Goal: Task Accomplishment & Management: Manage account settings

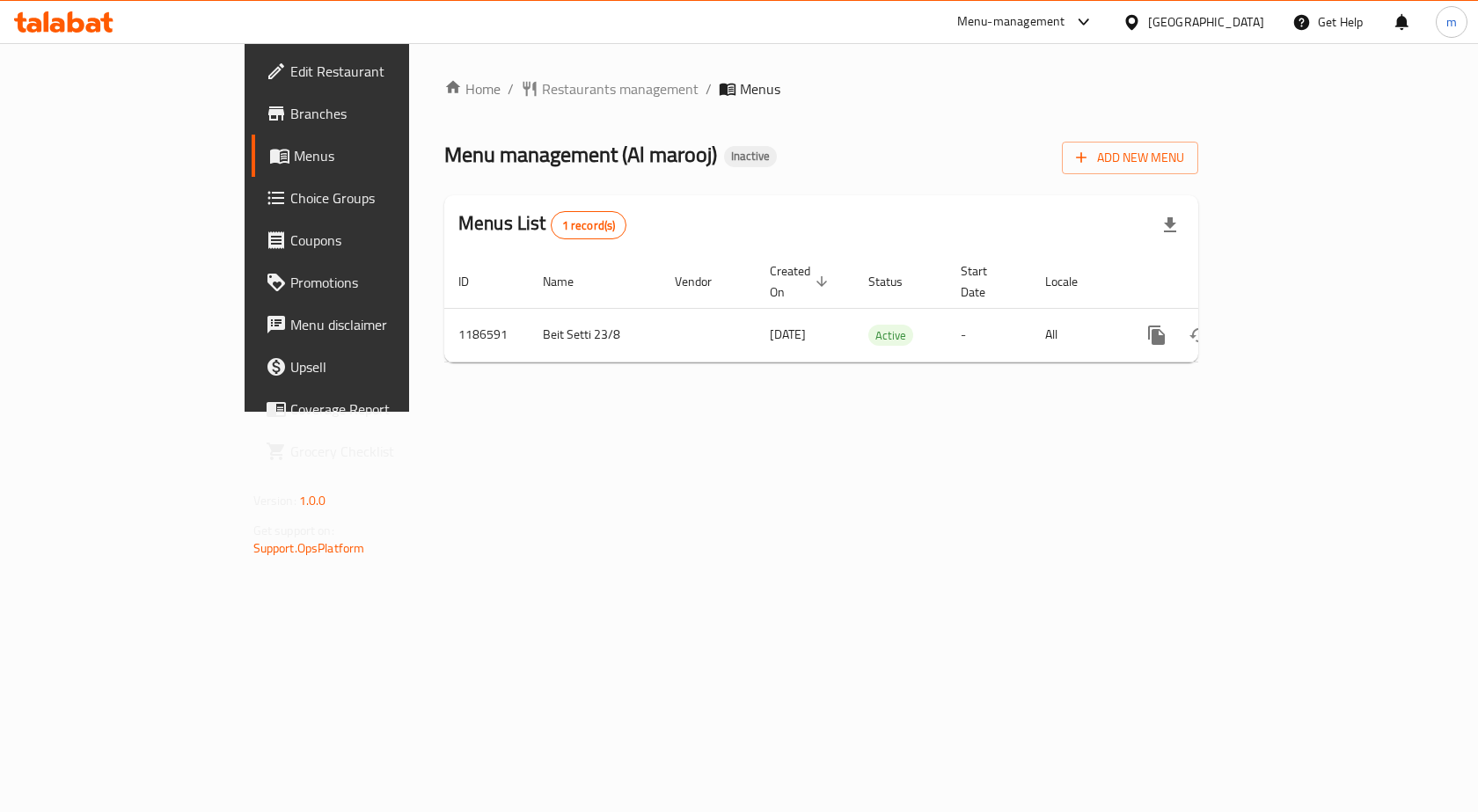
click at [294, 165] on span "Menus" at bounding box center [386, 156] width 184 height 21
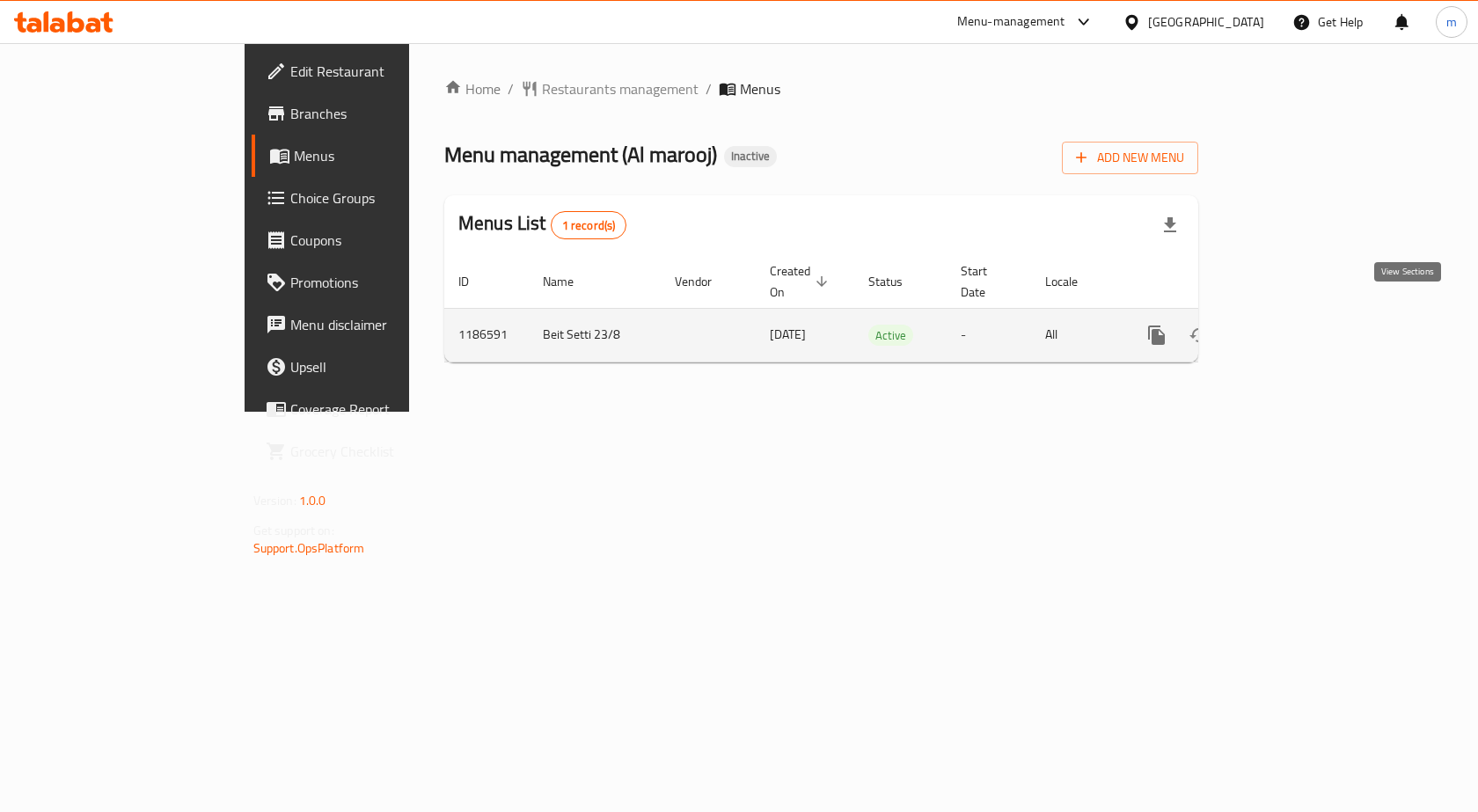
click at [1305, 319] on link "enhanced table" at bounding box center [1282, 334] width 42 height 42
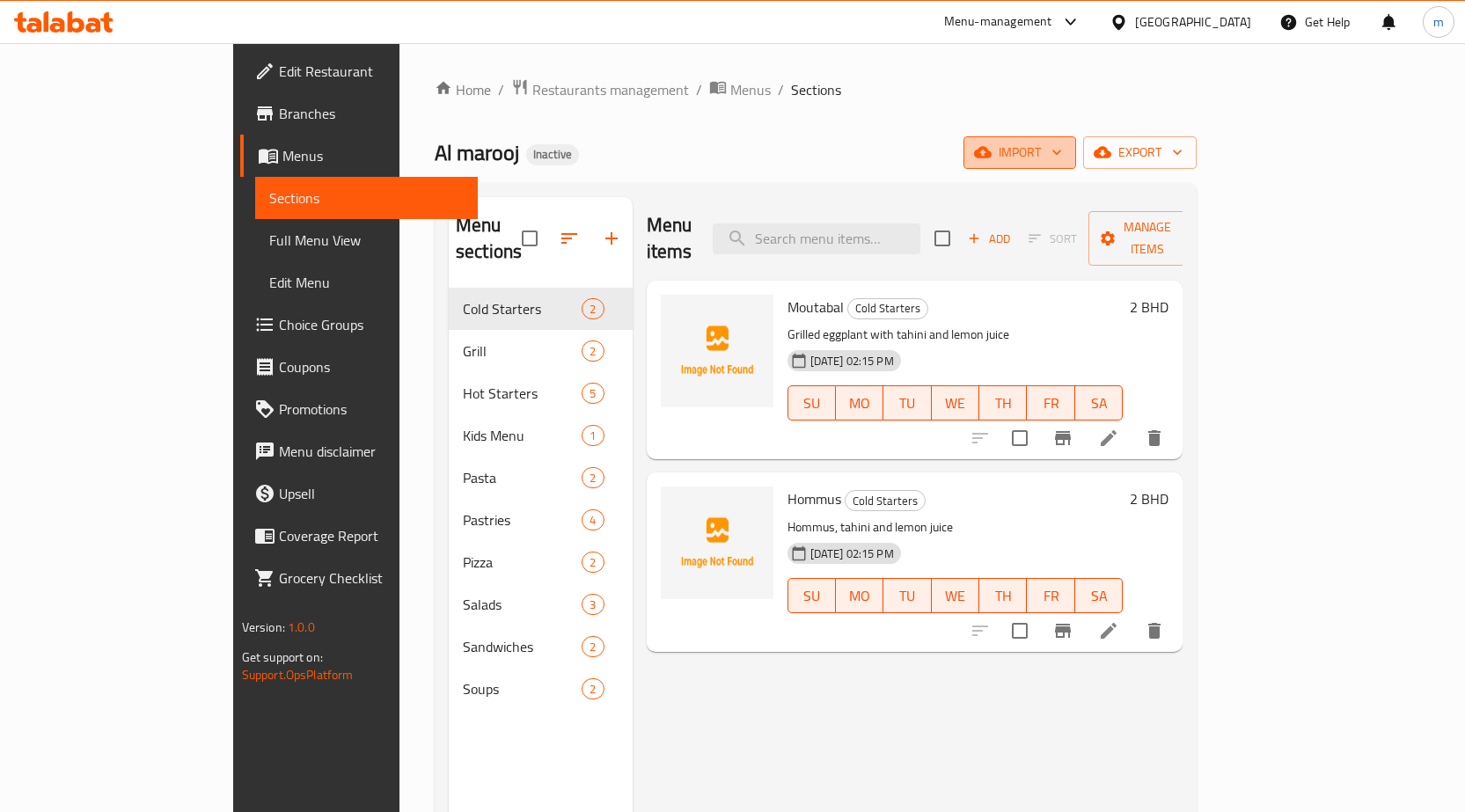
click at [1066, 150] on icon "button" at bounding box center [1057, 152] width 18 height 18
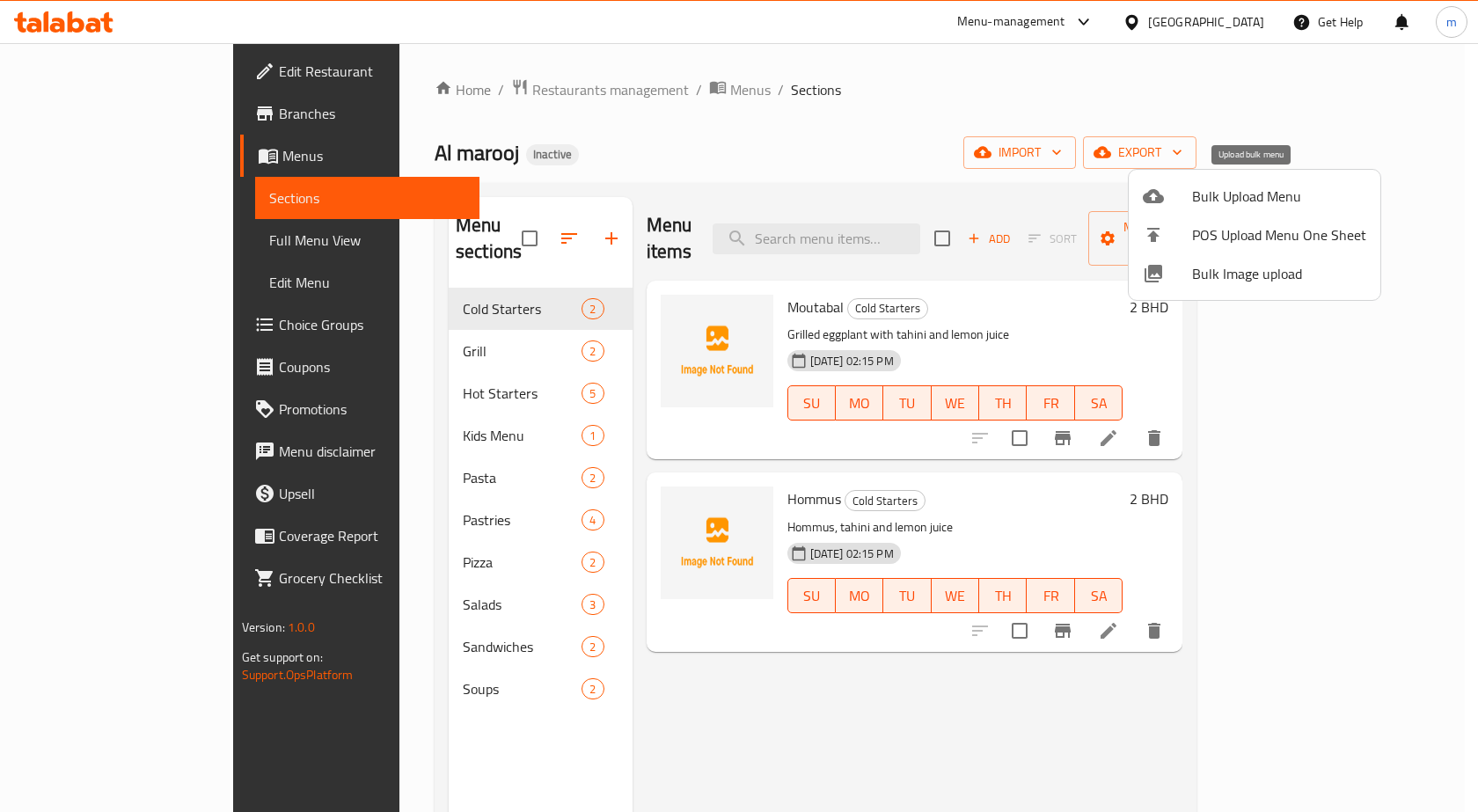
click at [1268, 190] on span "Bulk Upload Menu" at bounding box center [1278, 197] width 174 height 21
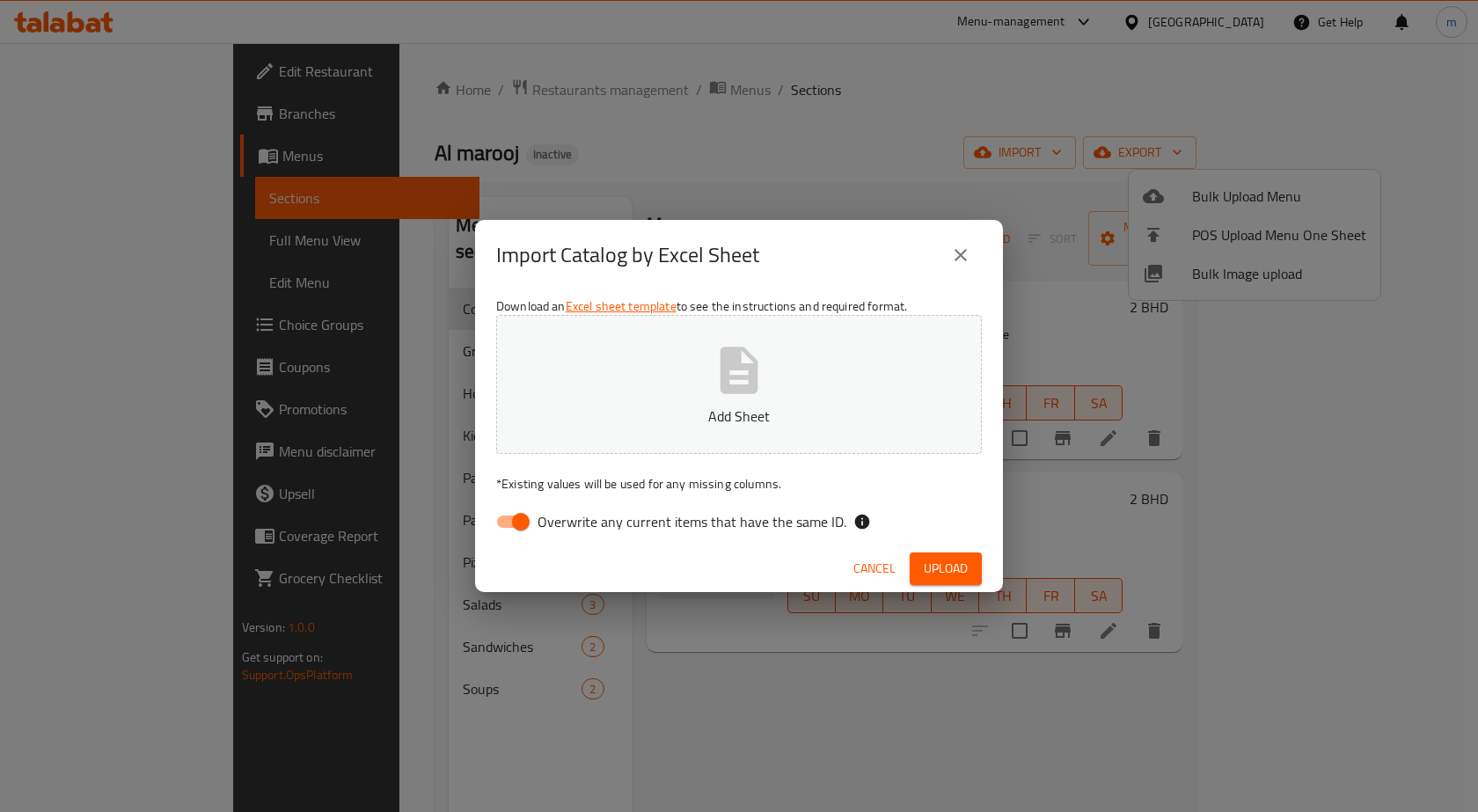
click at [596, 518] on span "Overwrite any current items that have the same ID." at bounding box center [691, 522] width 309 height 21
click at [571, 518] on input "Overwrite any current items that have the same ID." at bounding box center [520, 521] width 100 height 33
checkbox input "false"
click at [721, 359] on icon "button" at bounding box center [739, 370] width 38 height 47
click at [932, 568] on span "Upload" at bounding box center [944, 569] width 44 height 22
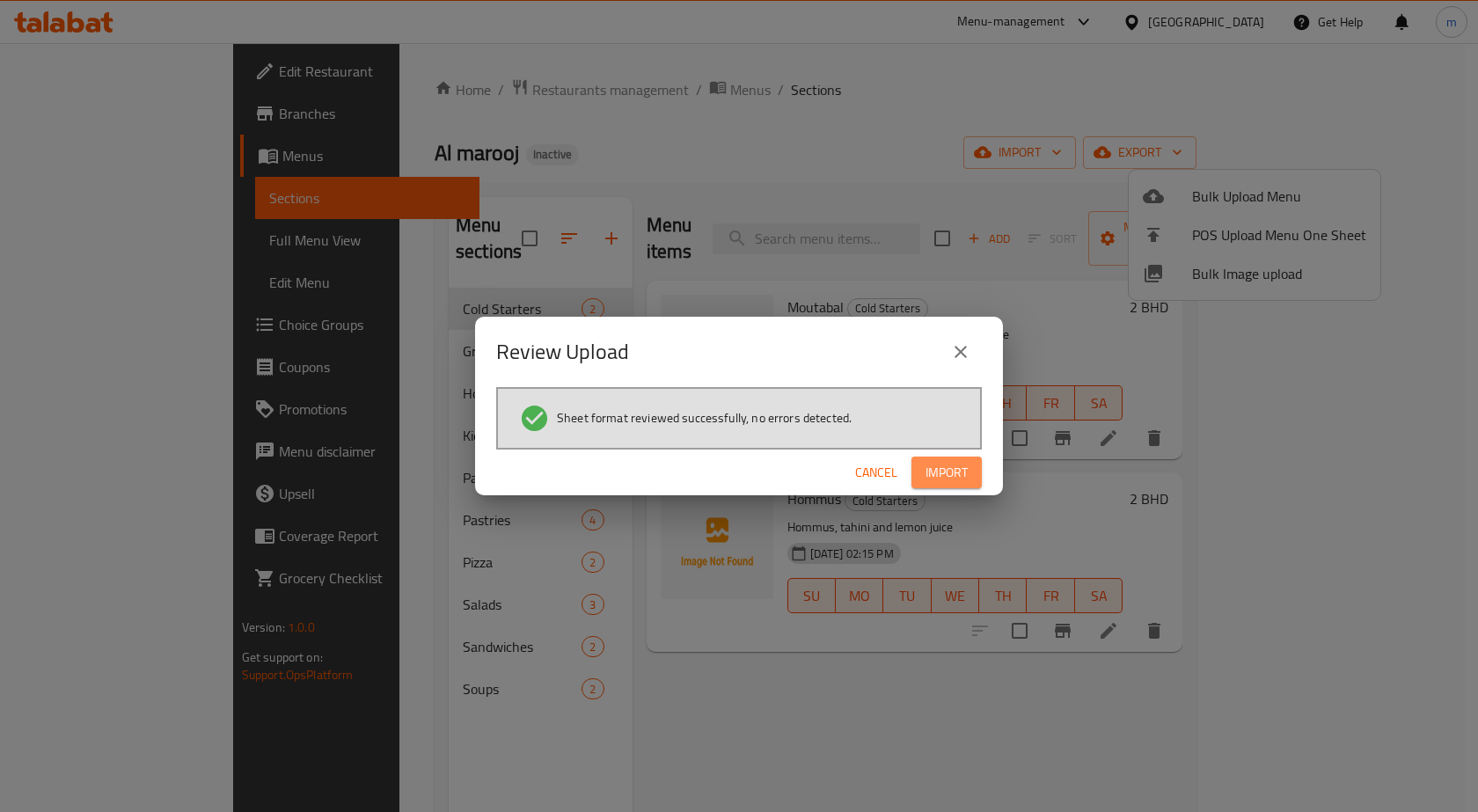
click at [946, 471] on span "Import" at bounding box center [945, 472] width 42 height 22
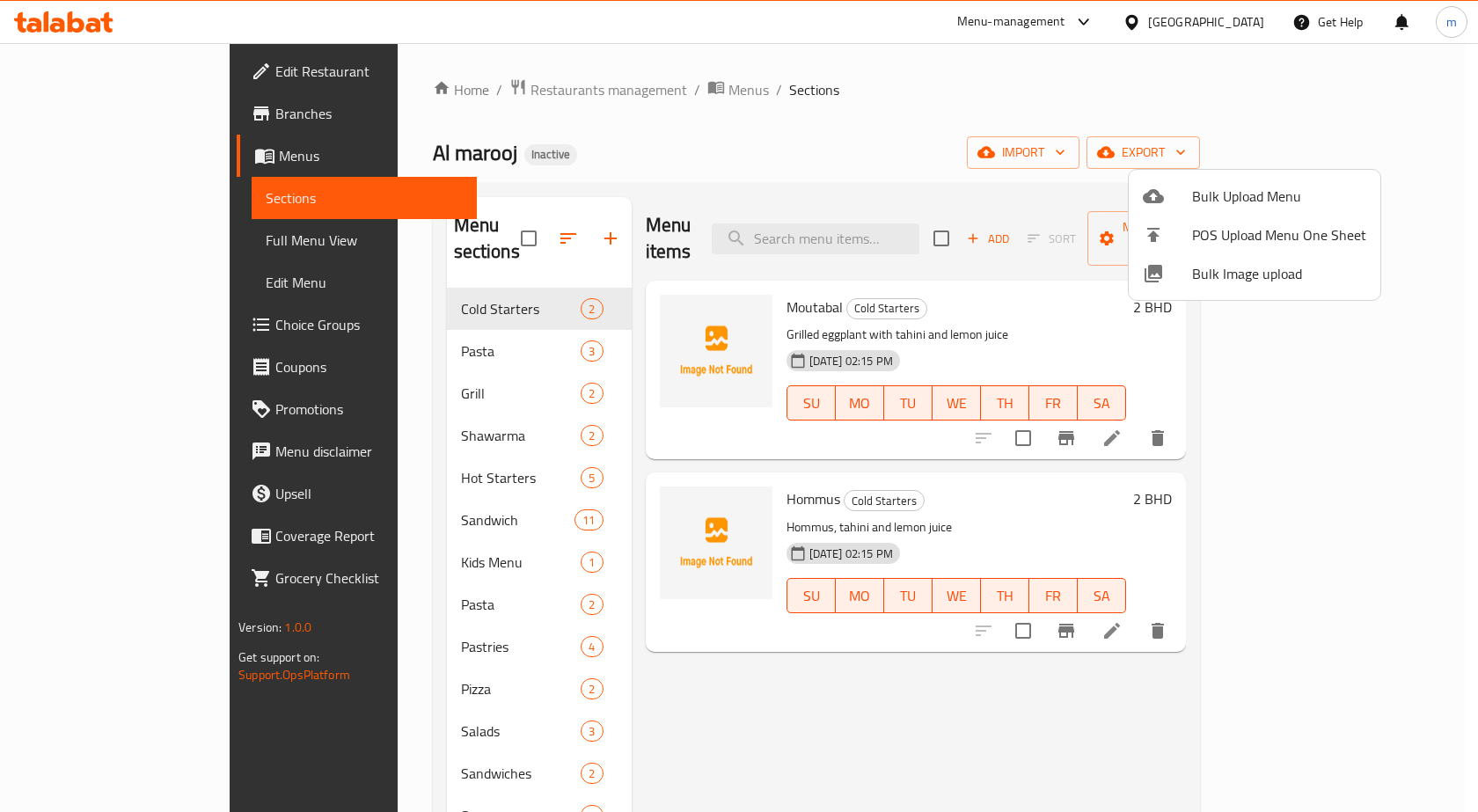
click at [174, 208] on div at bounding box center [739, 406] width 1478 height 812
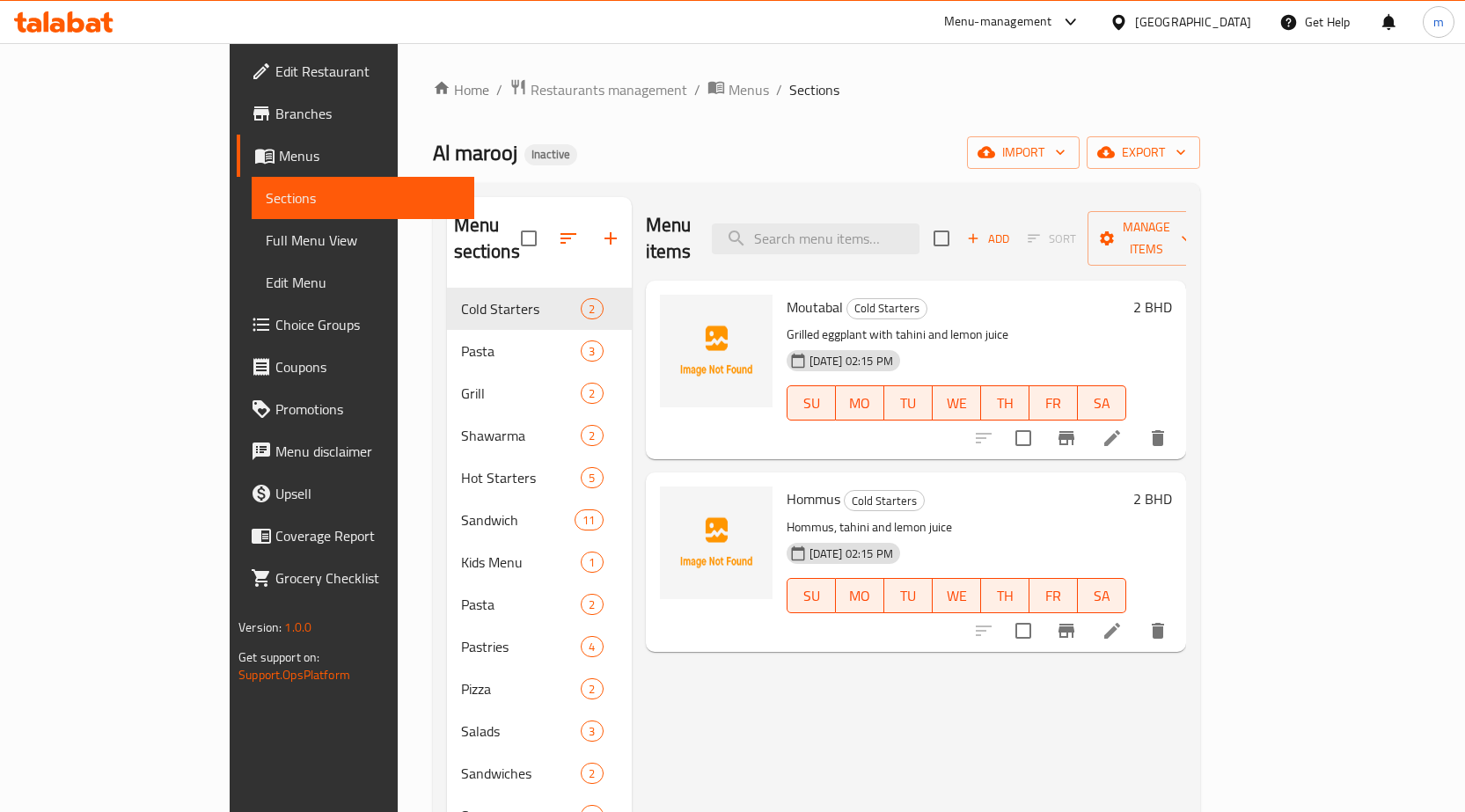
click at [266, 193] on span "Sections" at bounding box center [363, 198] width 195 height 21
click at [266, 195] on span "Sections" at bounding box center [363, 198] width 195 height 21
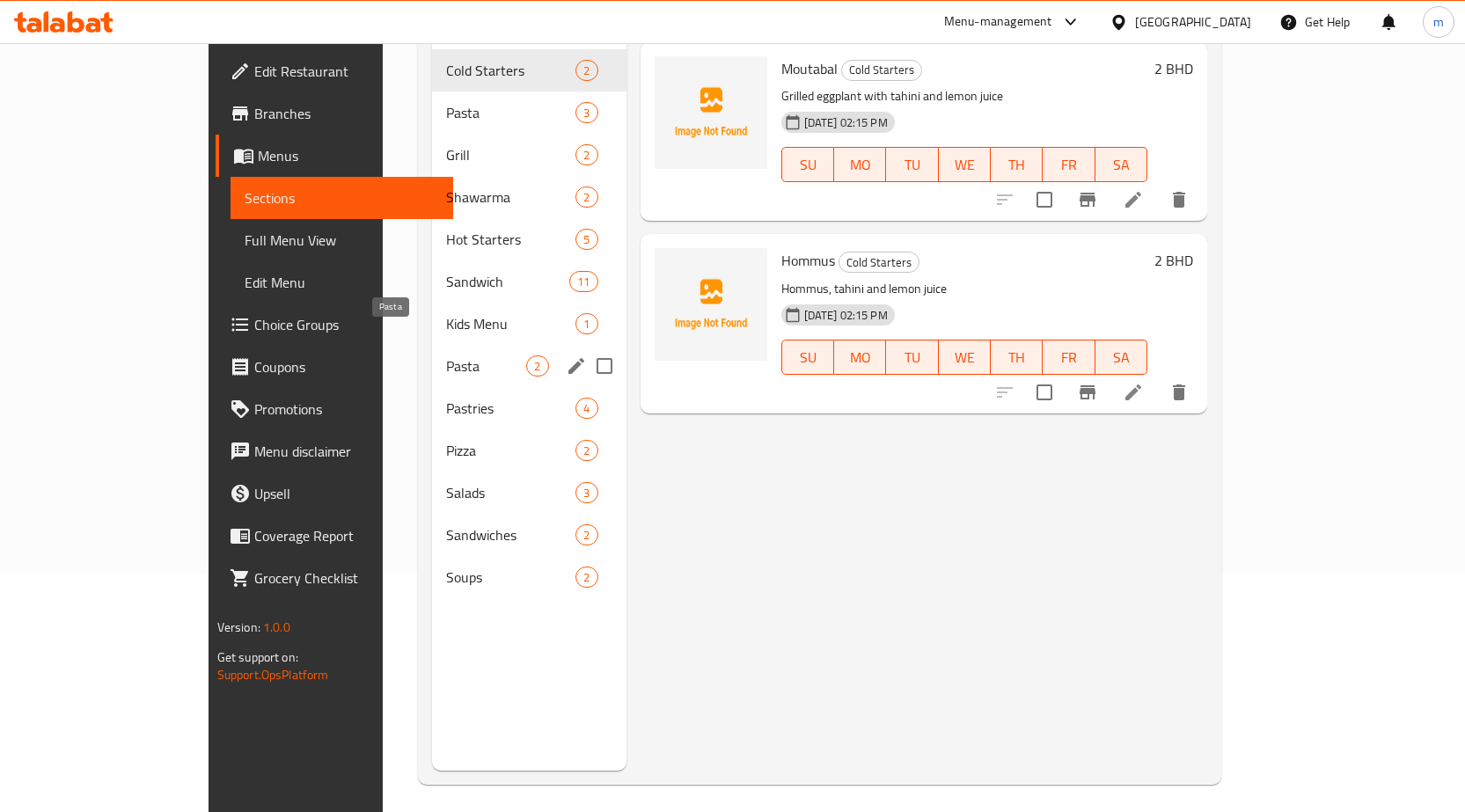
scroll to position [246, 0]
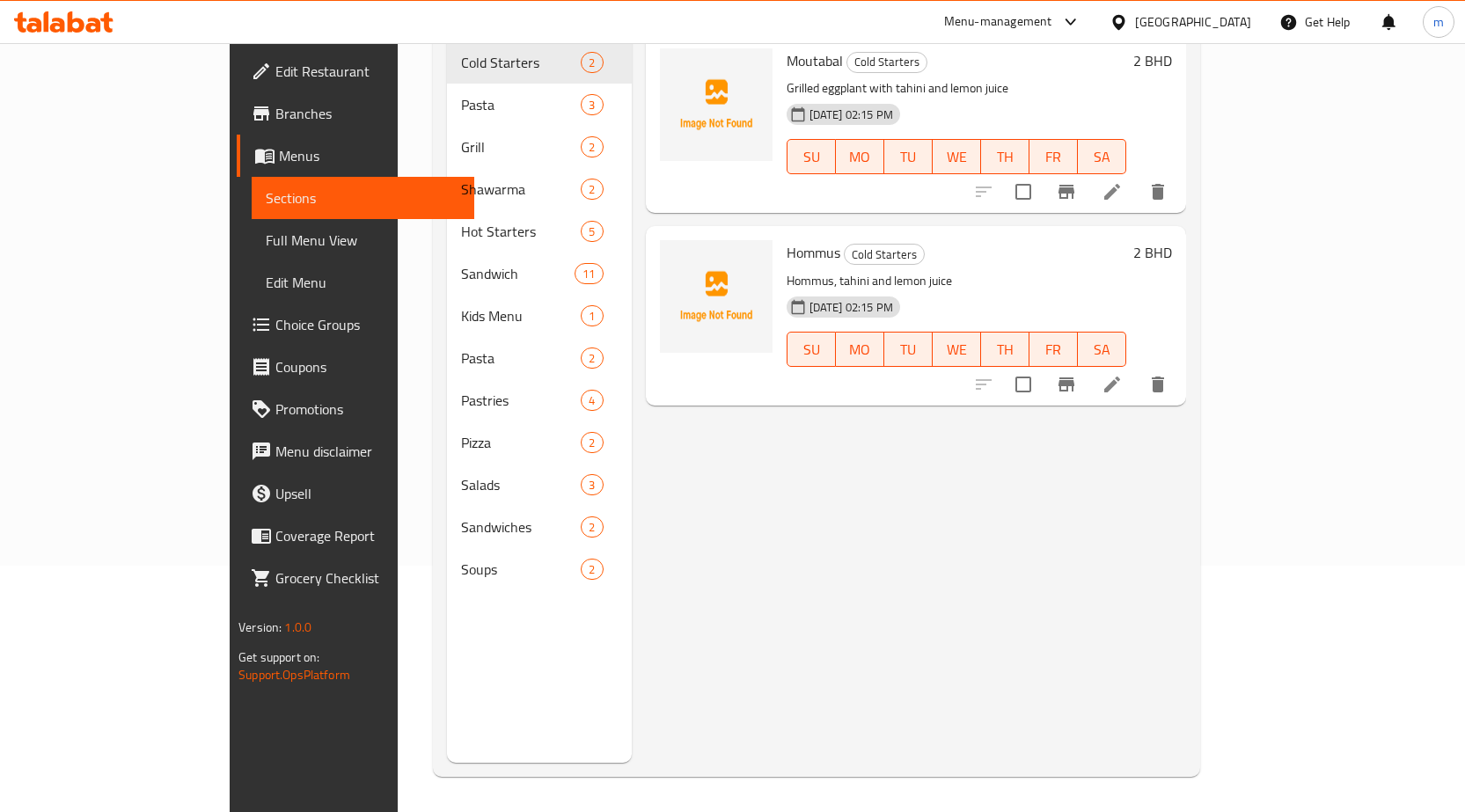
click at [279, 163] on span "Menus" at bounding box center [369, 156] width 181 height 21
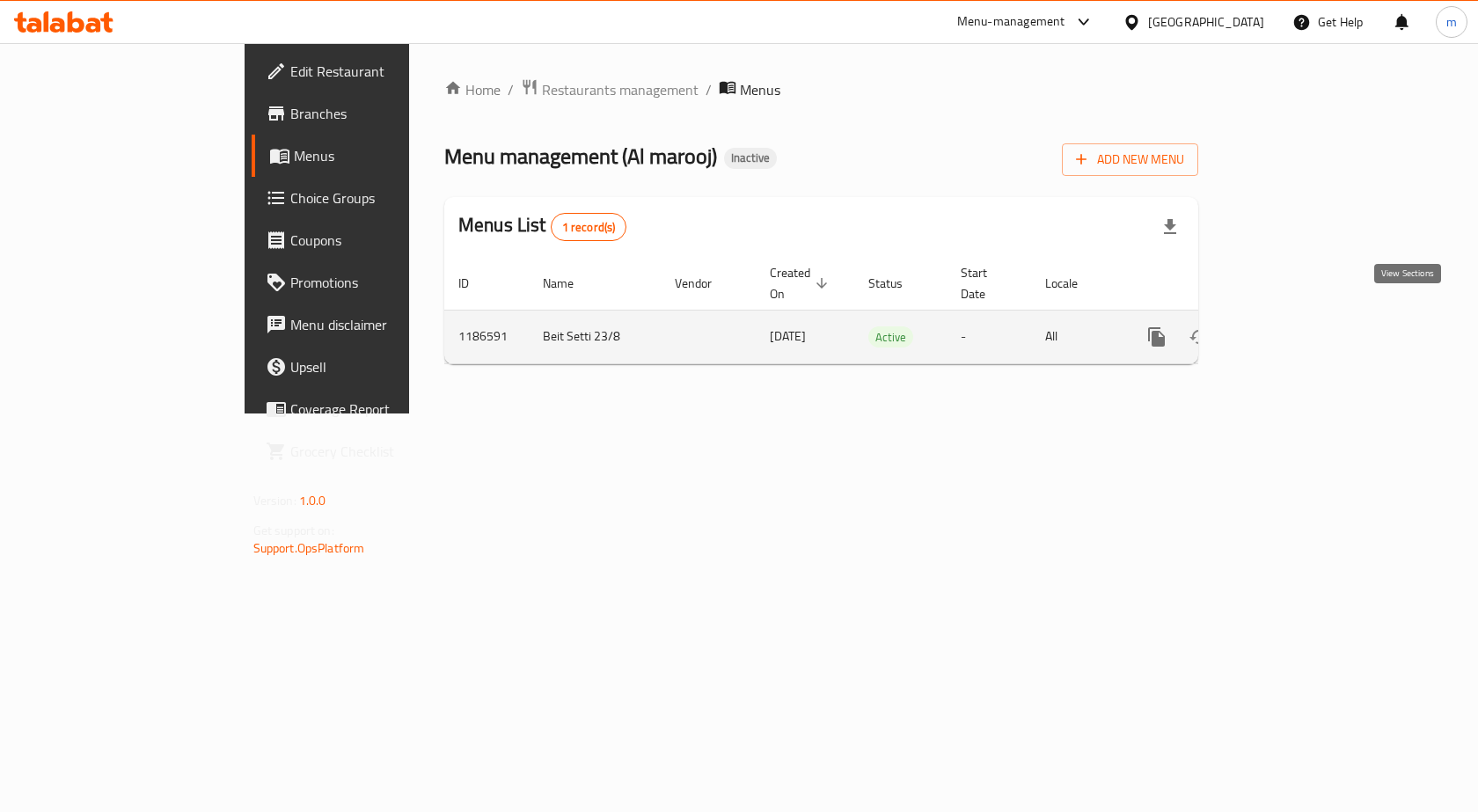
click at [1294, 326] on icon "enhanced table" at bounding box center [1283, 337] width 21 height 21
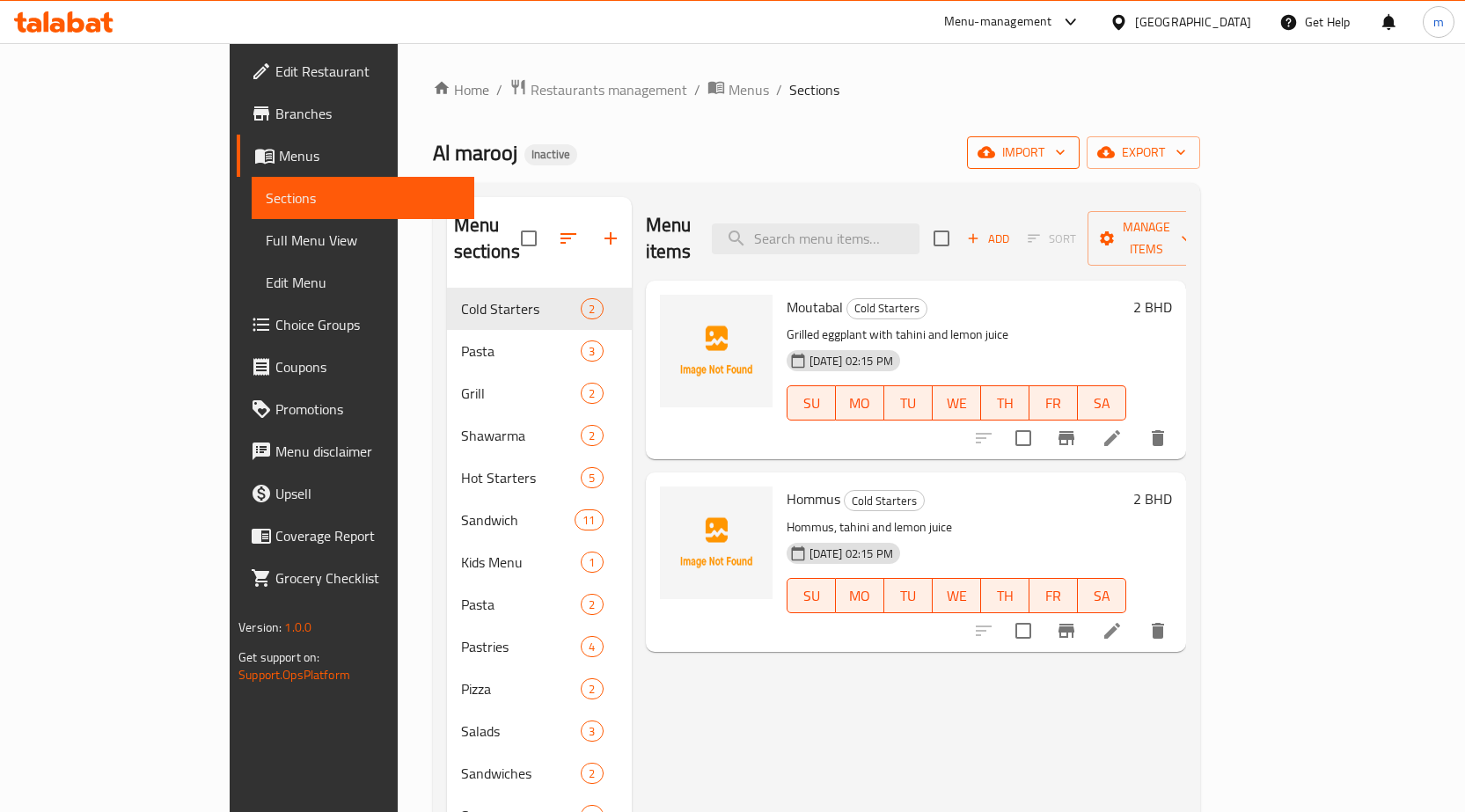
click at [1066, 150] on span "import" at bounding box center [1023, 152] width 85 height 22
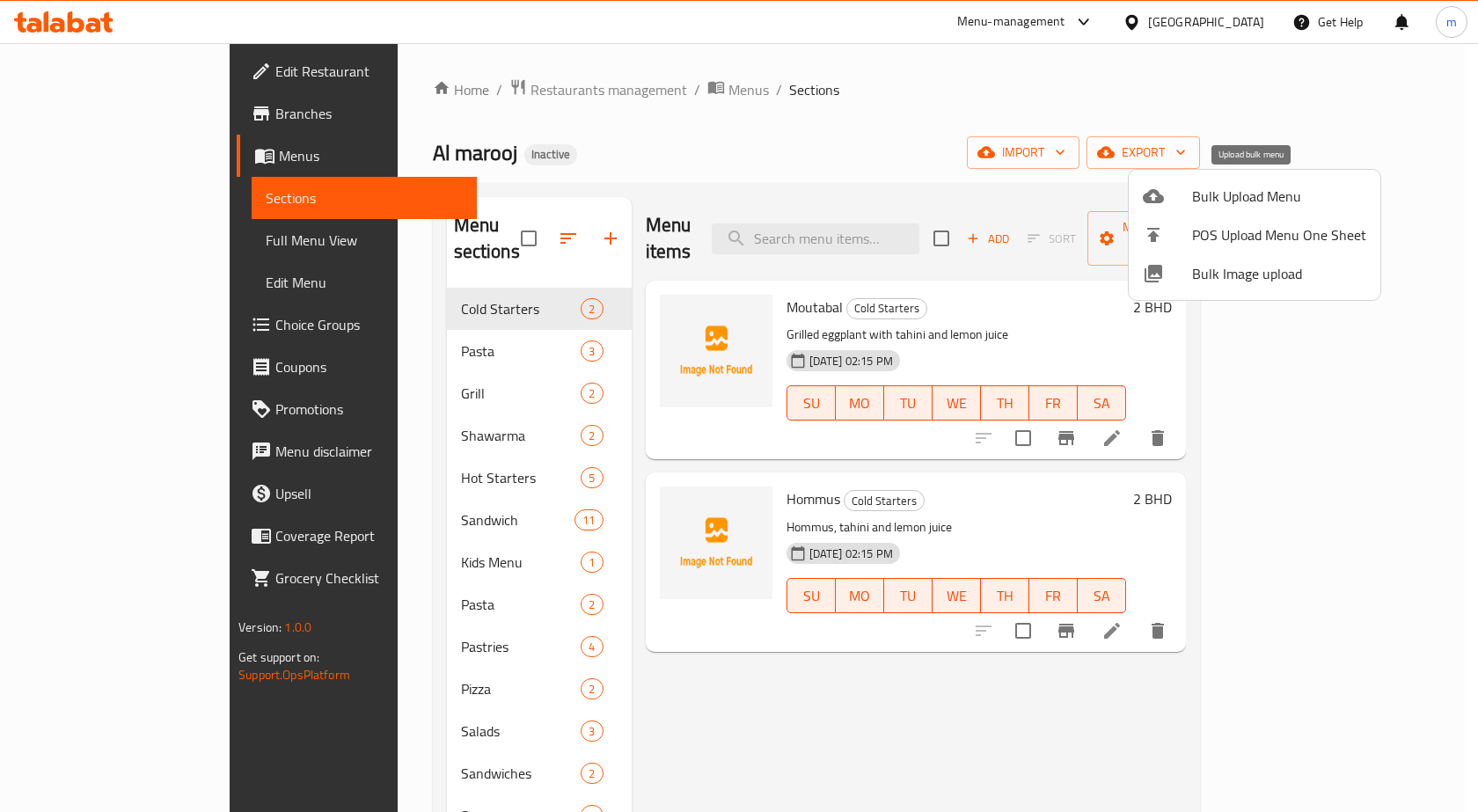
click at [1264, 206] on span "Bulk Upload Menu" at bounding box center [1278, 197] width 174 height 21
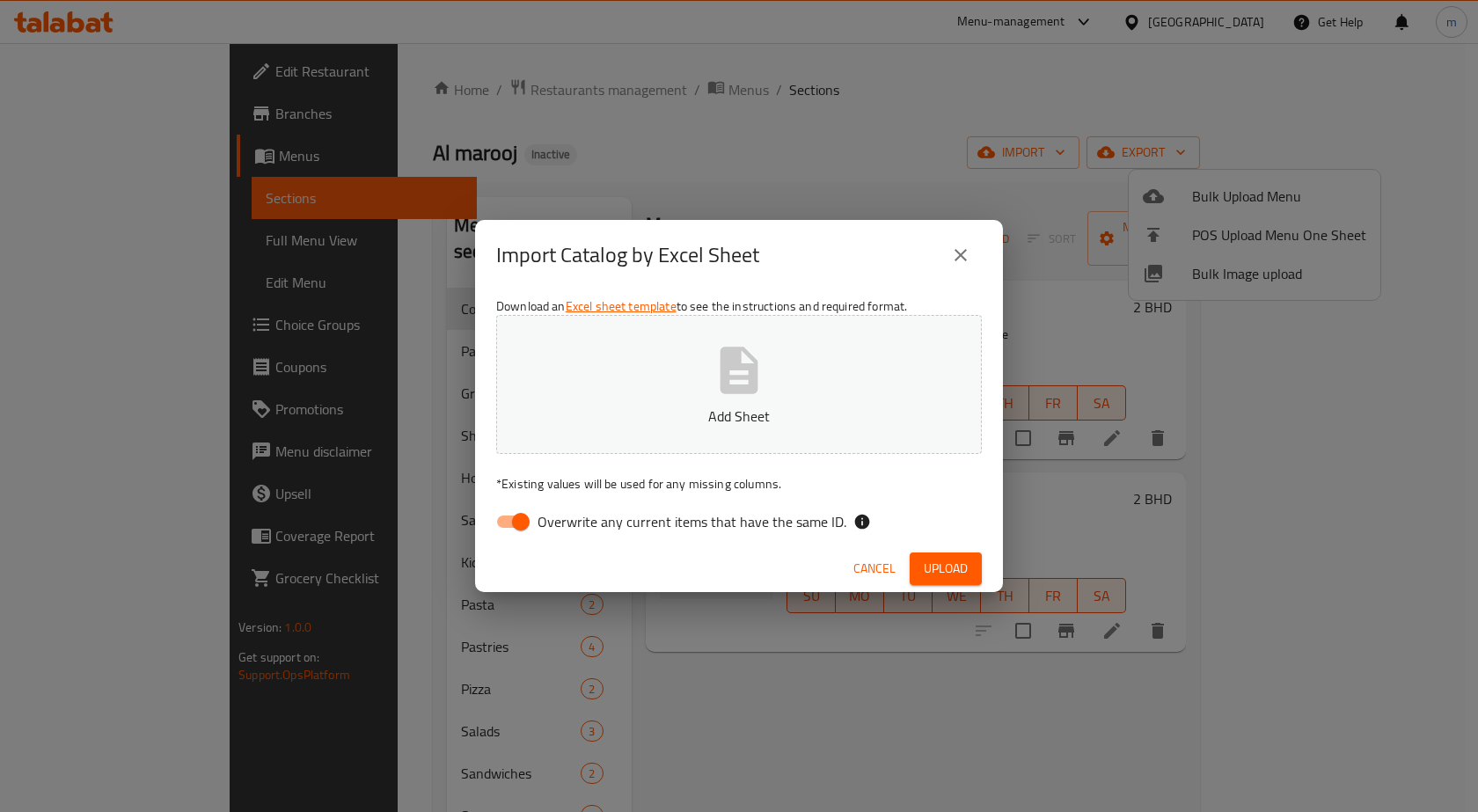
click at [737, 514] on span "Overwrite any current items that have the same ID." at bounding box center [691, 522] width 309 height 21
click at [571, 514] on input "Overwrite any current items that have the same ID." at bounding box center [520, 521] width 100 height 33
checkbox input "false"
click at [951, 571] on span "Upload" at bounding box center [944, 569] width 44 height 22
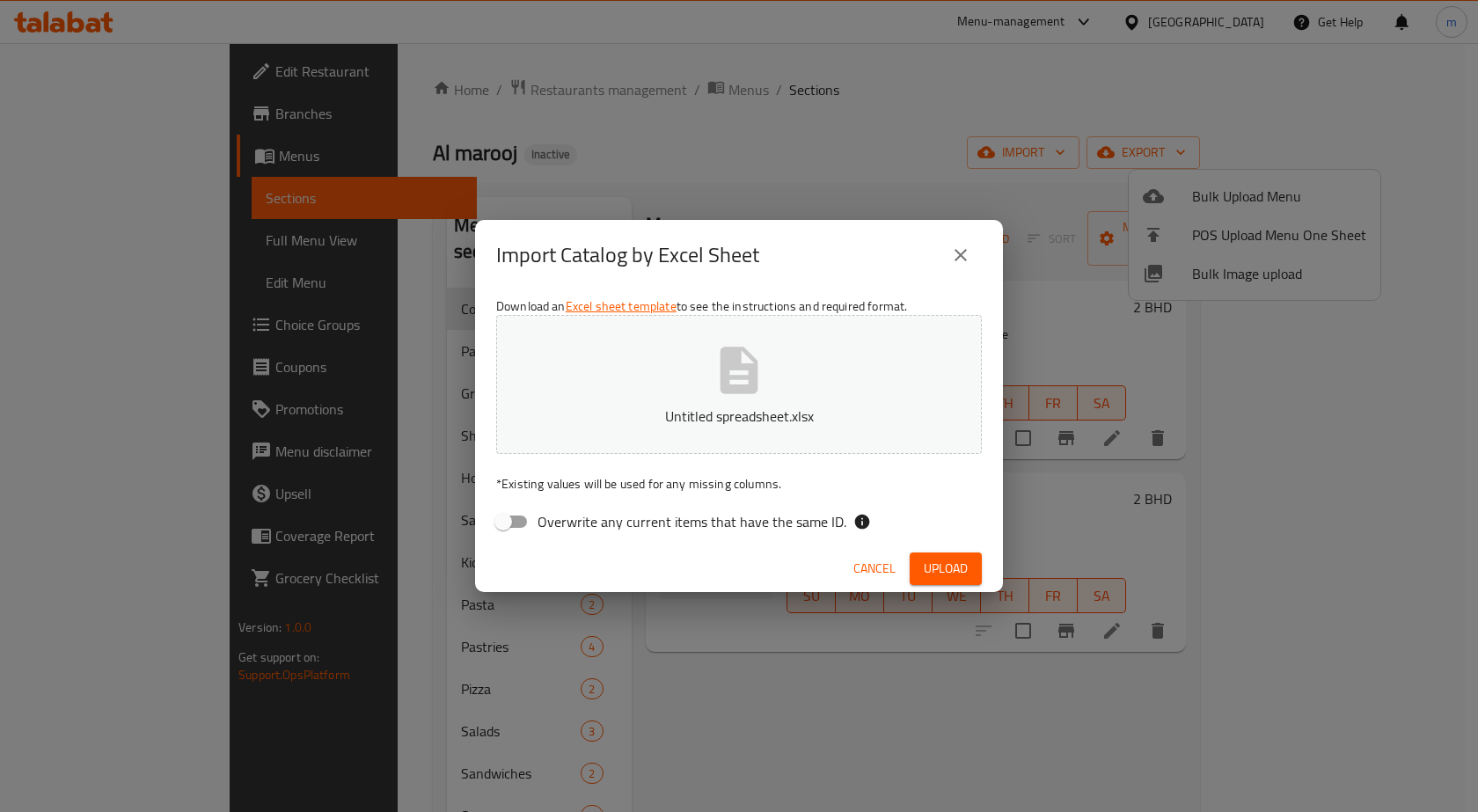
click at [951, 571] on span "Upload" at bounding box center [944, 569] width 44 height 22
click at [868, 565] on span "Cancel" at bounding box center [873, 569] width 42 height 22
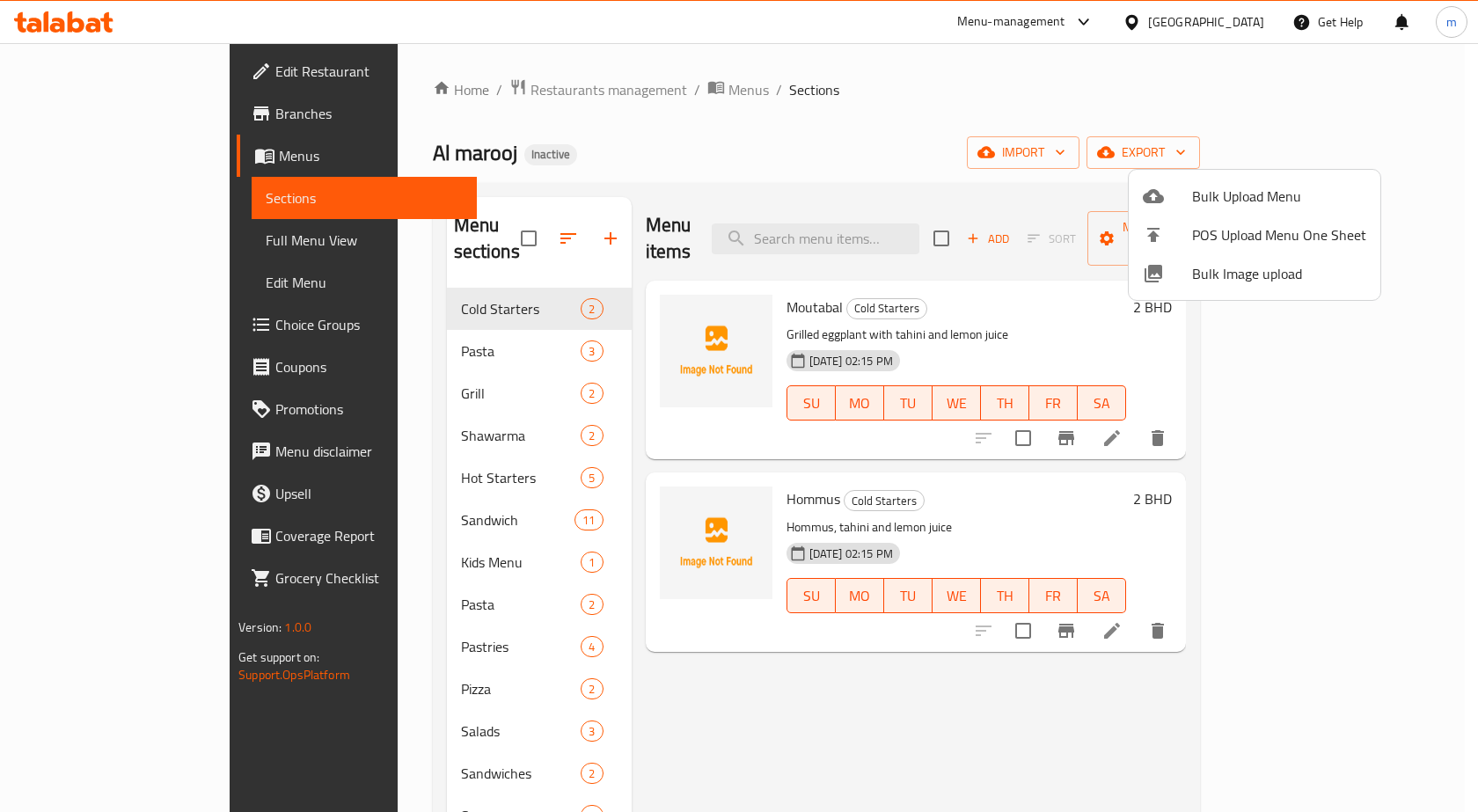
drag, startPoint x: 908, startPoint y: 72, endPoint x: 658, endPoint y: 159, distance: 264.7
click at [906, 72] on div at bounding box center [739, 406] width 1478 height 812
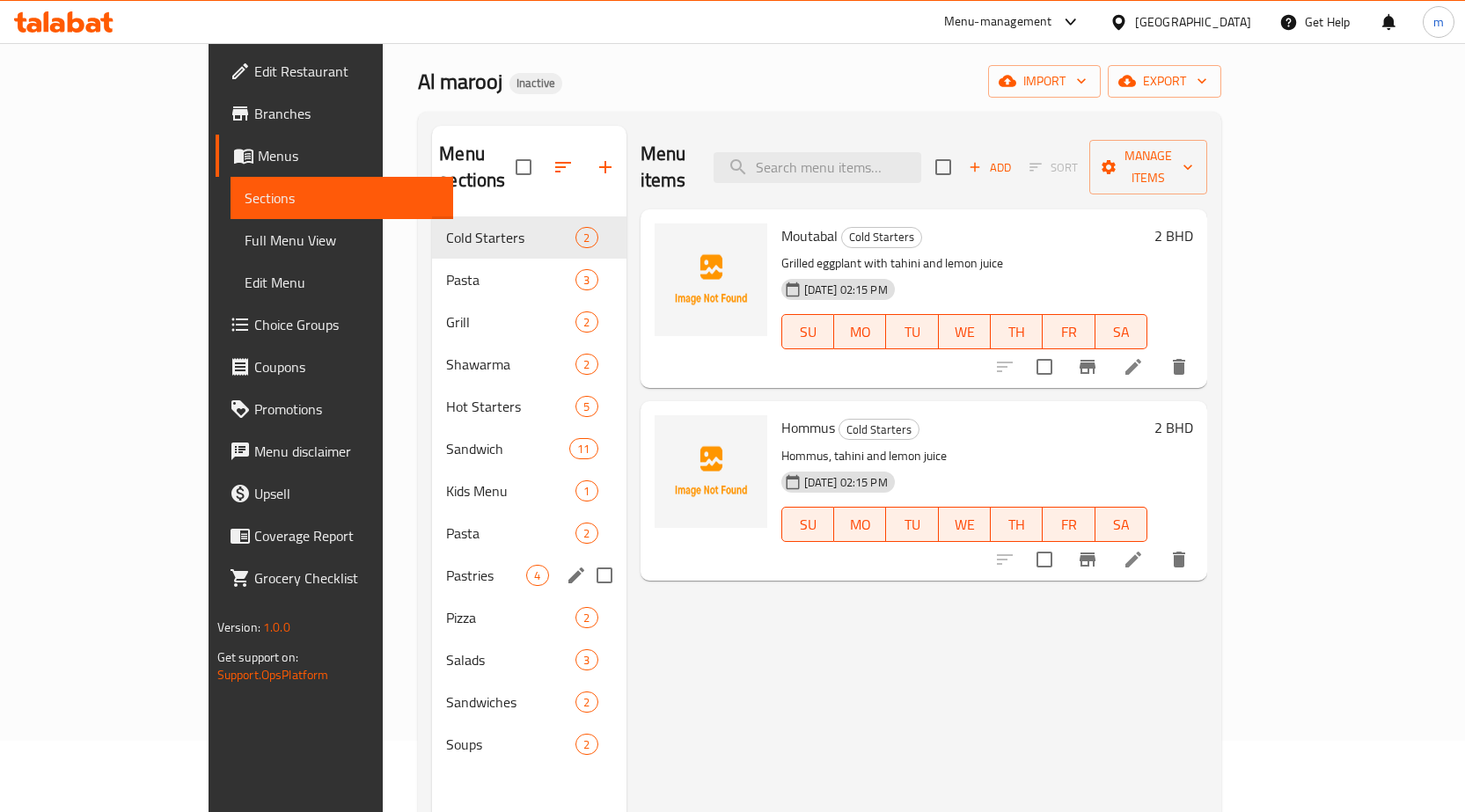
scroll to position [70, 0]
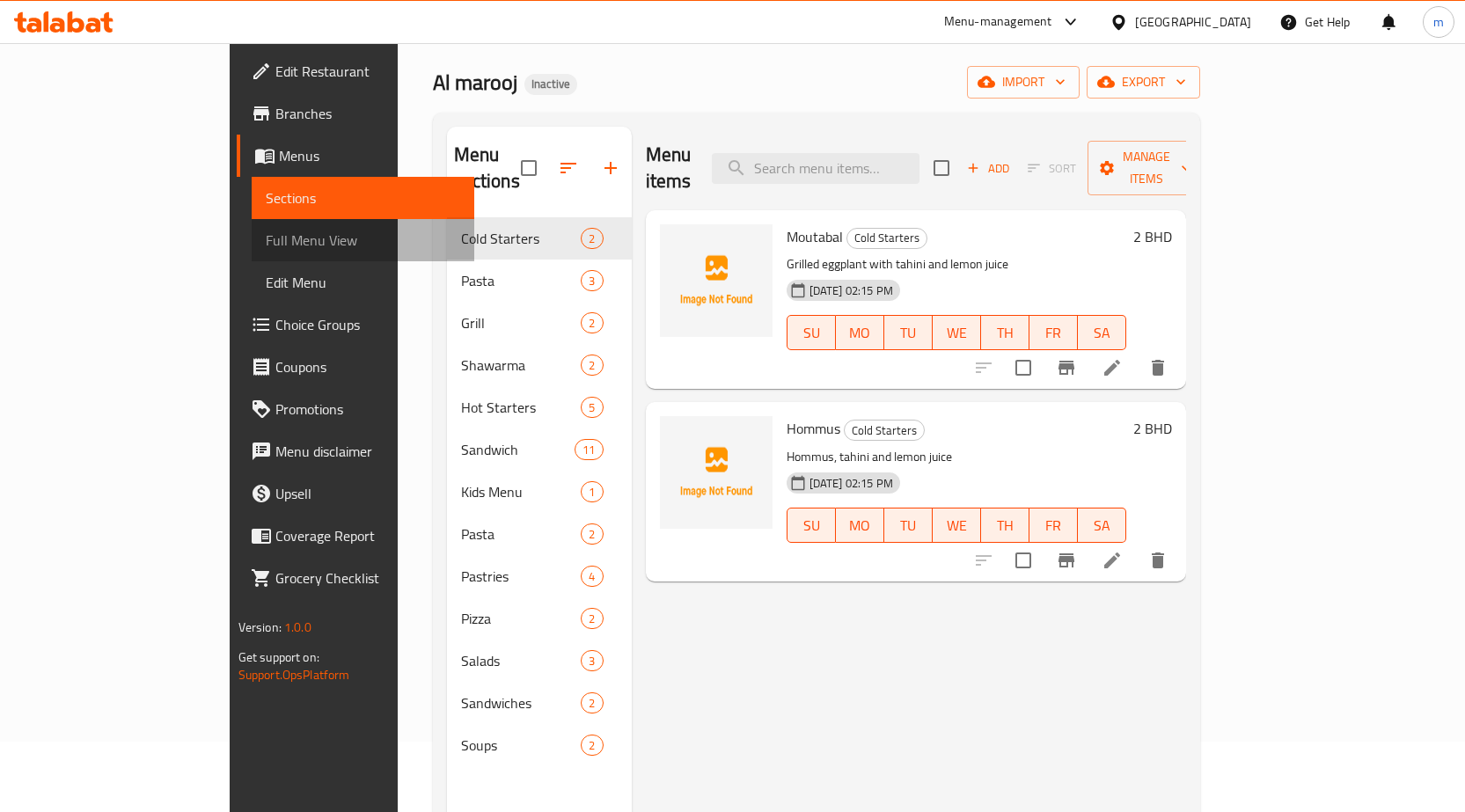
click at [266, 242] on span "Full Menu View" at bounding box center [363, 240] width 195 height 21
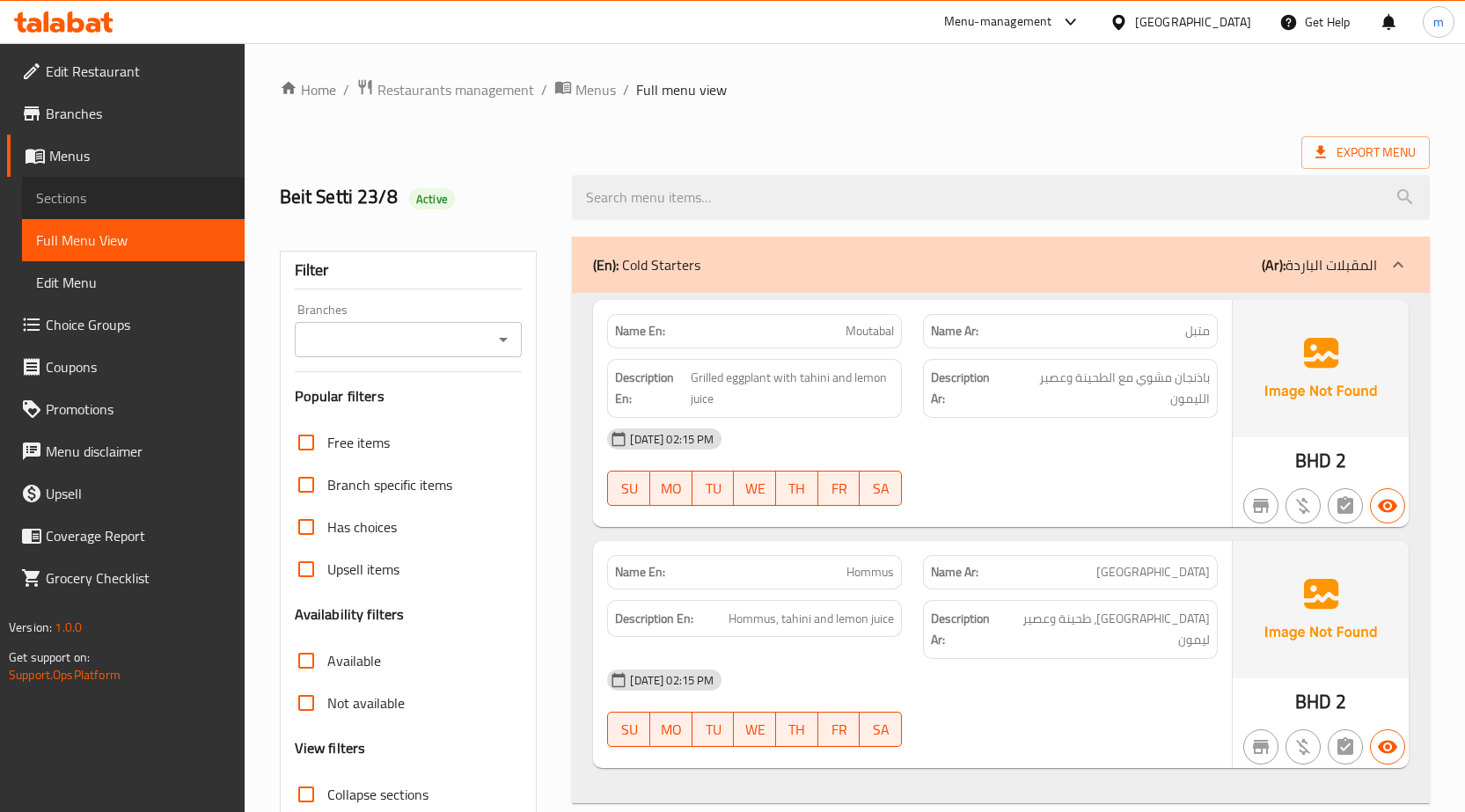
click at [168, 204] on span "Sections" at bounding box center [133, 198] width 195 height 21
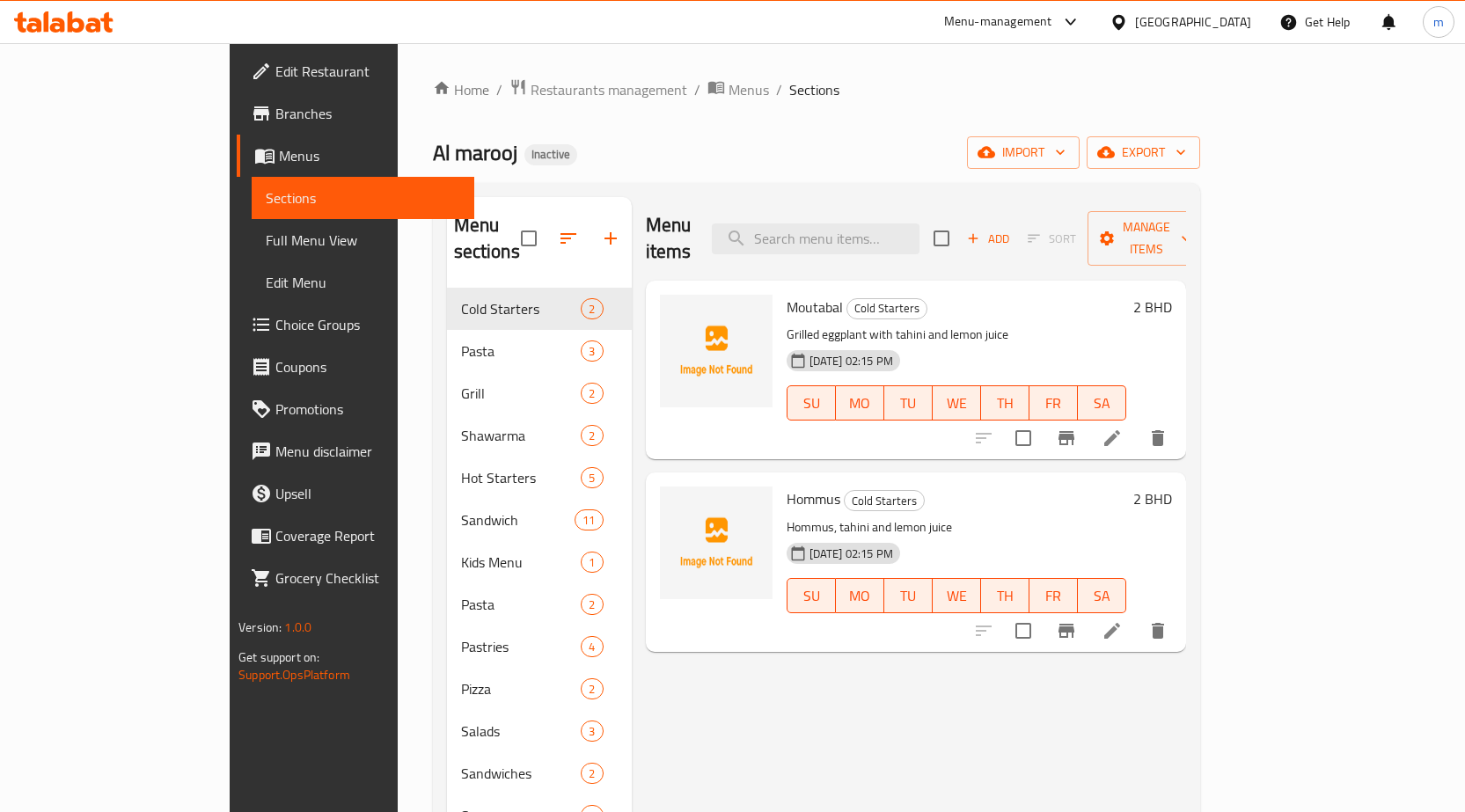
click at [276, 123] on span "Branches" at bounding box center [368, 114] width 185 height 21
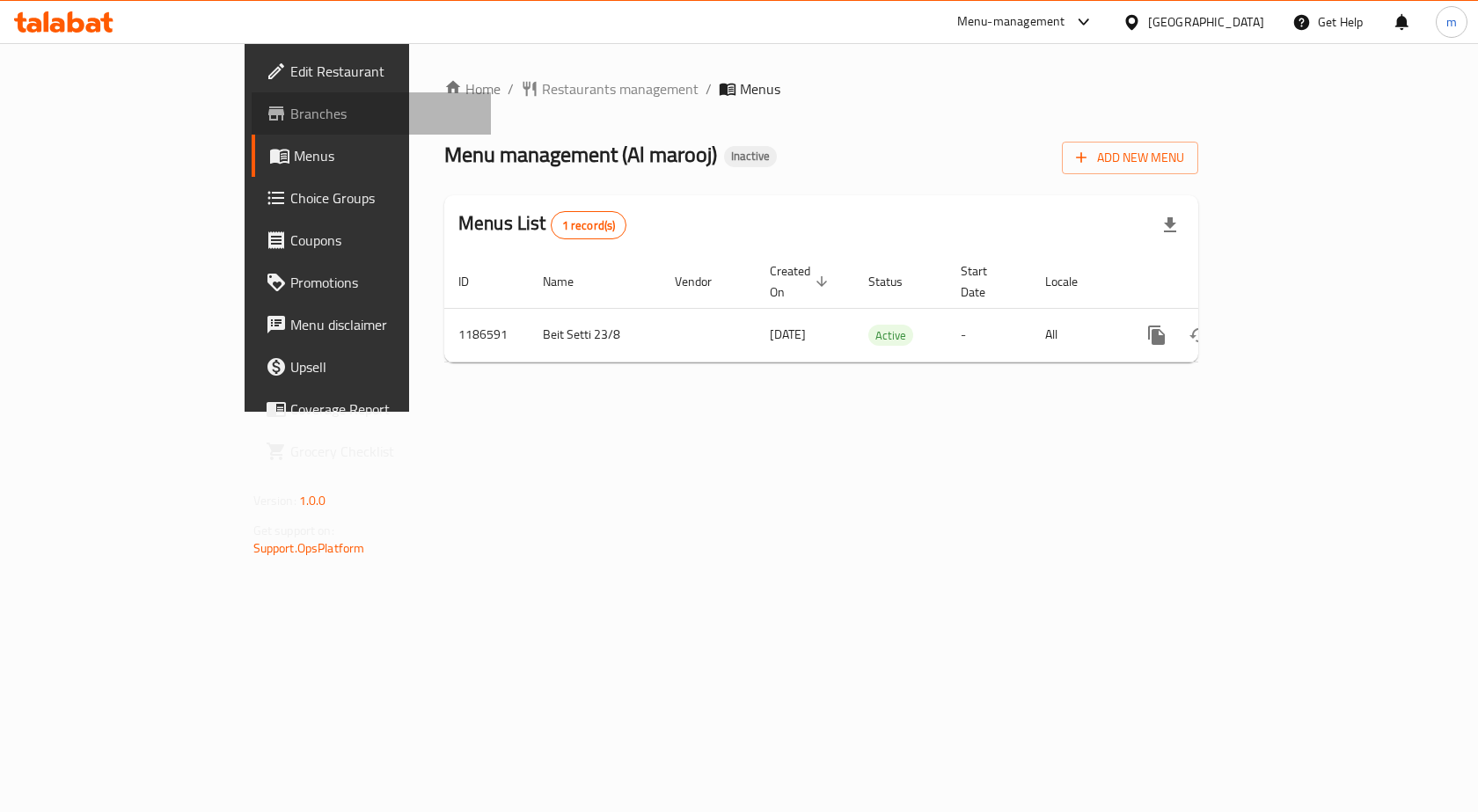
click at [251, 124] on link "Branches" at bounding box center [371, 113] width 240 height 42
click at [1184, 164] on span "Add New Menu" at bounding box center [1129, 158] width 108 height 22
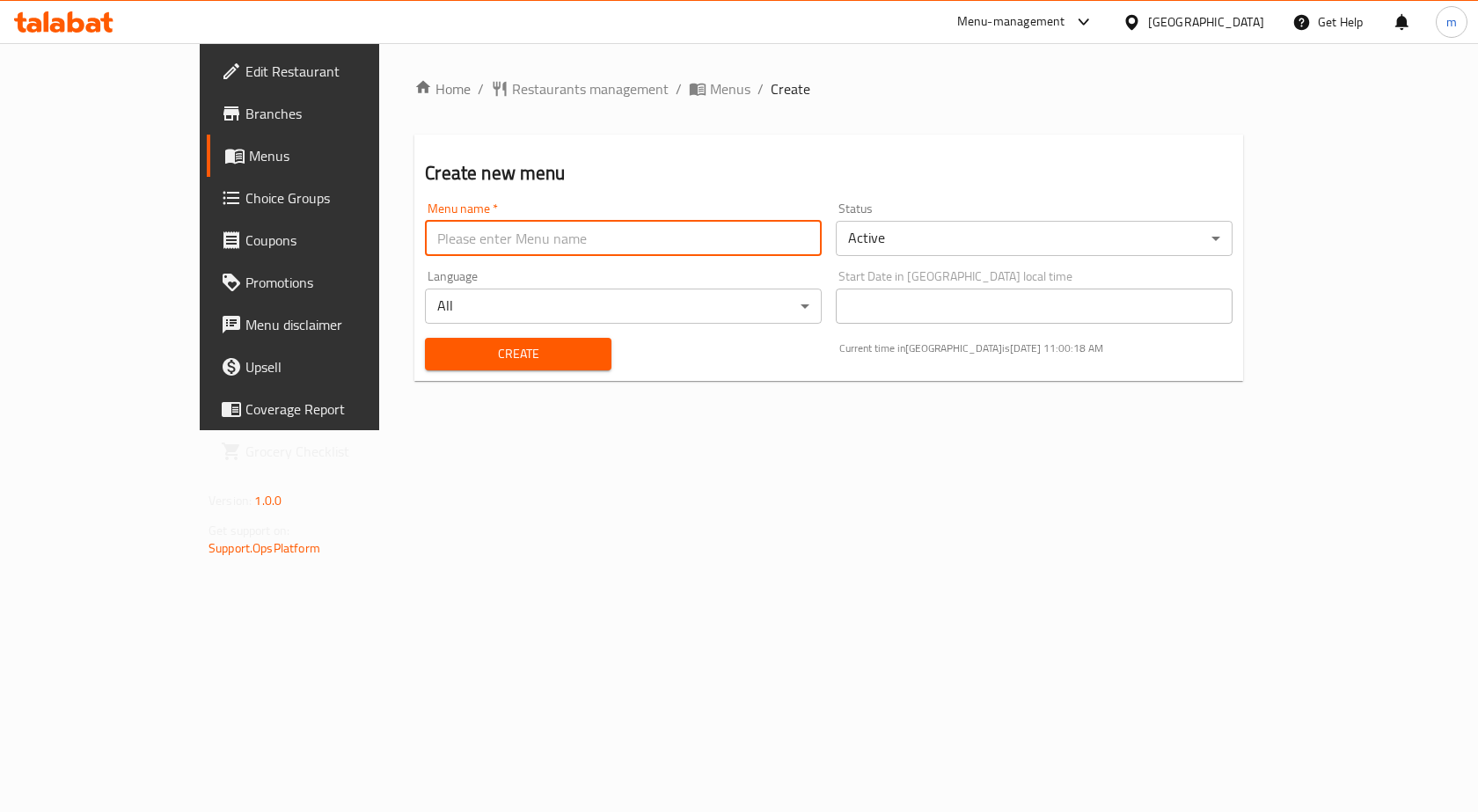
click at [805, 228] on input "text" at bounding box center [622, 239] width 396 height 35
click at [425, 233] on input "amaj menu" at bounding box center [622, 239] width 396 height 35
drag, startPoint x: 330, startPoint y: 237, endPoint x: 261, endPoint y: 239, distance: 69.0
click at [379, 239] on div "Home / Restaurants management / Menus / Create Create new menu Menu name   * am…" at bounding box center [828, 236] width 899 height 387
drag, startPoint x: 311, startPoint y: 234, endPoint x: 274, endPoint y: 233, distance: 37.0
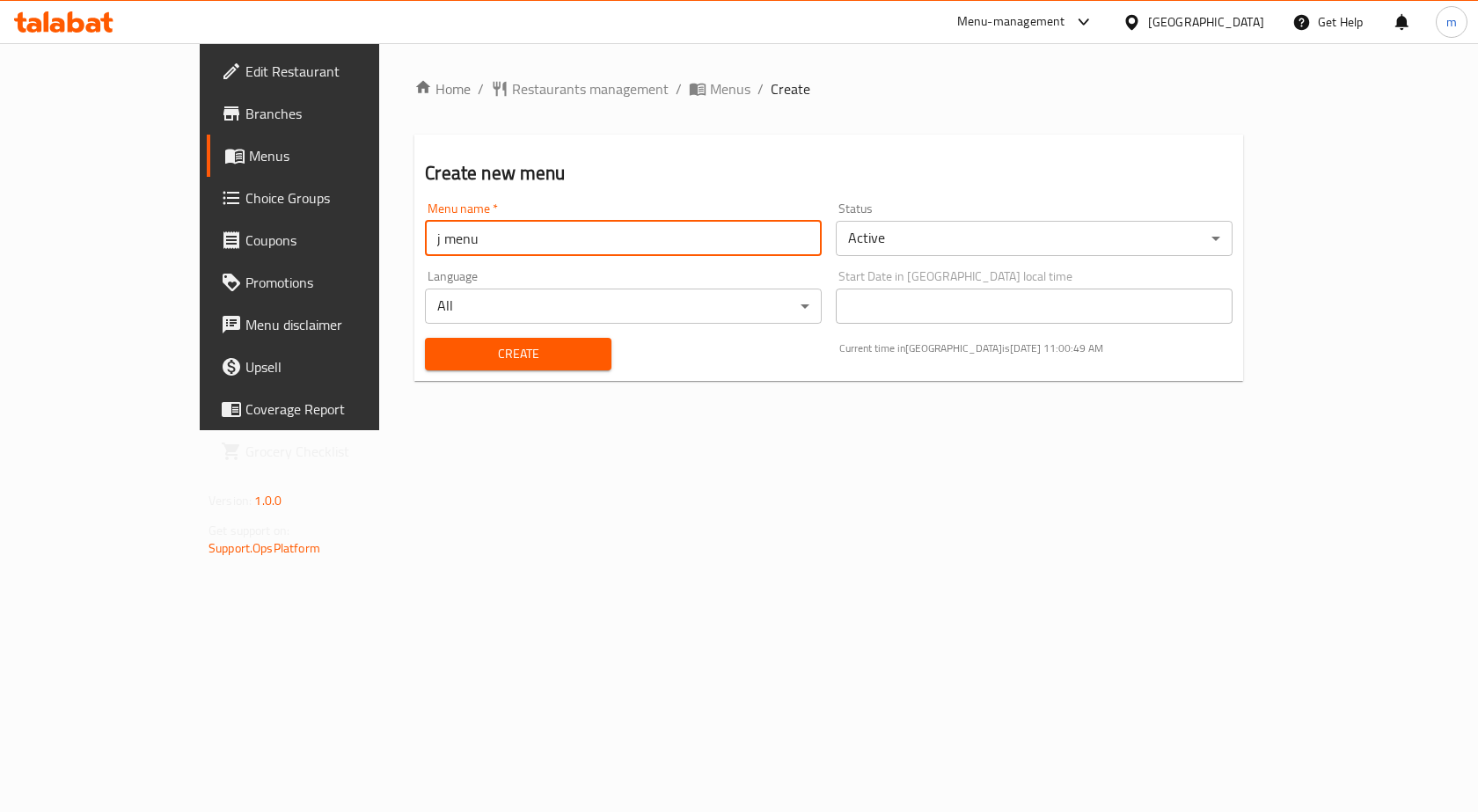
click at [379, 233] on div "Home / Restaurants management / Menus / Create Create new menu Menu name   * j …" at bounding box center [828, 236] width 899 height 387
click at [425, 244] on input "almawaj menu" at bounding box center [622, 239] width 396 height 35
type input "a"
paste input "Al marooj"
type input "Al marooj"
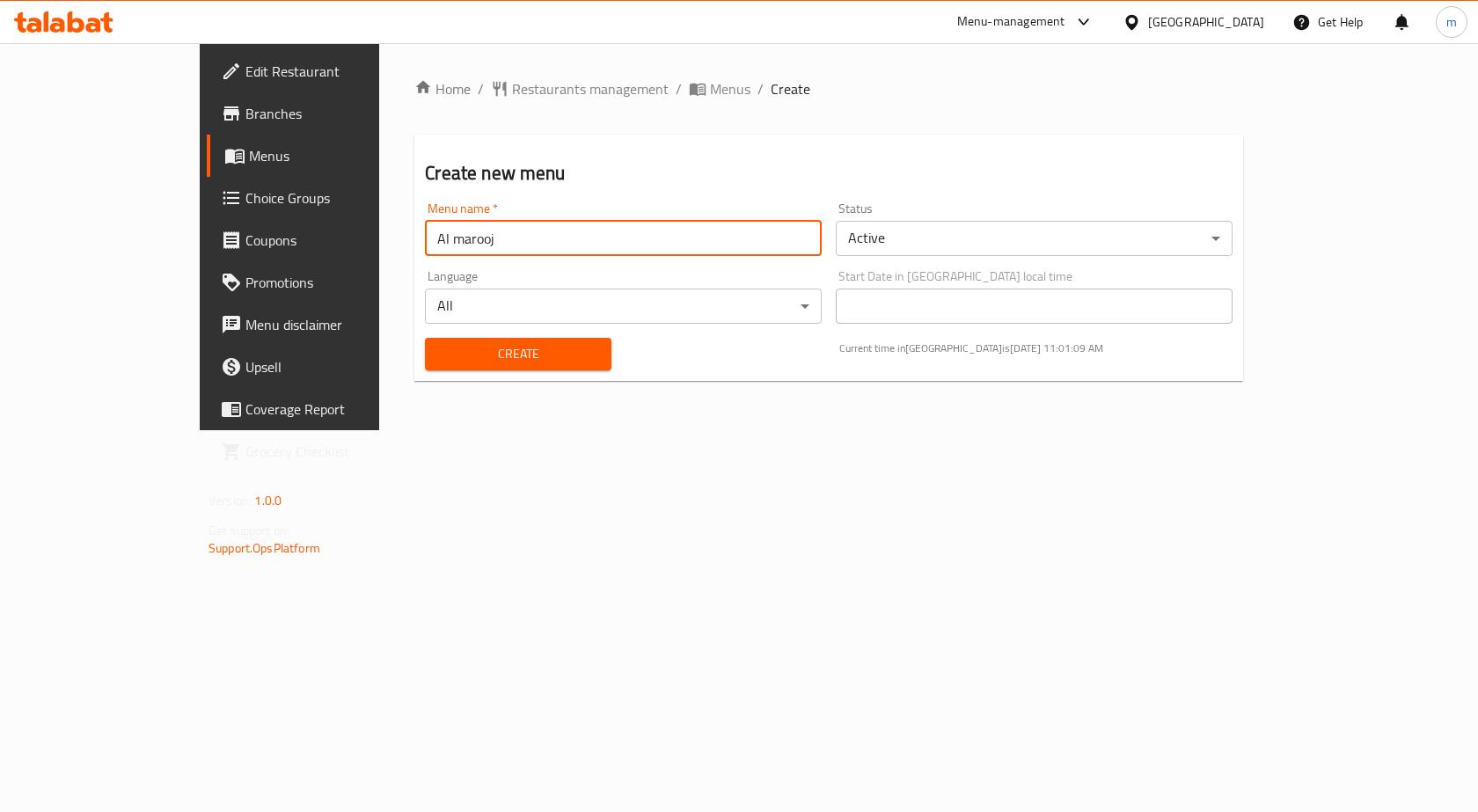
click at [504, 368] on button "Create" at bounding box center [517, 353] width 186 height 32
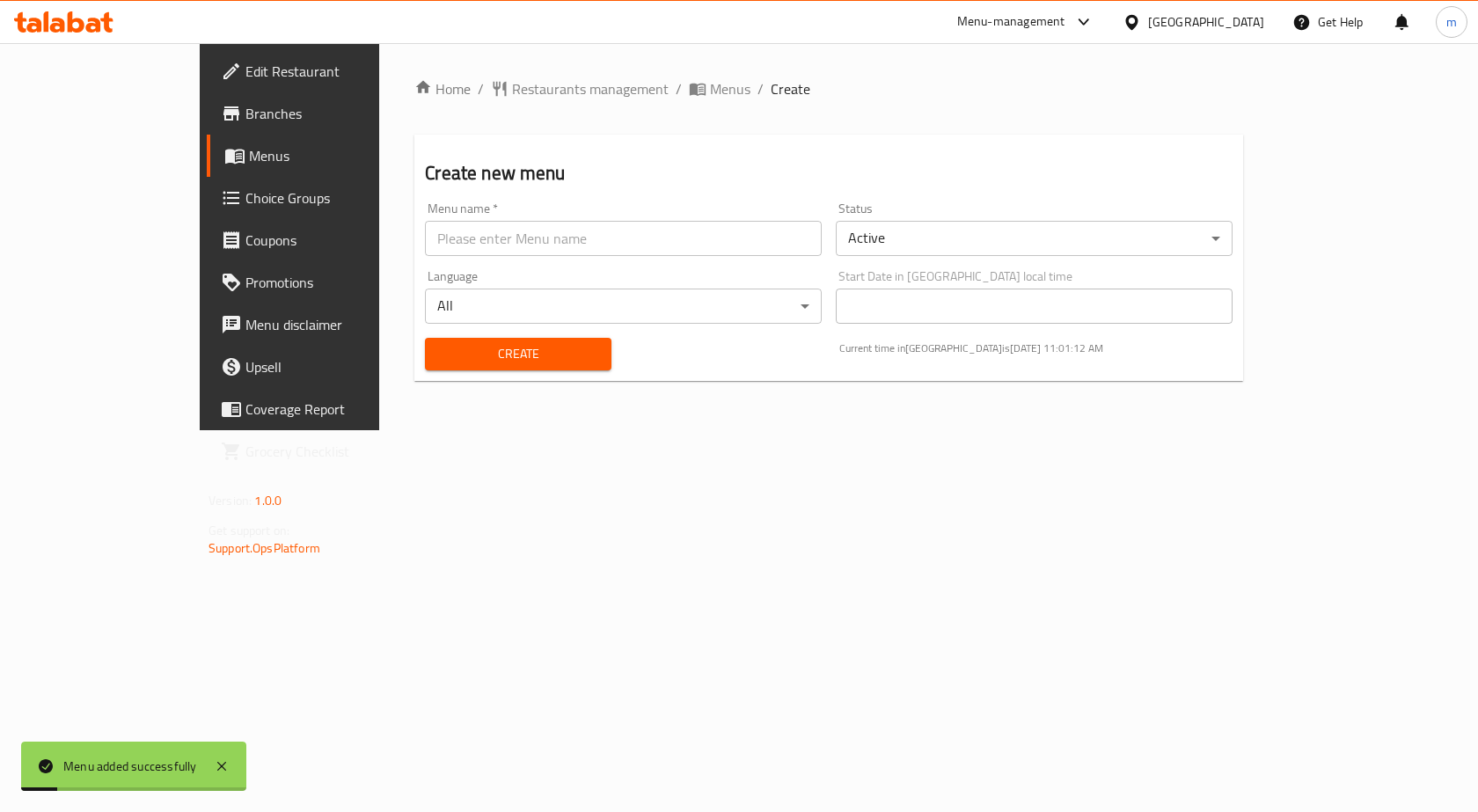
click at [249, 155] on span "Menus" at bounding box center [341, 156] width 184 height 21
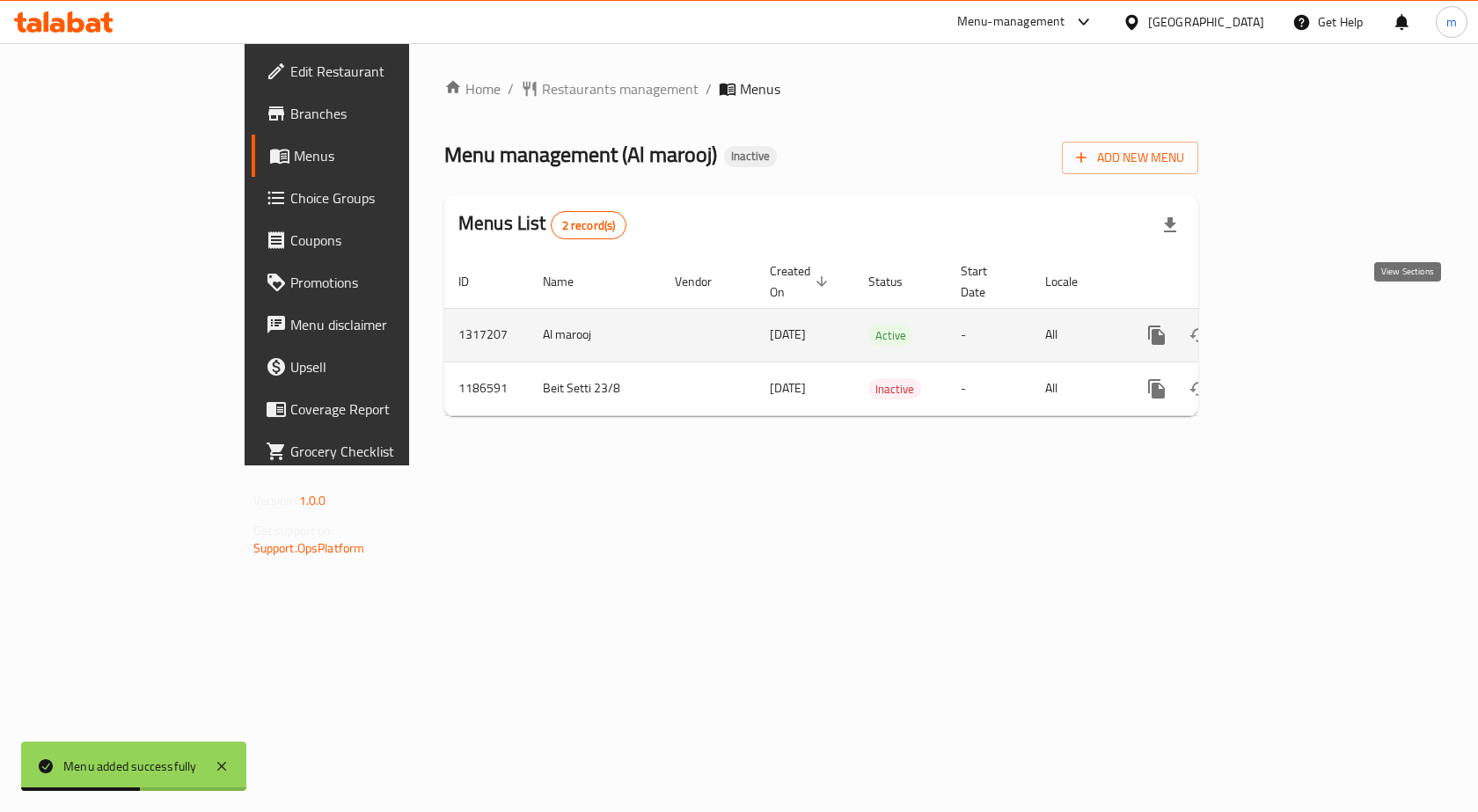
click at [1294, 324] on icon "enhanced table" at bounding box center [1283, 335] width 21 height 21
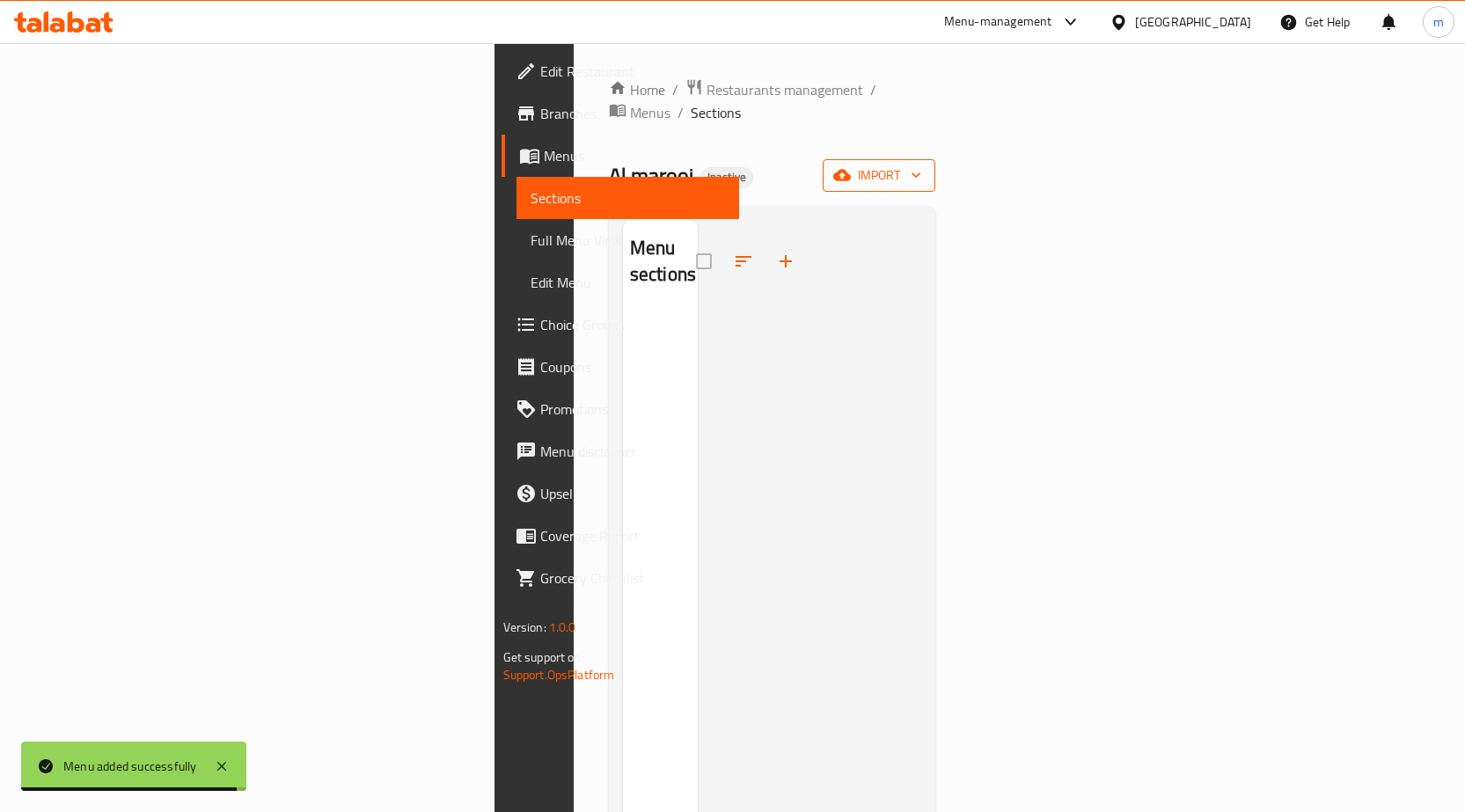
click at [921, 165] on span "import" at bounding box center [879, 175] width 85 height 22
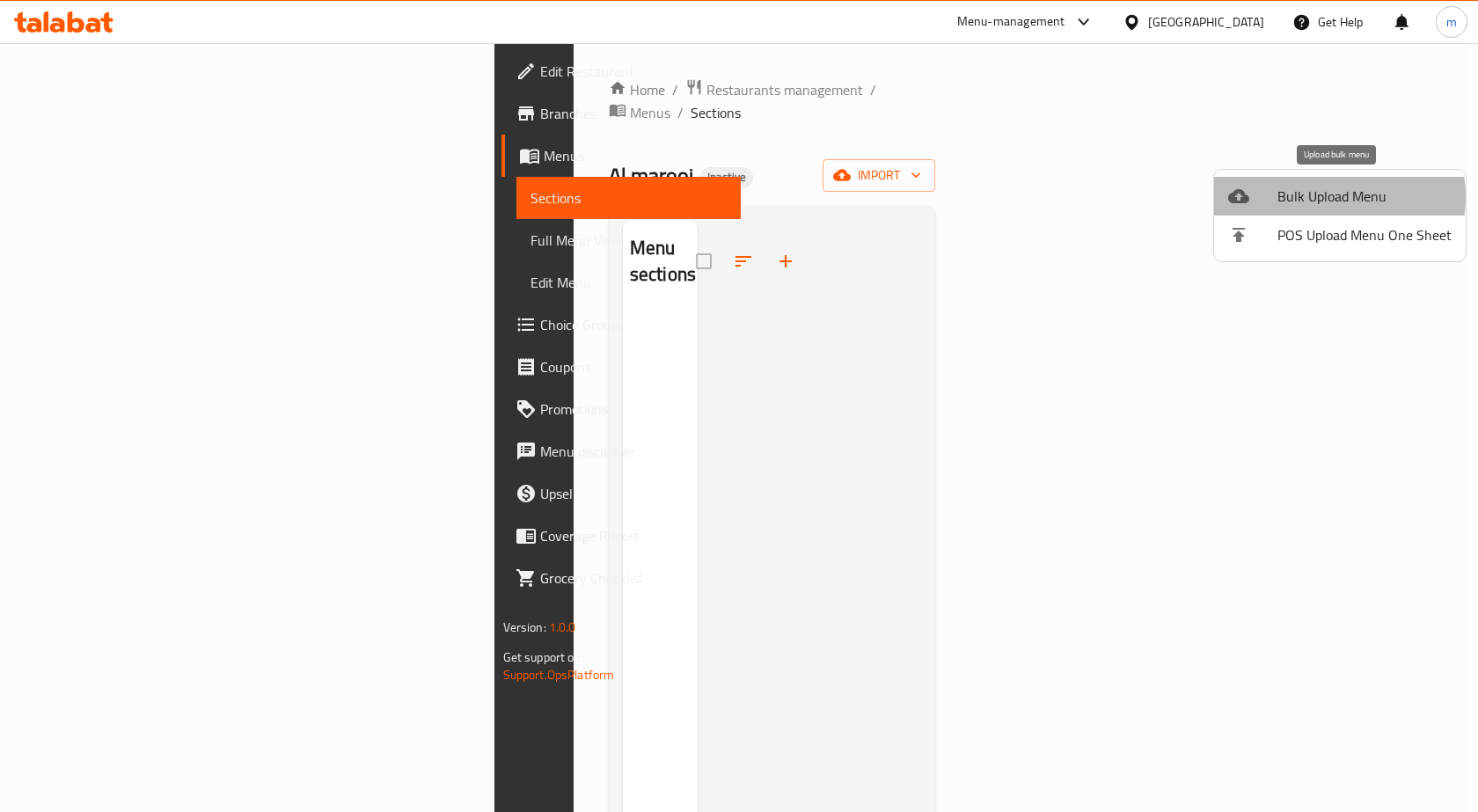
click at [1329, 197] on span "Bulk Upload Menu" at bounding box center [1364, 197] width 174 height 21
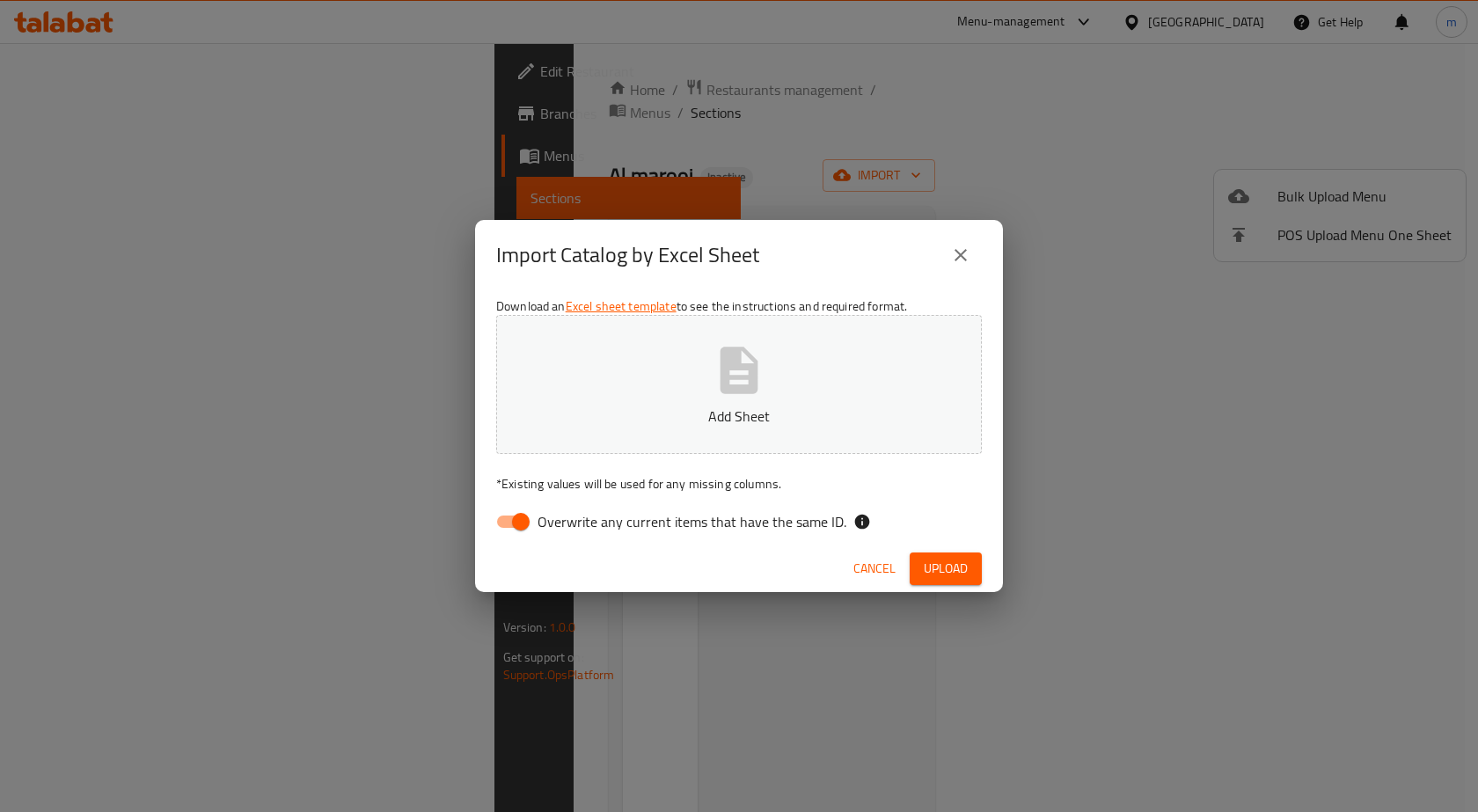
click at [701, 515] on span "Overwrite any current items that have the same ID." at bounding box center [691, 522] width 309 height 21
click at [571, 515] on input "Overwrite any current items that have the same ID." at bounding box center [520, 521] width 100 height 33
checkbox input "false"
click at [714, 407] on p "Add Sheet" at bounding box center [738, 416] width 431 height 21
click at [928, 558] on span "Upload" at bounding box center [944, 569] width 44 height 22
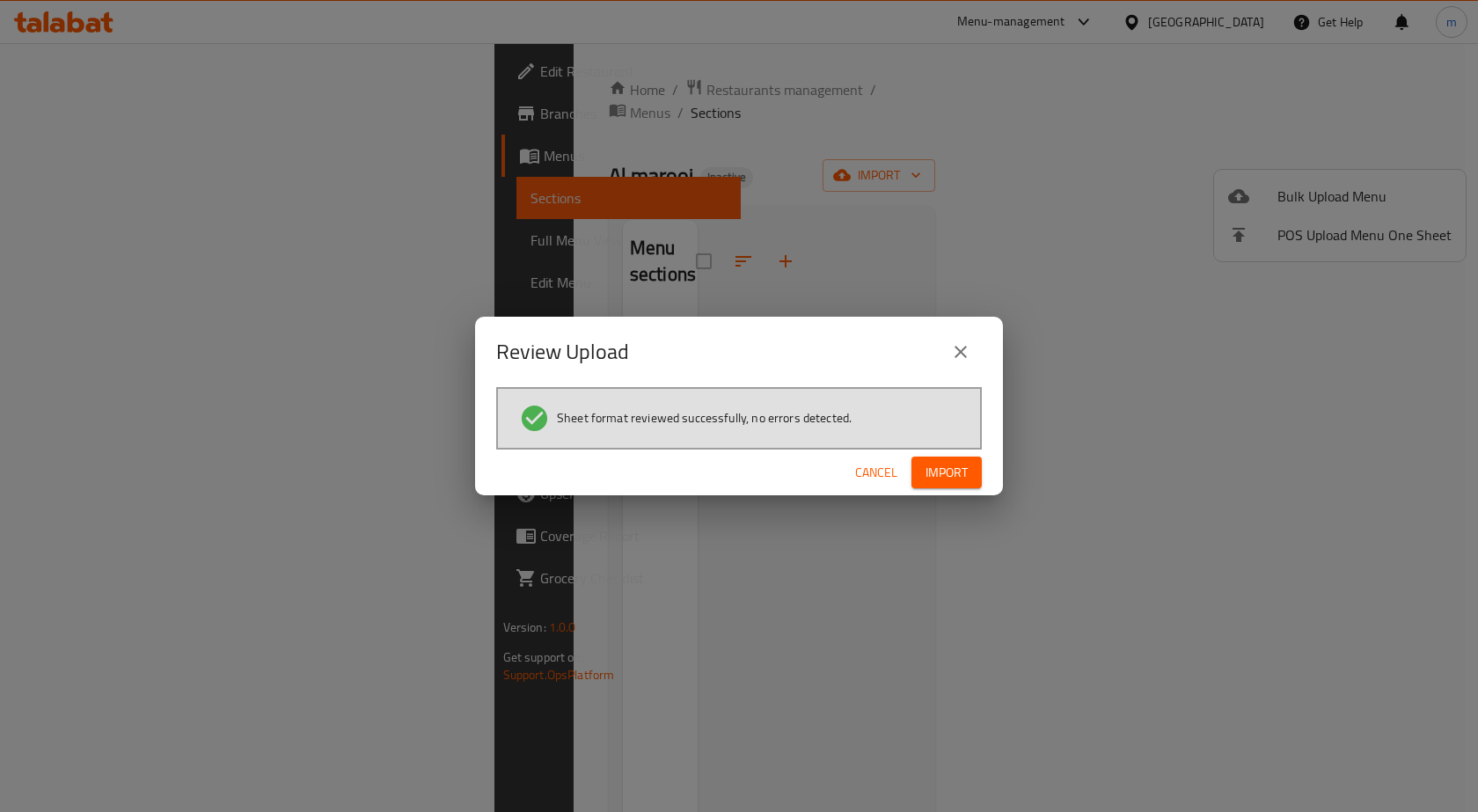
click at [959, 474] on span "Import" at bounding box center [945, 472] width 42 height 22
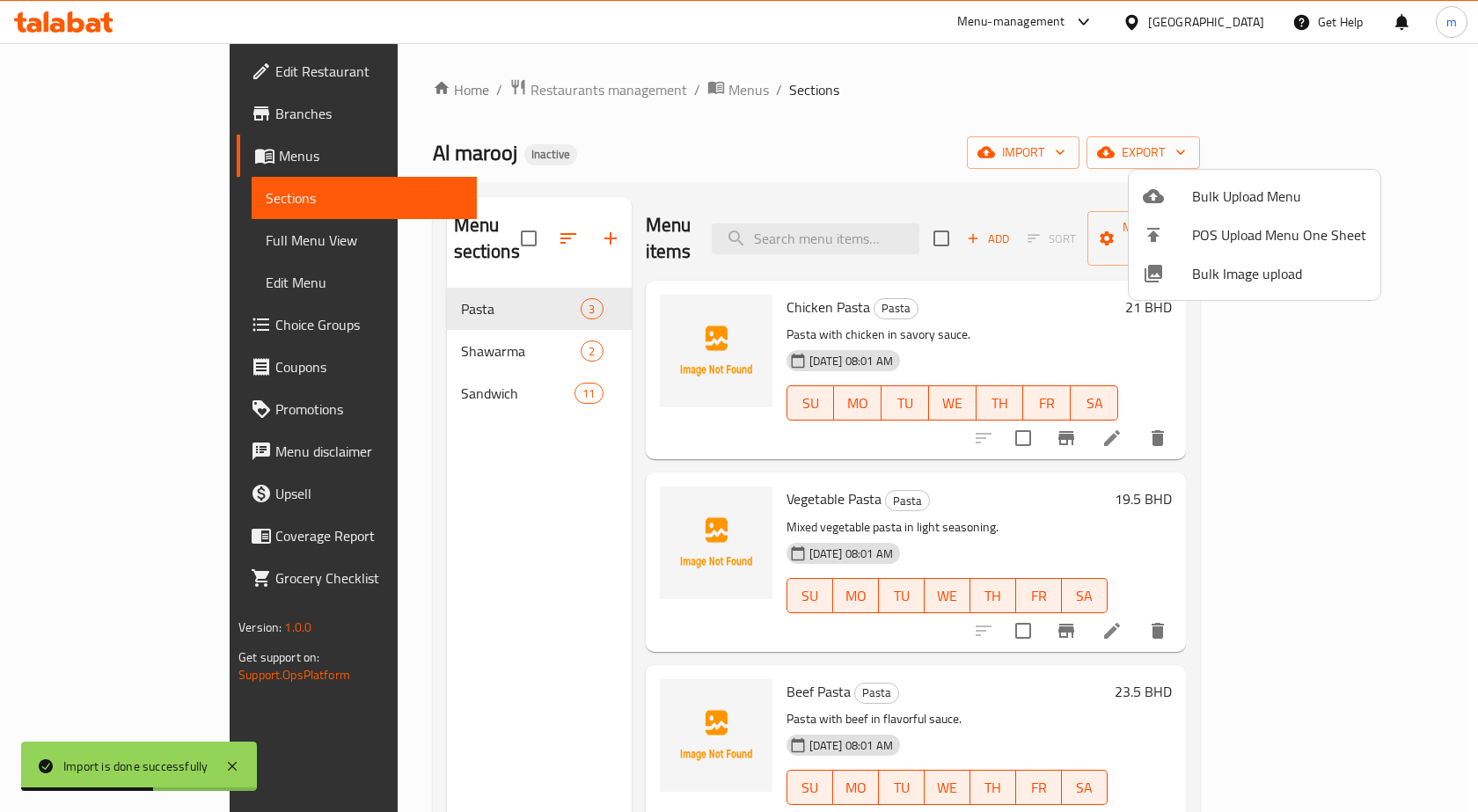
click at [129, 240] on div at bounding box center [739, 406] width 1478 height 812
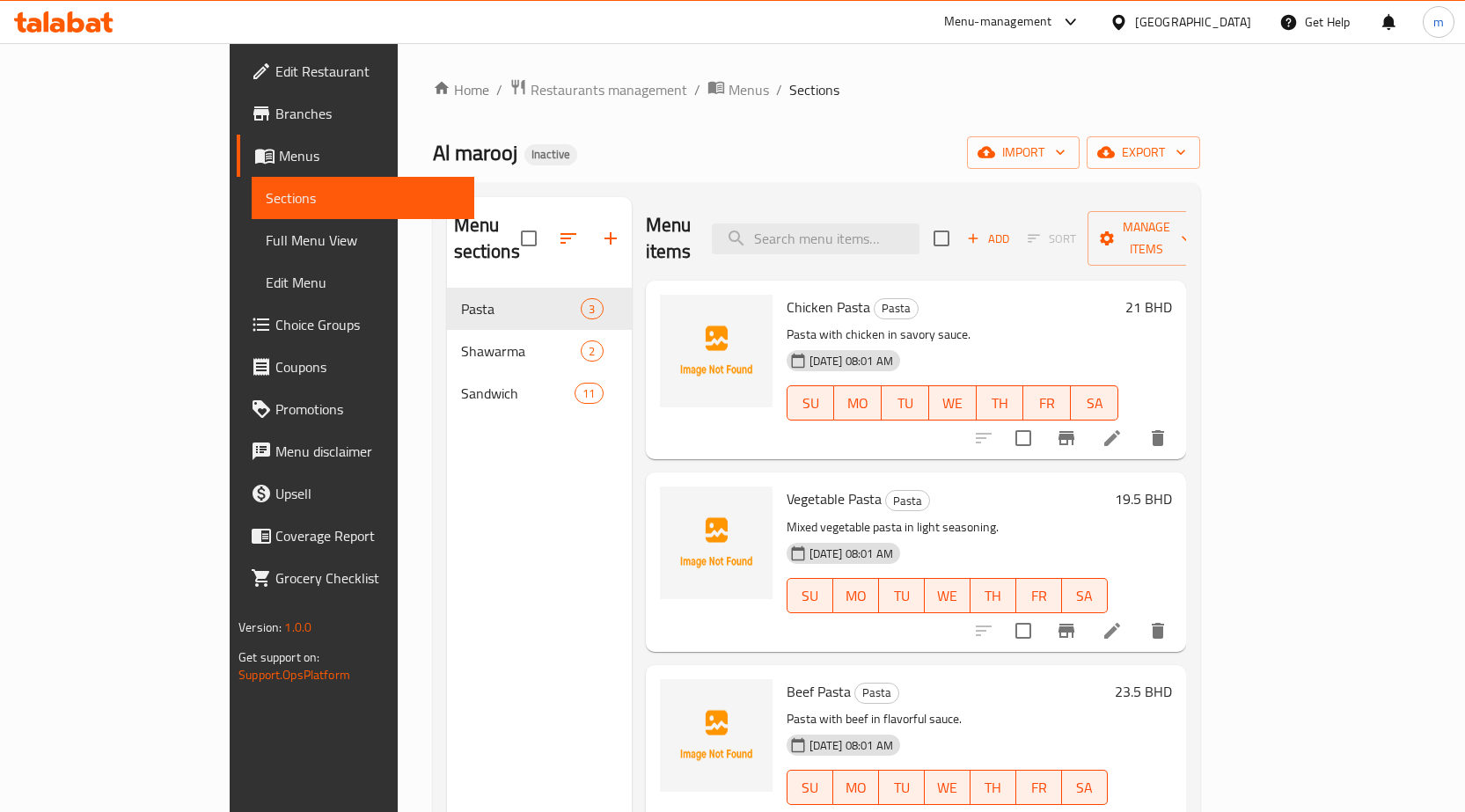
click at [266, 232] on span "Full Menu View" at bounding box center [363, 240] width 195 height 21
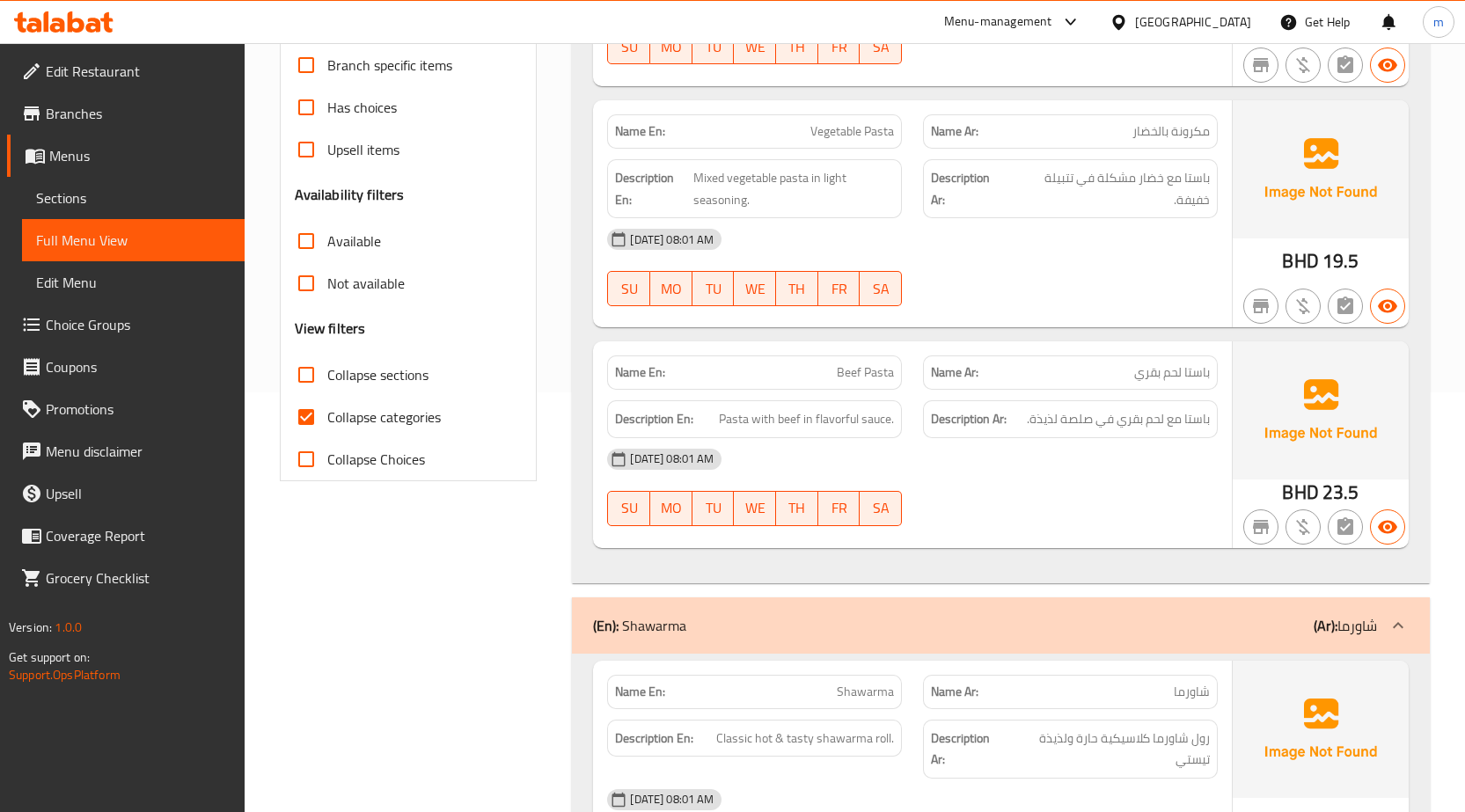
scroll to position [440, 0]
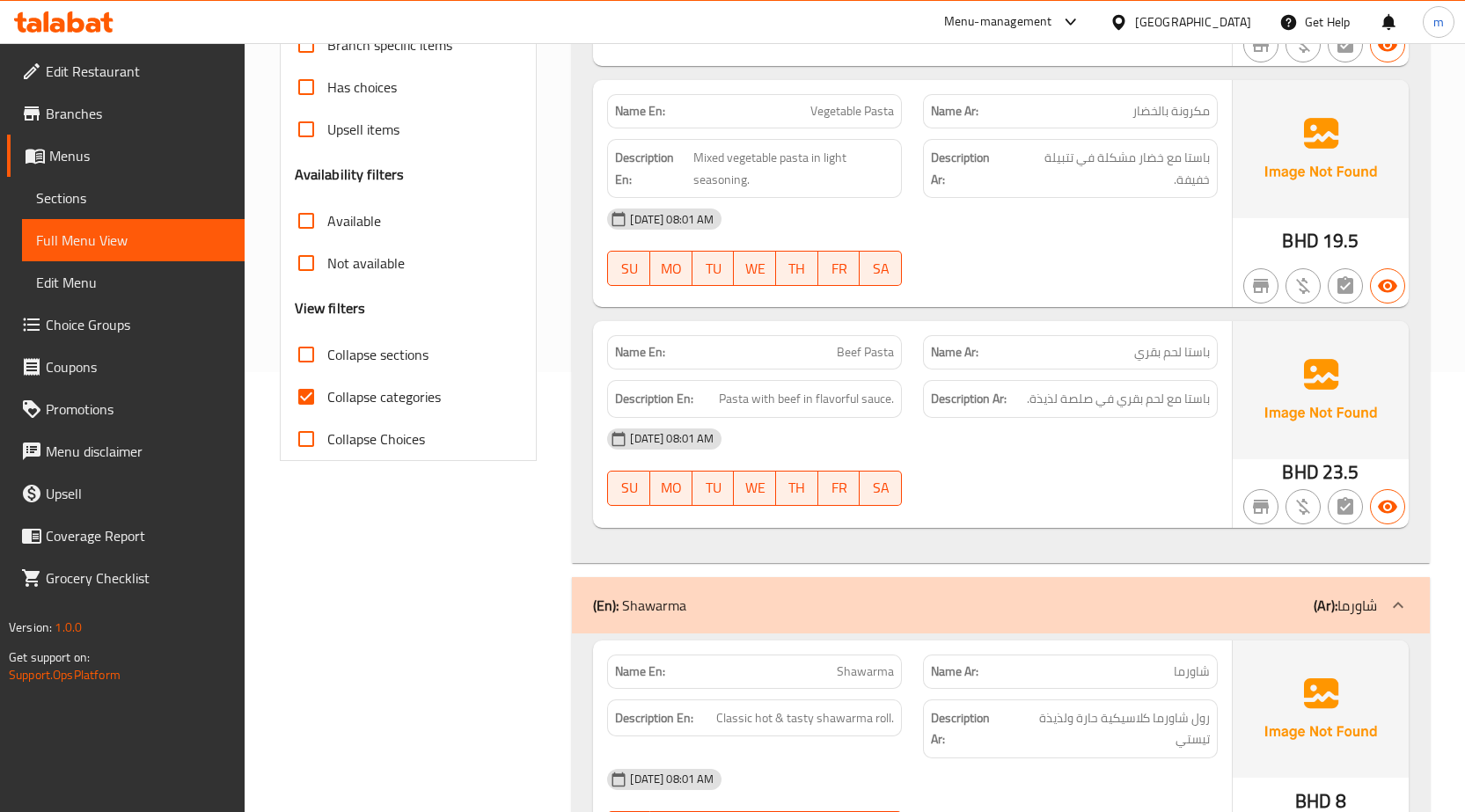
click at [352, 391] on span "Collapse categories" at bounding box center [384, 397] width 114 height 21
click at [327, 391] on input "Collapse categories" at bounding box center [306, 396] width 42 height 42
checkbox input "false"
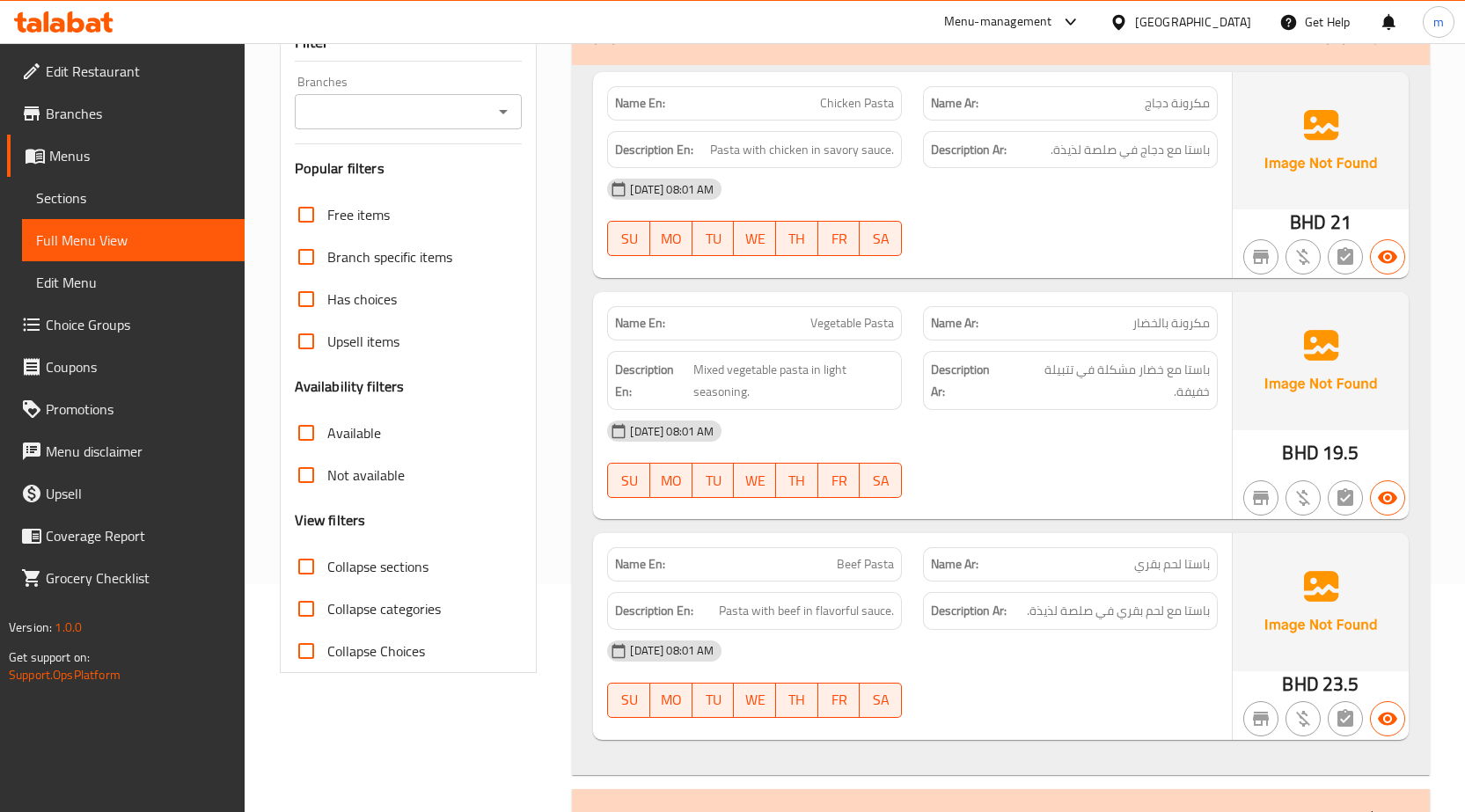
scroll to position [0, 0]
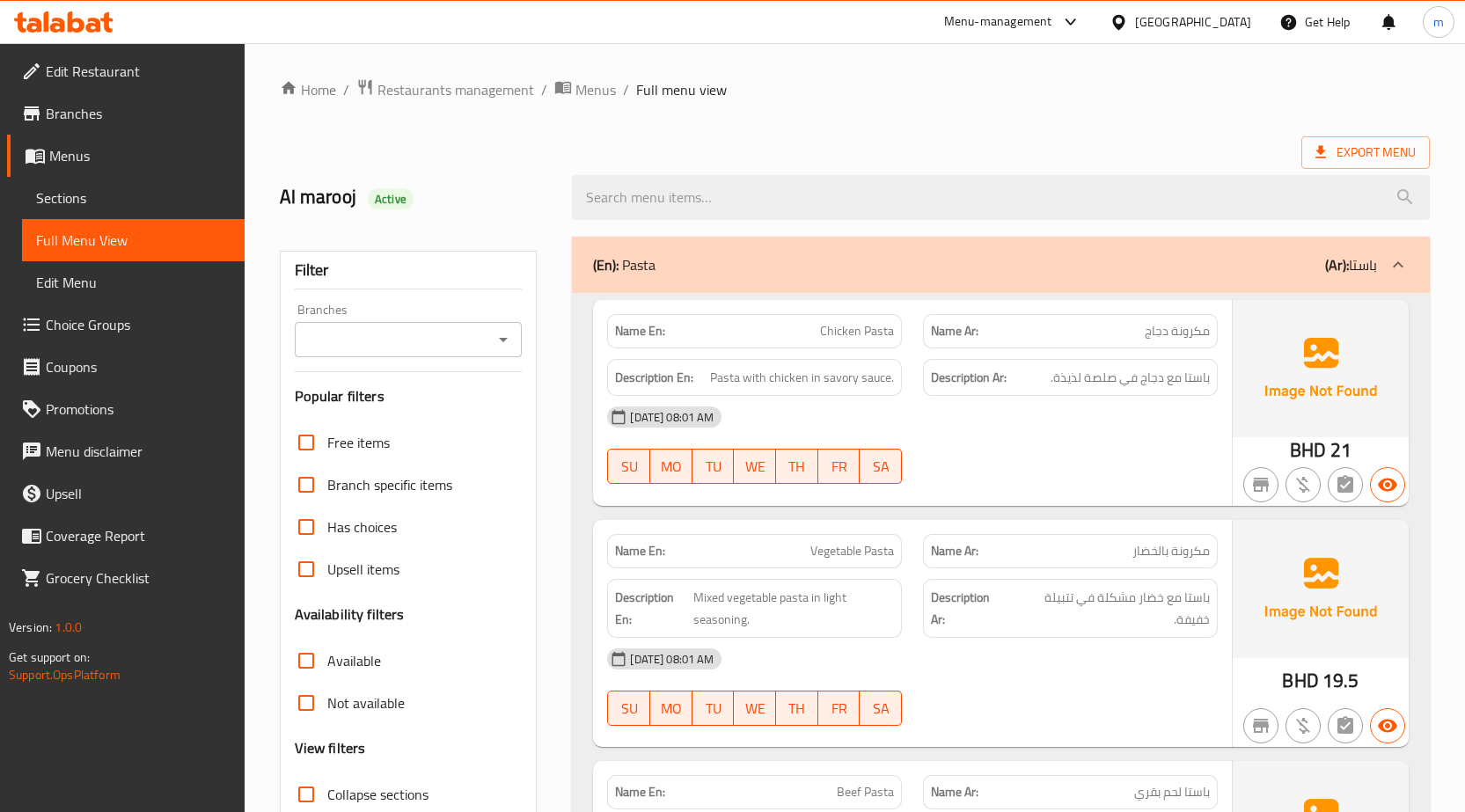
click at [102, 160] on span "Menus" at bounding box center [140, 156] width 181 height 21
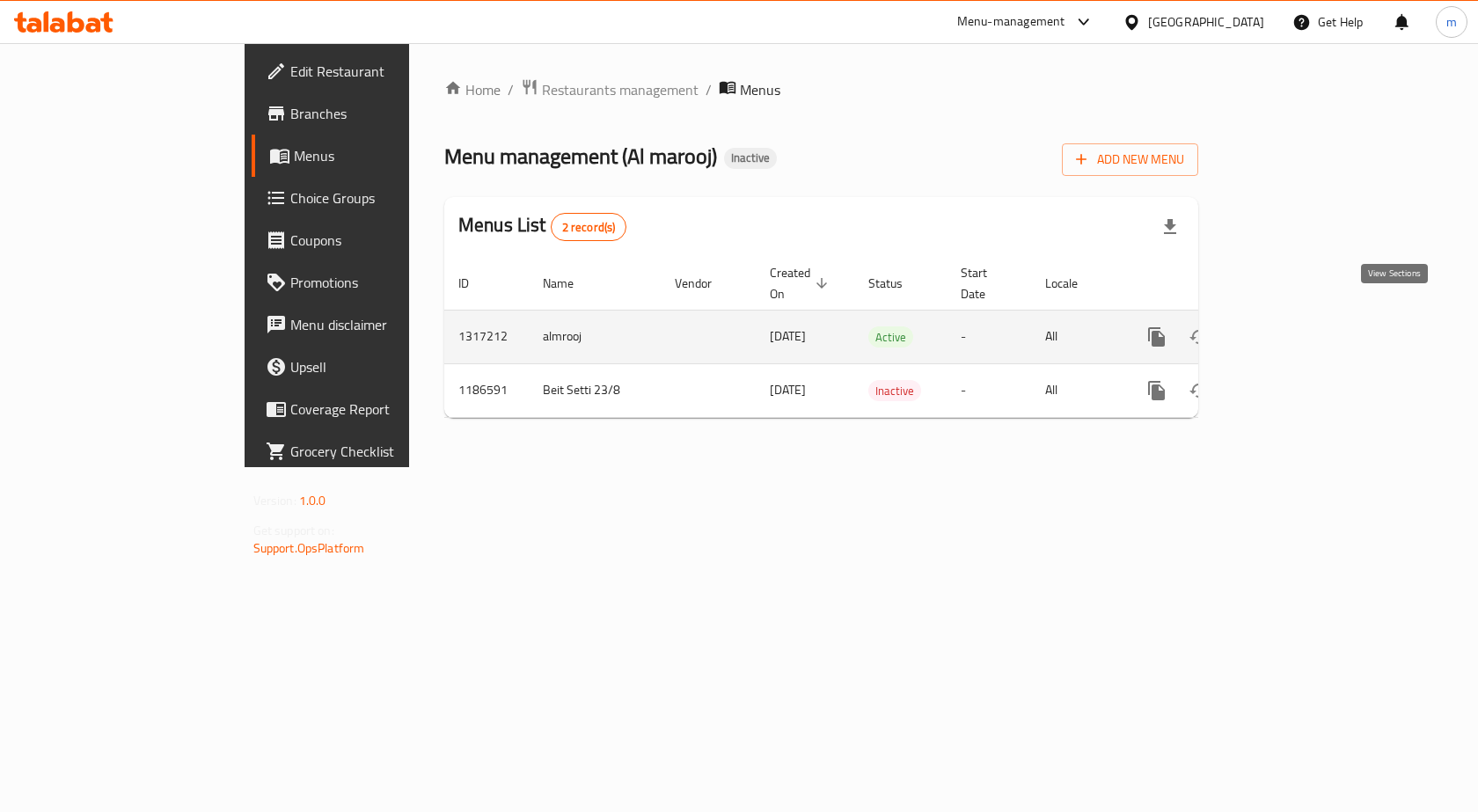
click at [1294, 326] on icon "enhanced table" at bounding box center [1283, 337] width 21 height 21
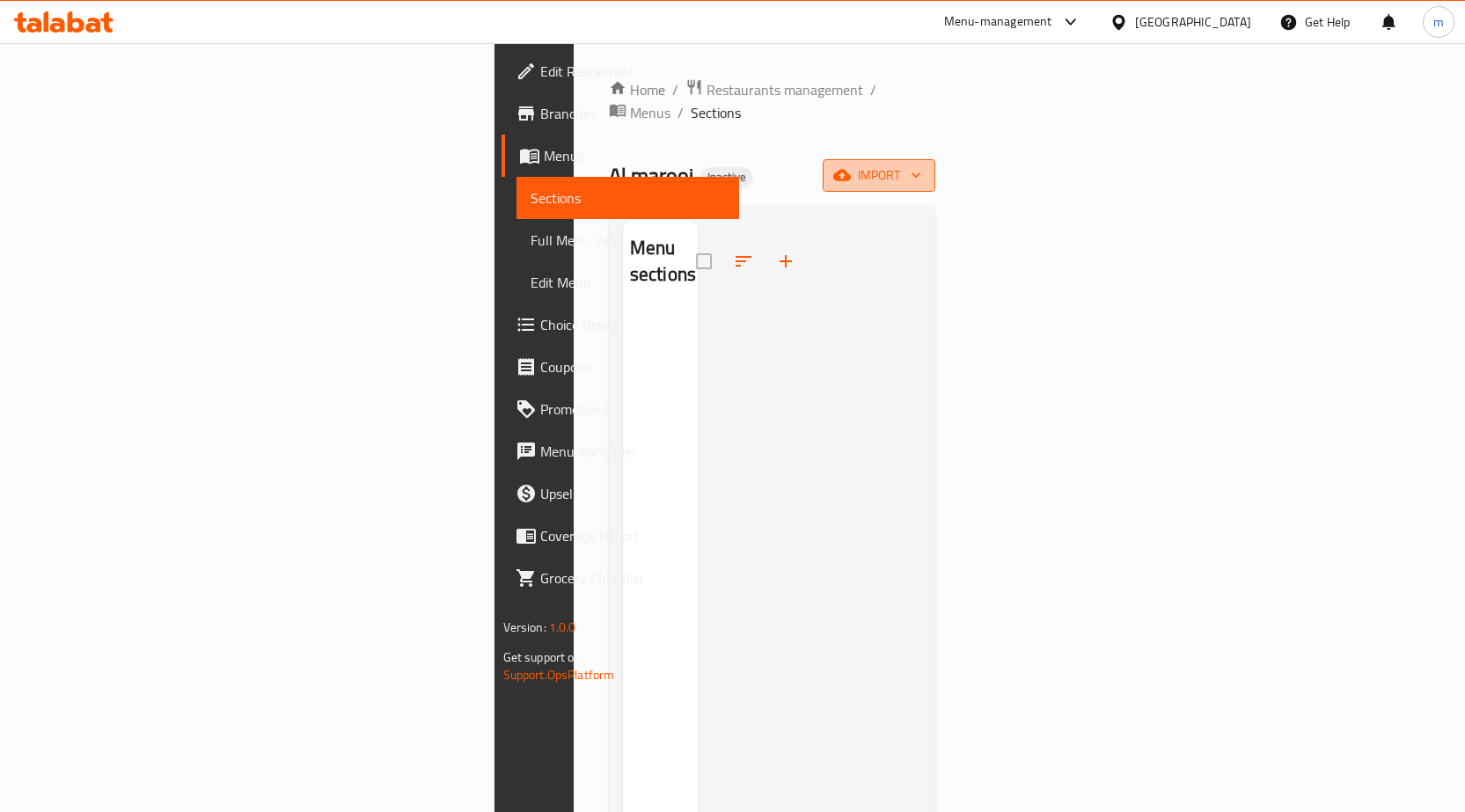
click at [921, 165] on span "import" at bounding box center [879, 175] width 85 height 22
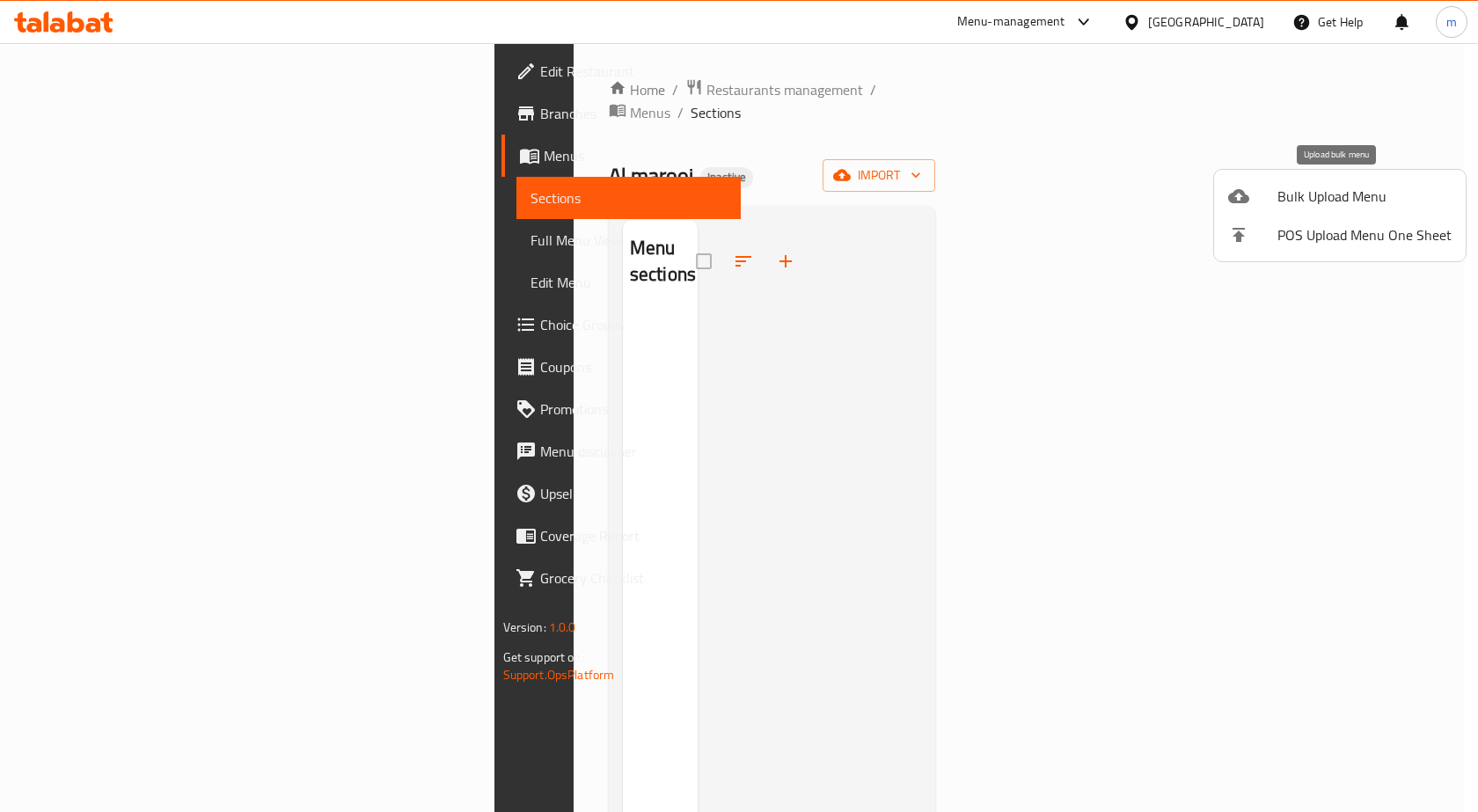
click at [1296, 197] on span "Bulk Upload Menu" at bounding box center [1364, 197] width 174 height 21
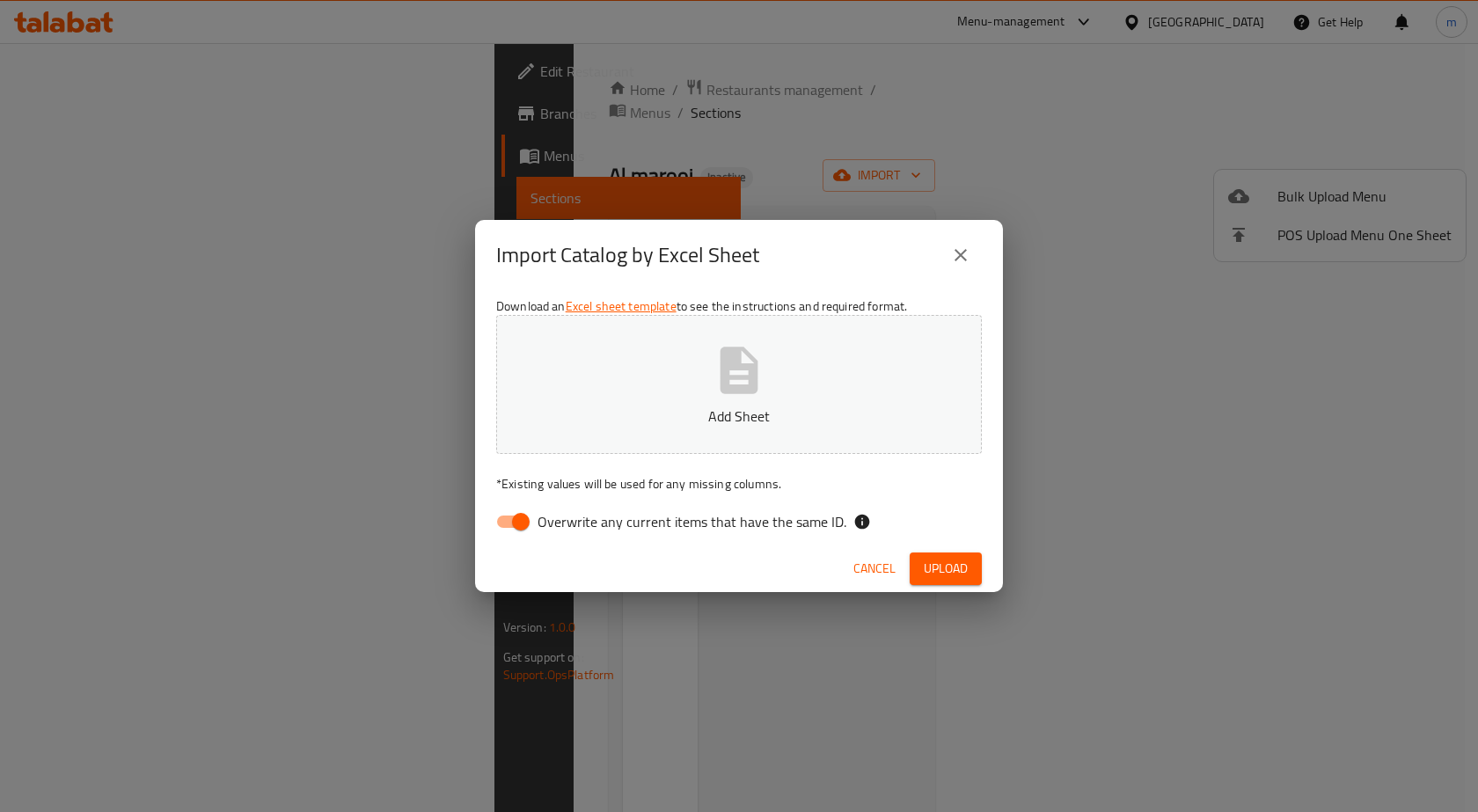
click at [670, 516] on span "Overwrite any current items that have the same ID." at bounding box center [691, 522] width 309 height 21
click at [571, 516] on input "Overwrite any current items that have the same ID." at bounding box center [520, 521] width 100 height 33
checkbox input "false"
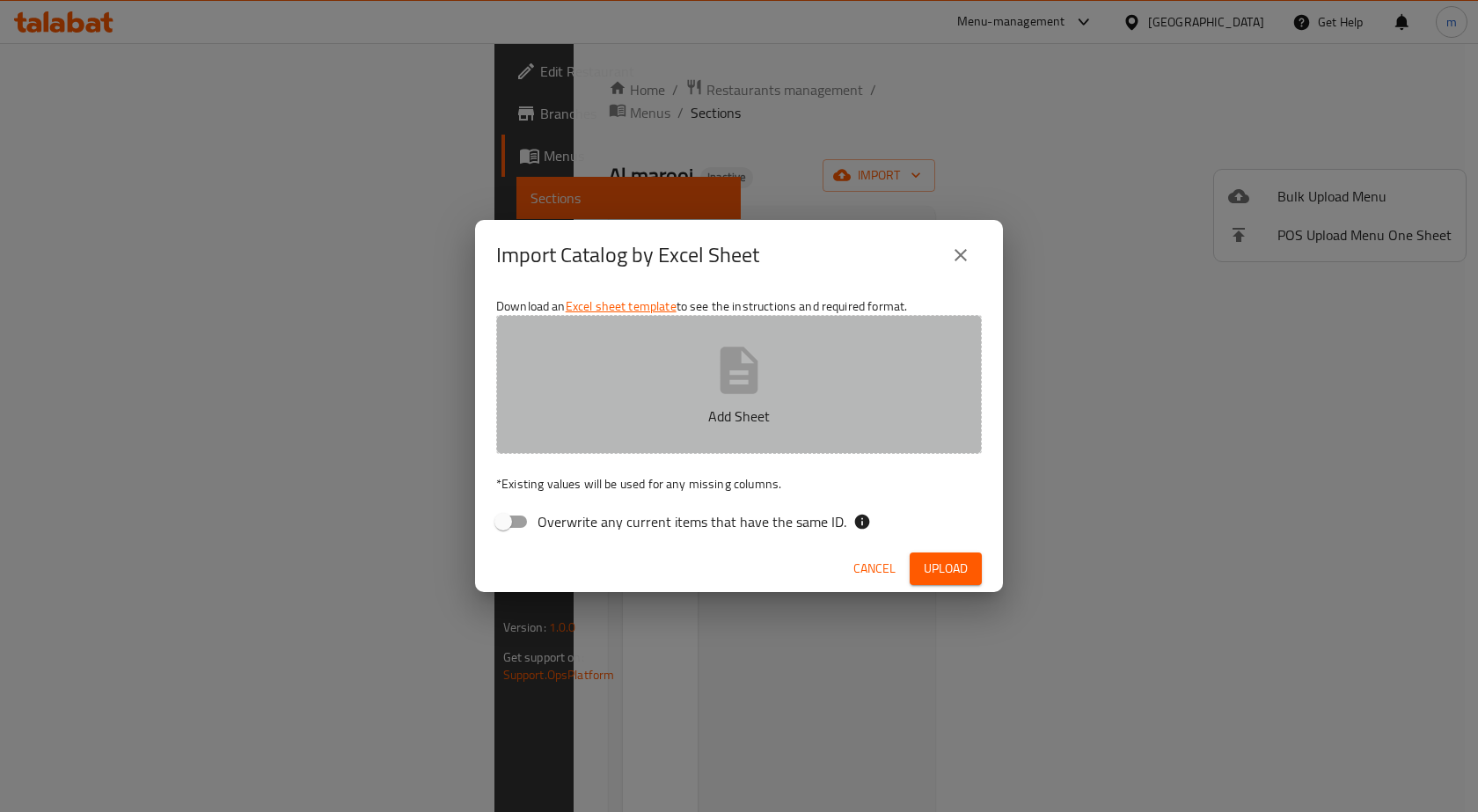
click at [714, 375] on icon "button" at bounding box center [739, 370] width 56 height 56
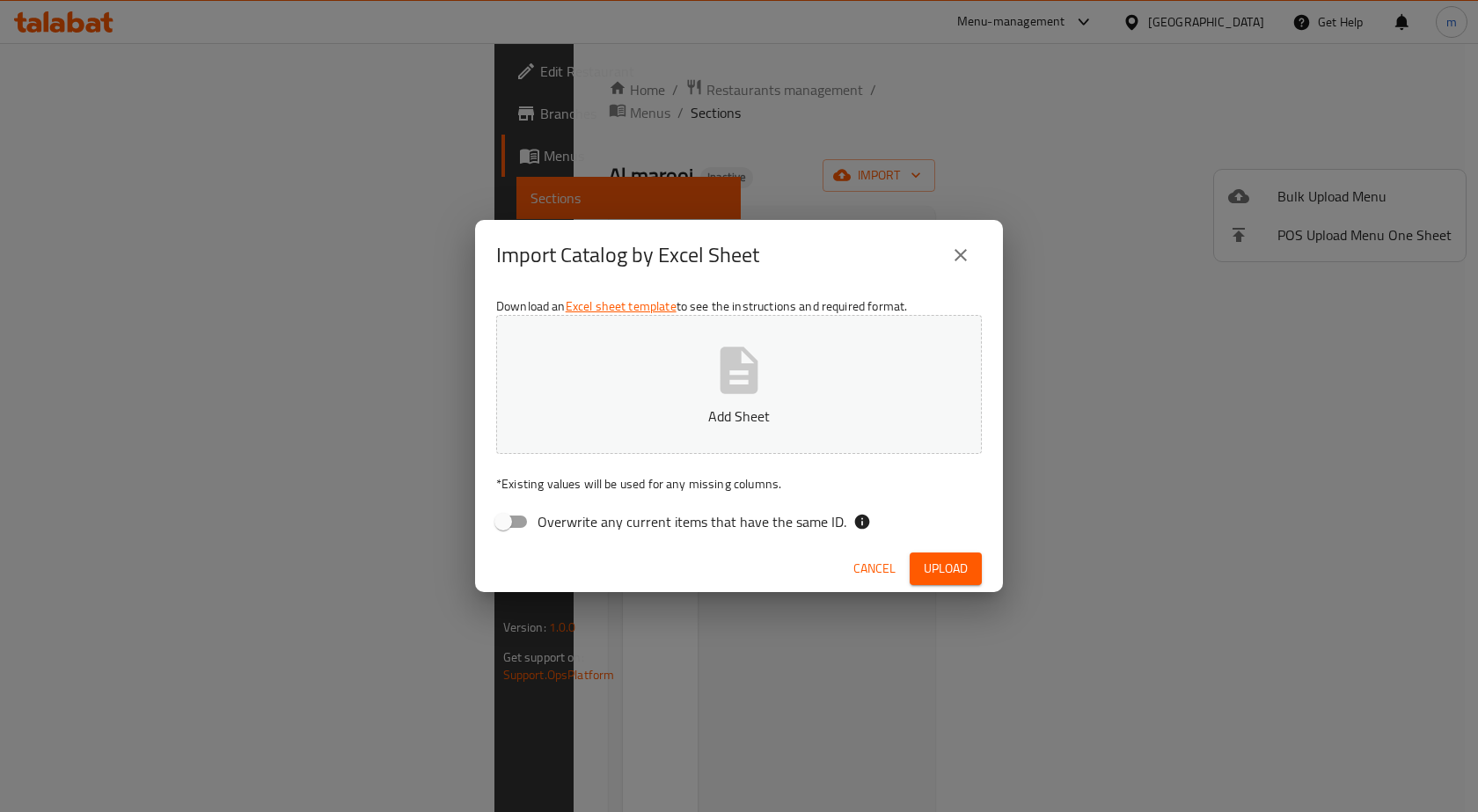
click at [964, 247] on icon "close" at bounding box center [961, 255] width 21 height 21
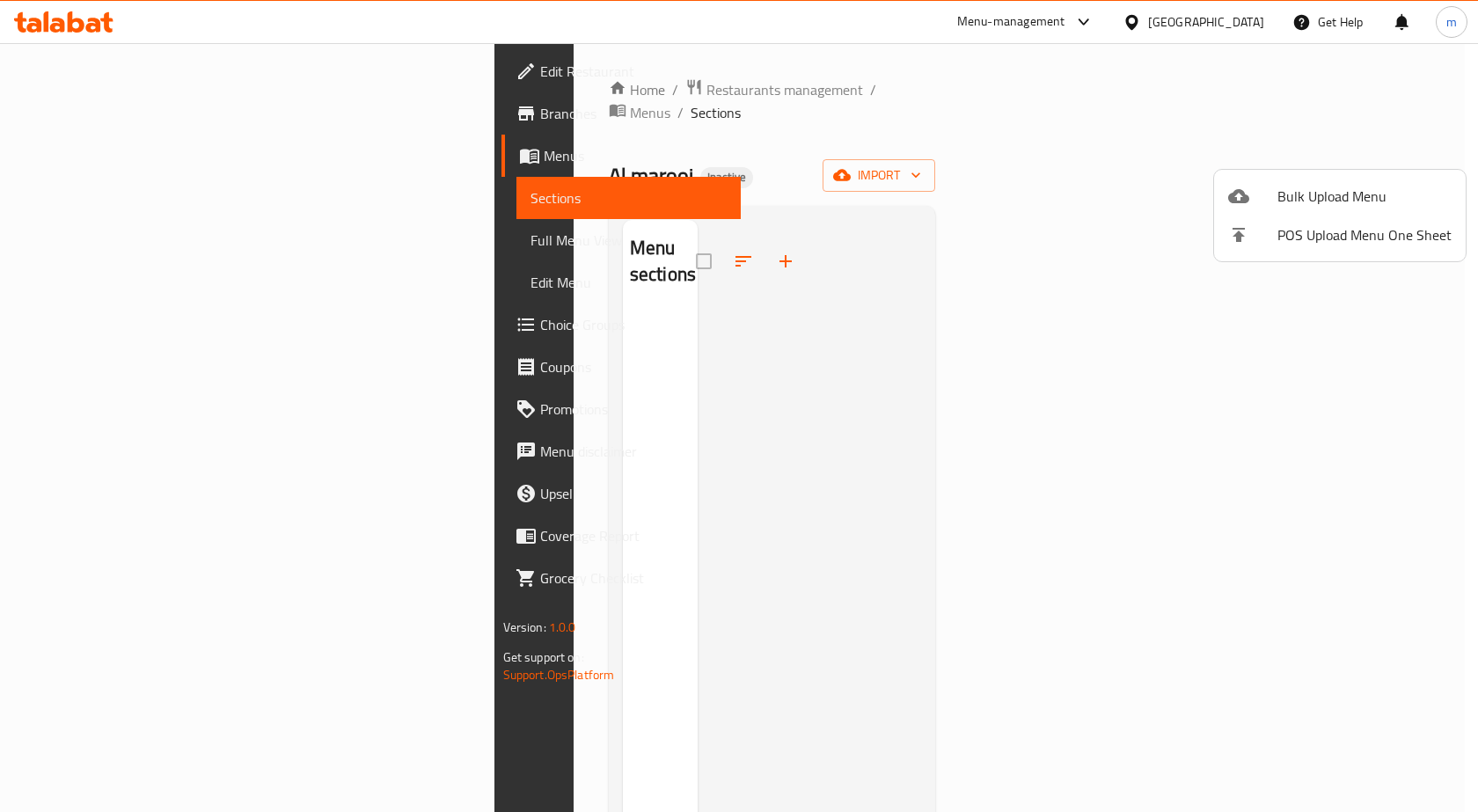
click at [168, 170] on div at bounding box center [739, 406] width 1478 height 812
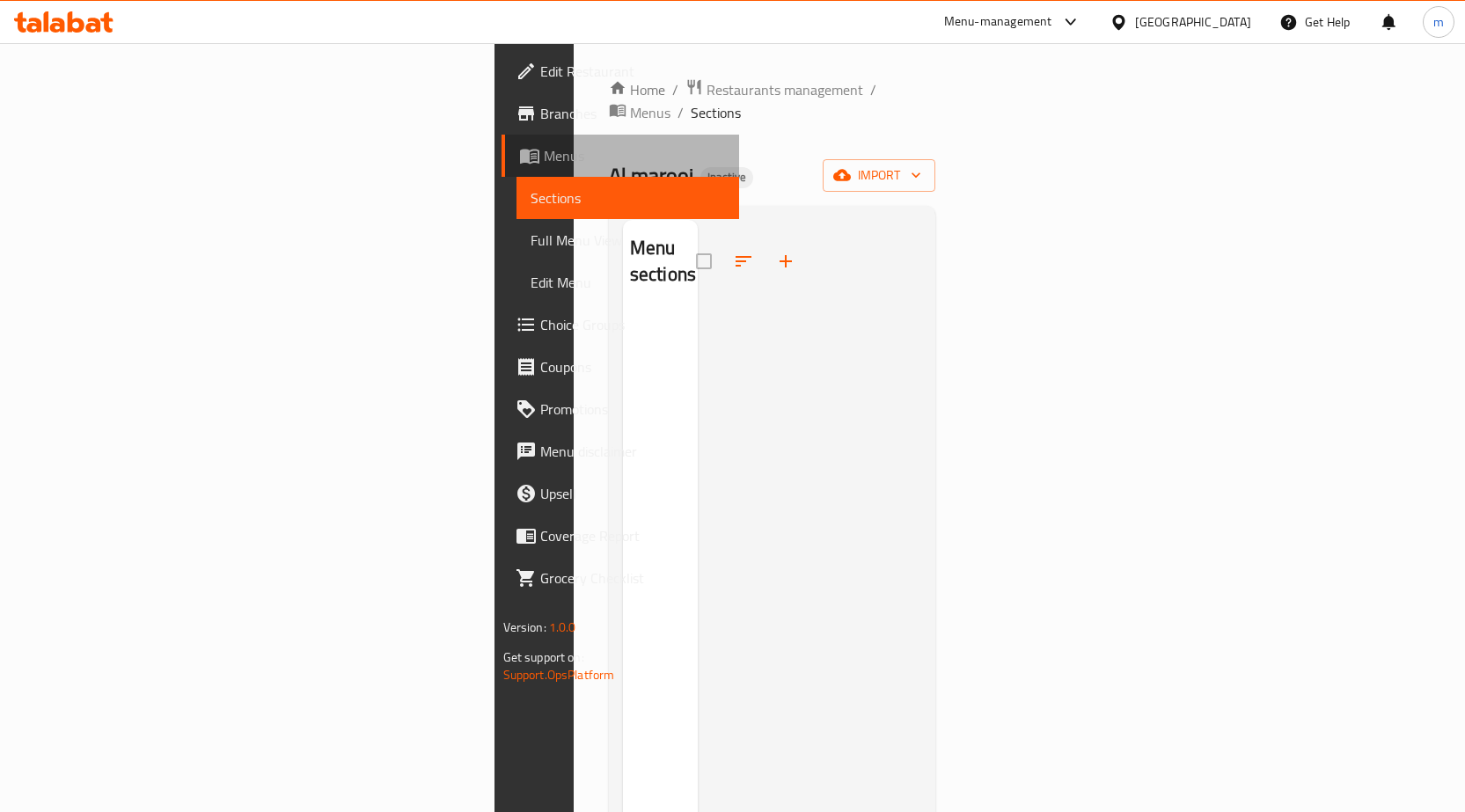
click at [544, 150] on span "Menus" at bounding box center [634, 156] width 181 height 21
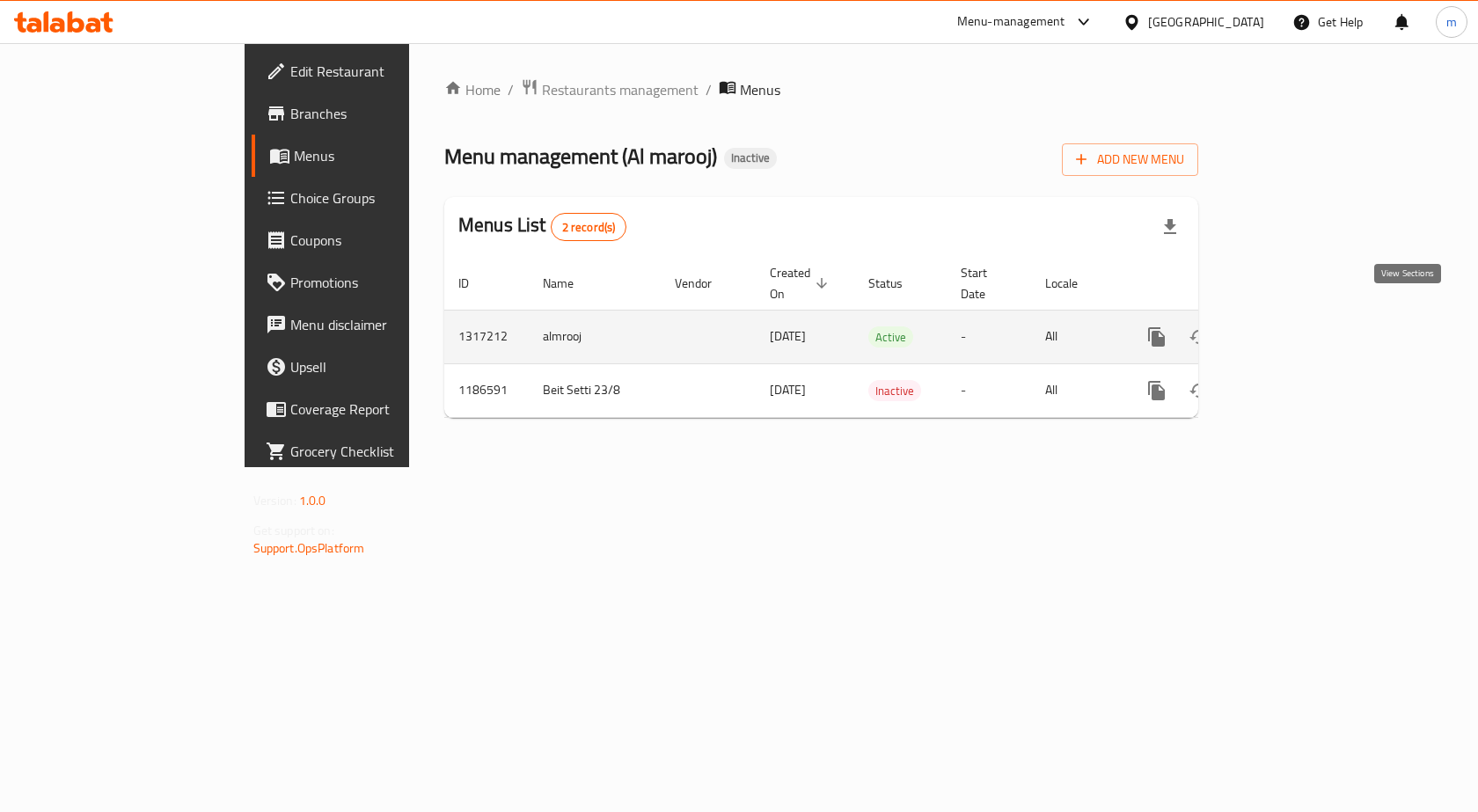
click at [1291, 329] on icon "enhanced table" at bounding box center [1283, 337] width 16 height 16
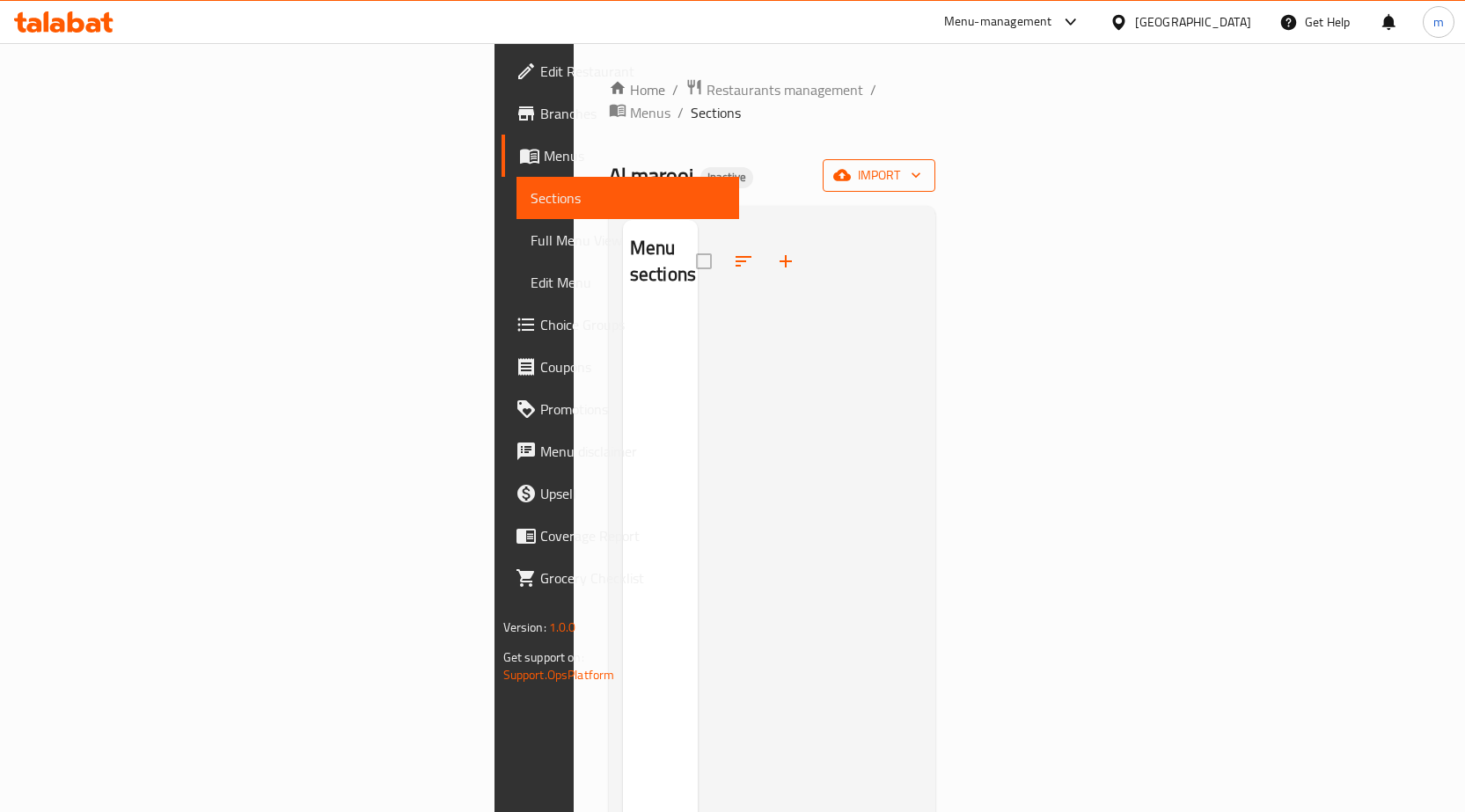
click at [850, 169] on icon "button" at bounding box center [842, 175] width 18 height 12
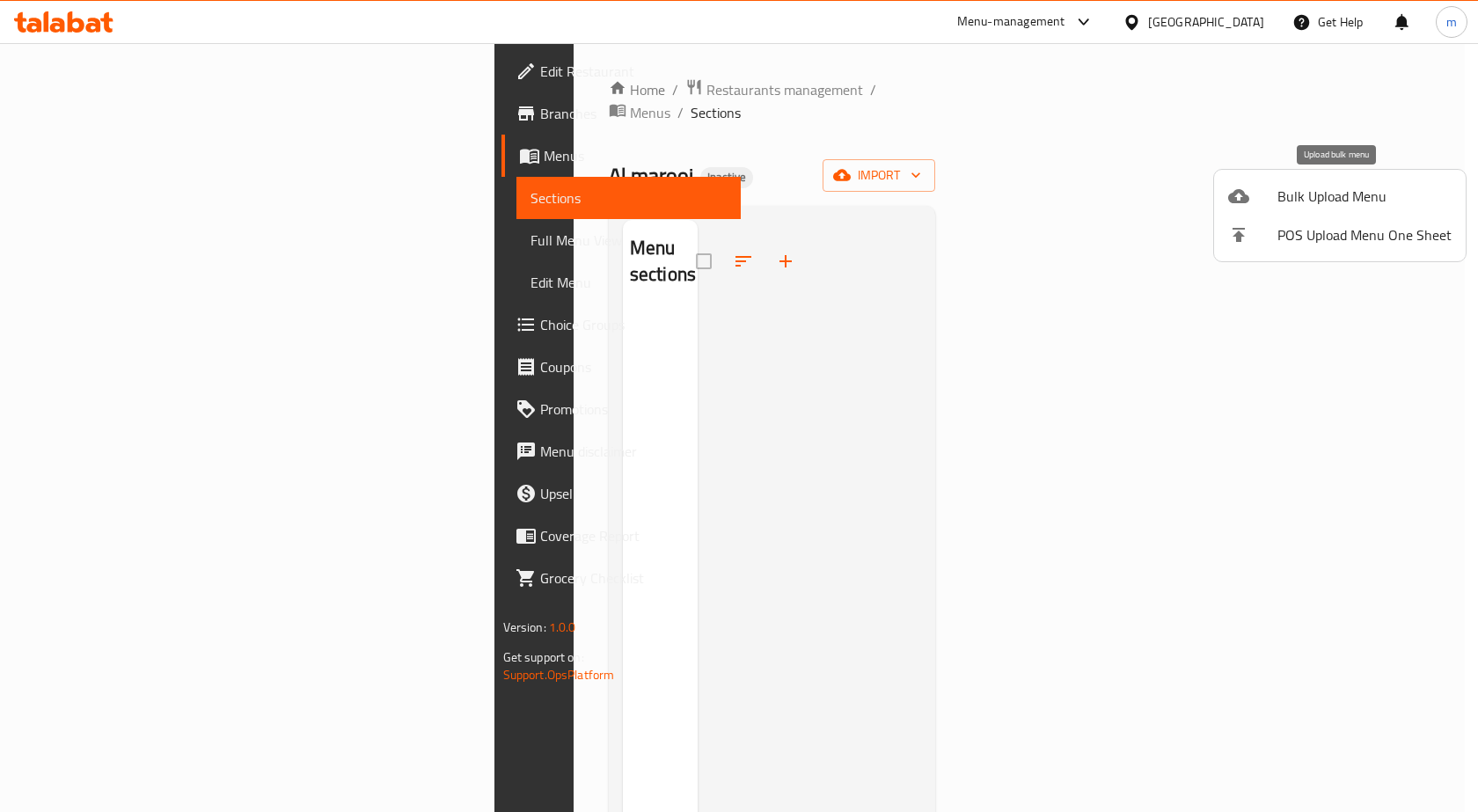
click at [1305, 191] on span "Bulk Upload Menu" at bounding box center [1364, 197] width 174 height 21
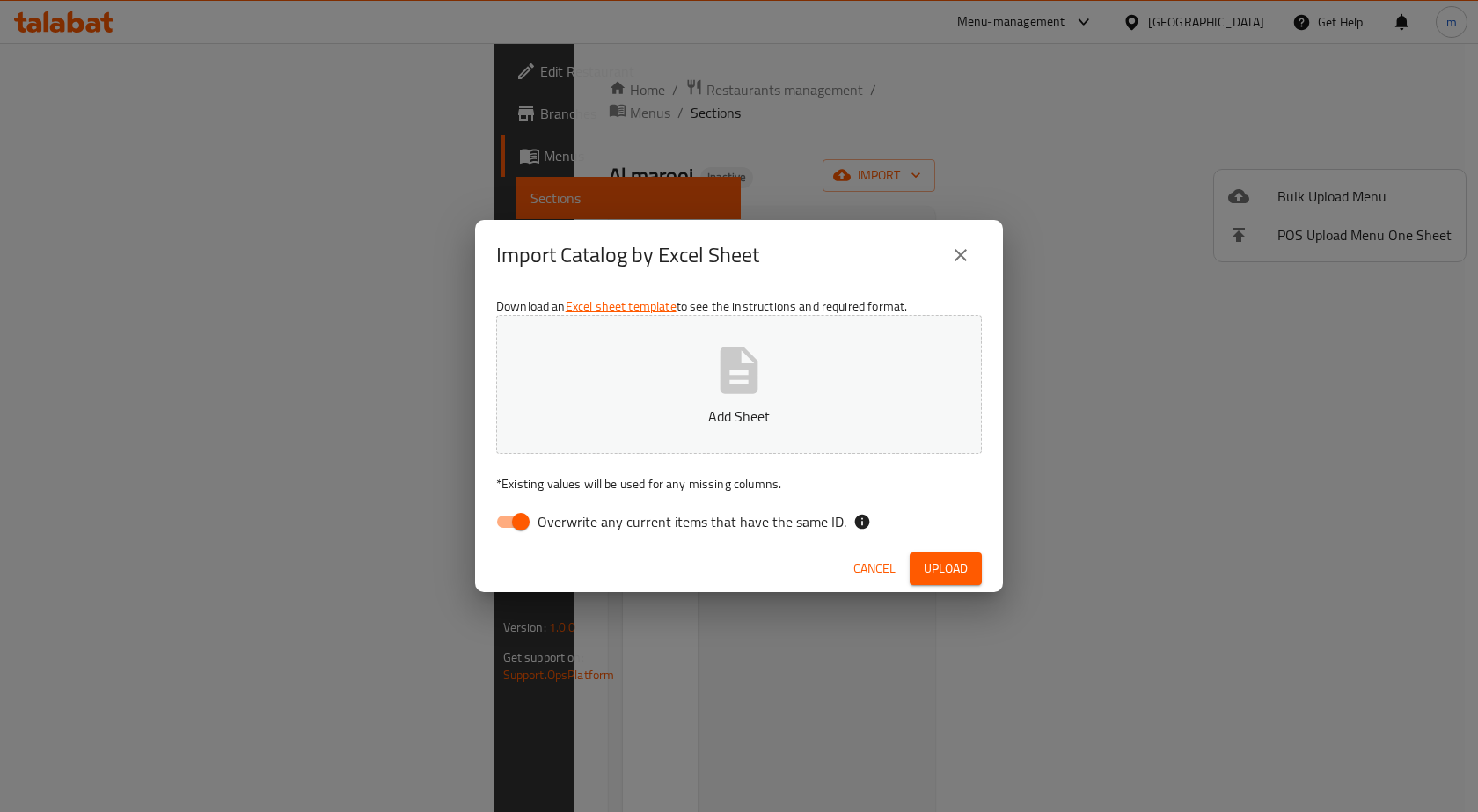
click at [750, 515] on span "Overwrite any current items that have the same ID." at bounding box center [691, 522] width 309 height 21
click at [571, 515] on input "Overwrite any current items that have the same ID." at bounding box center [520, 521] width 100 height 33
checkbox input "false"
click at [726, 408] on p "Add Sheet" at bounding box center [738, 416] width 431 height 21
click at [853, 453] on button "Add Sheet" at bounding box center [738, 384] width 486 height 139
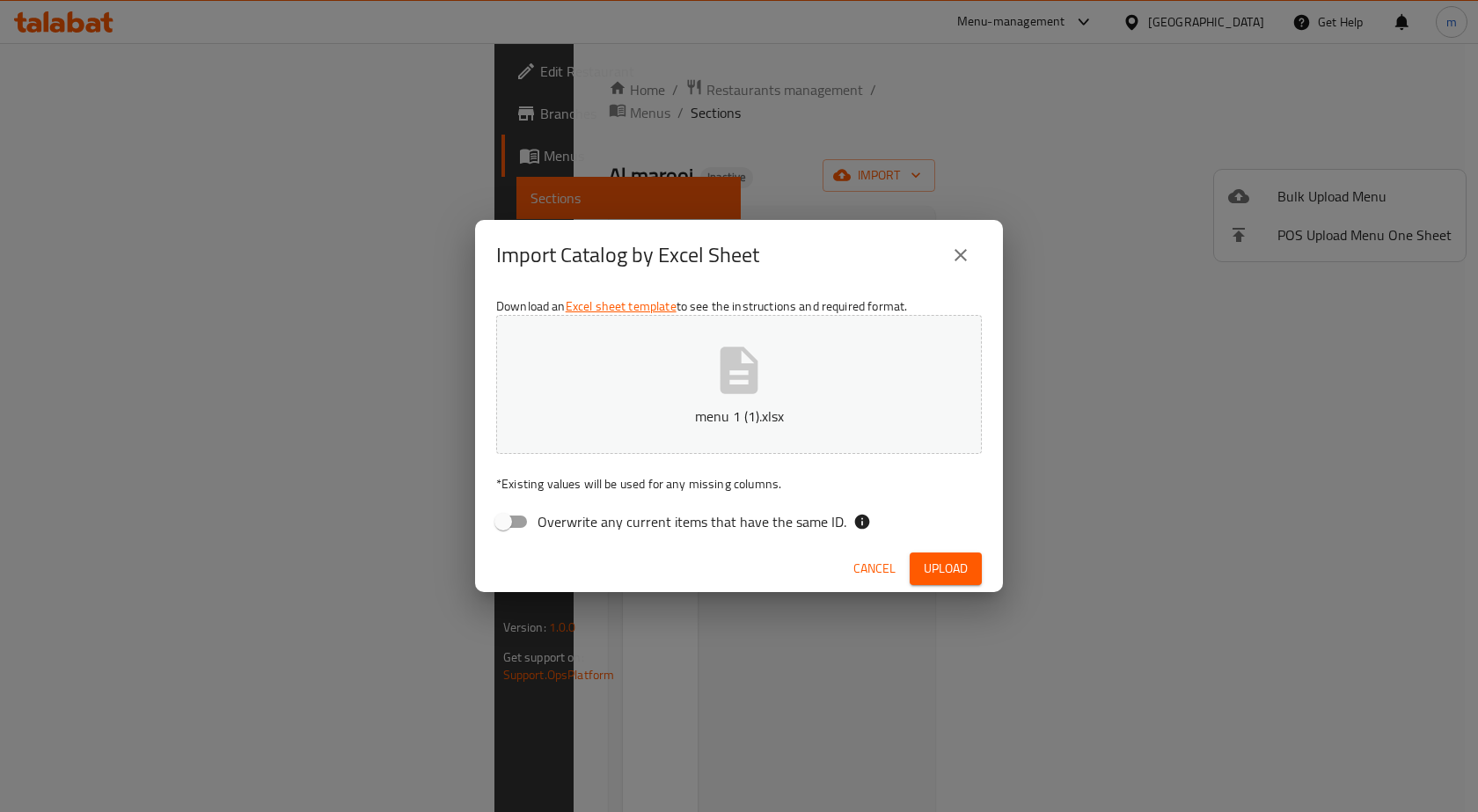
click at [960, 561] on span "Upload" at bounding box center [944, 569] width 44 height 22
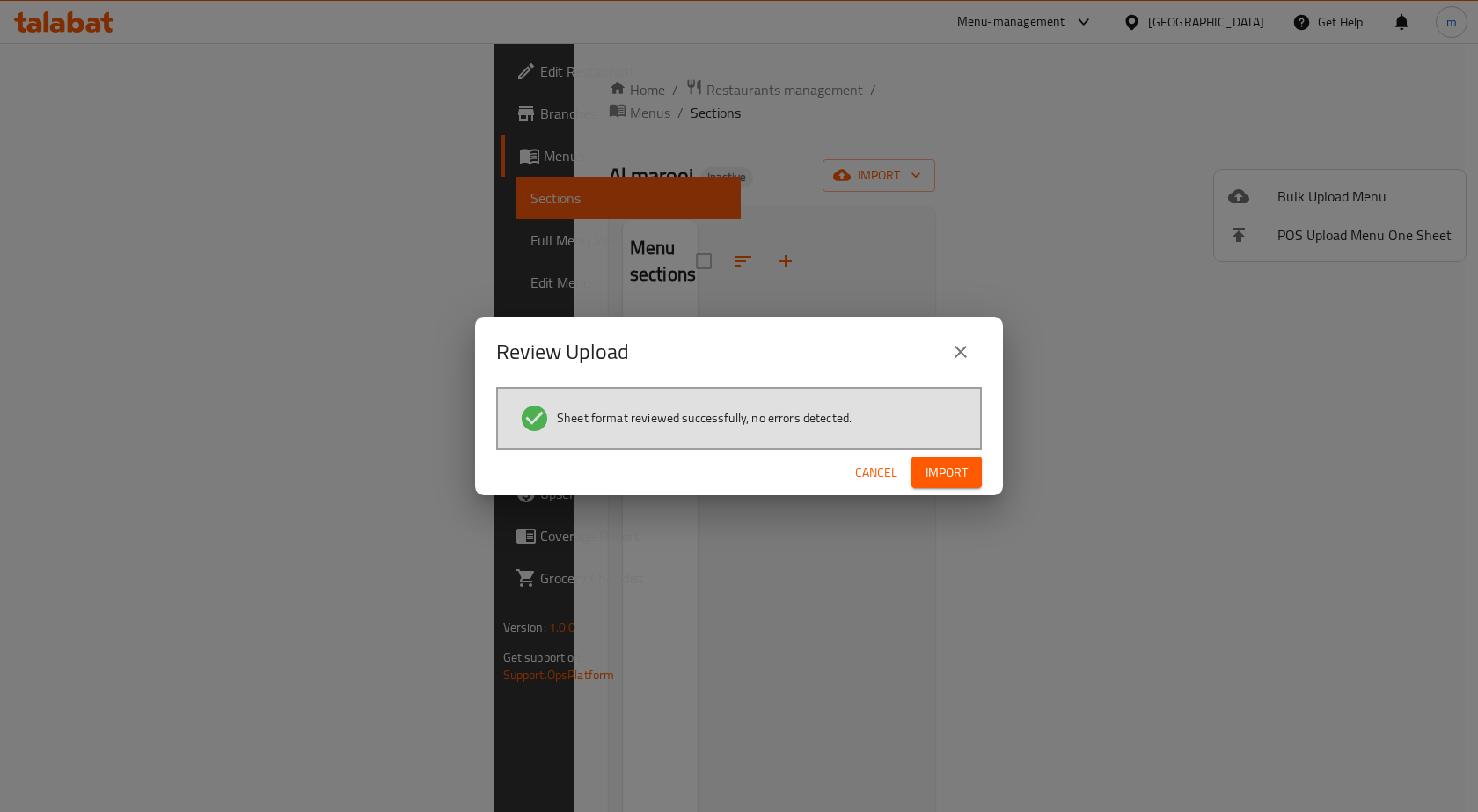
click at [958, 481] on span "Import" at bounding box center [945, 472] width 42 height 22
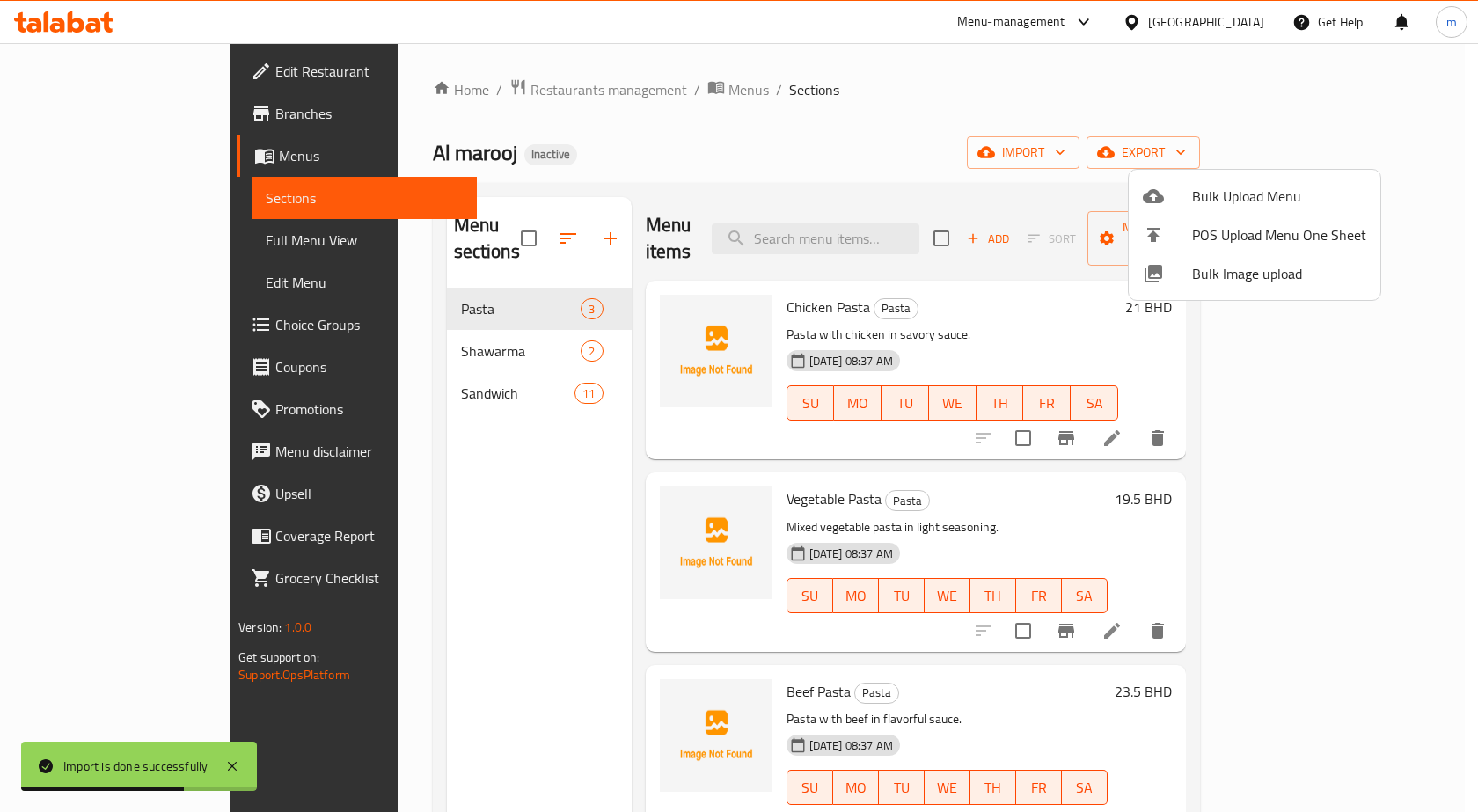
click at [1062, 133] on div at bounding box center [739, 406] width 1478 height 812
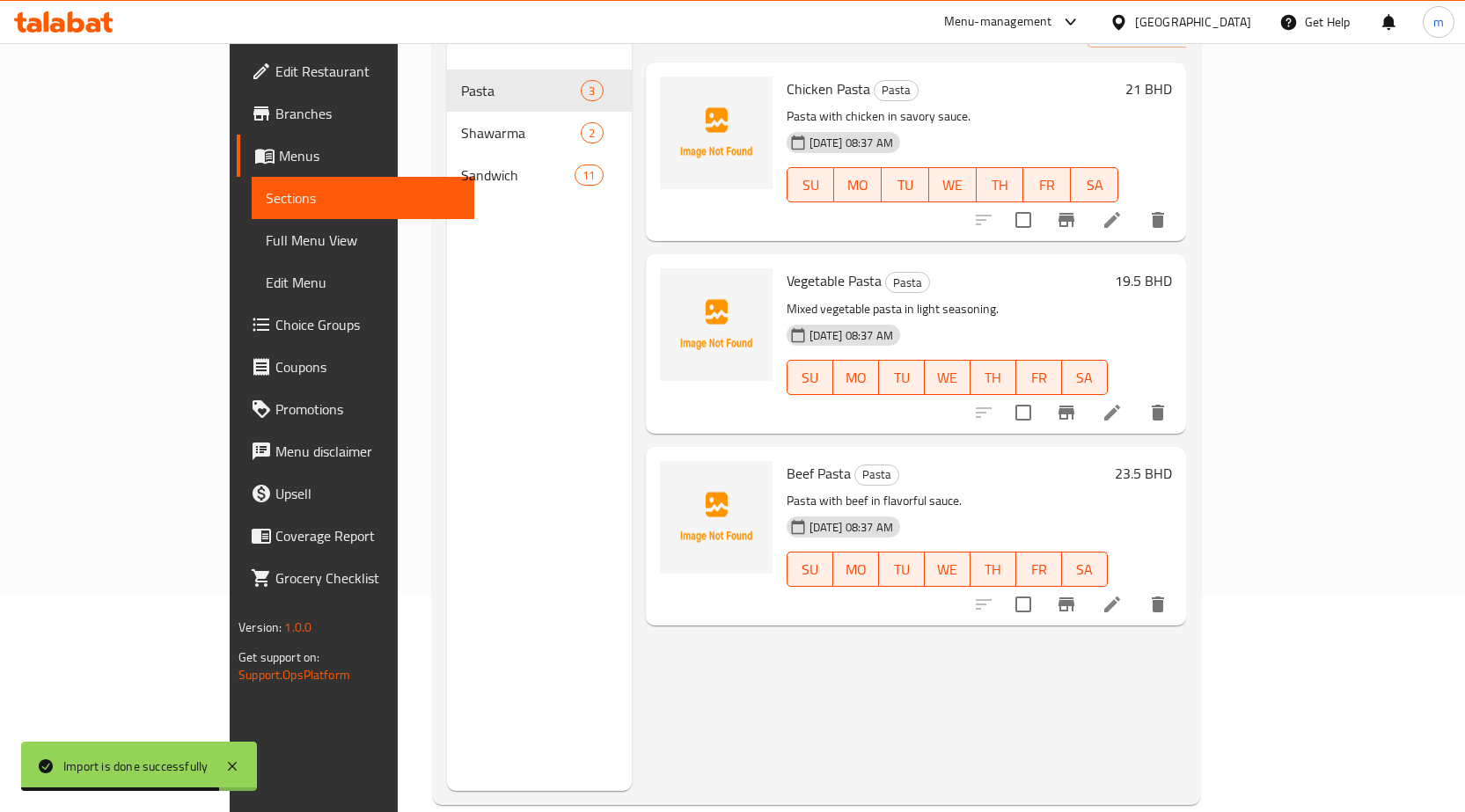
scroll to position [246, 0]
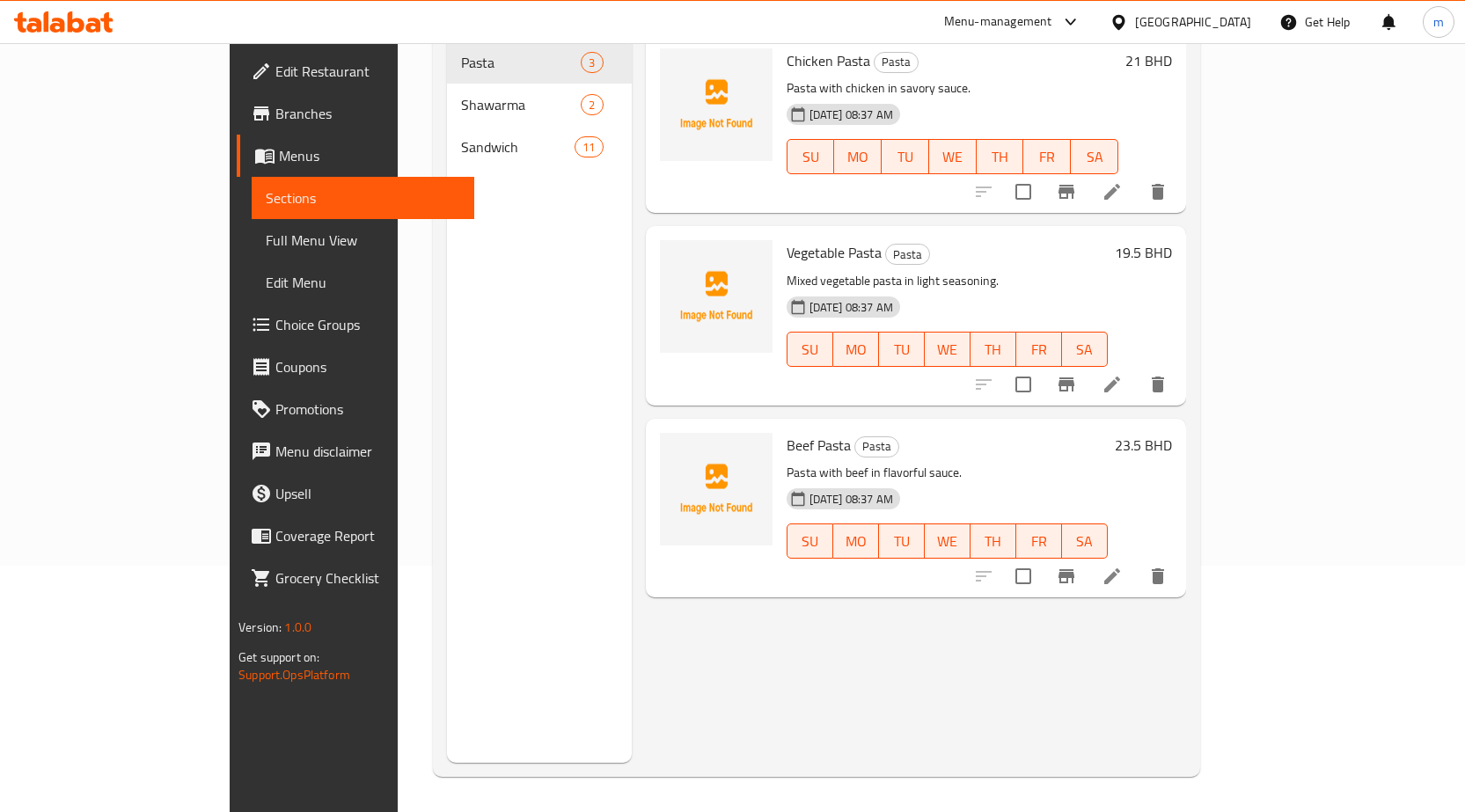
click at [266, 238] on span "Full Menu View" at bounding box center [363, 240] width 195 height 21
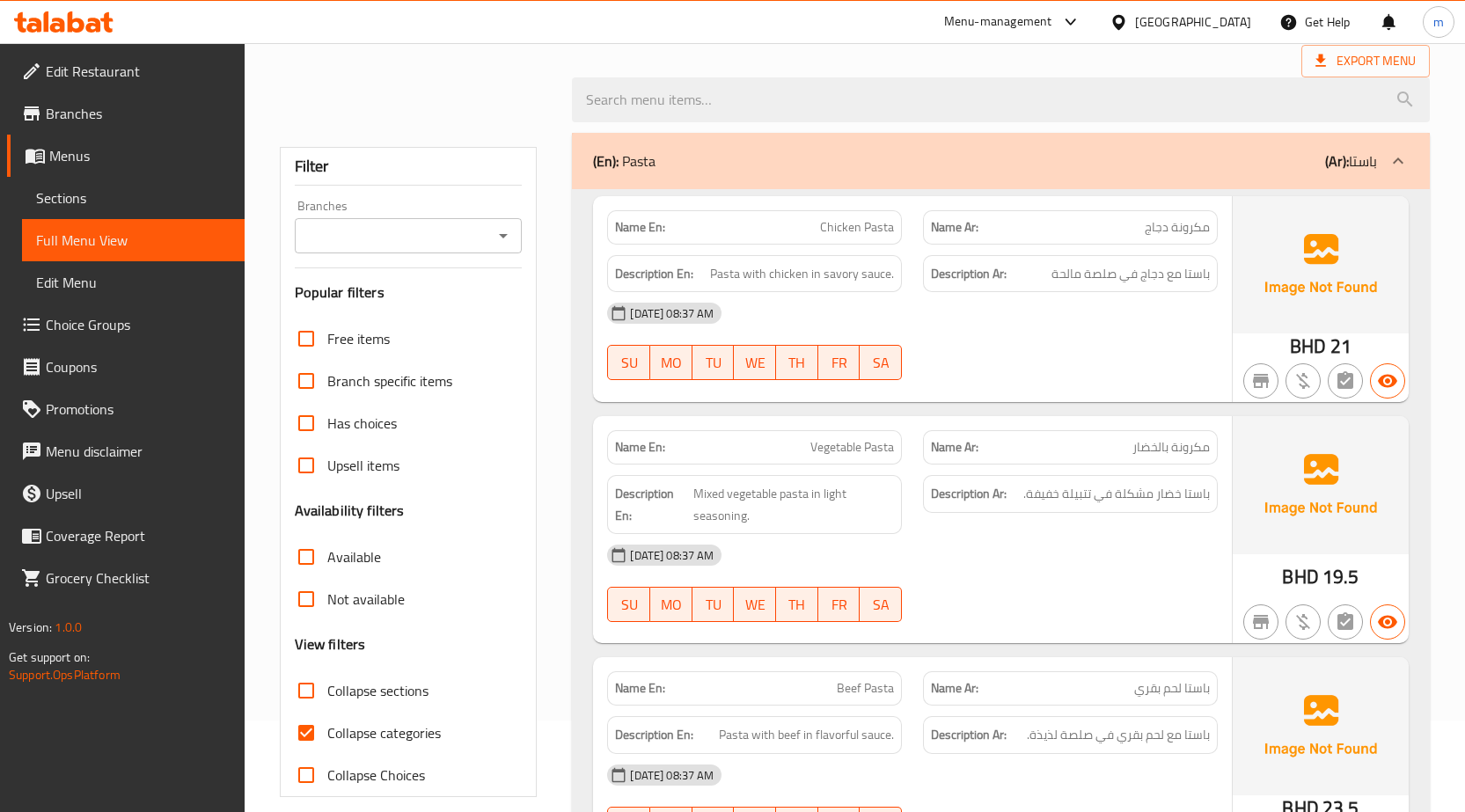
scroll to position [264, 0]
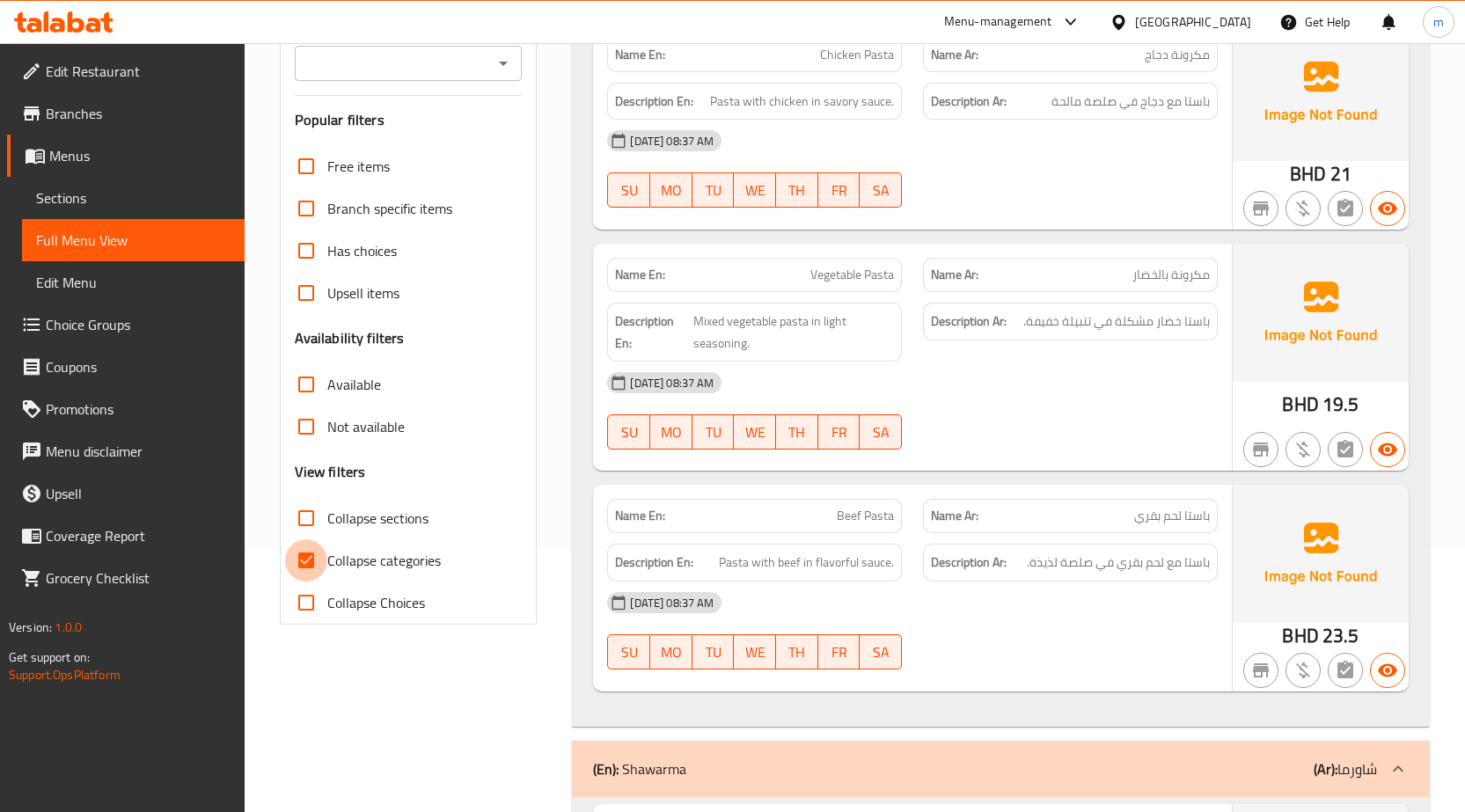
click at [300, 567] on input "Collapse categories" at bounding box center [306, 560] width 42 height 42
checkbox input "false"
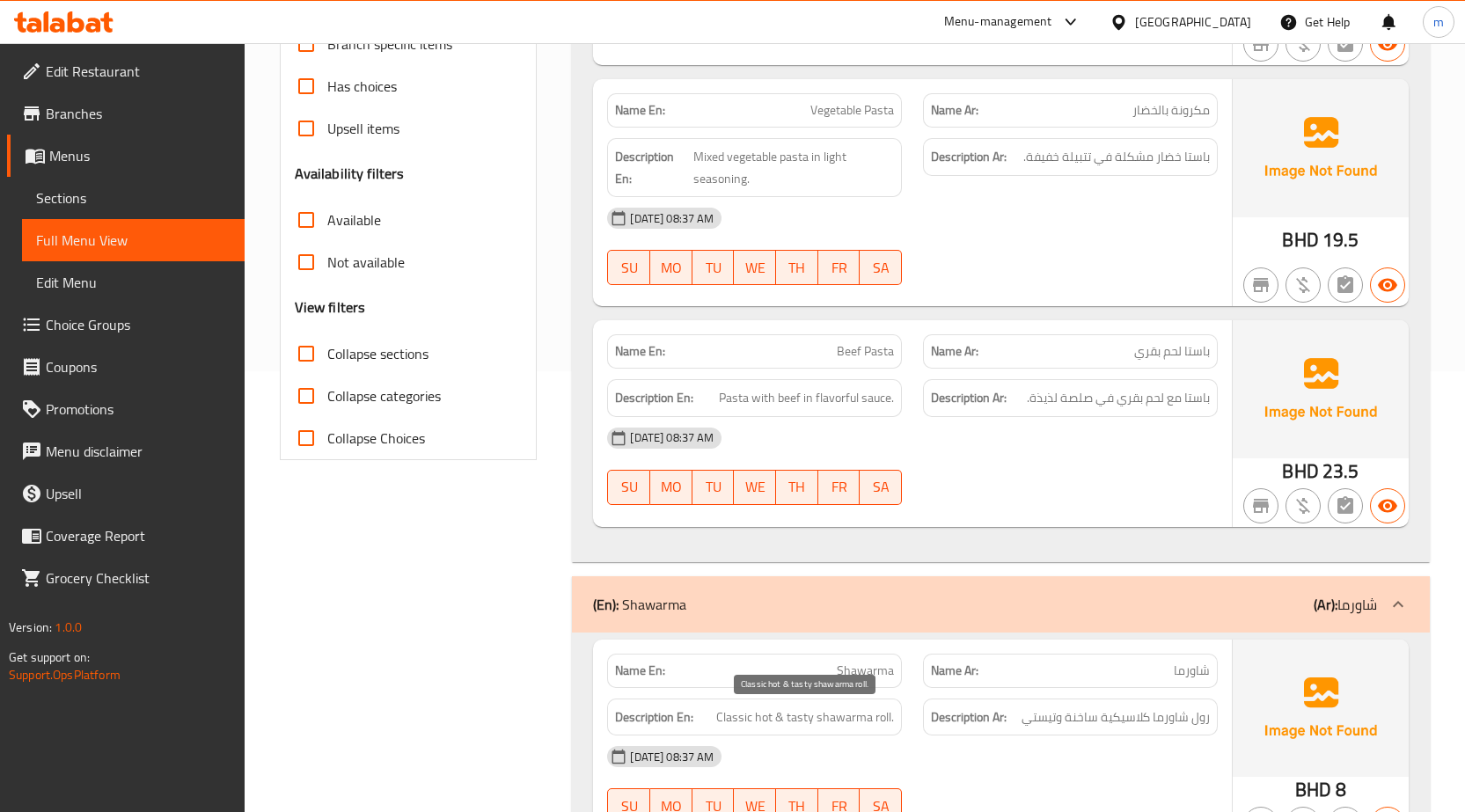
scroll to position [440, 0]
click at [186, 286] on span "Edit Menu" at bounding box center [133, 282] width 195 height 21
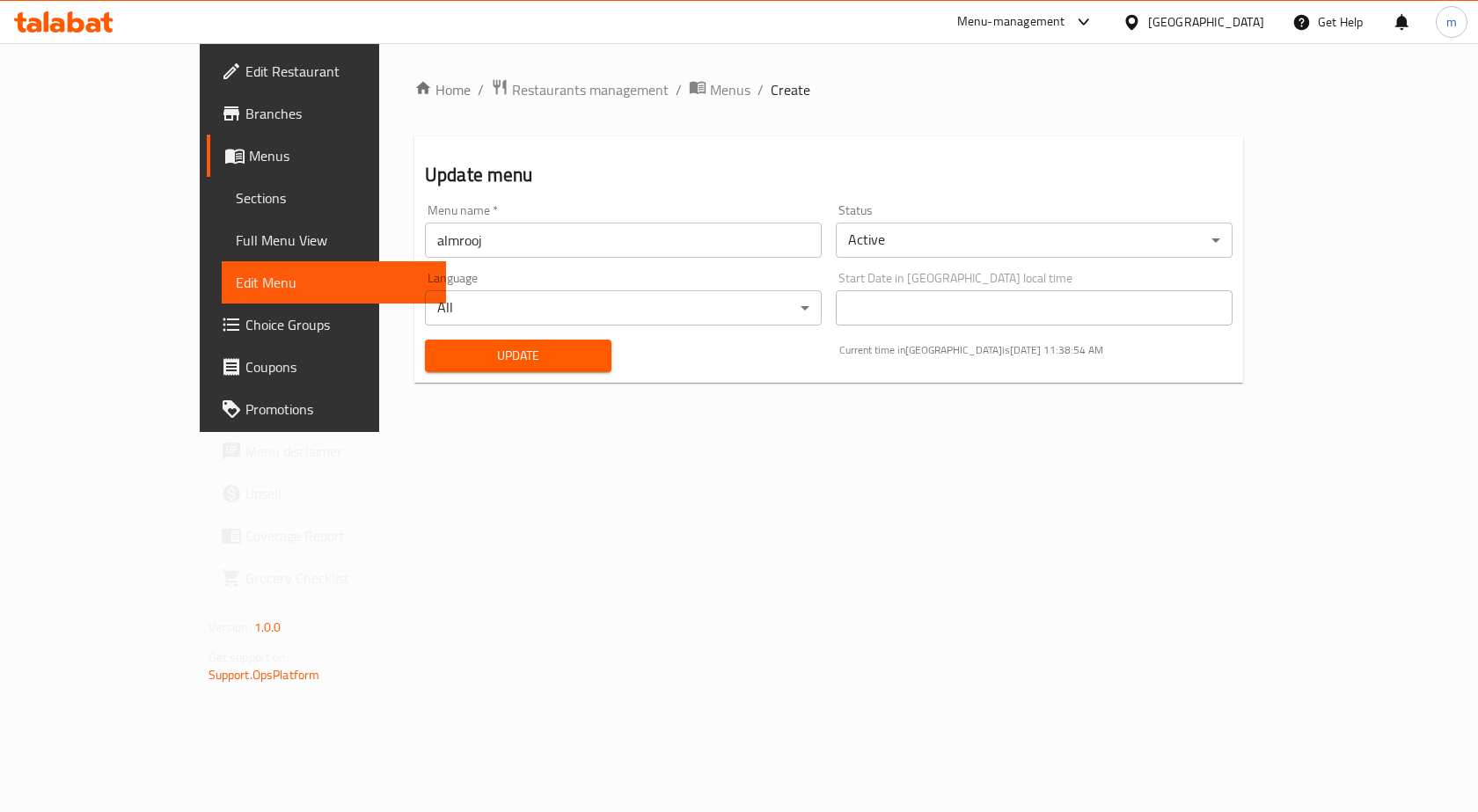
click at [504, 352] on span "Update" at bounding box center [518, 355] width 159 height 22
click at [236, 247] on span "Full Menu View" at bounding box center [334, 240] width 197 height 21
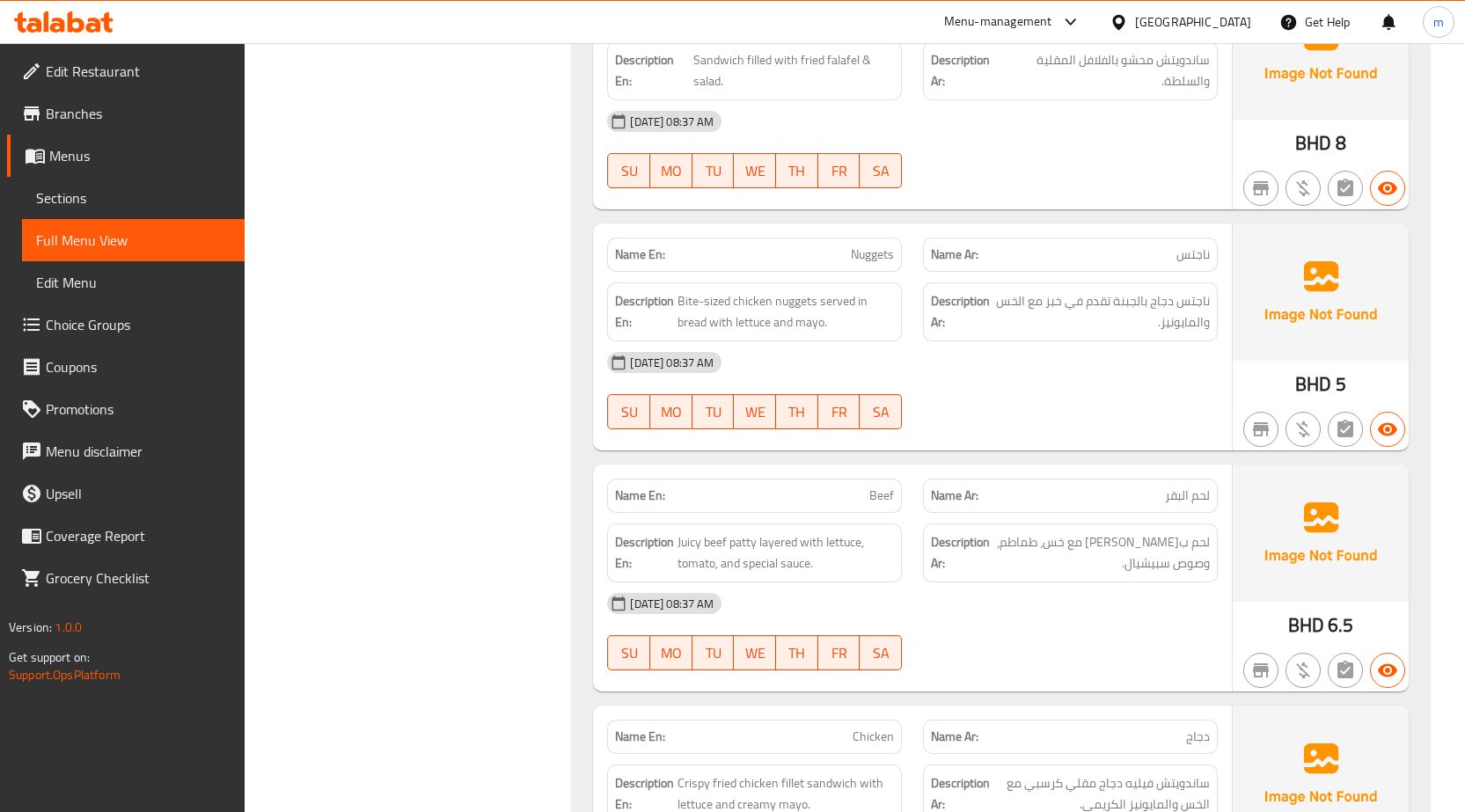
scroll to position [1687, 0]
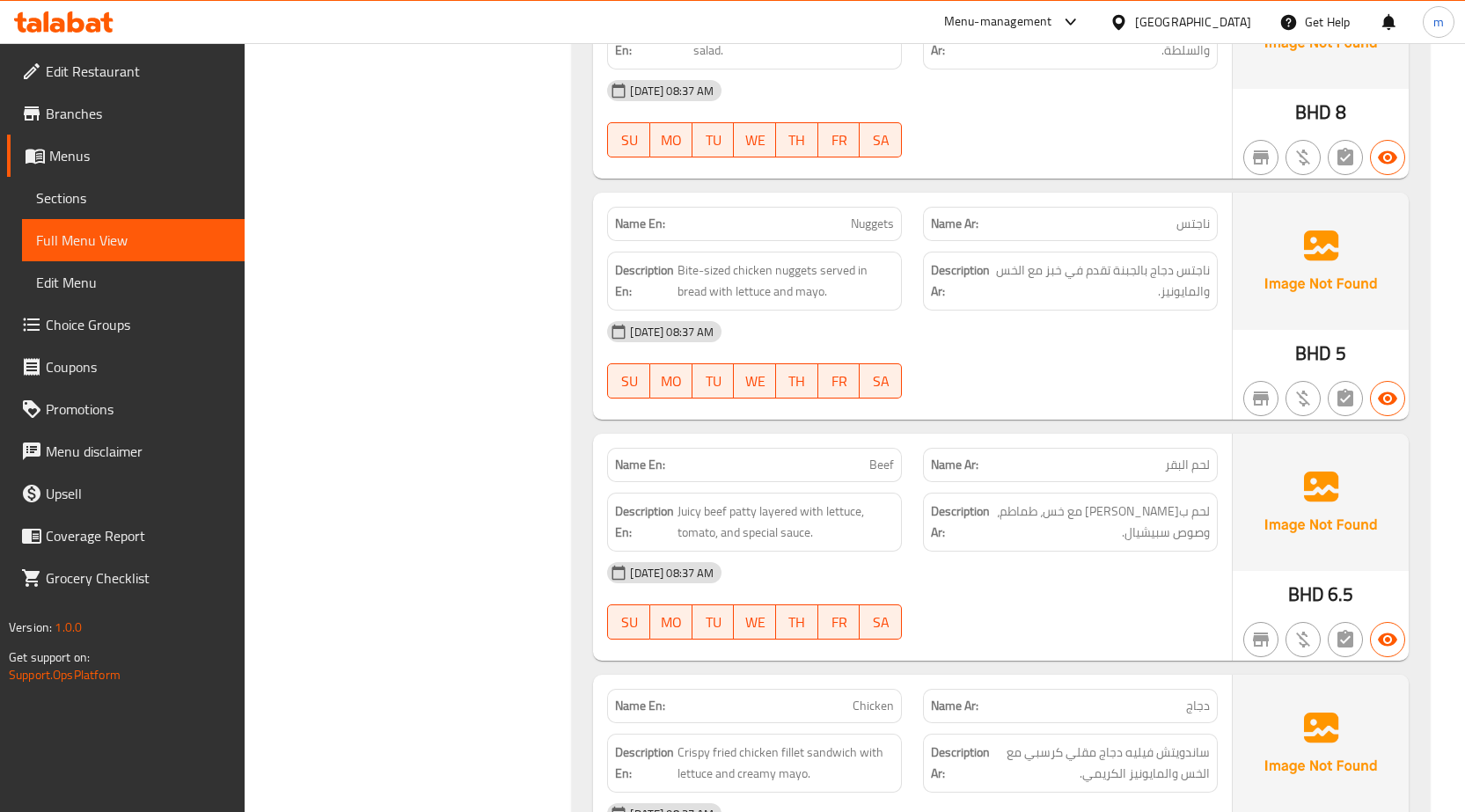
click at [1324, 509] on img at bounding box center [1321, 501] width 176 height 137
click at [1077, 605] on div "14-10-2025 08:37 AM SU MO TU WE TH FR SA" at bounding box center [912, 600] width 632 height 98
click at [1078, 605] on div "14-10-2025 08:37 AM SU MO TU WE TH FR SA" at bounding box center [912, 600] width 632 height 98
click at [1128, 527] on span "لحم بقري باتيجوسي مع خس، طماطم، وصوص سبيشيال." at bounding box center [1102, 522] width 216 height 43
click at [1382, 637] on icon "button" at bounding box center [1388, 639] width 19 height 14
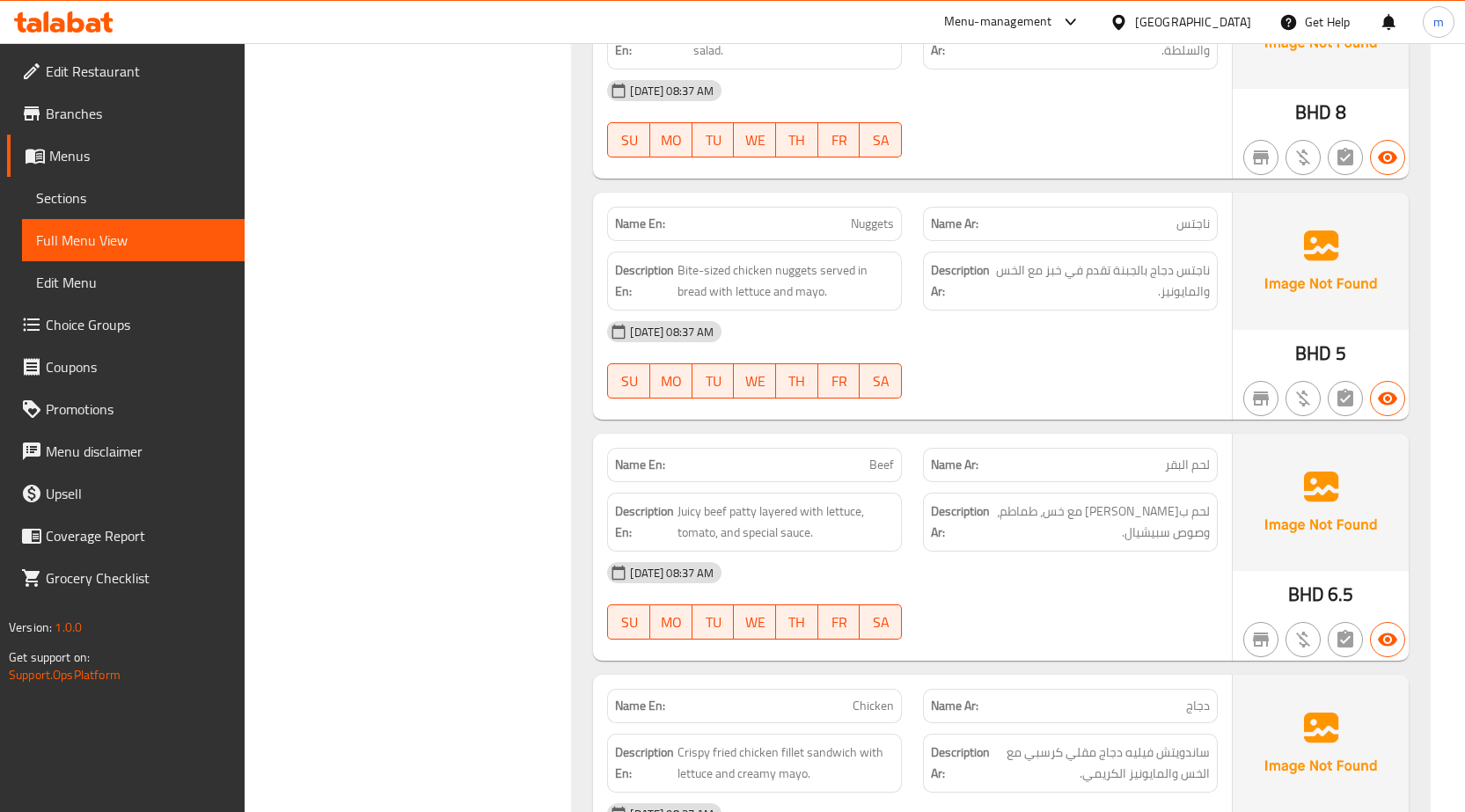
click at [1200, 524] on span "لحم بقري باتيجوسي مع خس، طماطم، وصوص سبيشيال." at bounding box center [1102, 522] width 216 height 43
click at [1193, 514] on span "لحم بقري باتيجوسي مع خس، طماطم، وصوص سبيشيال." at bounding box center [1102, 522] width 216 height 43
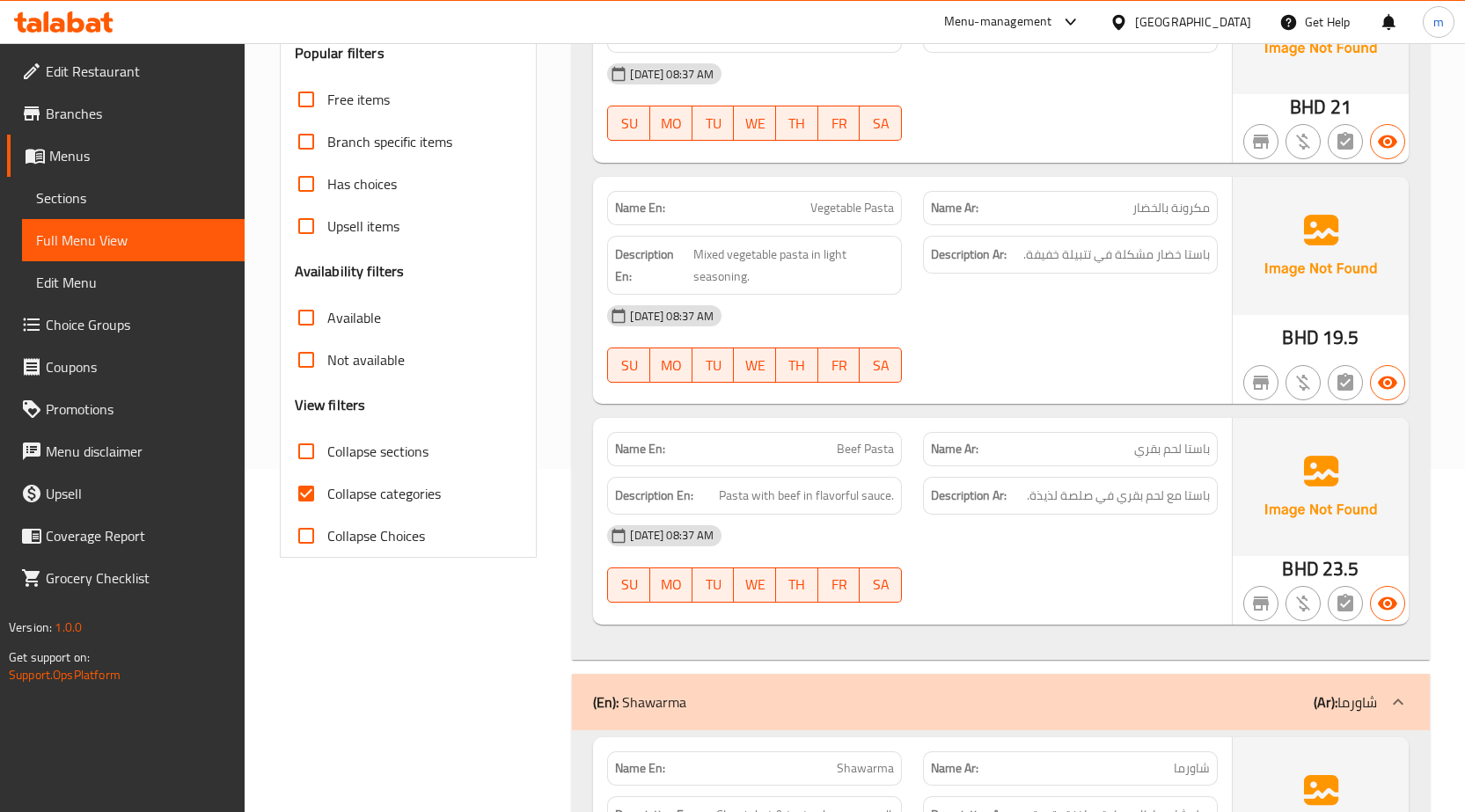
scroll to position [0, 0]
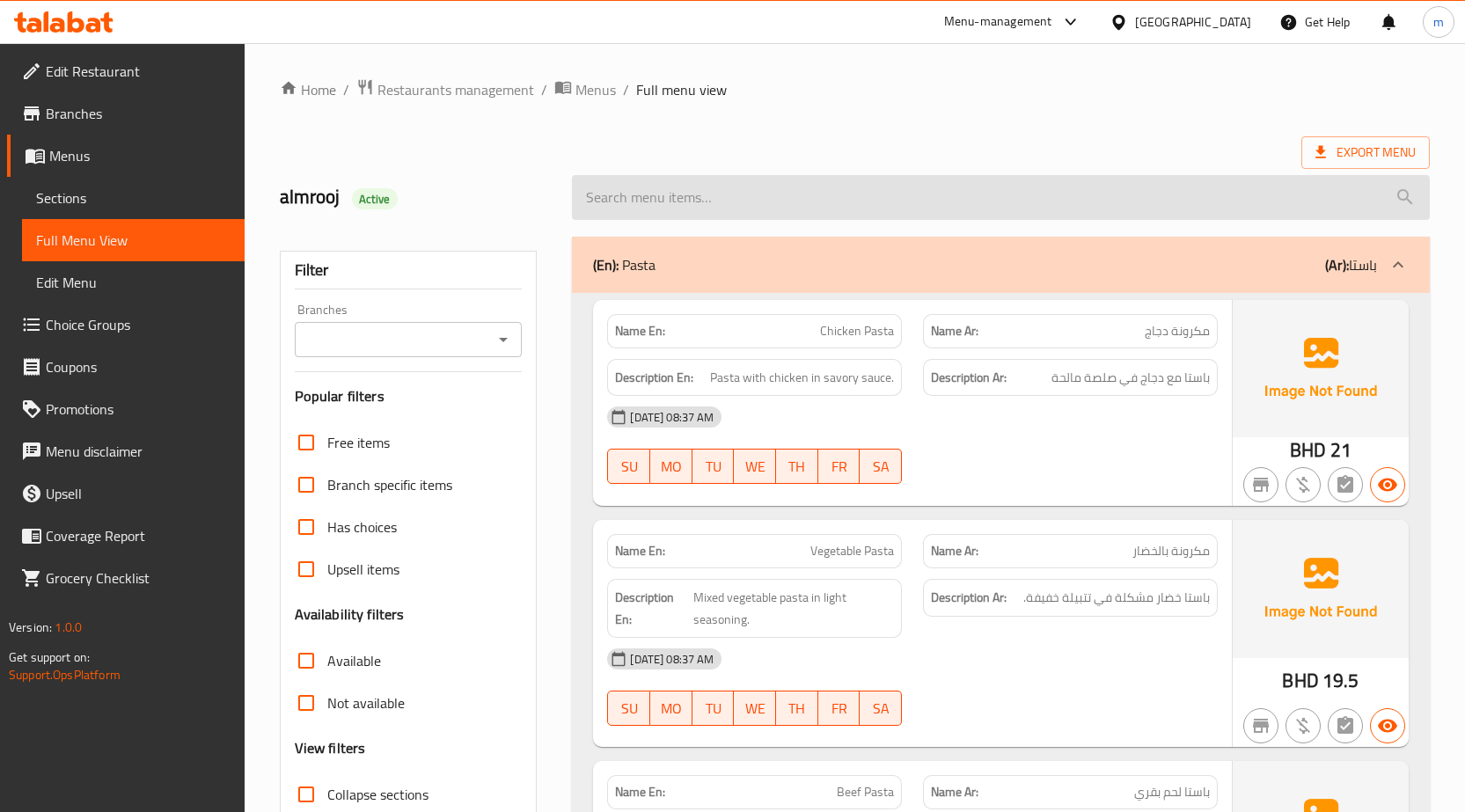
click at [1320, 211] on input "search" at bounding box center [1000, 198] width 858 height 45
click at [1316, 199] on input "search" at bounding box center [1000, 198] width 858 height 45
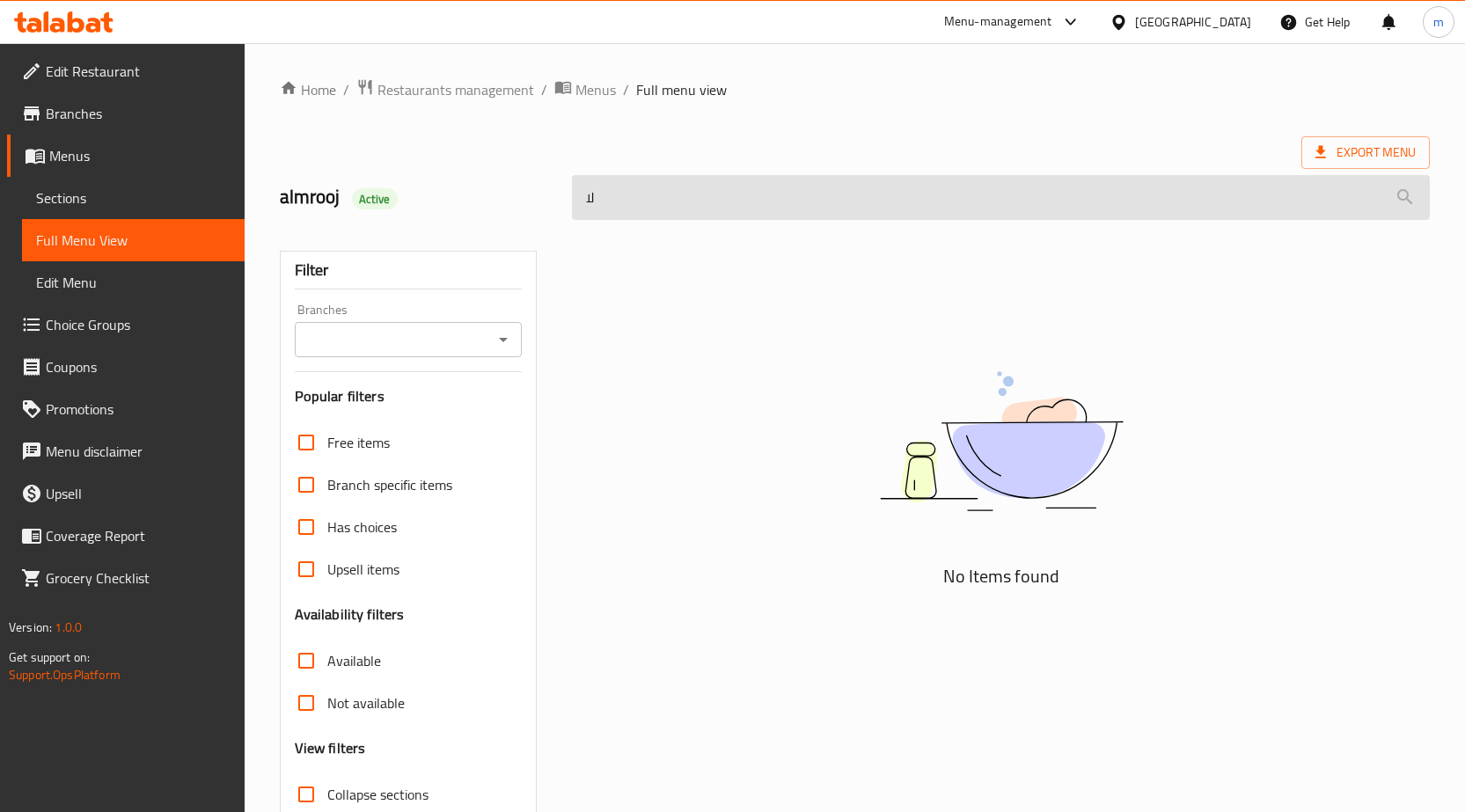
type input "ل"
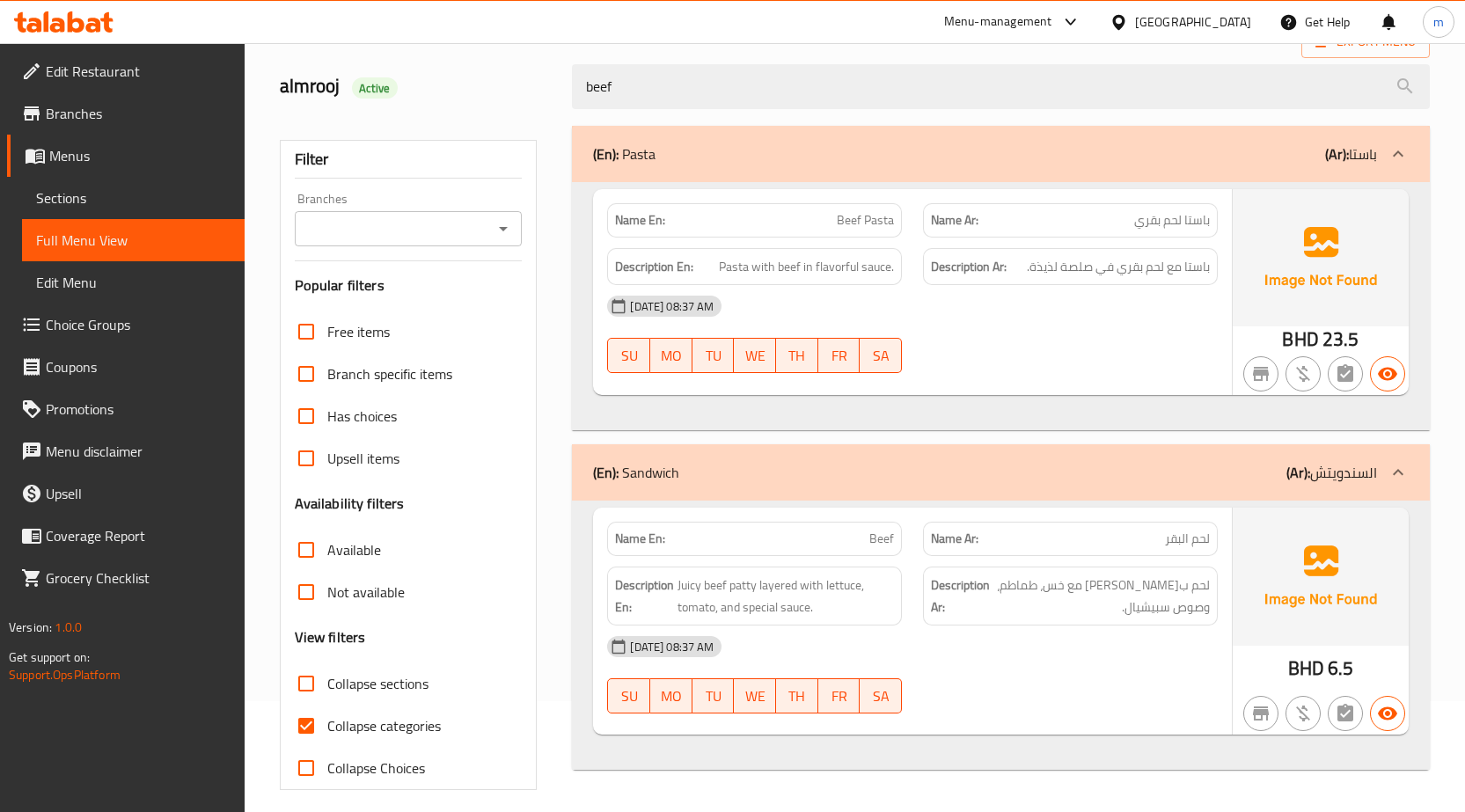
scroll to position [124, 0]
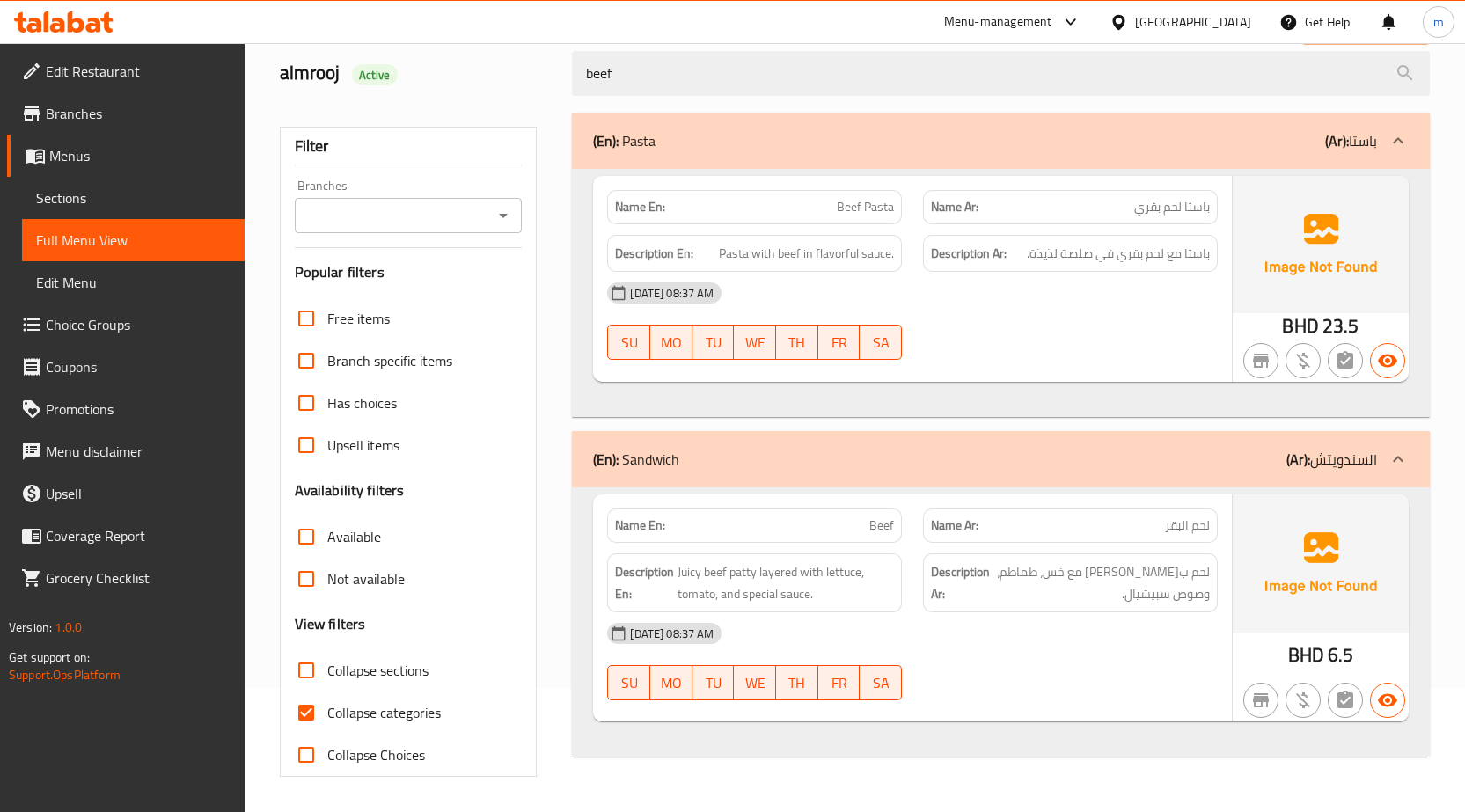
type input "beef"
click at [1389, 457] on icon at bounding box center [1398, 460] width 21 height 21
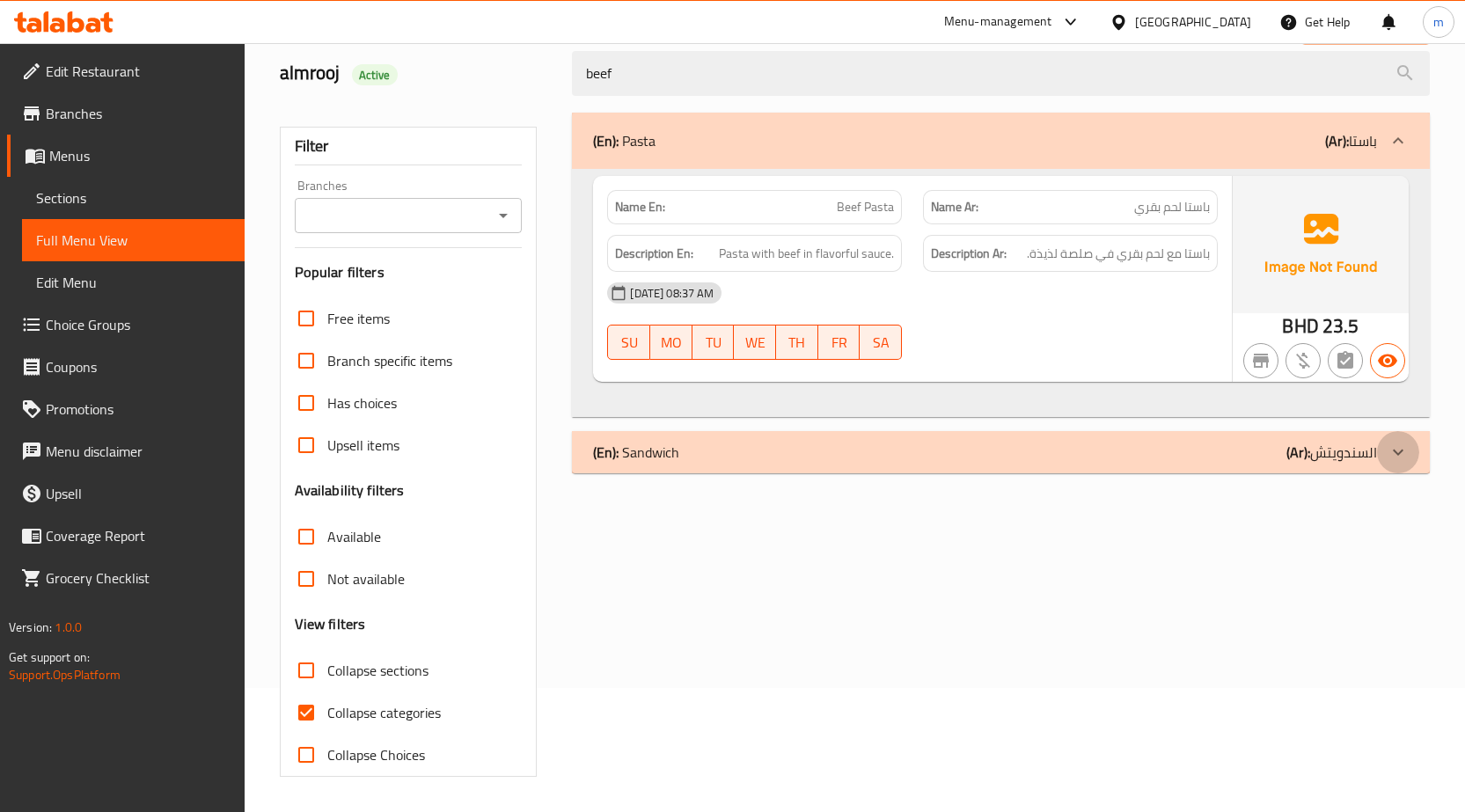
click at [1389, 457] on icon at bounding box center [1398, 452] width 21 height 21
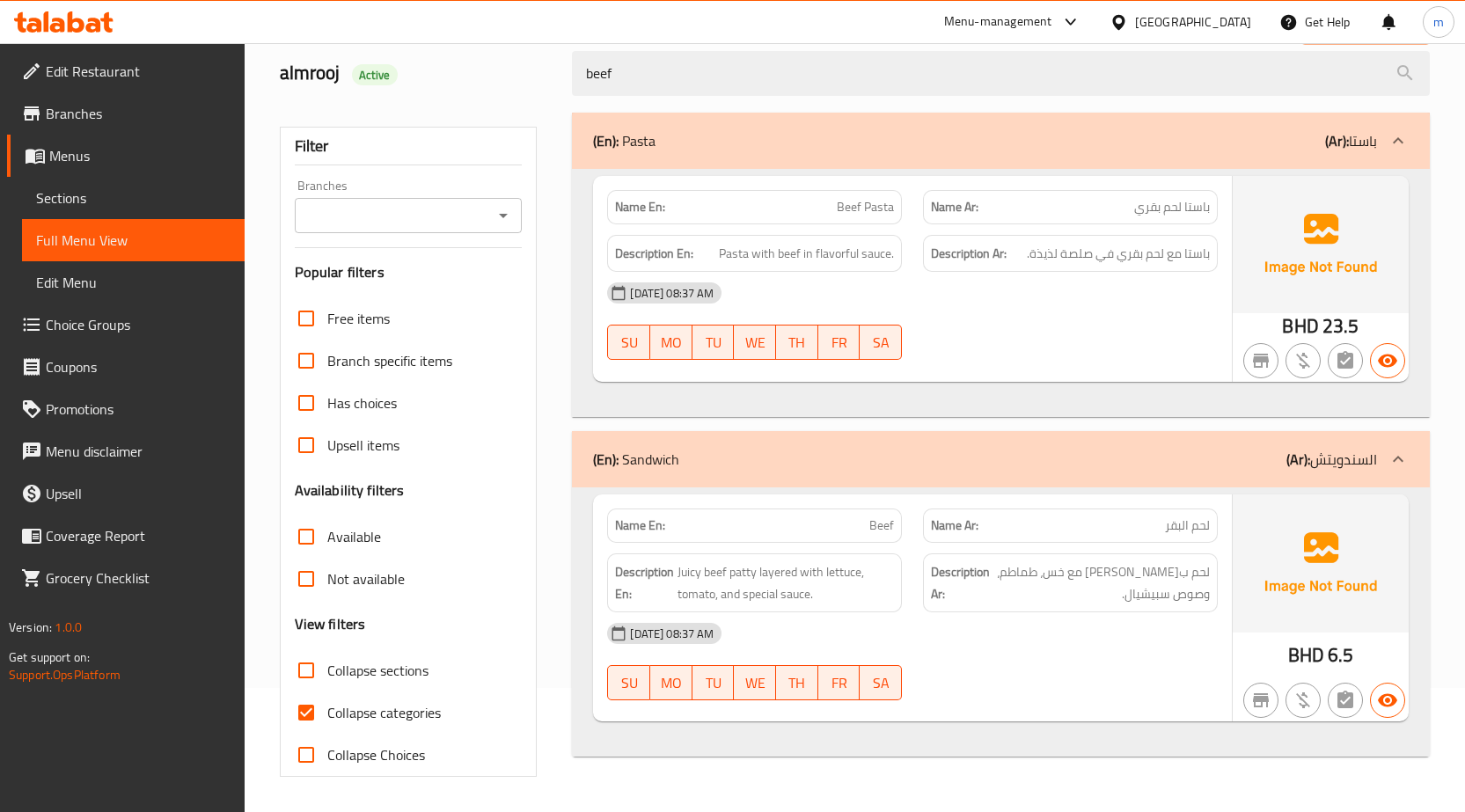
click at [1006, 679] on div "14-10-2025 08:37 AM SU MO TU WE TH FR SA" at bounding box center [912, 661] width 632 height 98
click at [1033, 605] on span "لحم بقري باتيجوسي مع خس، طماطم، وصوص سبيشيال." at bounding box center [1102, 582] width 216 height 43
click at [1351, 566] on img at bounding box center [1321, 563] width 176 height 137
click at [327, 719] on span "Collapse categories" at bounding box center [384, 713] width 114 height 21
click at [327, 719] on input "Collapse categories" at bounding box center [306, 712] width 42 height 42
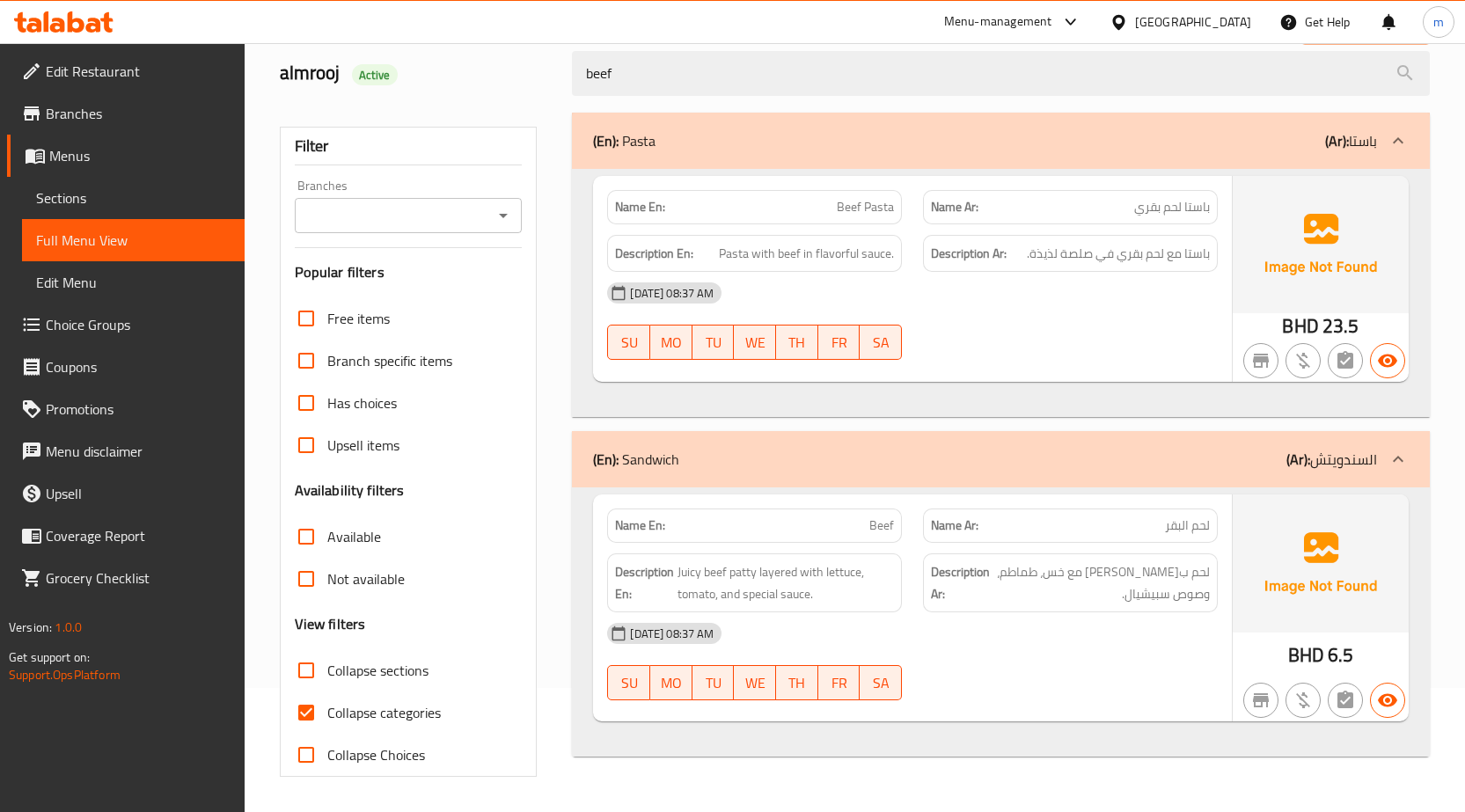
checkbox input "false"
click at [1345, 535] on img at bounding box center [1321, 563] width 176 height 137
click at [1389, 453] on icon at bounding box center [1398, 460] width 21 height 21
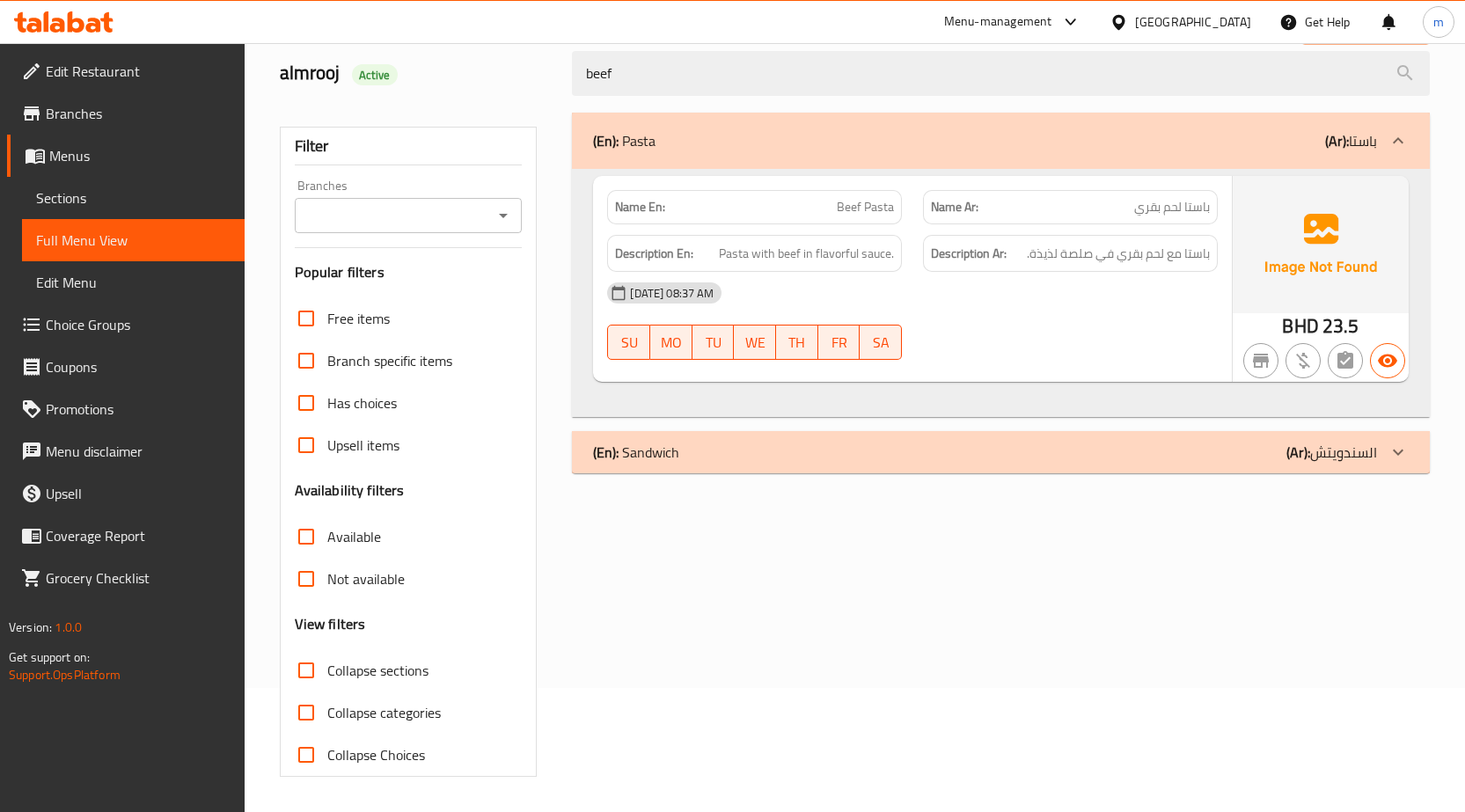
click at [1389, 453] on icon at bounding box center [1398, 452] width 21 height 21
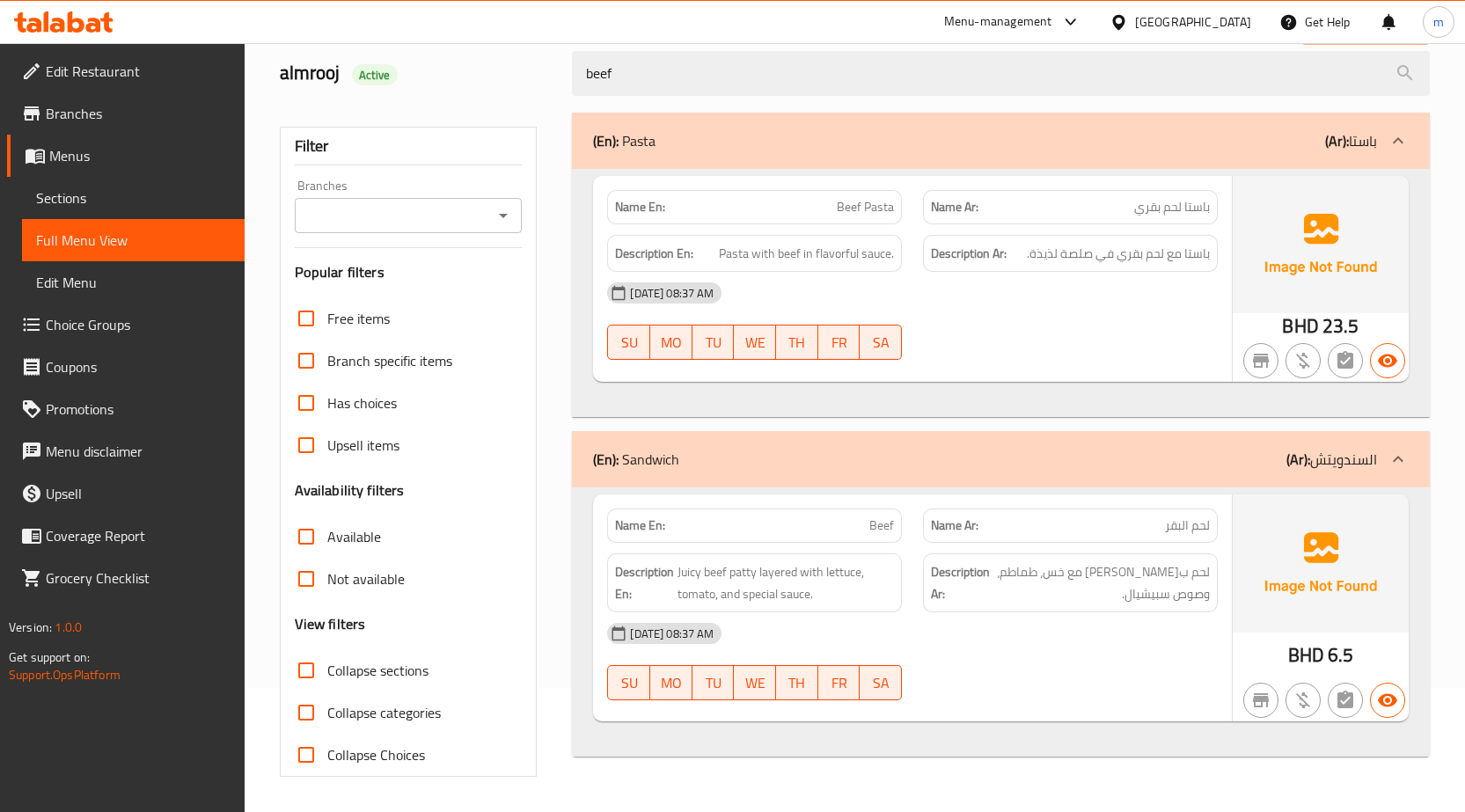
click at [85, 152] on span "Menus" at bounding box center [140, 156] width 181 height 21
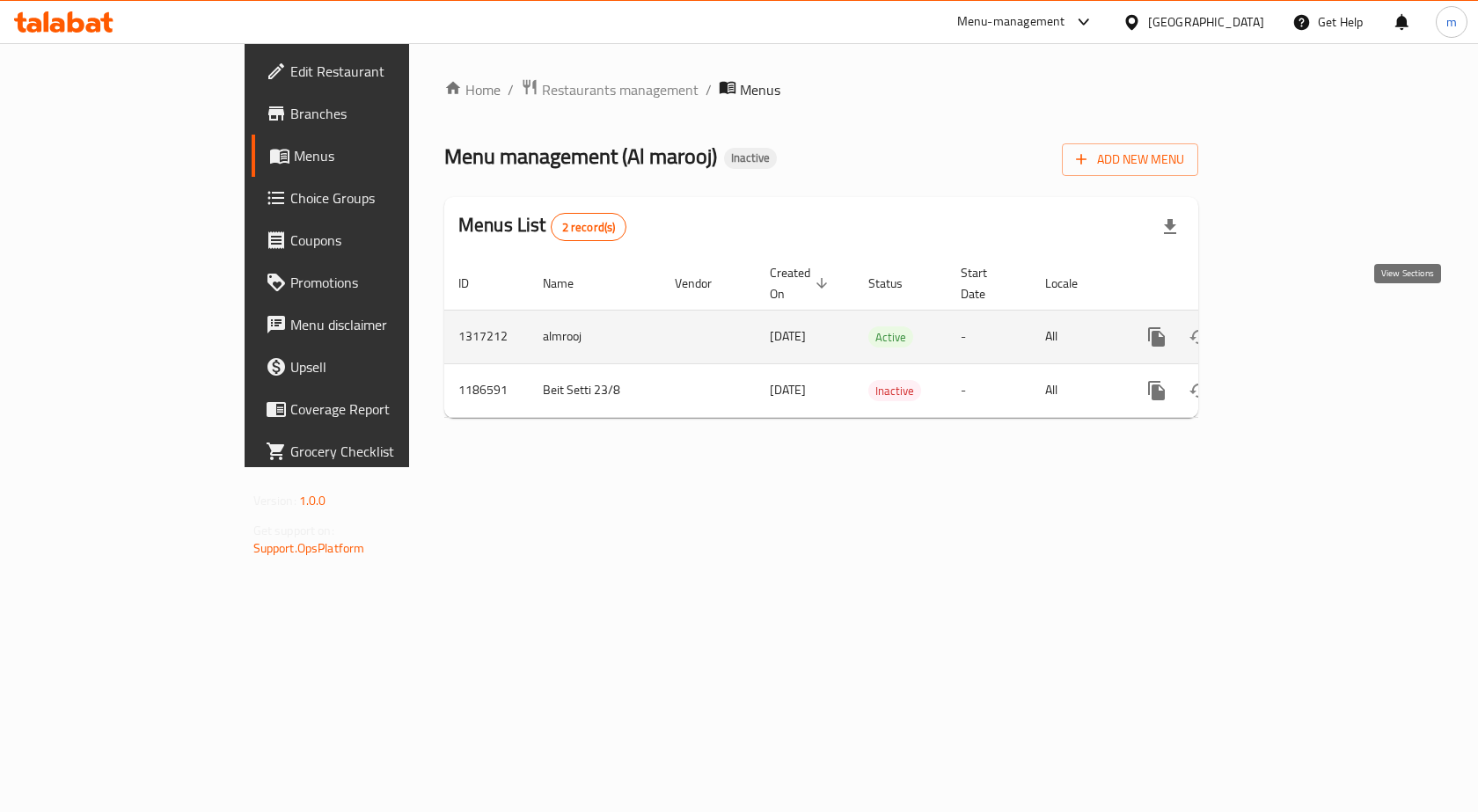
click at [1305, 315] on link "enhanced table" at bounding box center [1282, 336] width 42 height 42
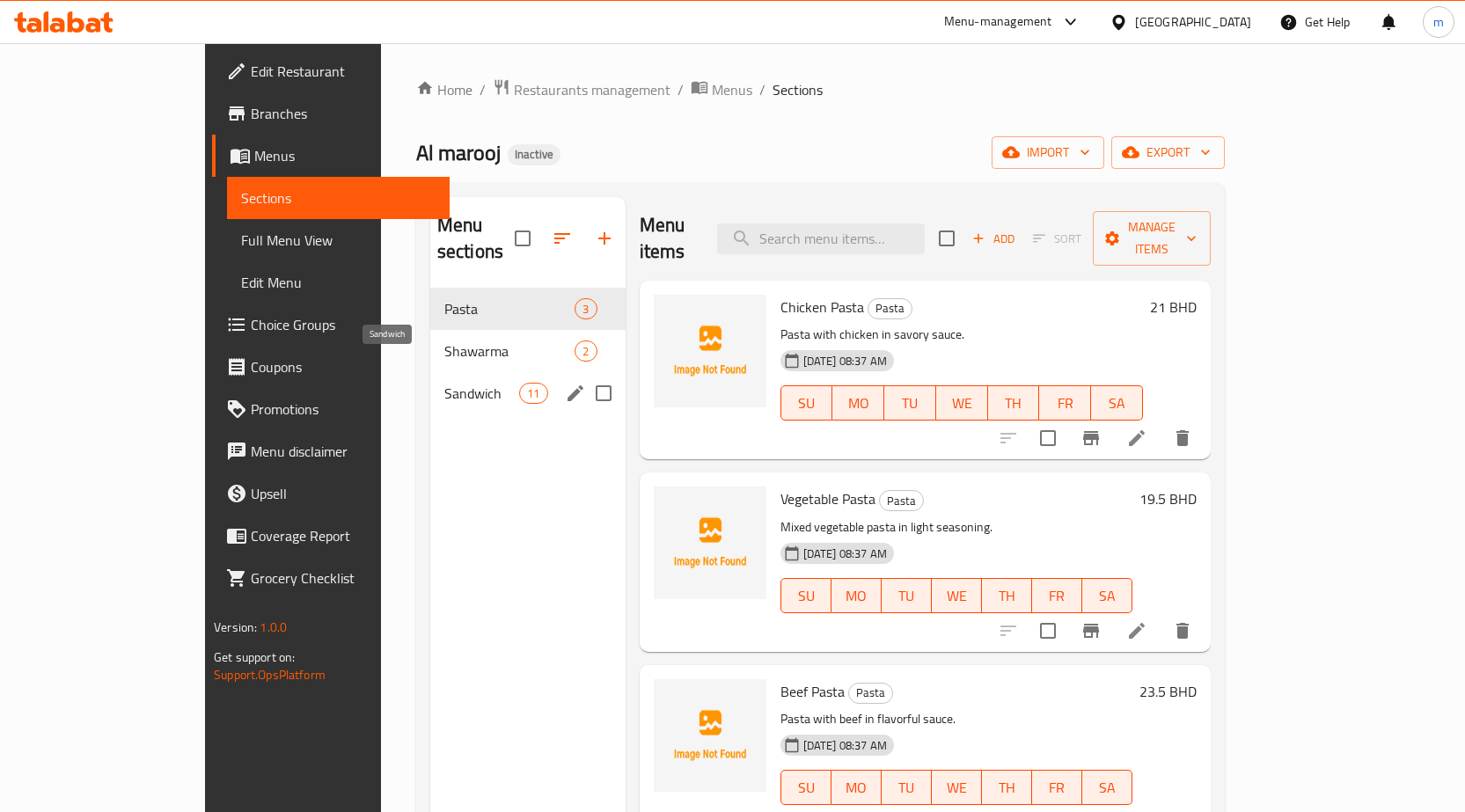
click at [444, 383] on span "Sandwich" at bounding box center [481, 393] width 75 height 21
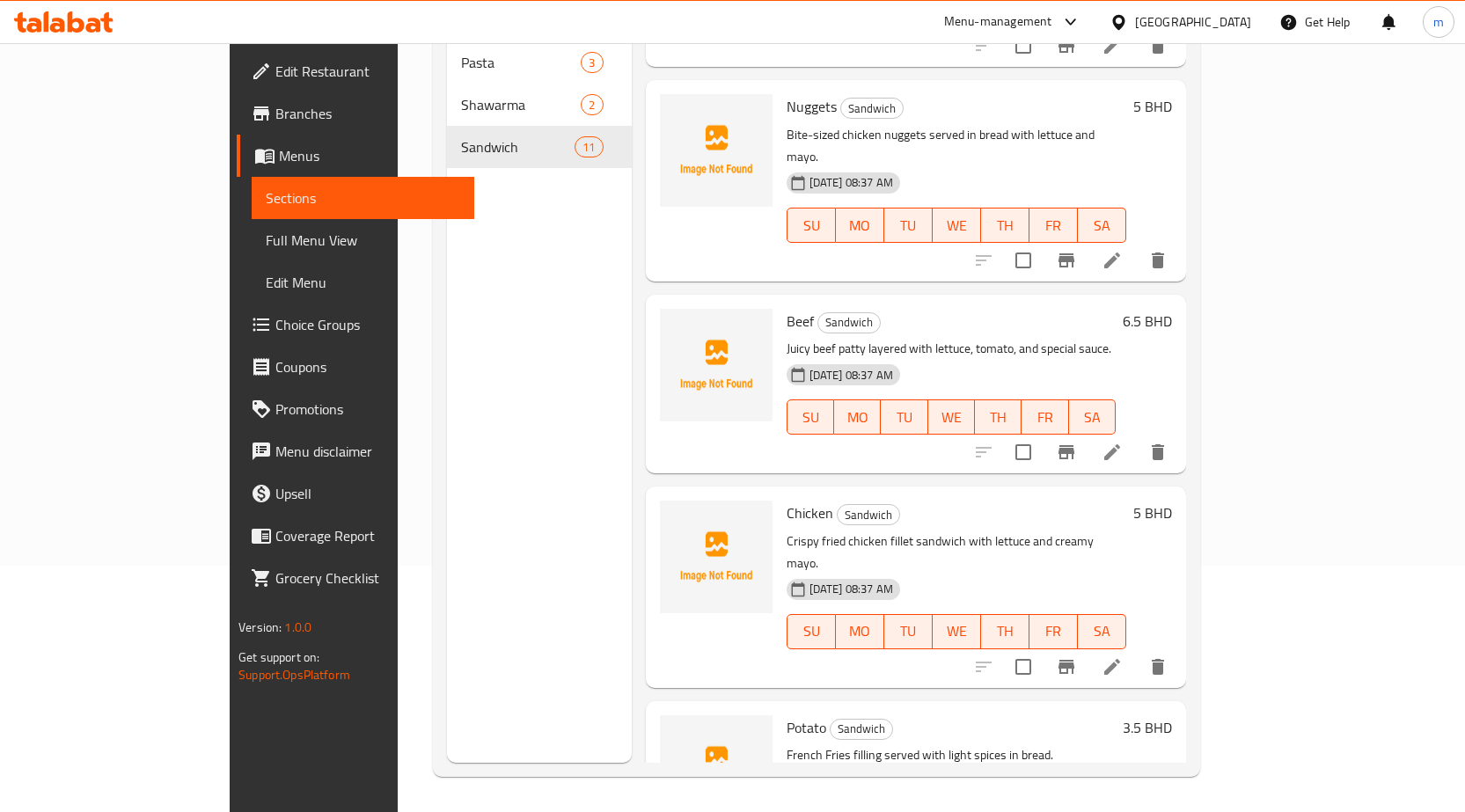
scroll to position [114, 0]
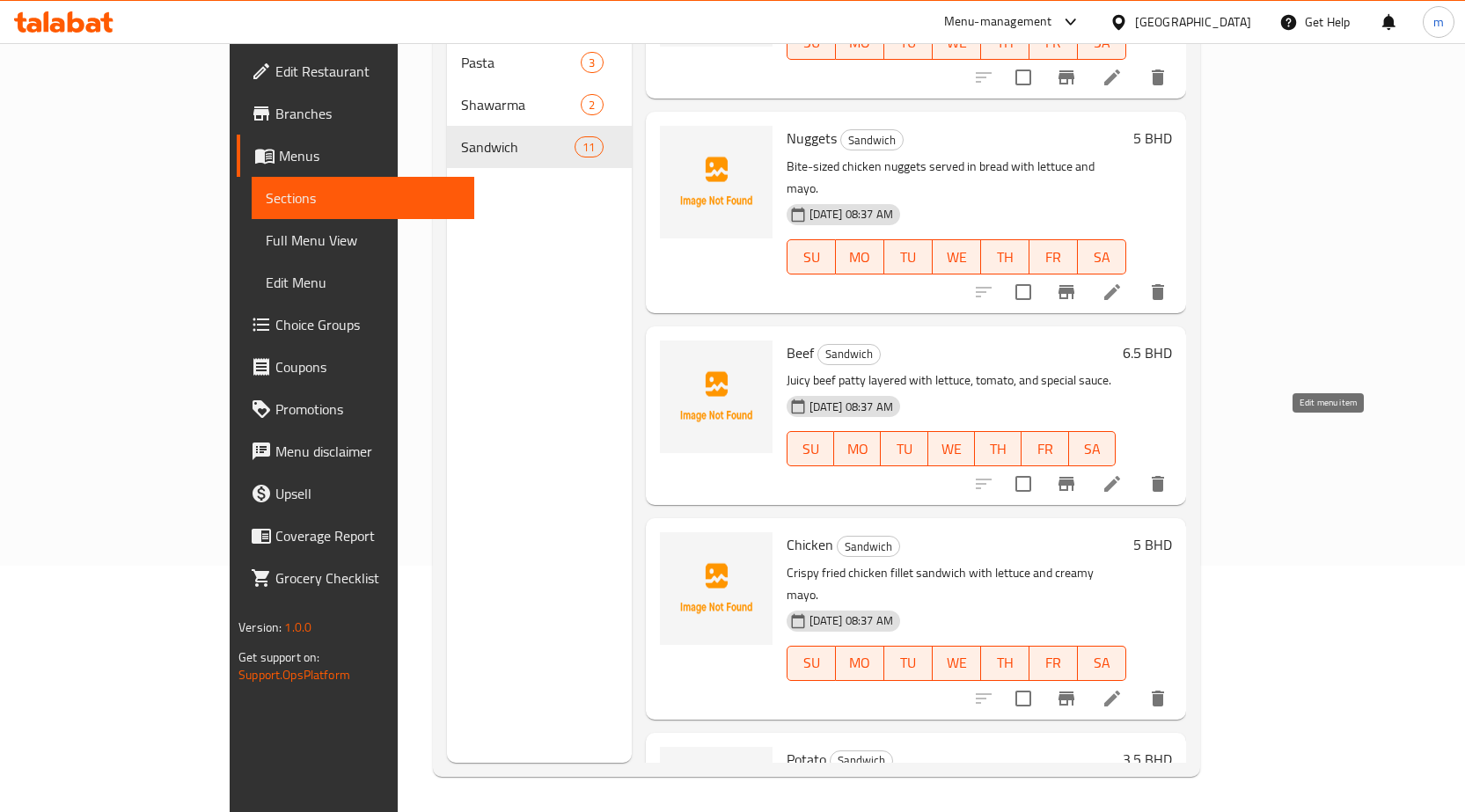
click at [1123, 473] on icon at bounding box center [1112, 484] width 21 height 21
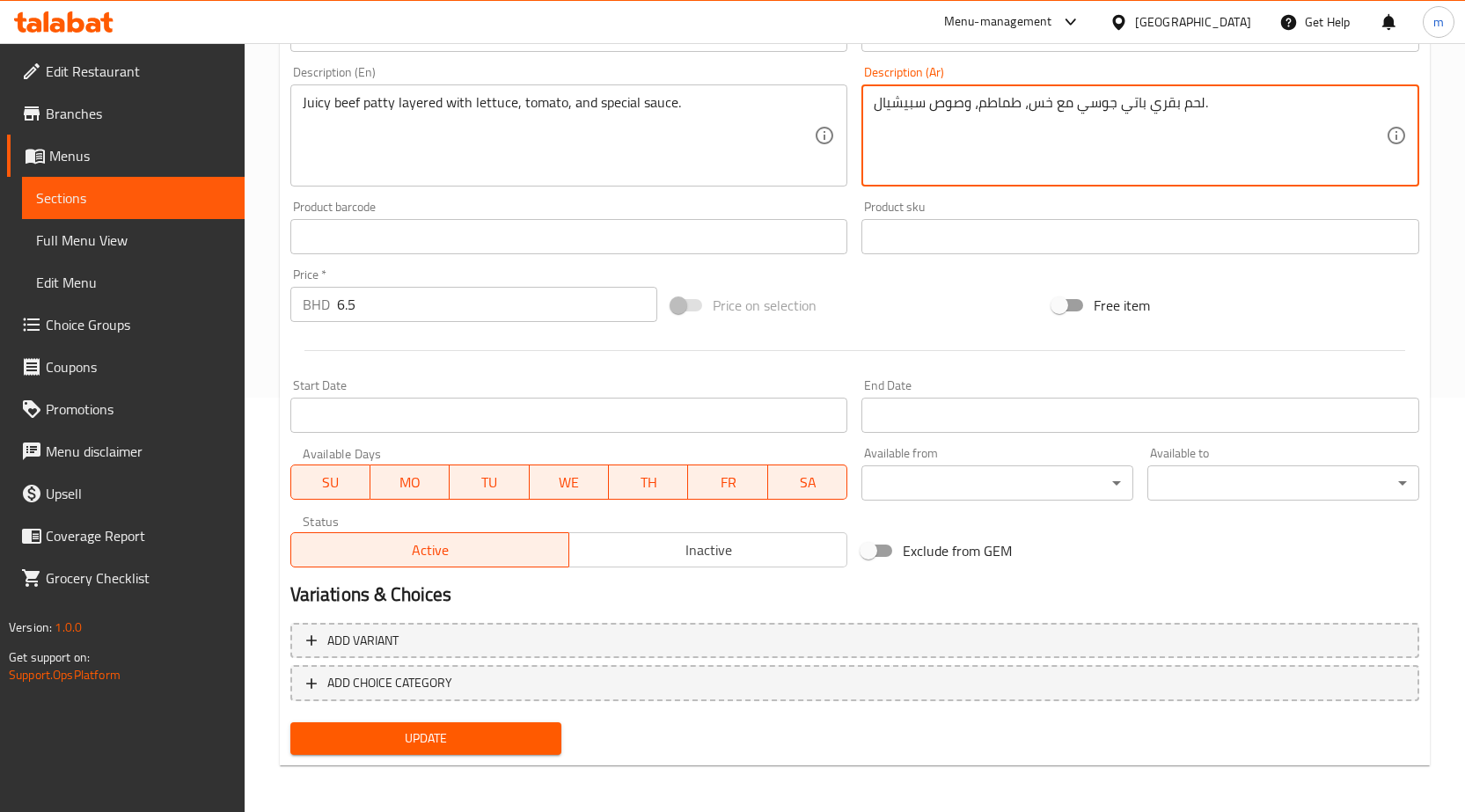
scroll to position [417, 0]
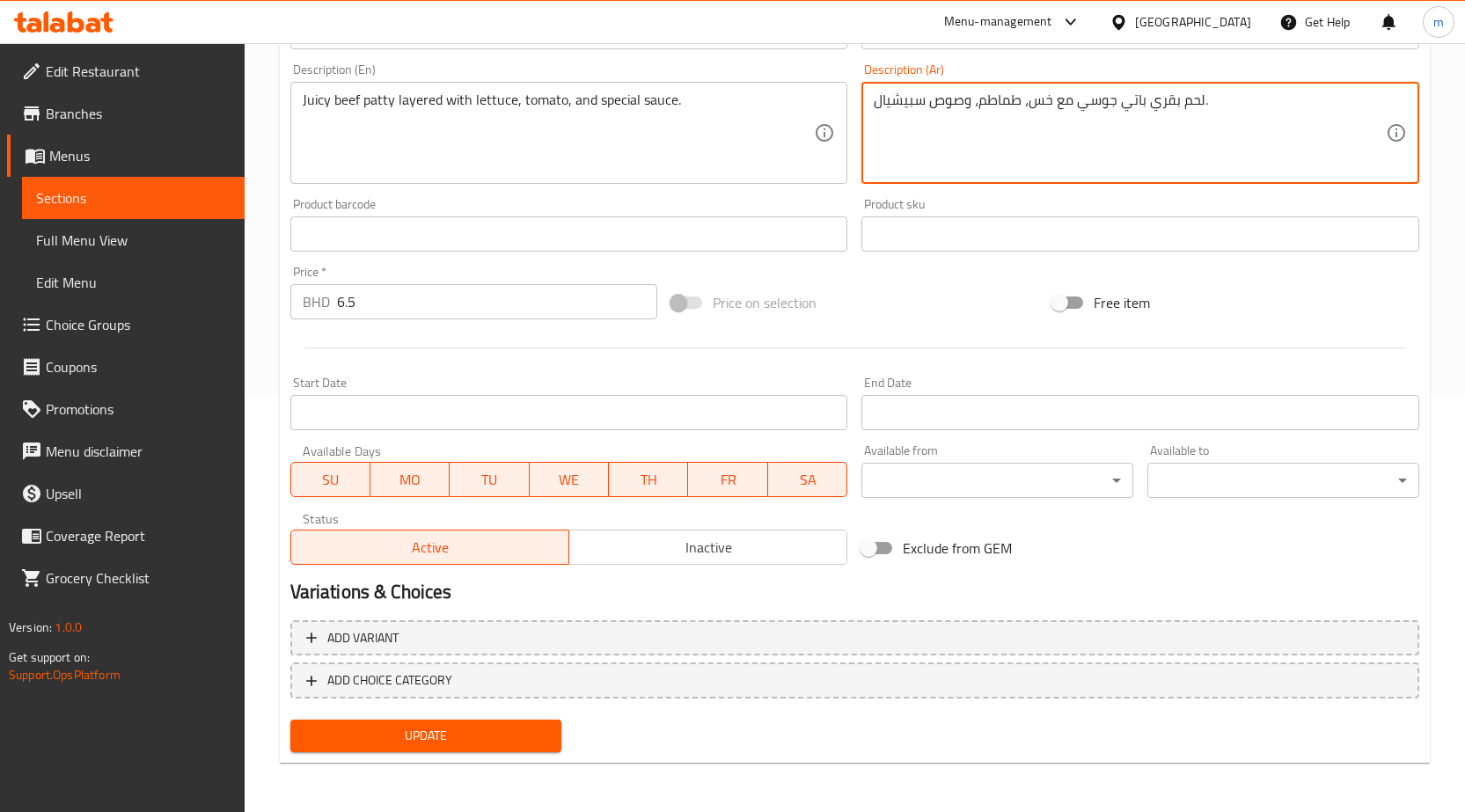
type textarea "لحم بقري باتي جوسي مع خس، طماطم، وصوص سبيشيال."
click at [490, 733] on span "Update" at bounding box center [427, 735] width 244 height 22
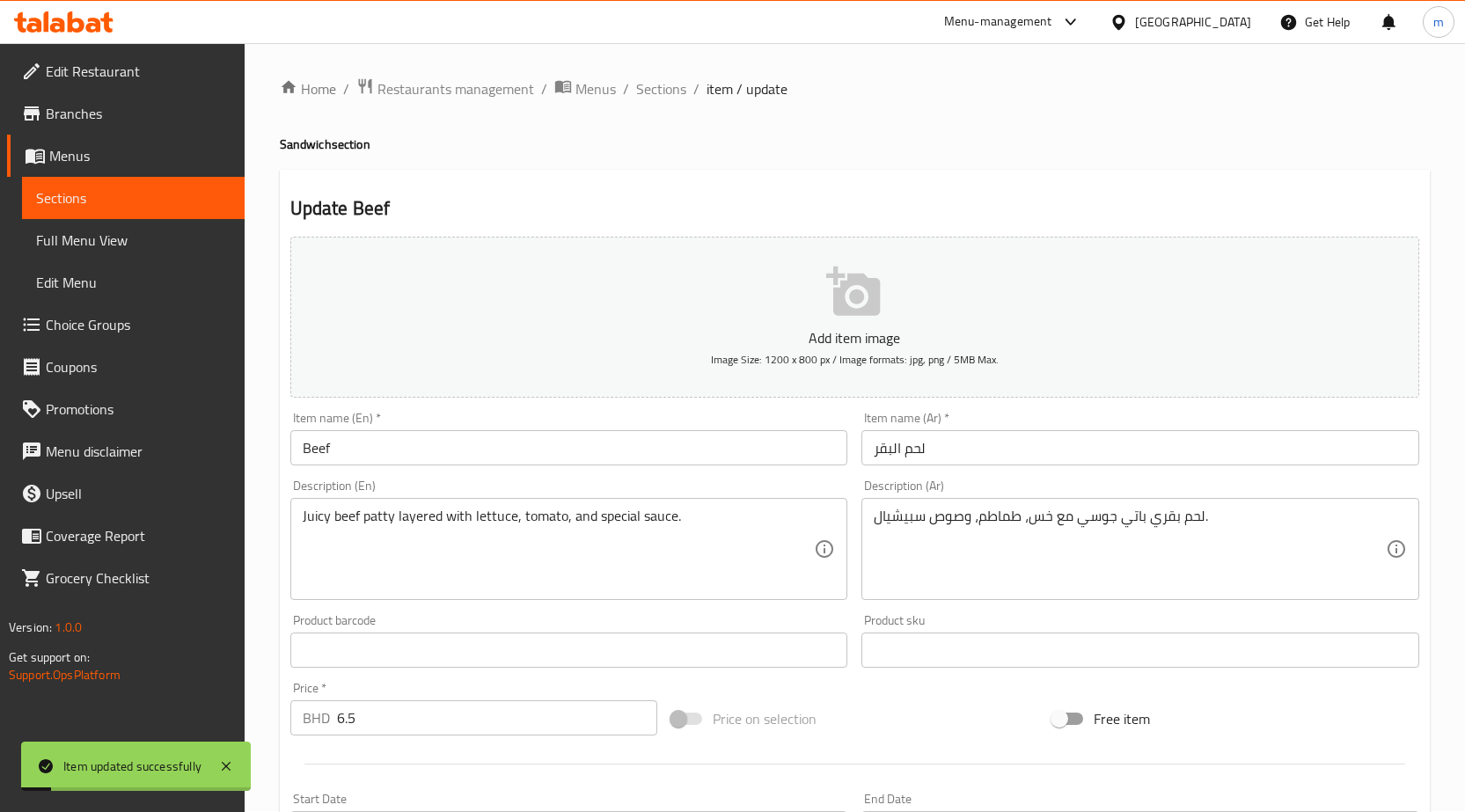
scroll to position [0, 0]
click at [100, 168] on link "Menus" at bounding box center [126, 155] width 238 height 42
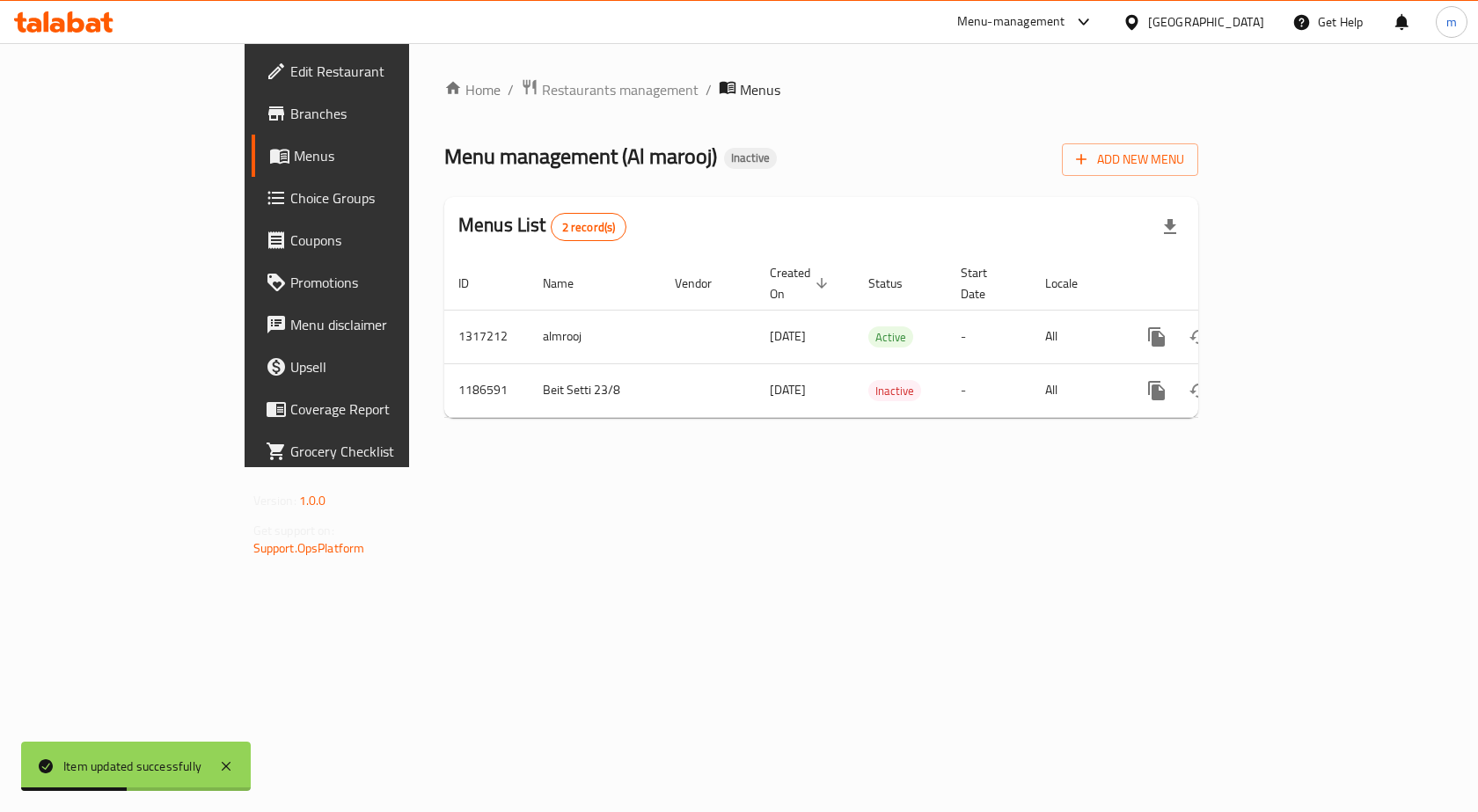
click at [294, 166] on span "Menus" at bounding box center [386, 156] width 184 height 21
click at [251, 170] on link "Menus" at bounding box center [371, 155] width 240 height 42
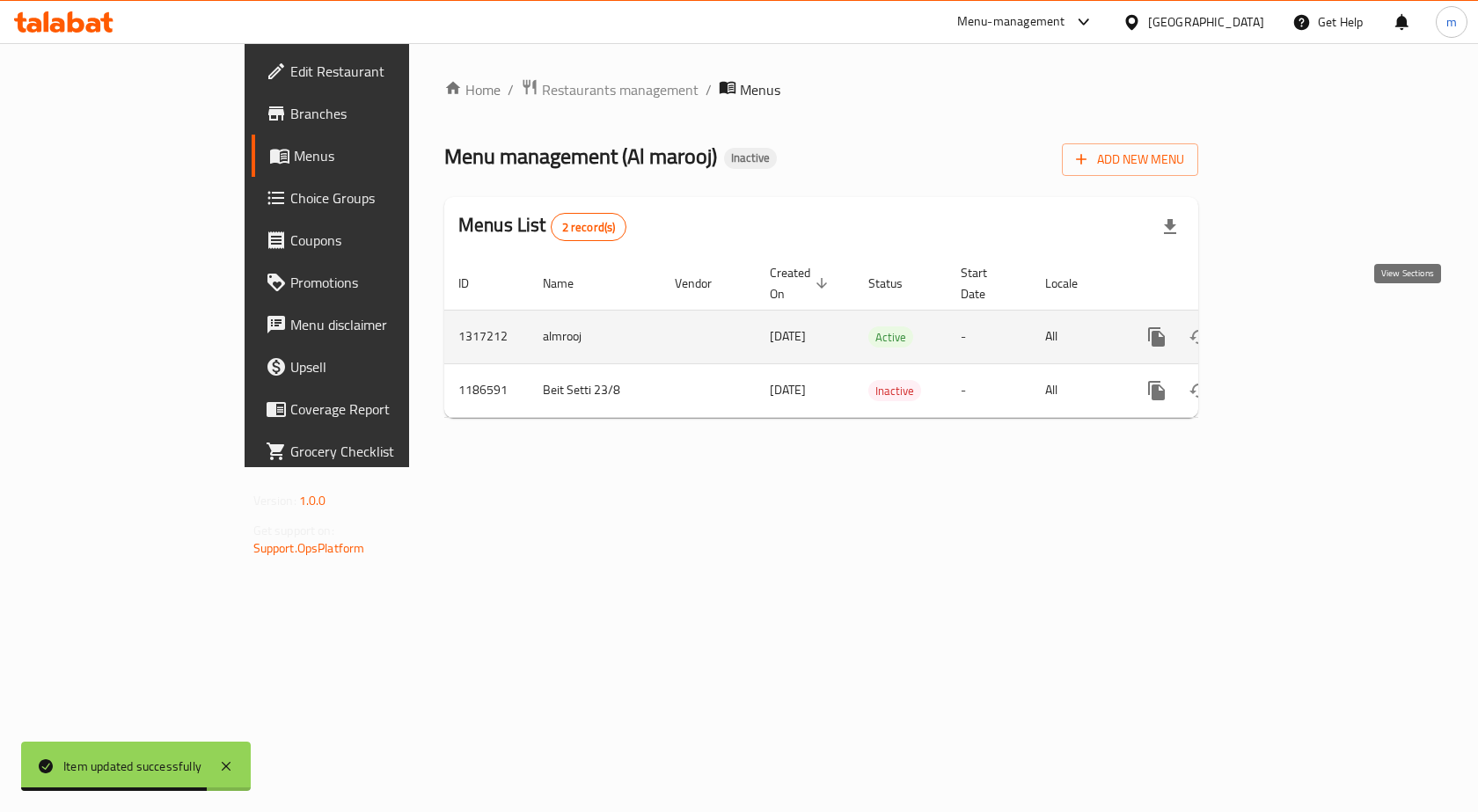
click at [1294, 326] on icon "enhanced table" at bounding box center [1283, 337] width 21 height 21
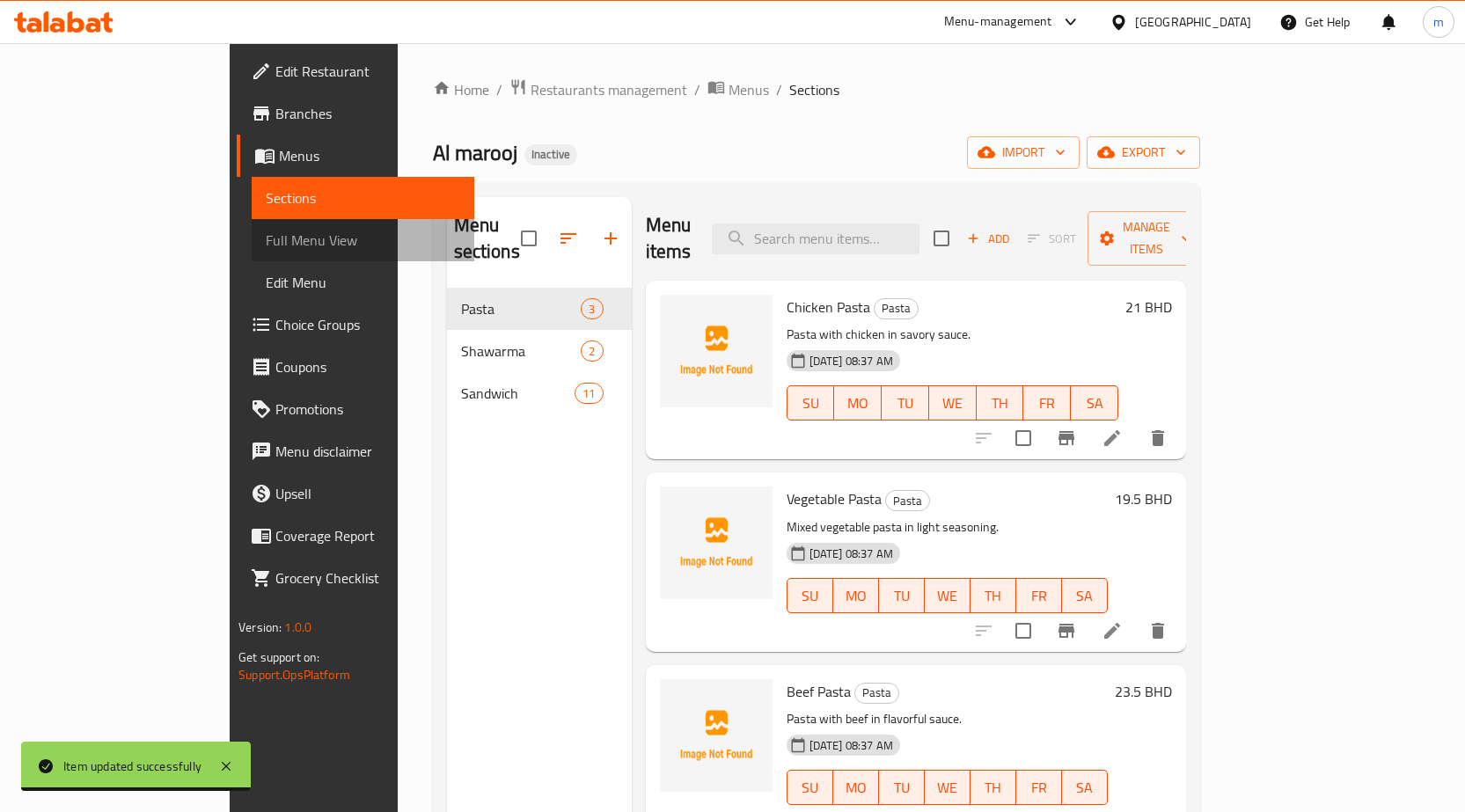
click at [266, 239] on span "Full Menu View" at bounding box center [363, 240] width 195 height 21
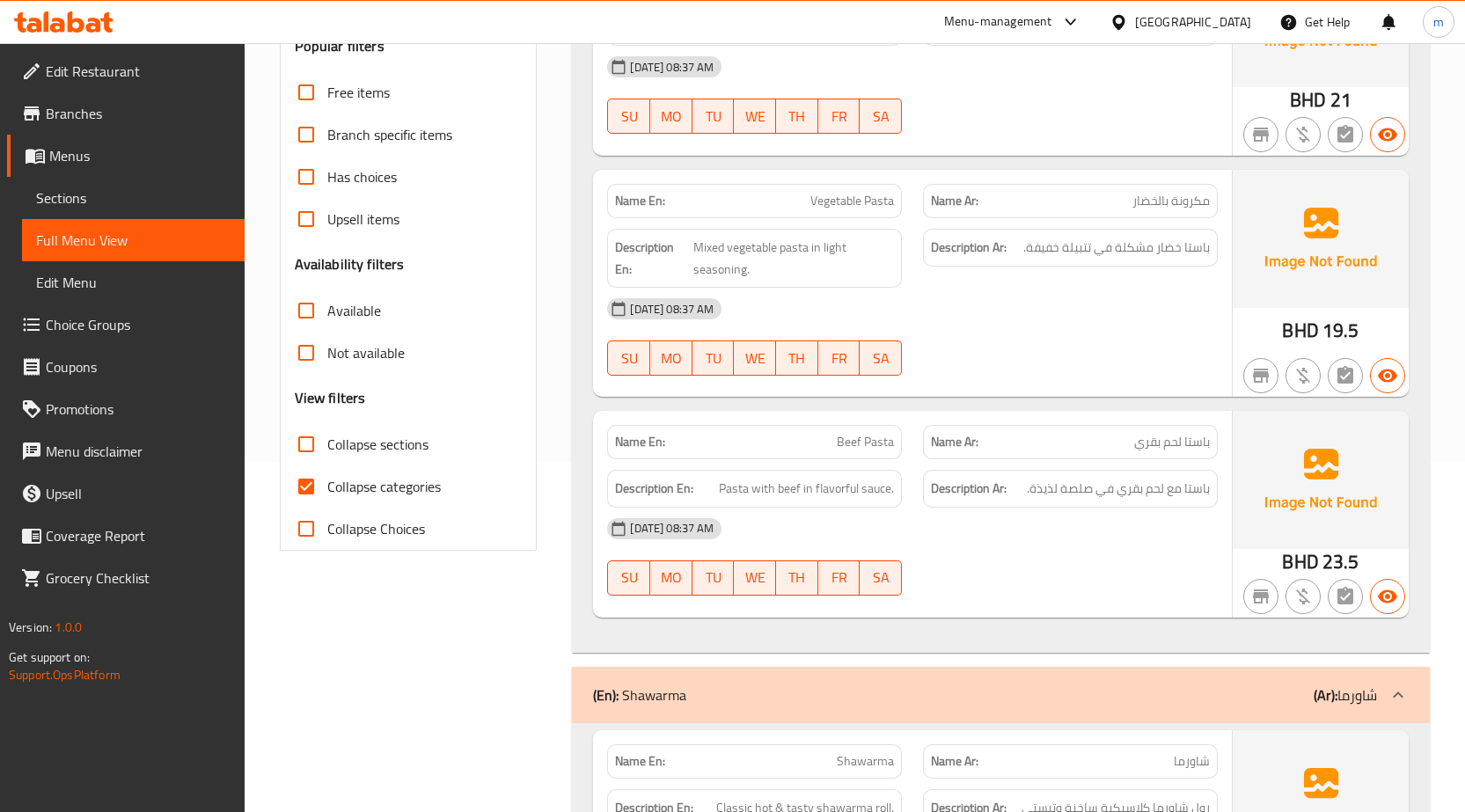
scroll to position [264, 0]
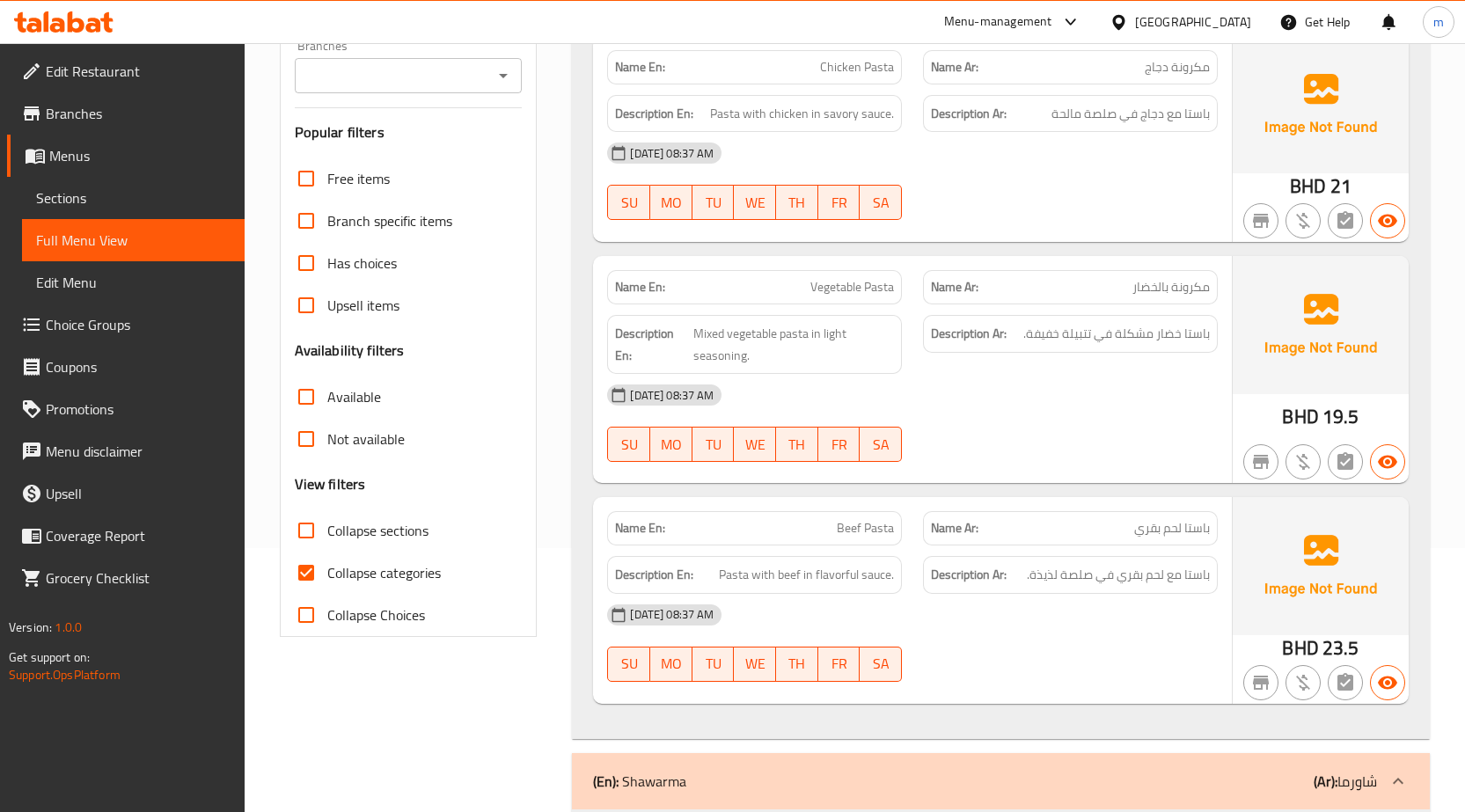
click at [387, 569] on span "Collapse categories" at bounding box center [384, 572] width 114 height 21
click at [327, 569] on input "Collapse categories" at bounding box center [306, 572] width 42 height 42
checkbox input "false"
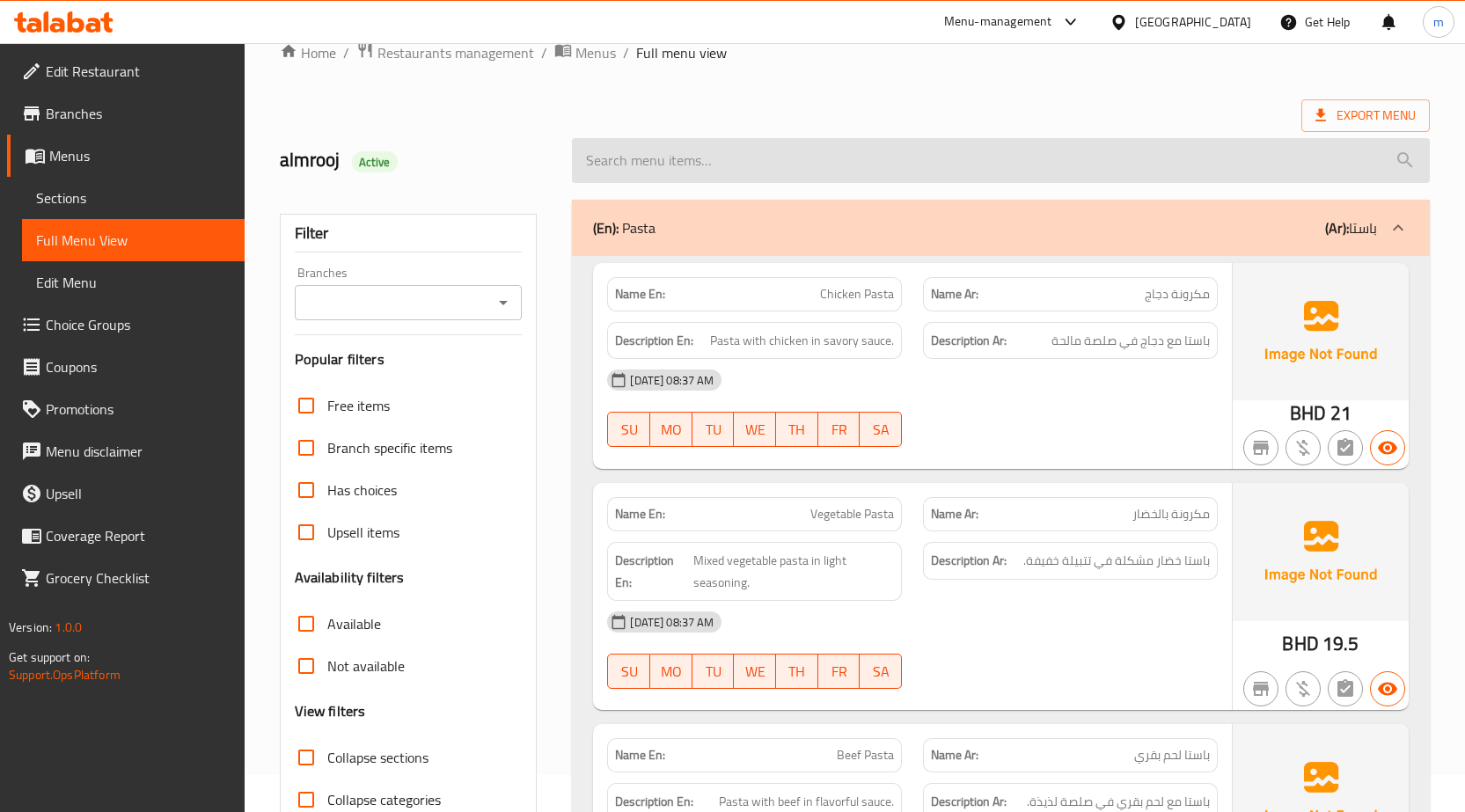
scroll to position [25, 0]
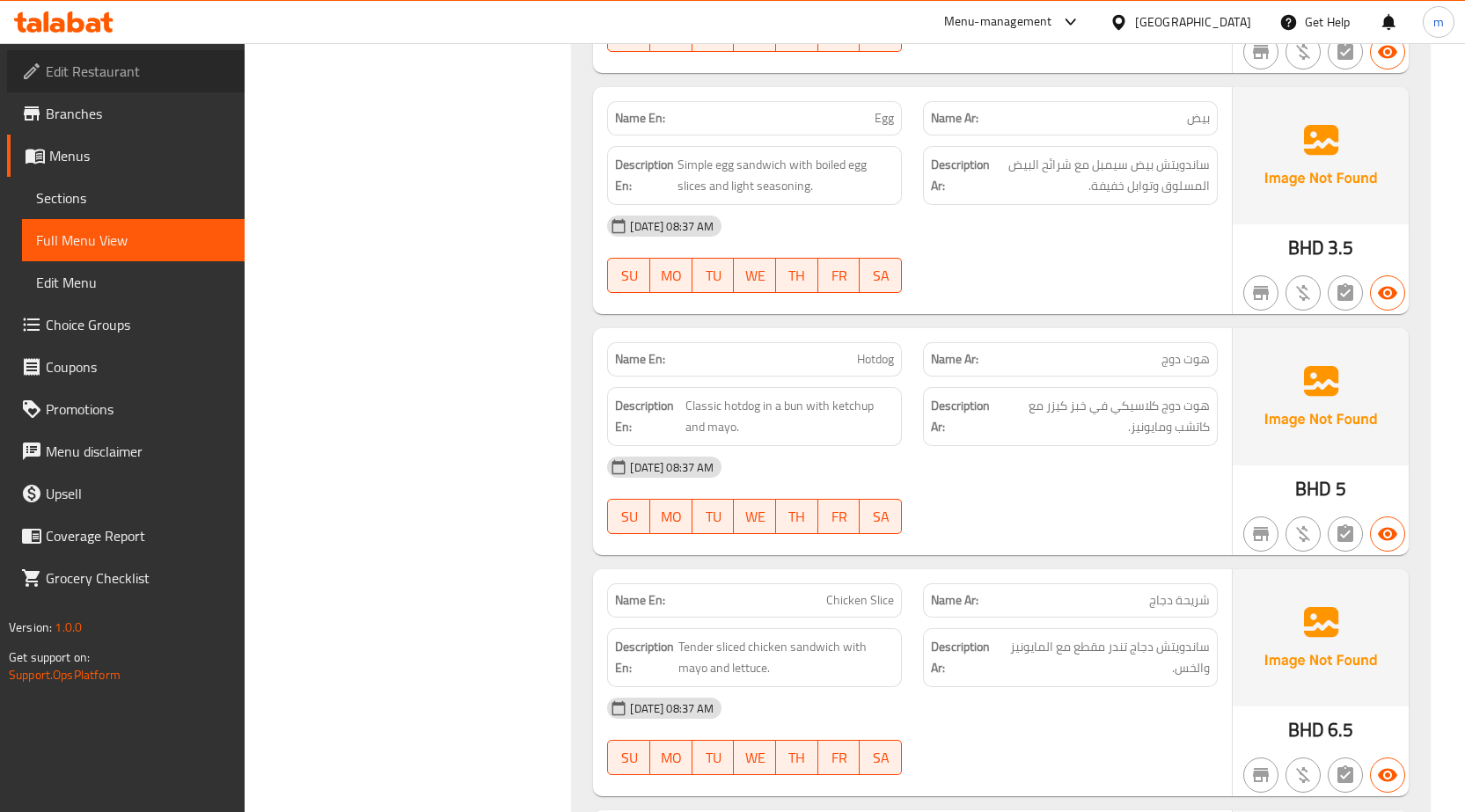
click at [72, 91] on link "Edit Restaurant" at bounding box center [126, 70] width 238 height 42
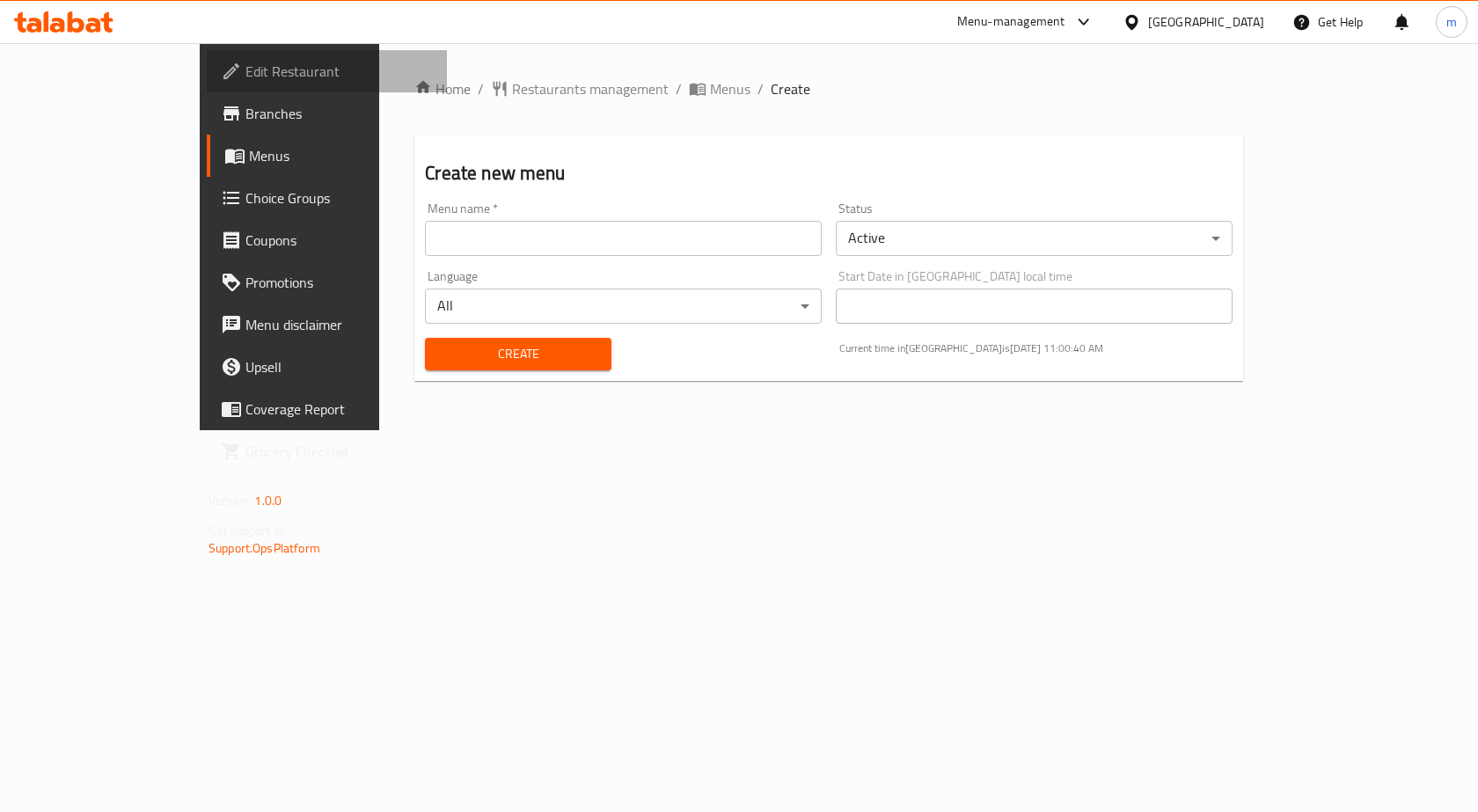
click at [245, 71] on span "Edit Restaurant" at bounding box center [339, 71] width 187 height 21
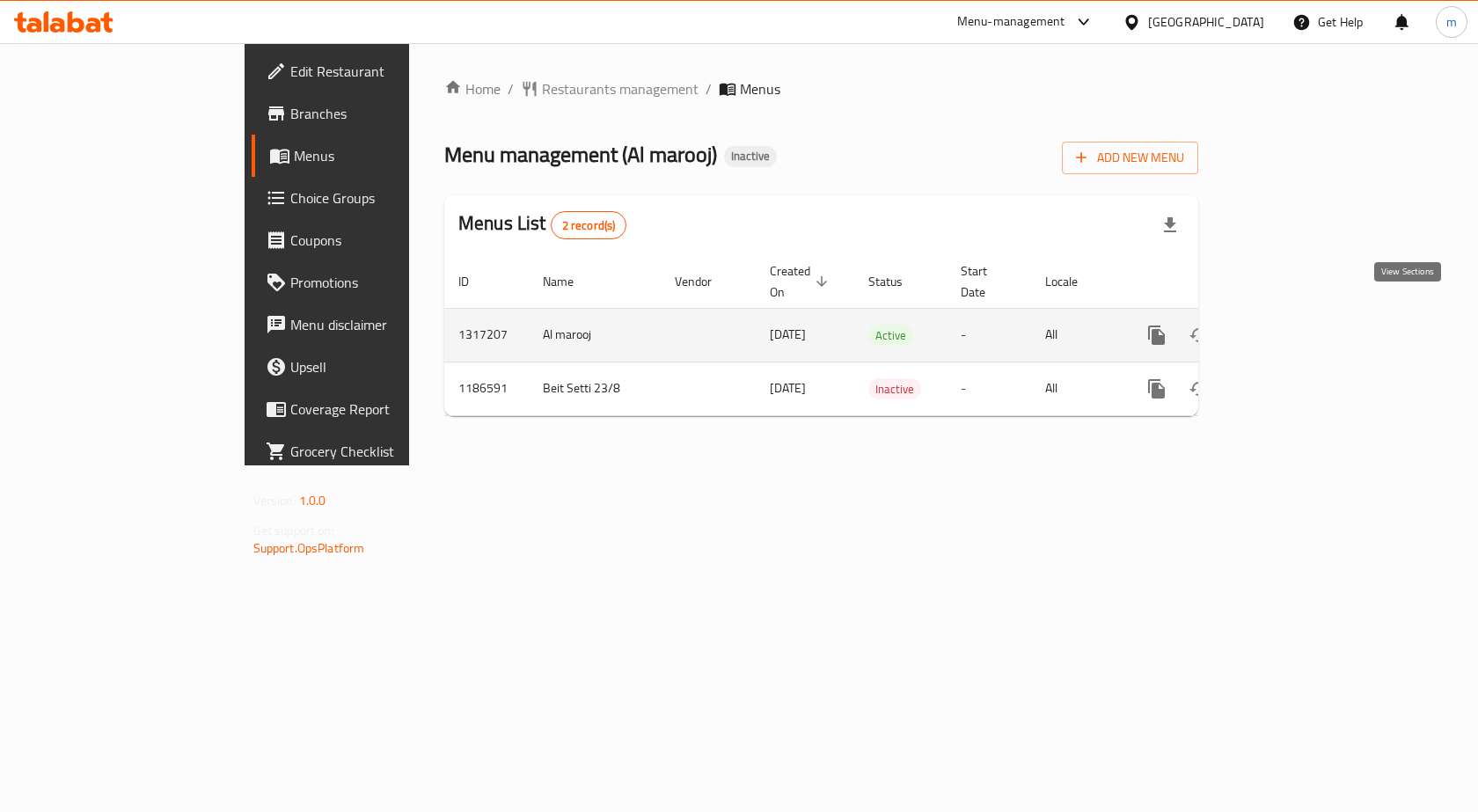
click at [1294, 324] on icon "enhanced table" at bounding box center [1283, 335] width 21 height 21
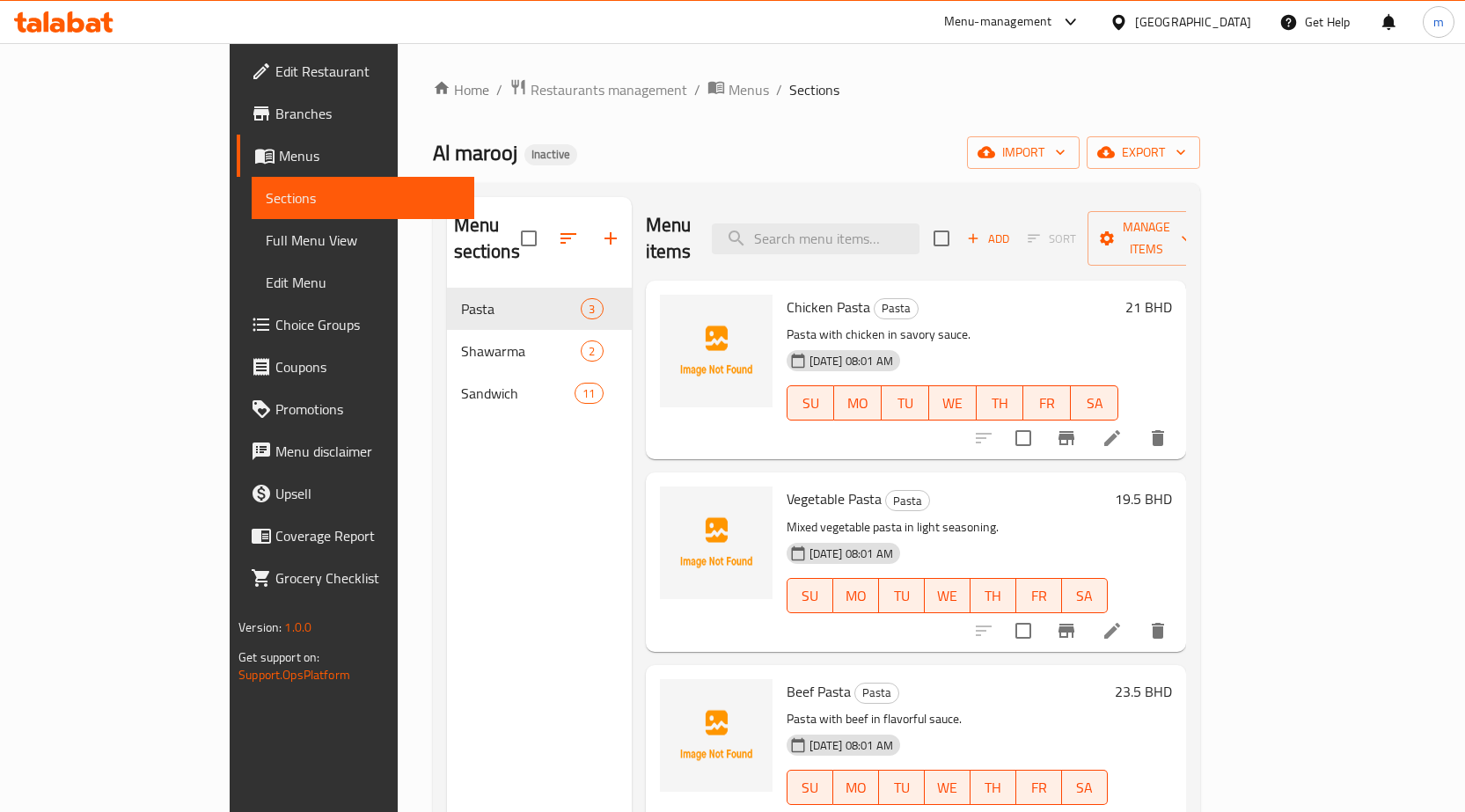
click at [266, 241] on span "Full Menu View" at bounding box center [363, 240] width 195 height 21
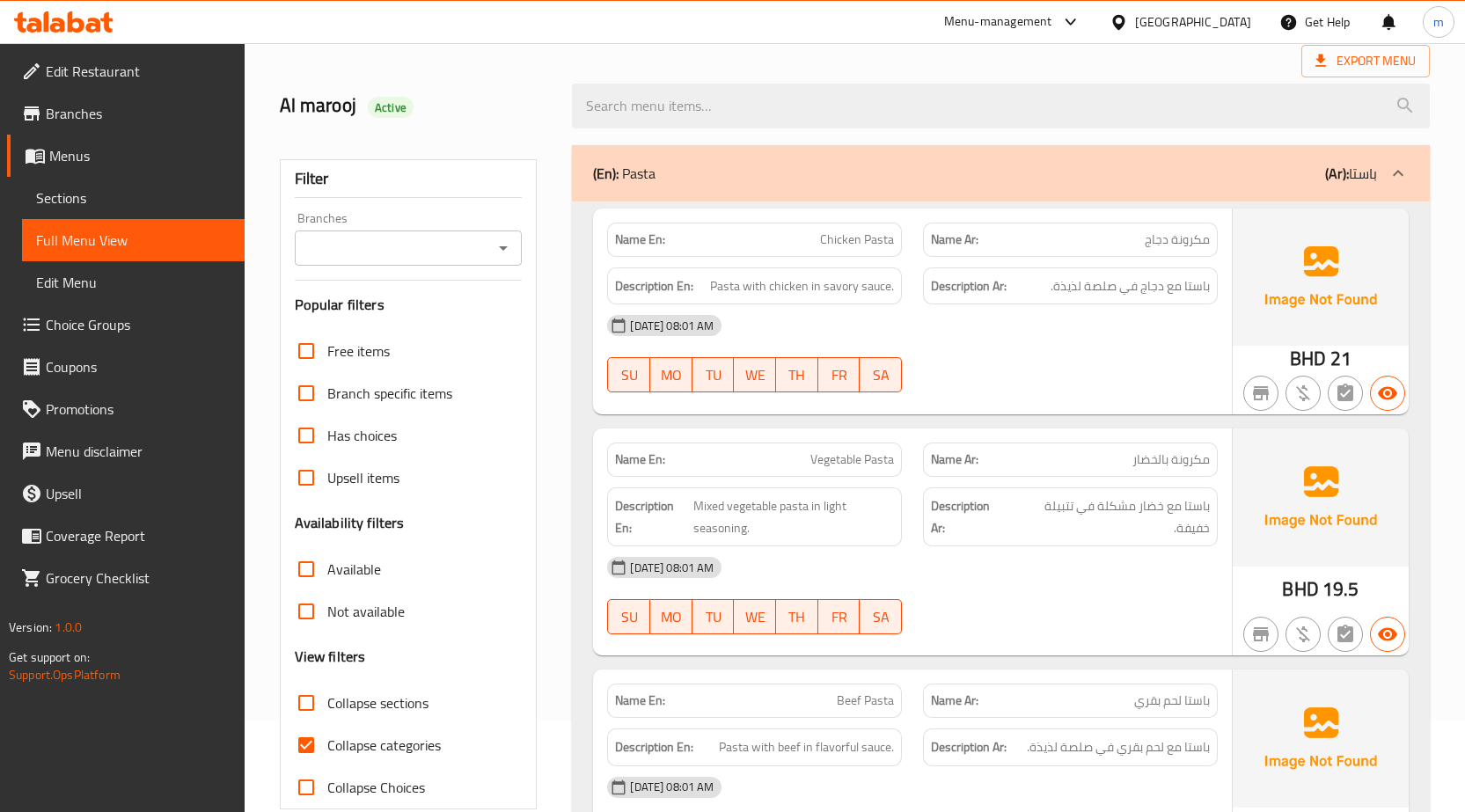
scroll to position [176, 0]
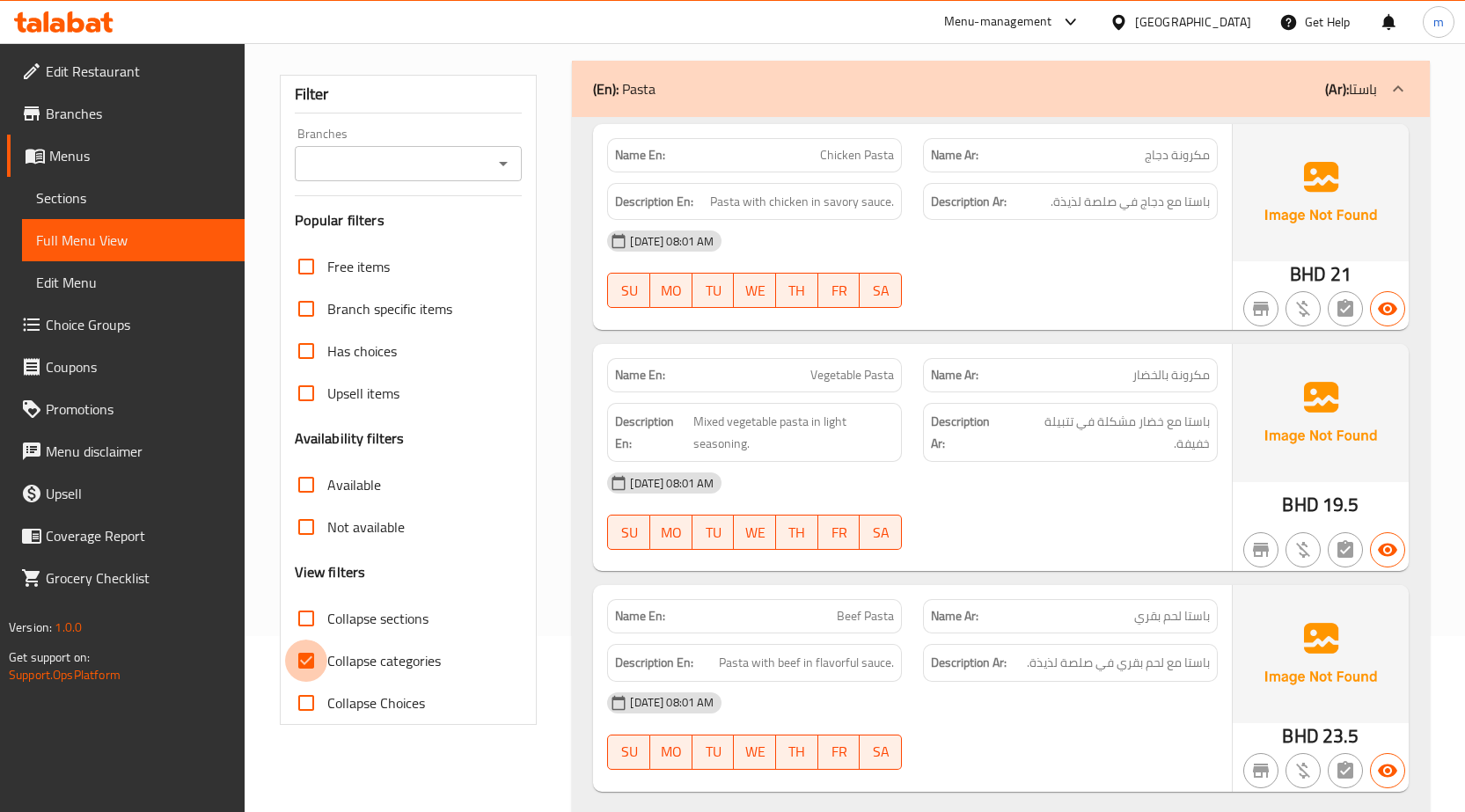
click at [307, 666] on input "Collapse categories" at bounding box center [306, 660] width 42 height 42
checkbox input "false"
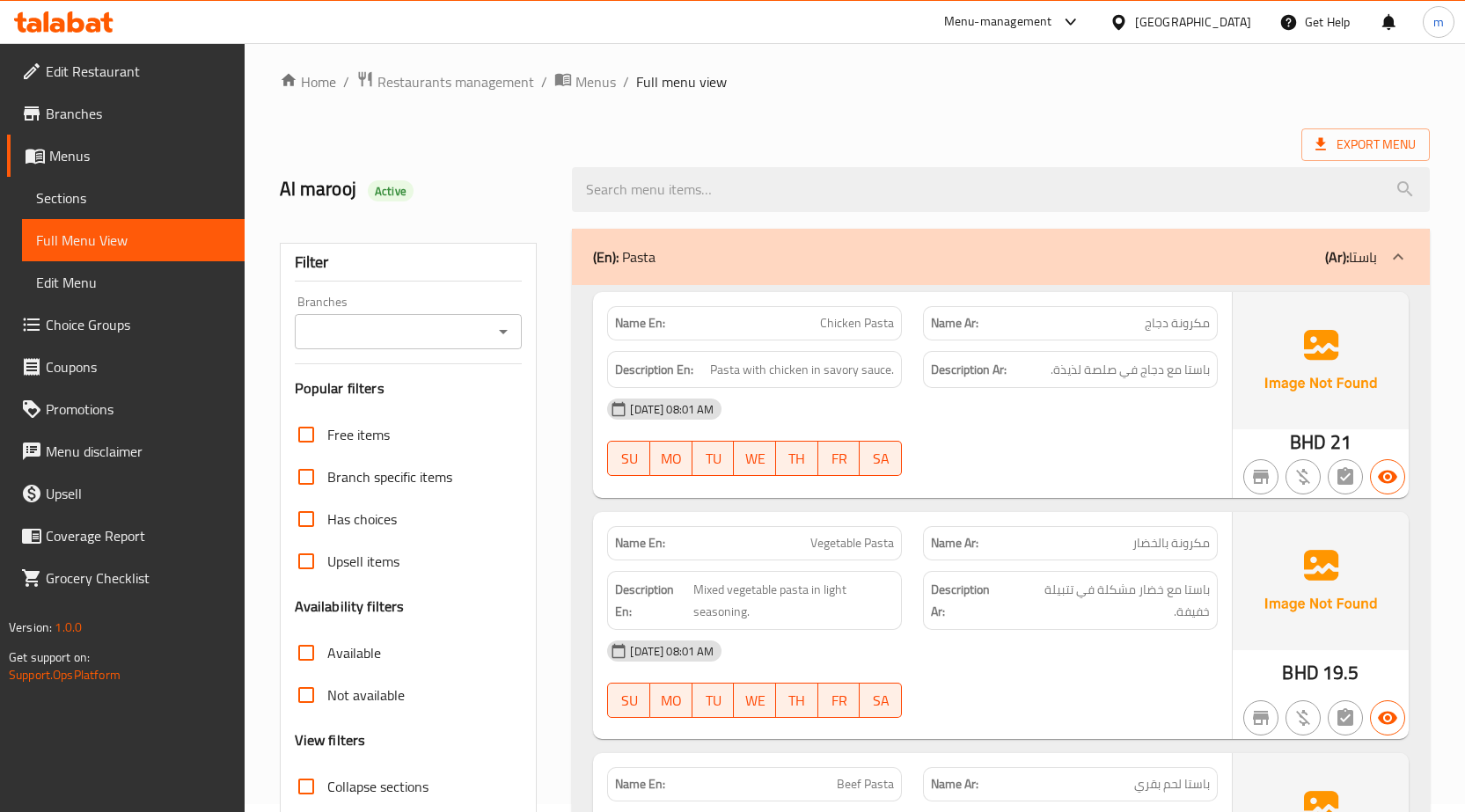
scroll to position [0, 0]
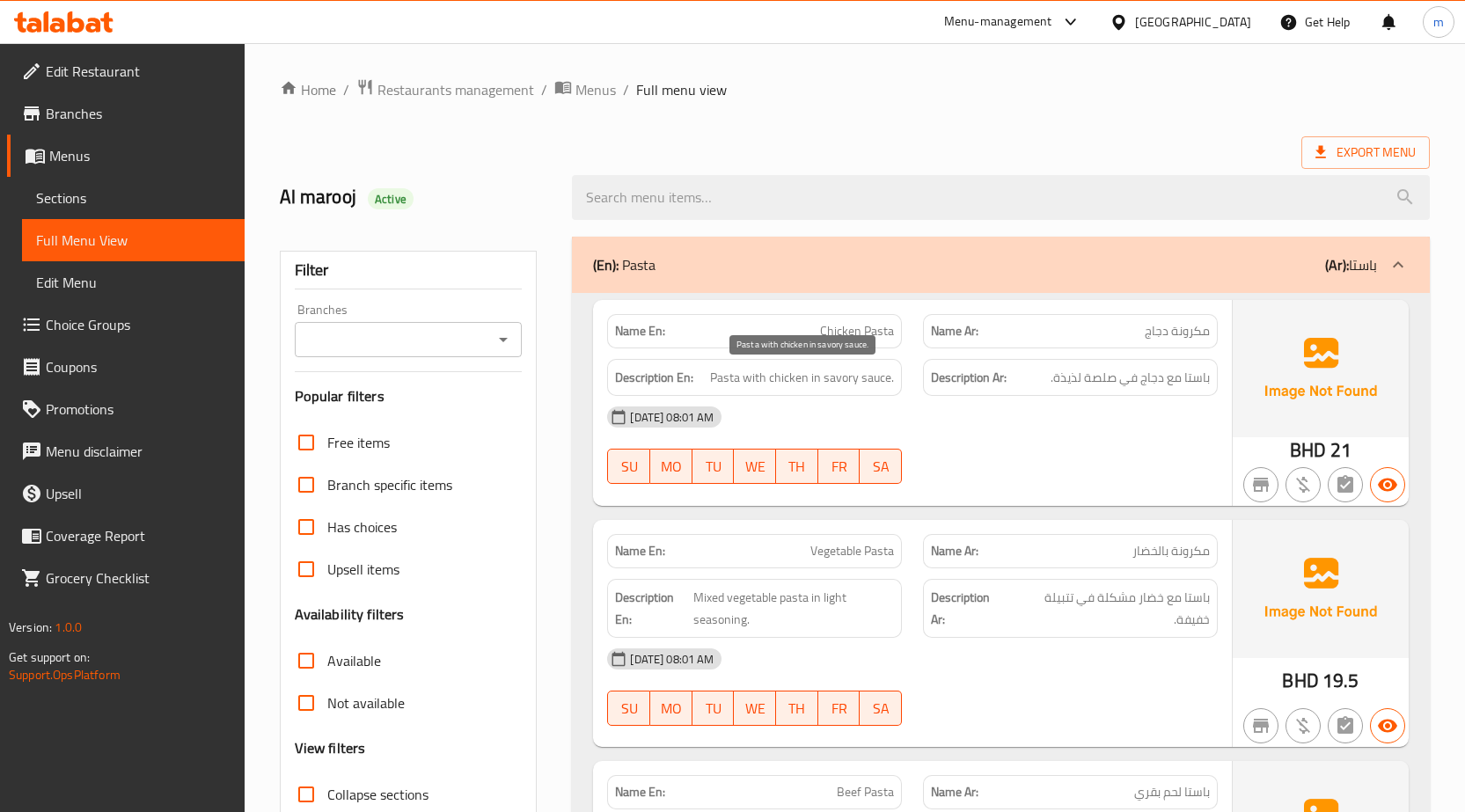
click at [838, 384] on span "Pasta with chicken in savory sauce." at bounding box center [802, 378] width 184 height 22
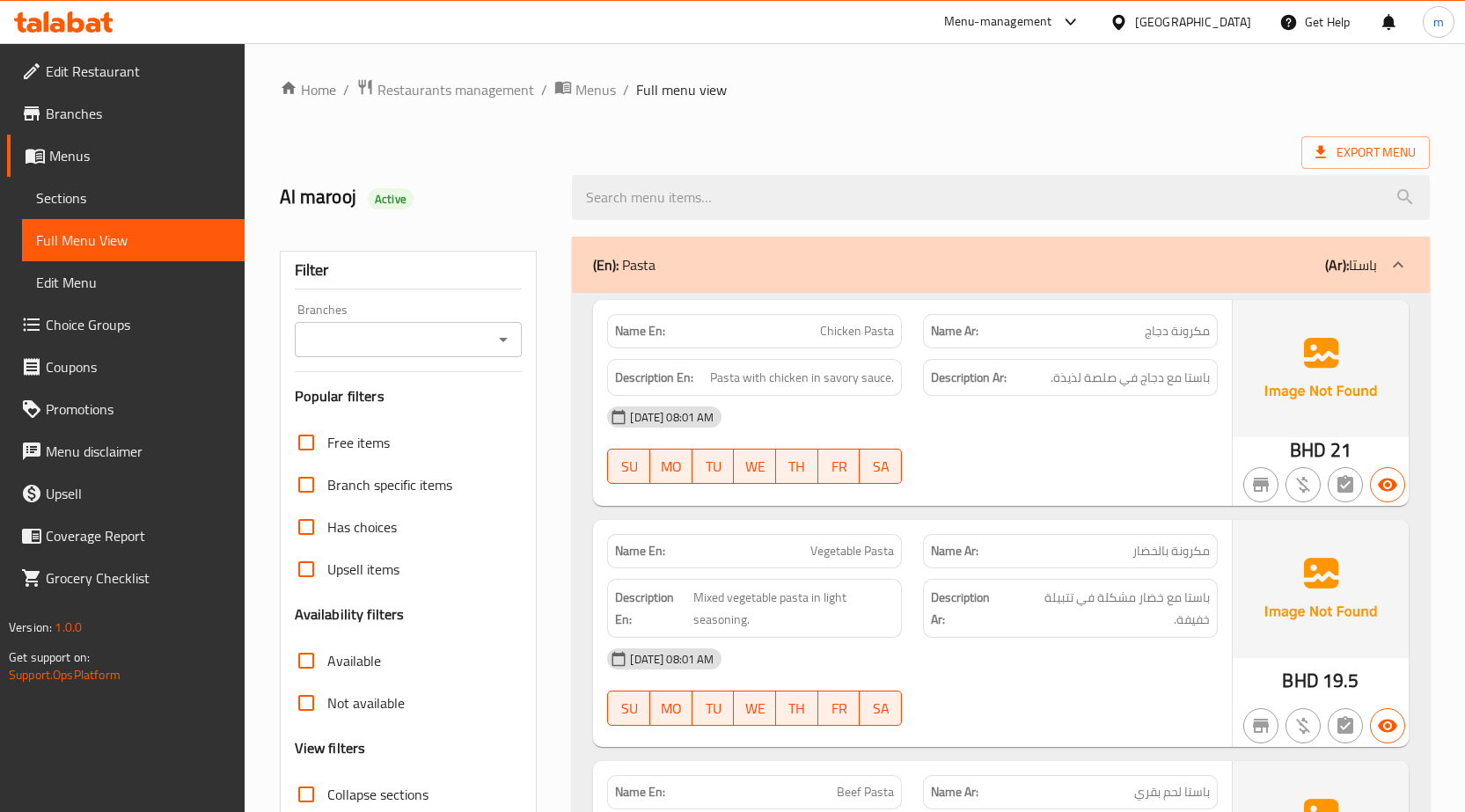
click at [974, 461] on div "14-10-2025 08:01 AM SU MO TU WE TH FR SA" at bounding box center [912, 444] width 632 height 98
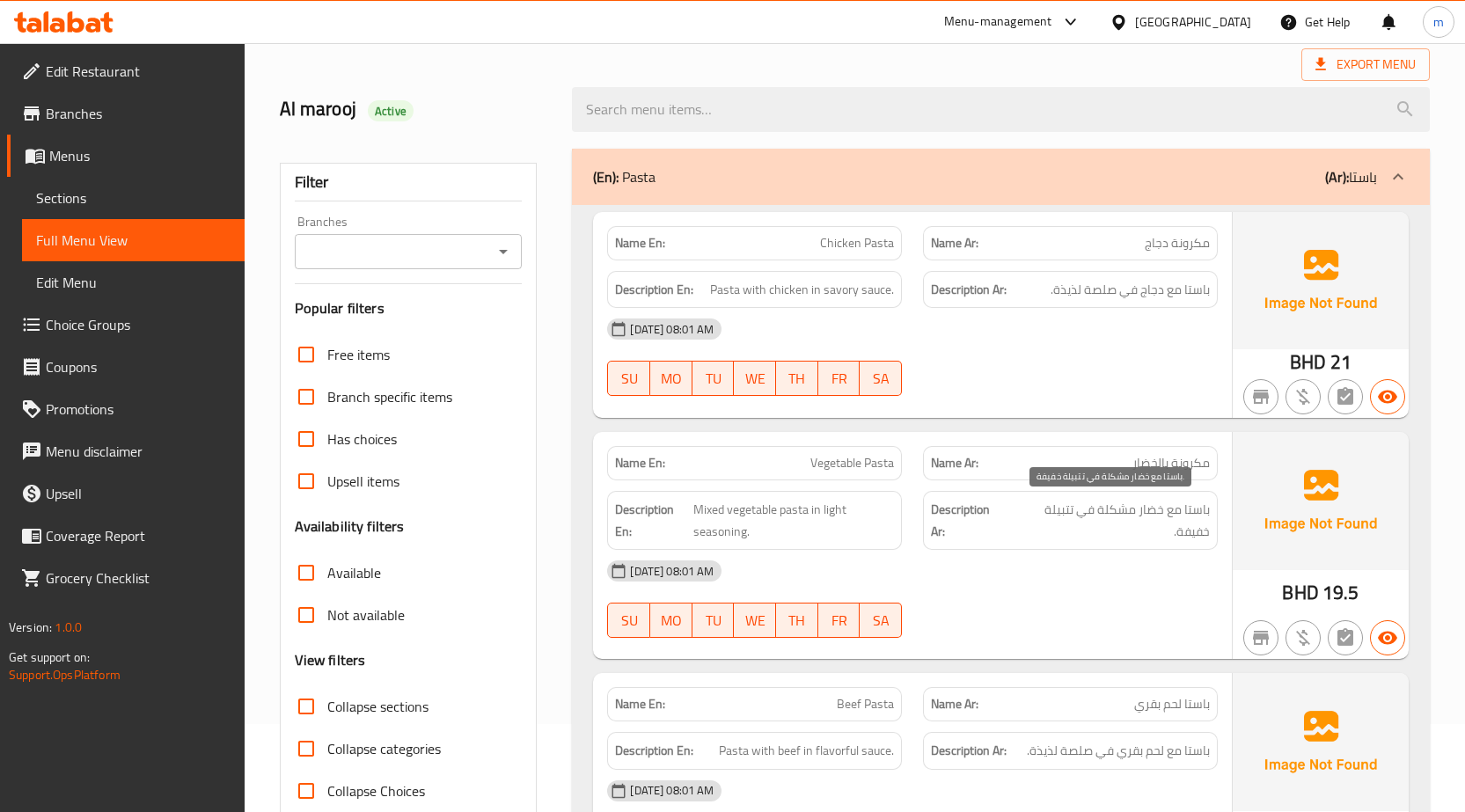
click at [1170, 515] on span "باستا مع خضار مشكلة في تتبيلة خفيفة." at bounding box center [1109, 520] width 201 height 43
click at [1171, 509] on span "باستا مع خضار مشكلة في تتبيلة خفيفة." at bounding box center [1109, 520] width 201 height 43
click at [1052, 537] on span "باستا مع خضار مشكلة في تتبيلة خفيفة." at bounding box center [1109, 520] width 201 height 43
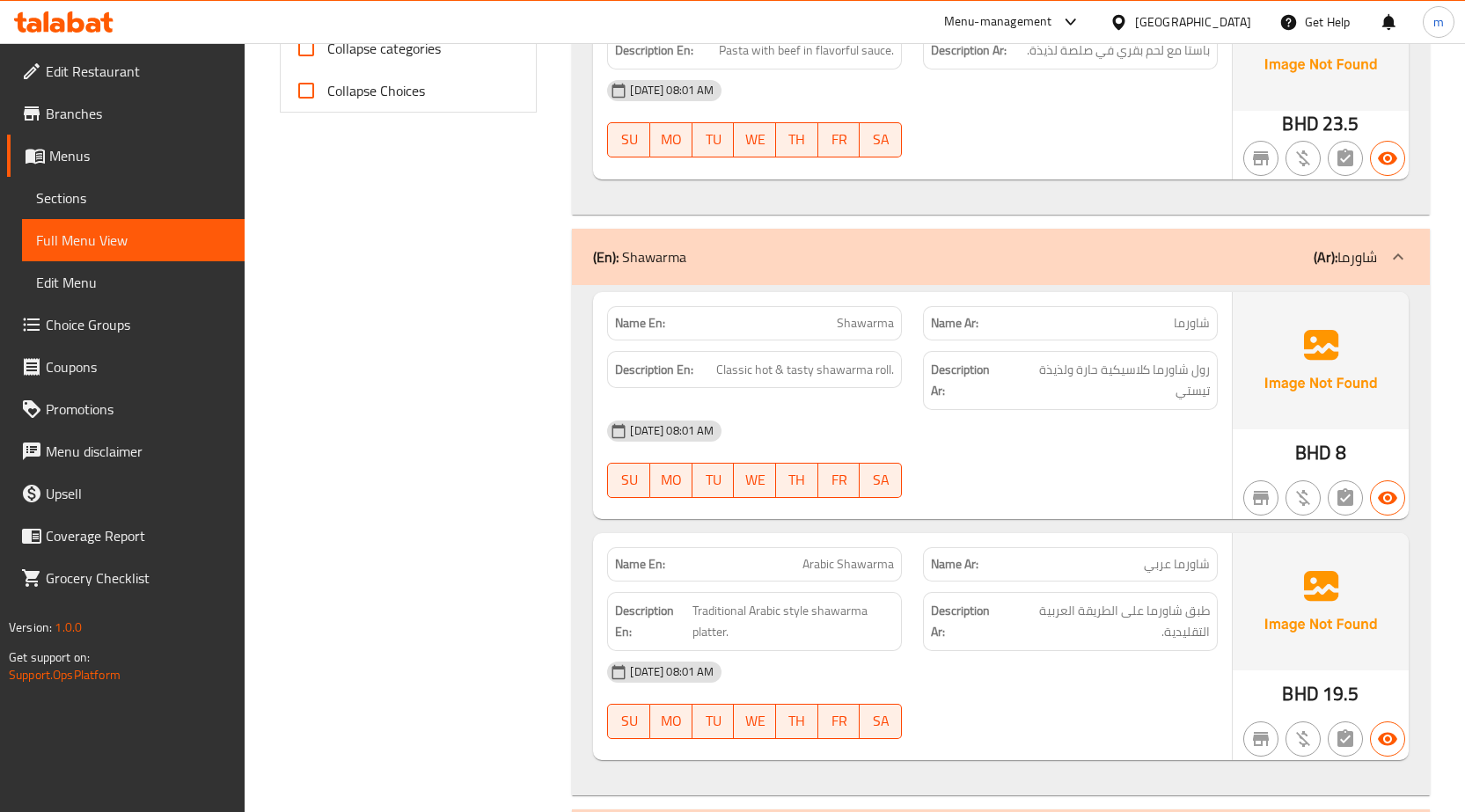
scroll to position [792, 0]
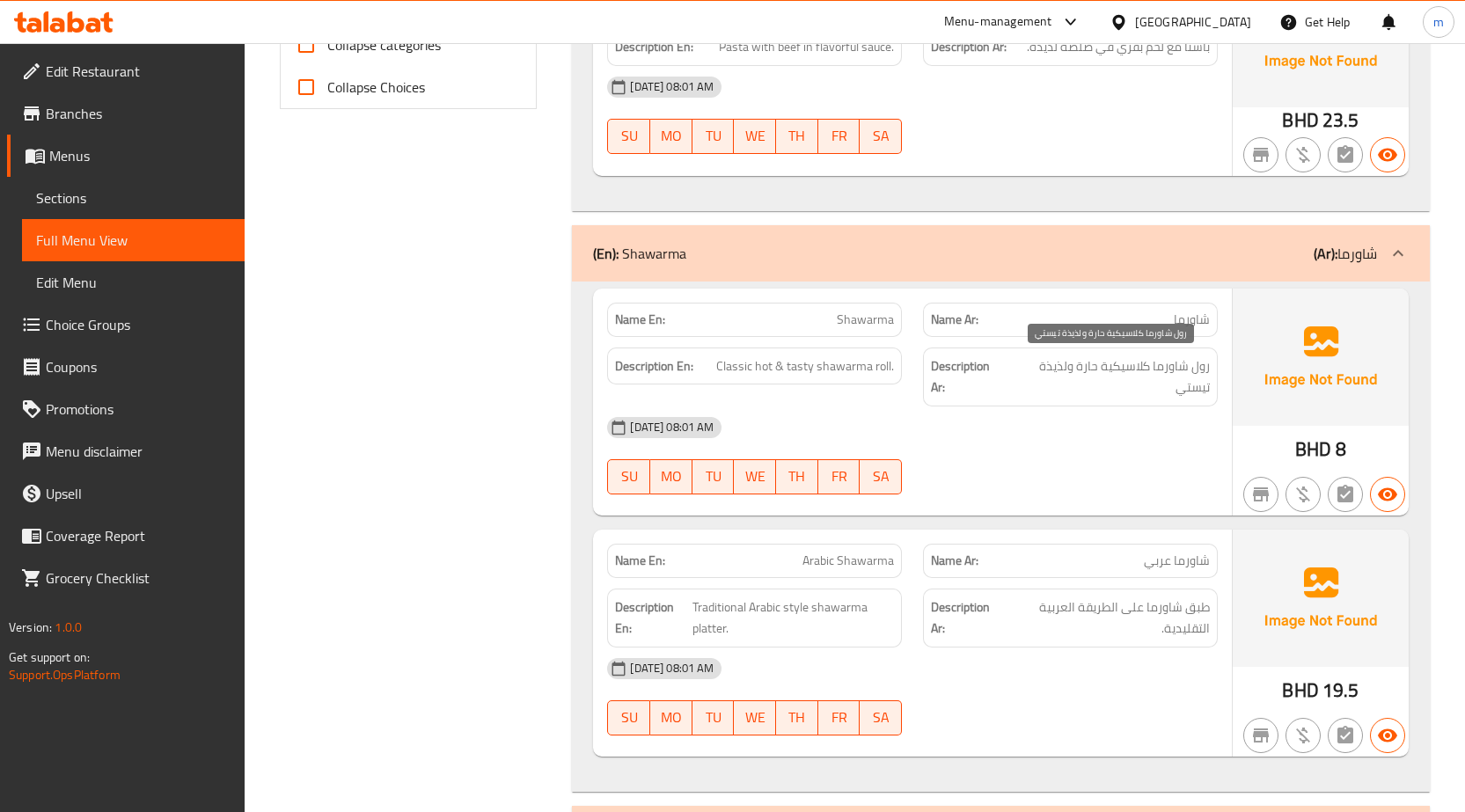
click at [1188, 387] on span "رول شاورما كلاسيكية حارة ولذيذة تيستي" at bounding box center [1108, 377] width 202 height 43
click at [1067, 368] on span "رول شاورما كلاسيكية حارة ولذيذة تيستي" at bounding box center [1108, 377] width 202 height 43
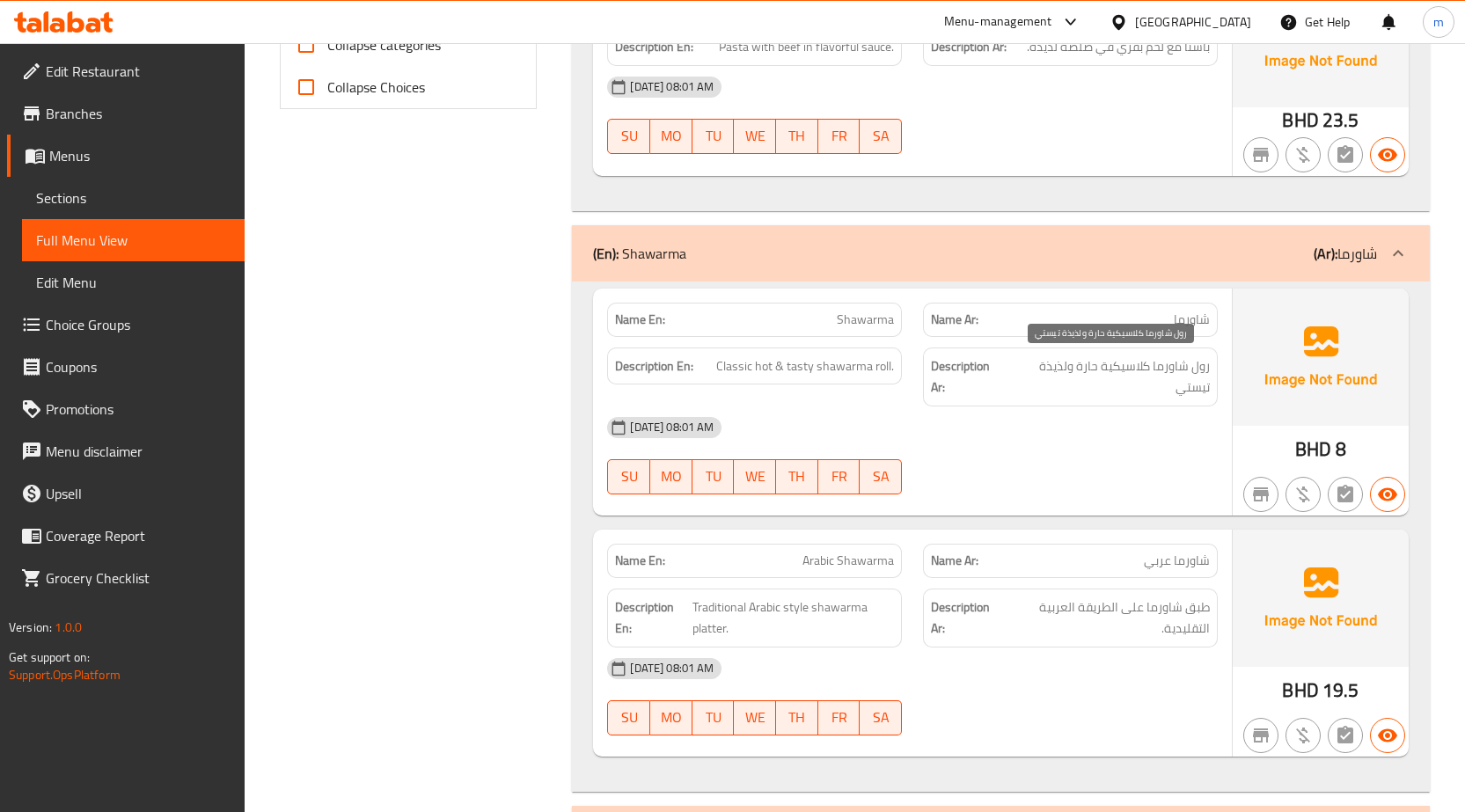
click at [1196, 394] on span "رول شاورما كلاسيكية حارة ولذيذة تيستي" at bounding box center [1108, 377] width 202 height 43
click at [1051, 372] on span "رول شاورما كلاسيكية حارة ولذيذة تيستي" at bounding box center [1108, 377] width 202 height 43
click at [1084, 368] on span "رول شاورما كلاسيكية حارة ولذيذة تيستي" at bounding box center [1108, 377] width 202 height 43
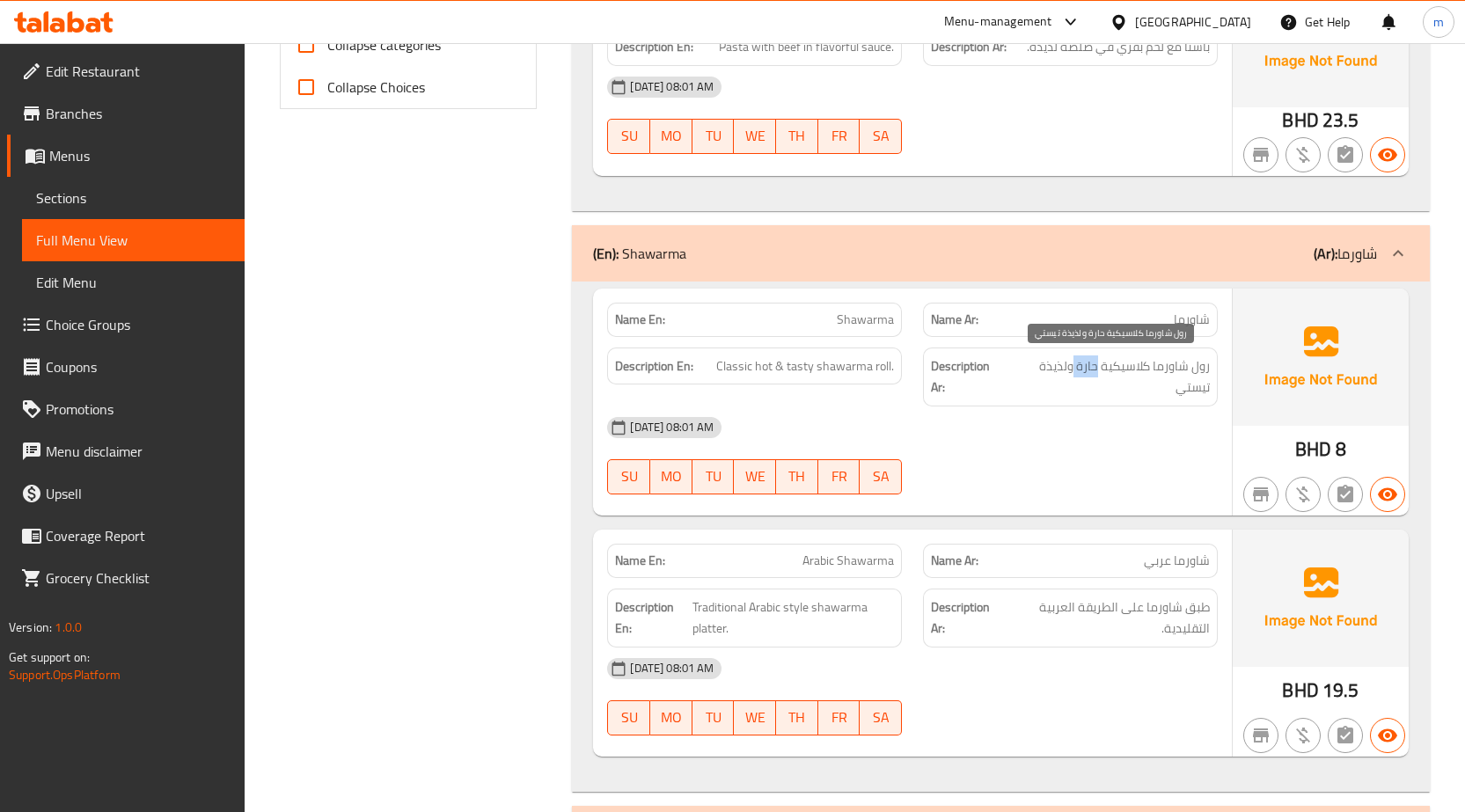
click at [1084, 368] on span "رول شاورما كلاسيكية حارة ولذيذة تيستي" at bounding box center [1108, 377] width 202 height 43
click at [1058, 395] on span "رول شاورما كلاسيكية حارة ولذيذة تيستي" at bounding box center [1108, 377] width 202 height 43
click at [1087, 368] on span "رول شاورما كلاسيكية حارة ولذيذة تيستي" at bounding box center [1108, 377] width 202 height 43
click at [1152, 437] on div "14-10-2025 08:01 AM" at bounding box center [912, 426] width 632 height 42
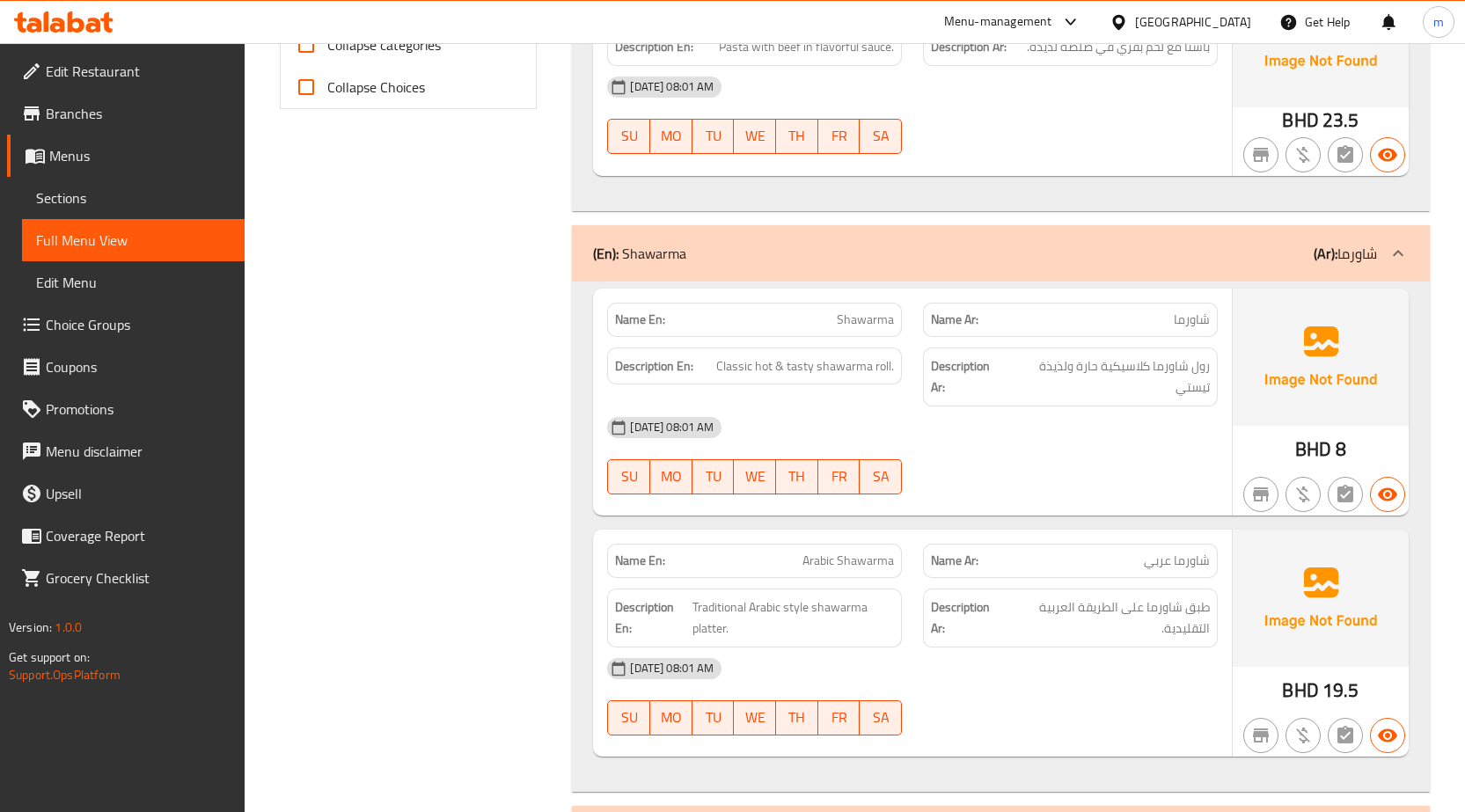
click at [1105, 515] on div "Name En: Shawarma Name Ar: شاورما Description En: Classic hot & tasty shawarma …" at bounding box center [1000, 536] width 858 height 510
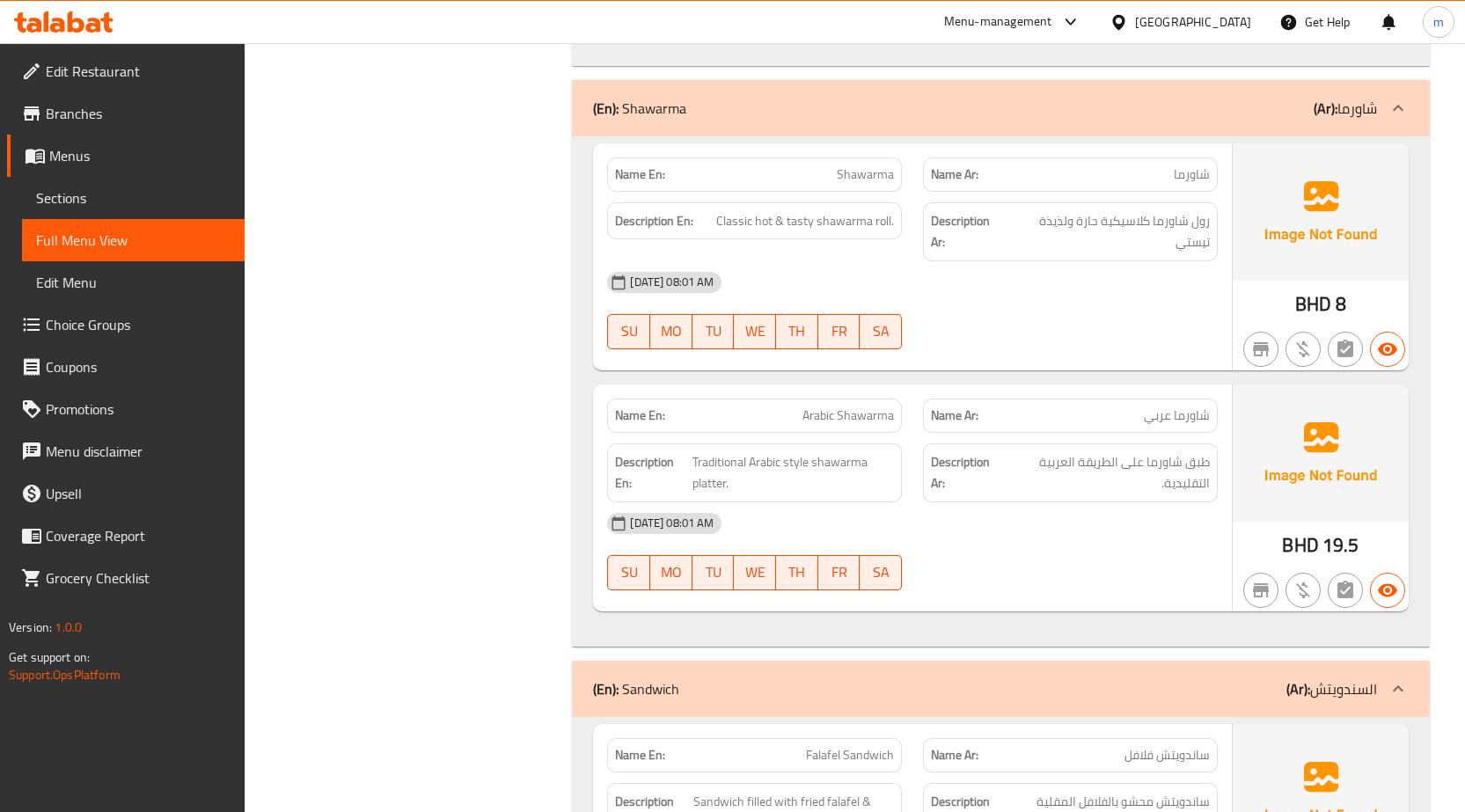
scroll to position [968, 0]
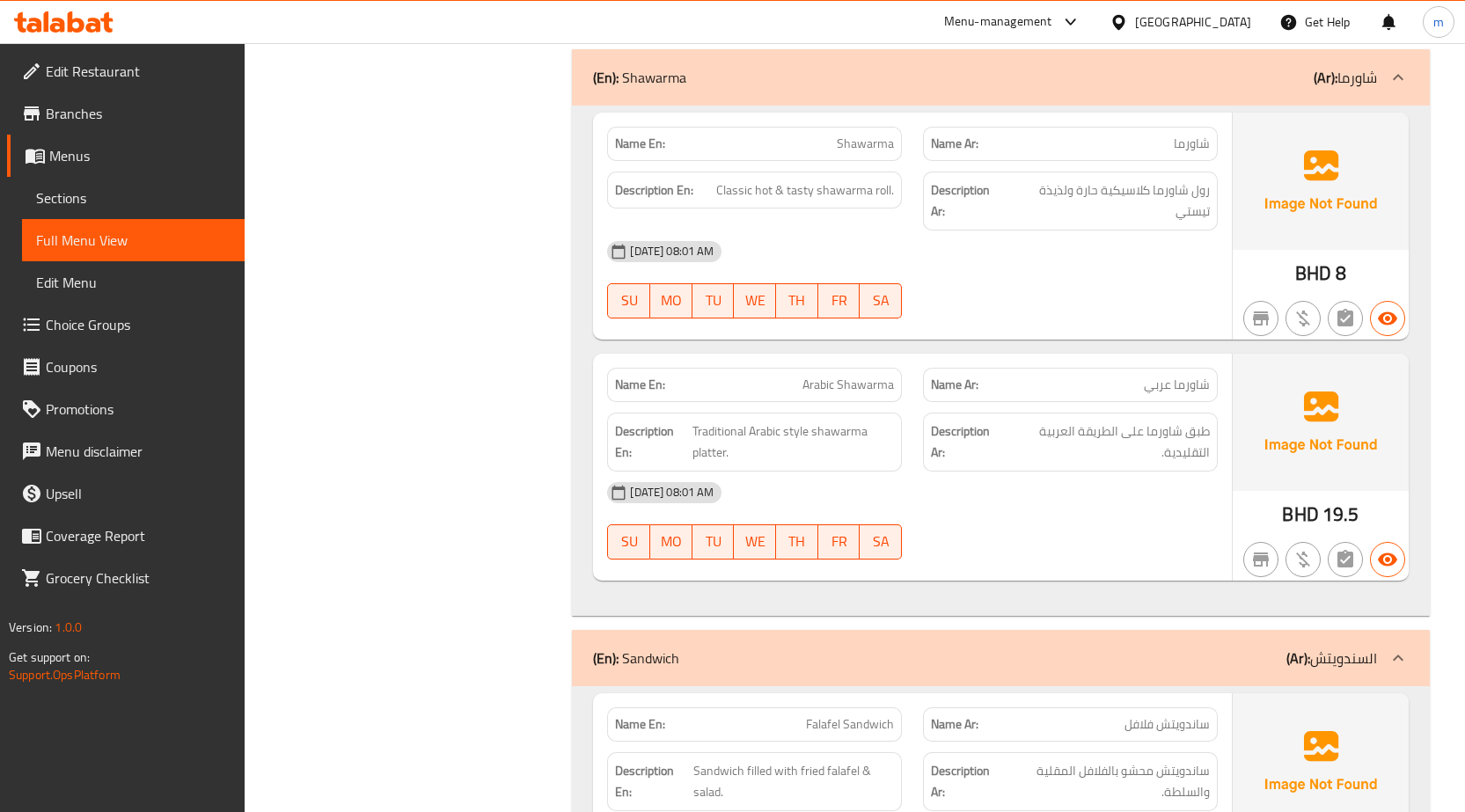
click at [747, 208] on div "Description En: Classic hot & tasty shawarma roll." at bounding box center [754, 190] width 295 height 38
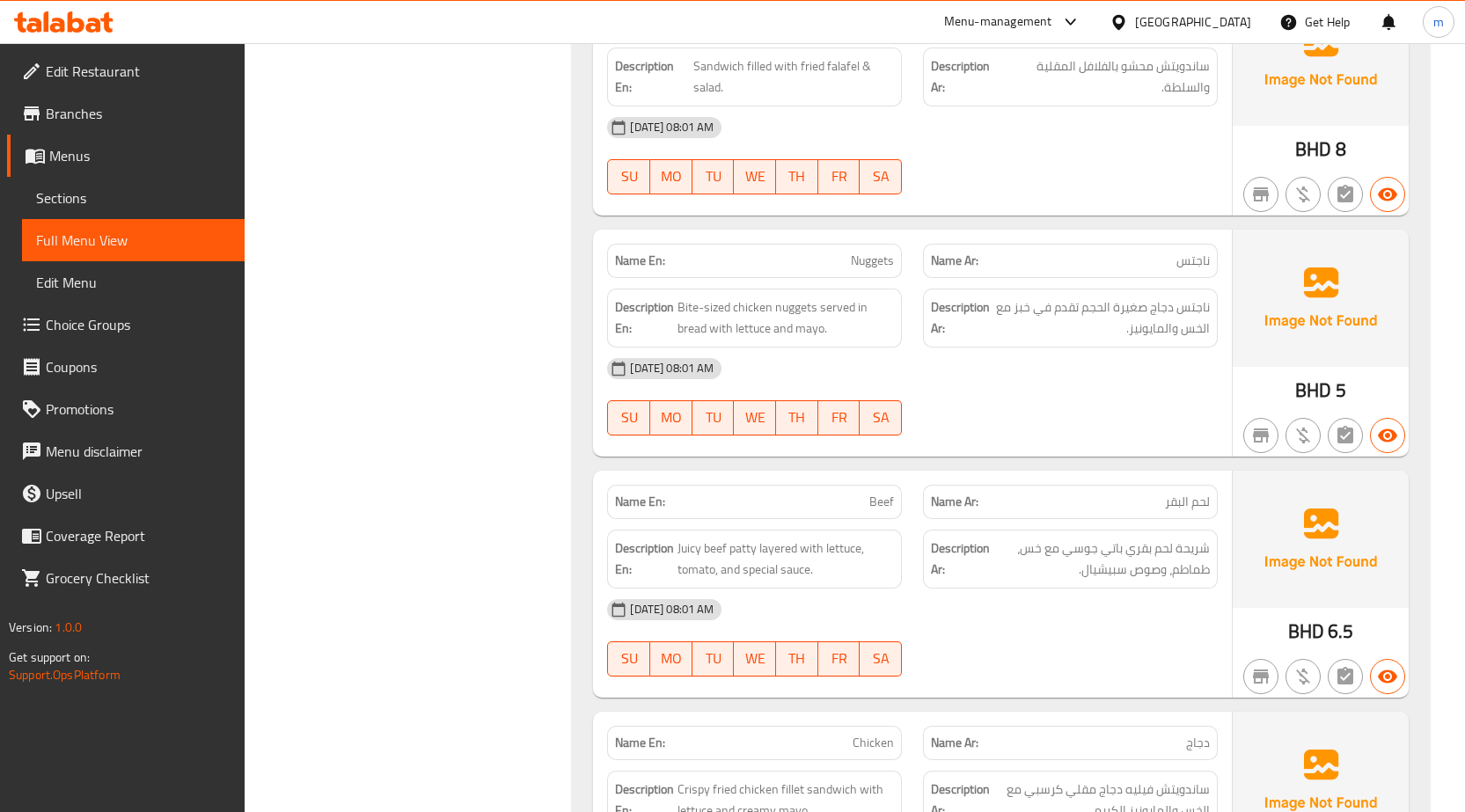
scroll to position [1671, 0]
click at [684, 310] on span "Bite-sized chicken nuggets served in bread with lettuce and mayo." at bounding box center [786, 318] width 216 height 43
copy span "Bite"
click at [1071, 333] on span "ناجتس دجاج صغيرة الحجم تقدم في خبز مع الخس والمايونيز." at bounding box center [1102, 318] width 216 height 43
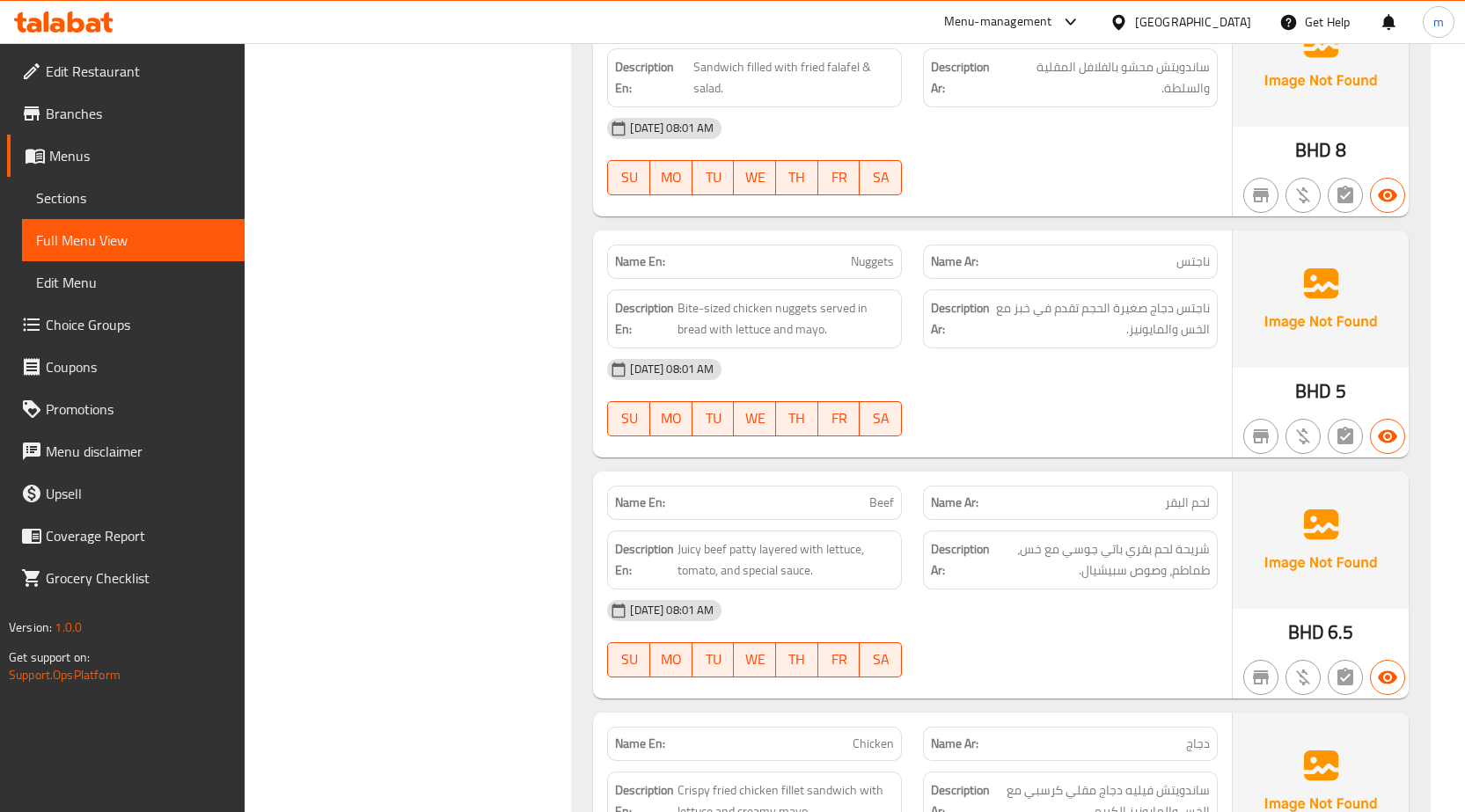
click at [952, 388] on div "14-10-2025 08:01 AM" at bounding box center [912, 369] width 632 height 42
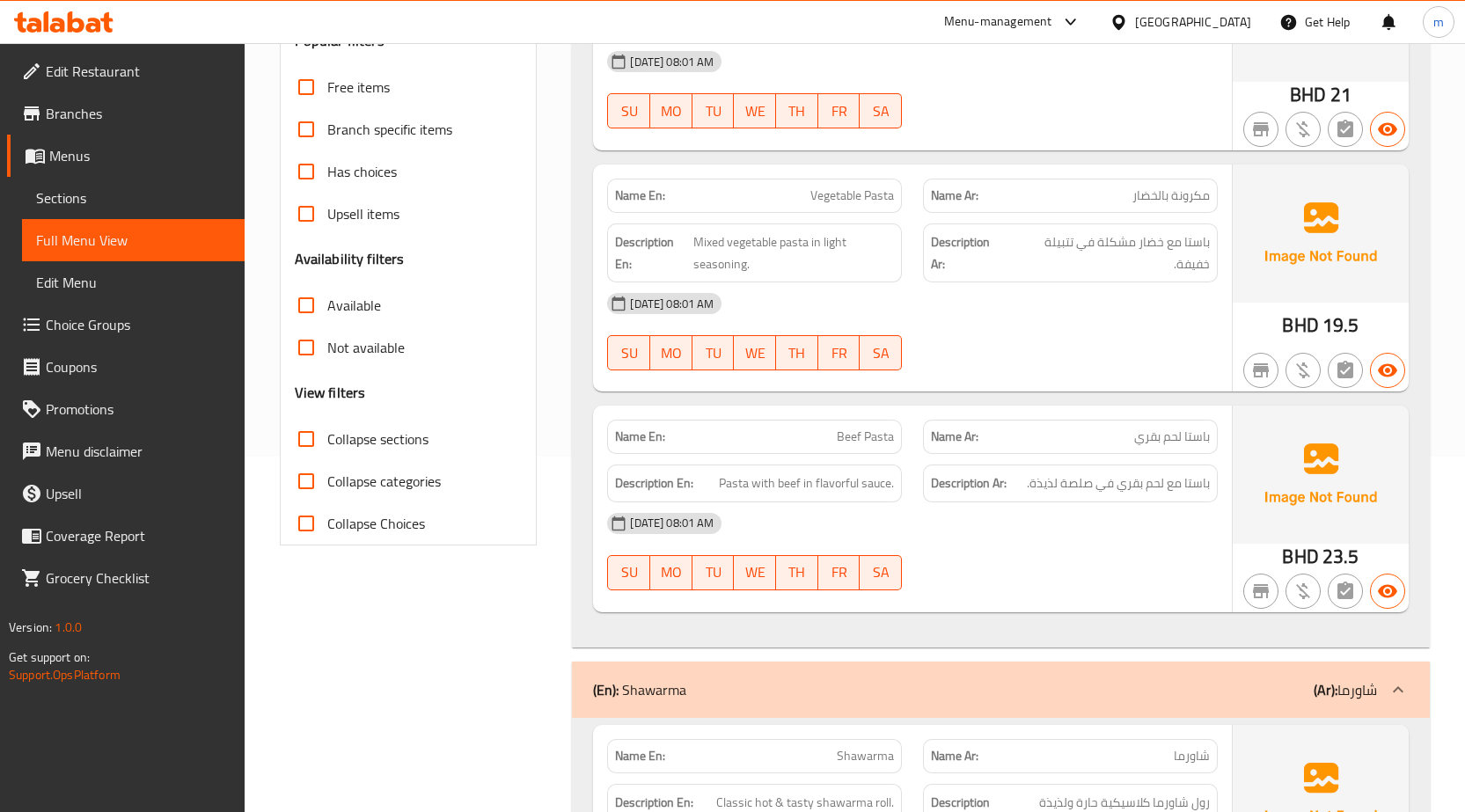
scroll to position [0, 0]
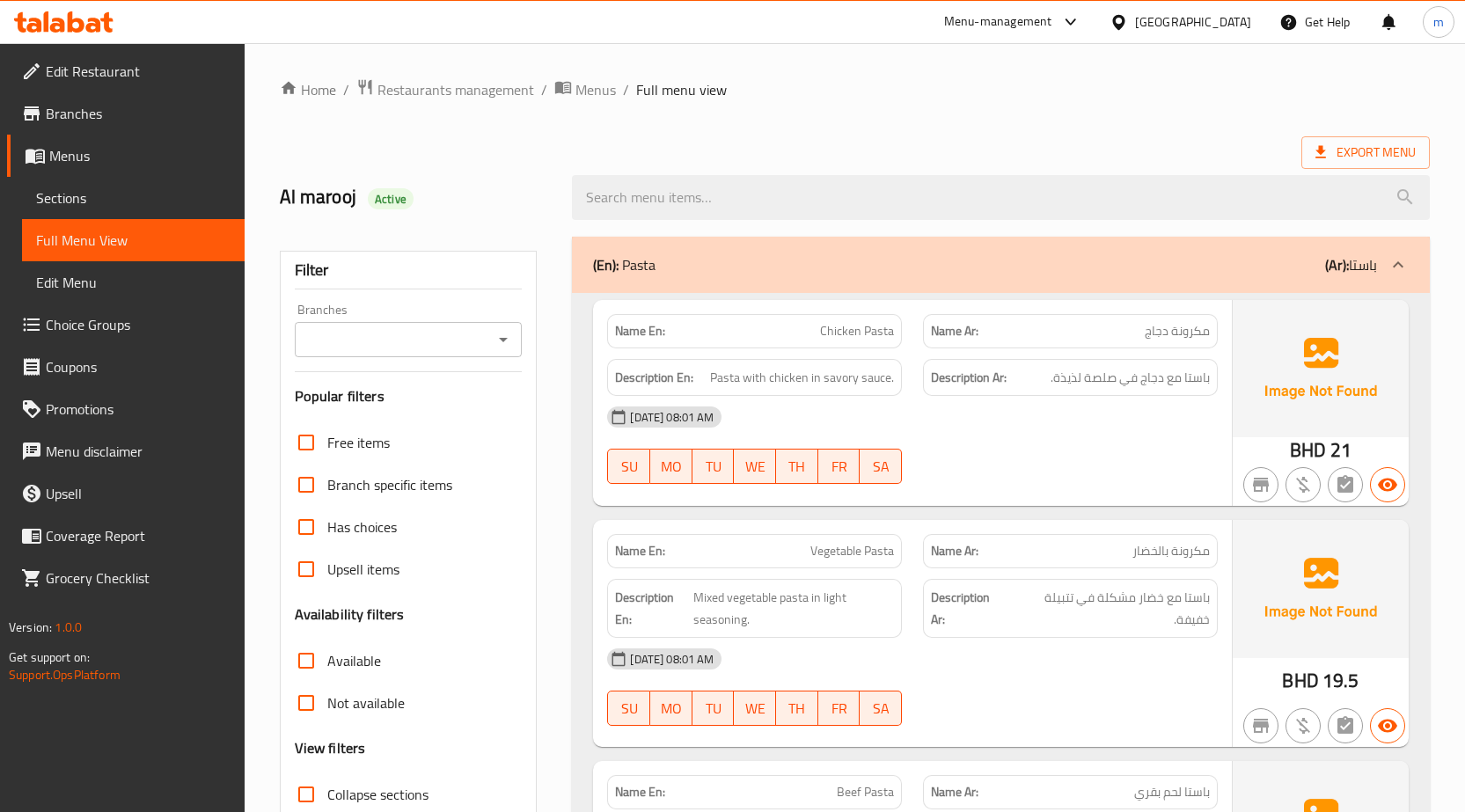
click at [126, 204] on span "Sections" at bounding box center [133, 198] width 195 height 21
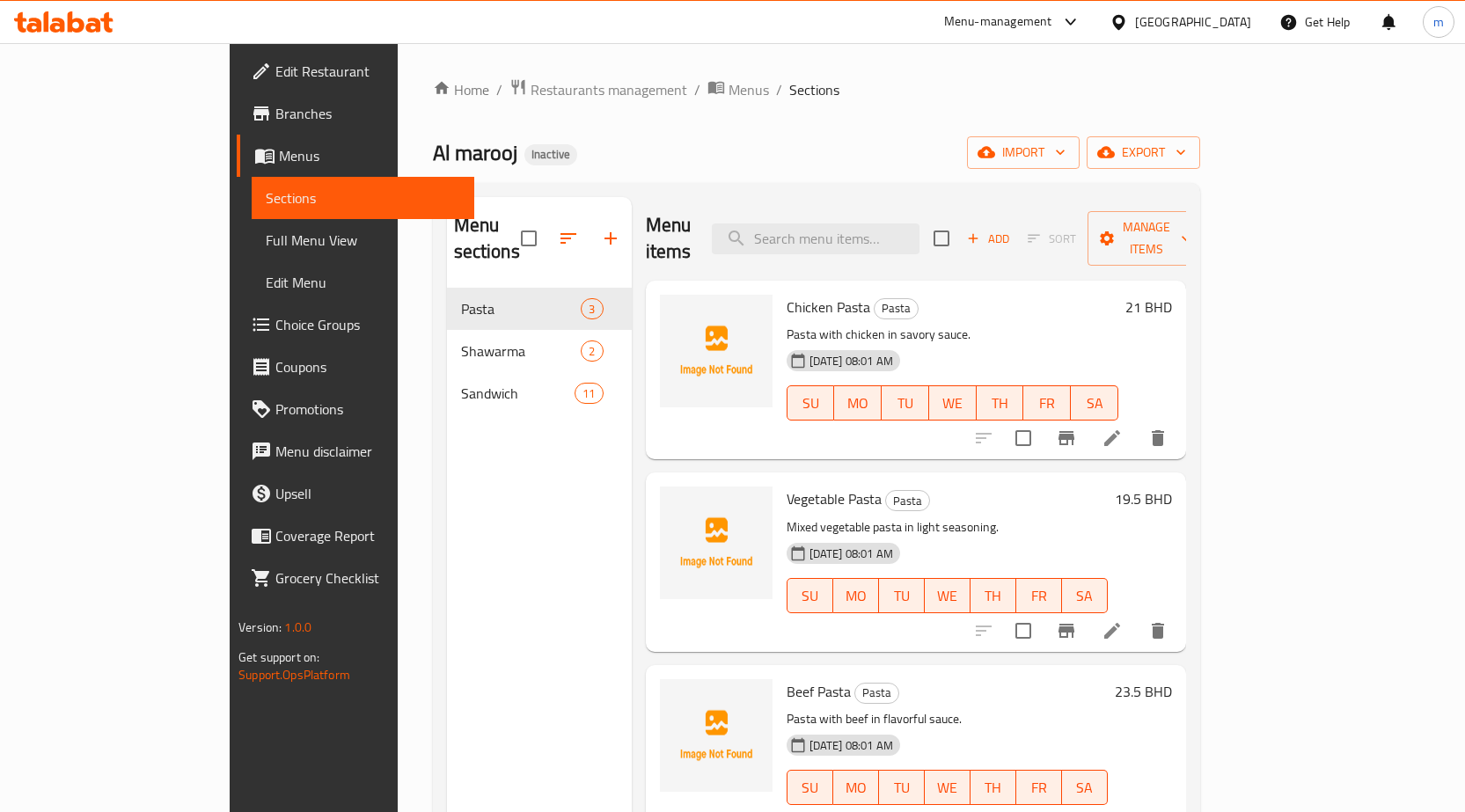
click at [266, 233] on span "Full Menu View" at bounding box center [363, 240] width 195 height 21
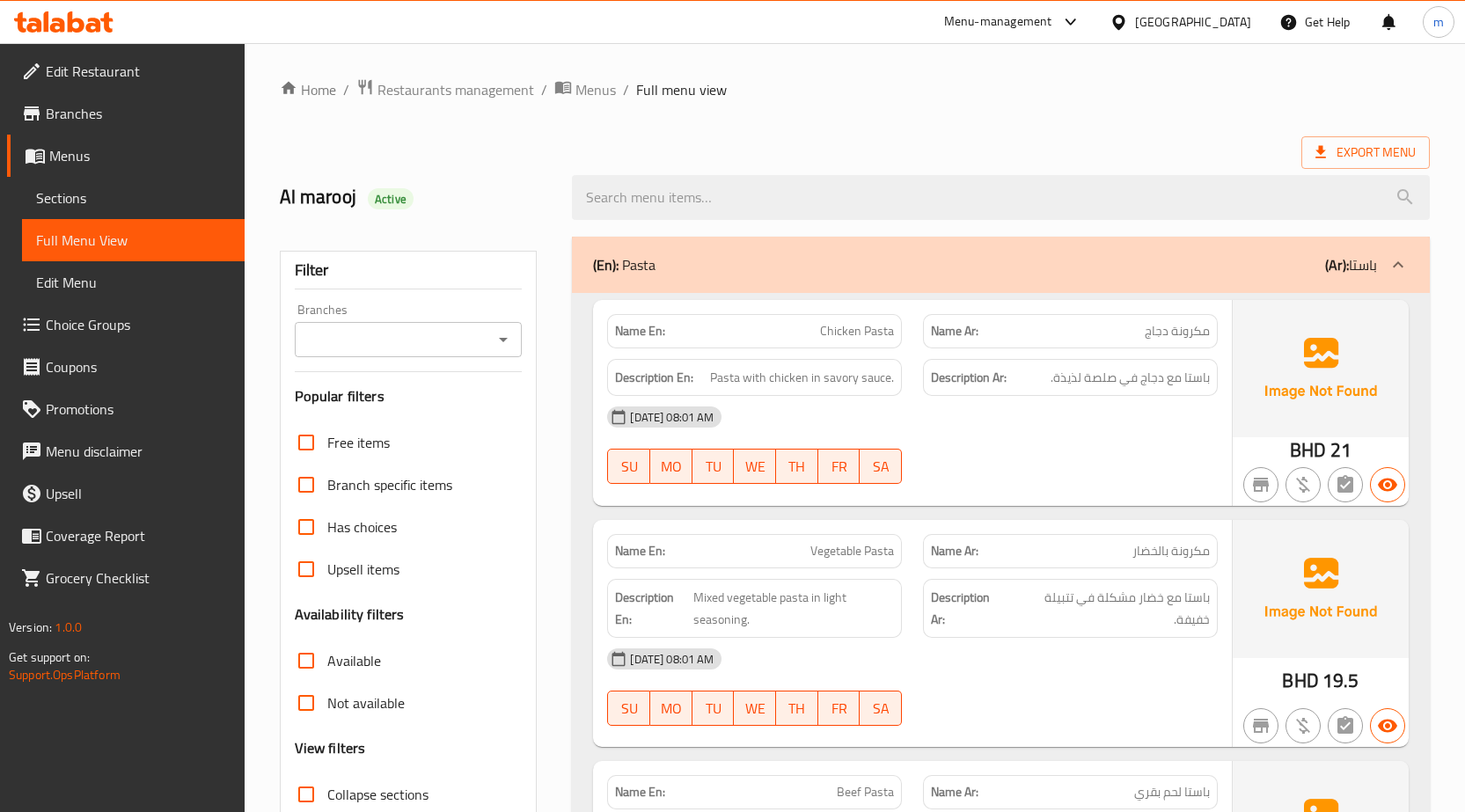
click at [72, 132] on link "Branches" at bounding box center [126, 113] width 238 height 42
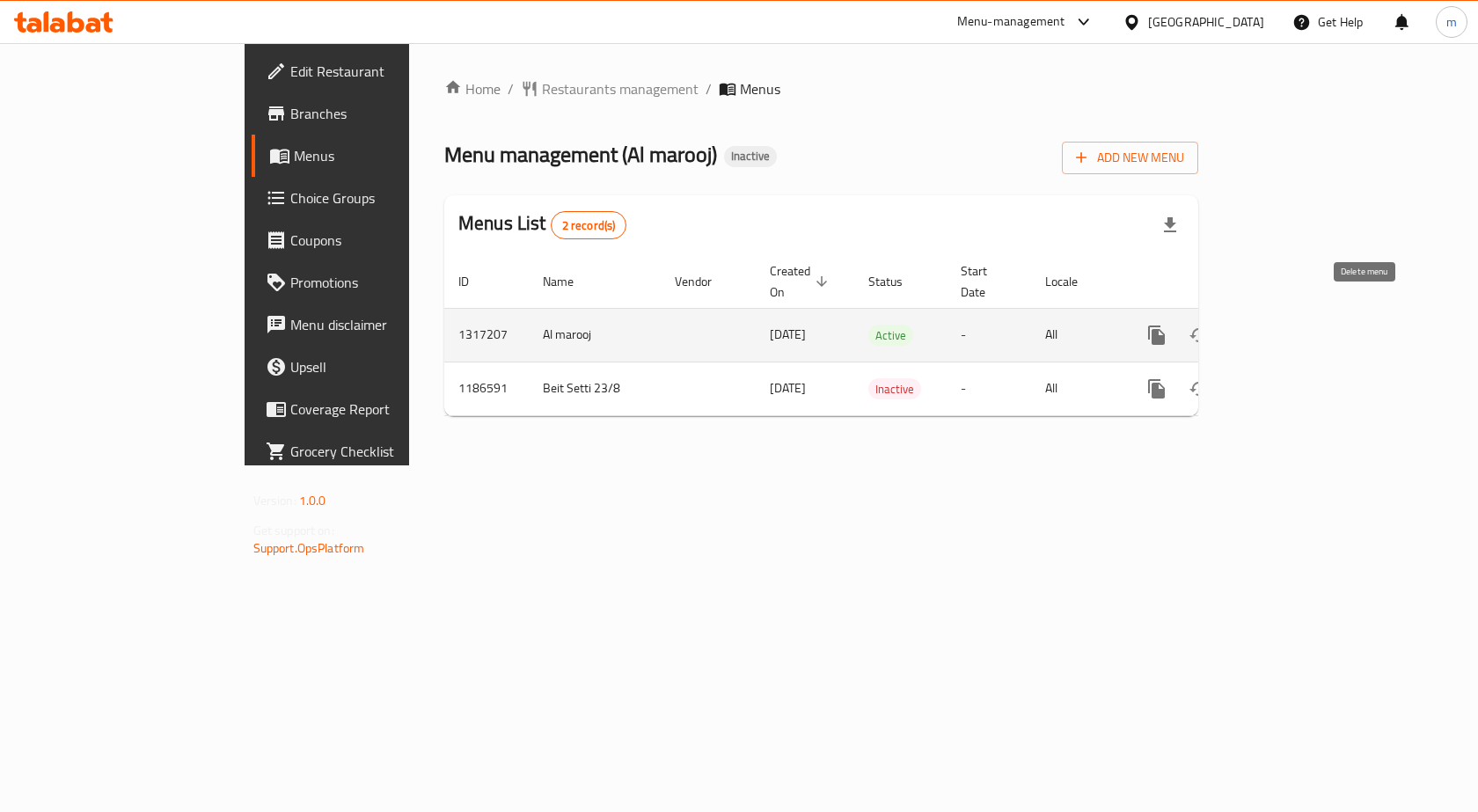
click at [1262, 317] on button "enhanced table" at bounding box center [1240, 334] width 42 height 42
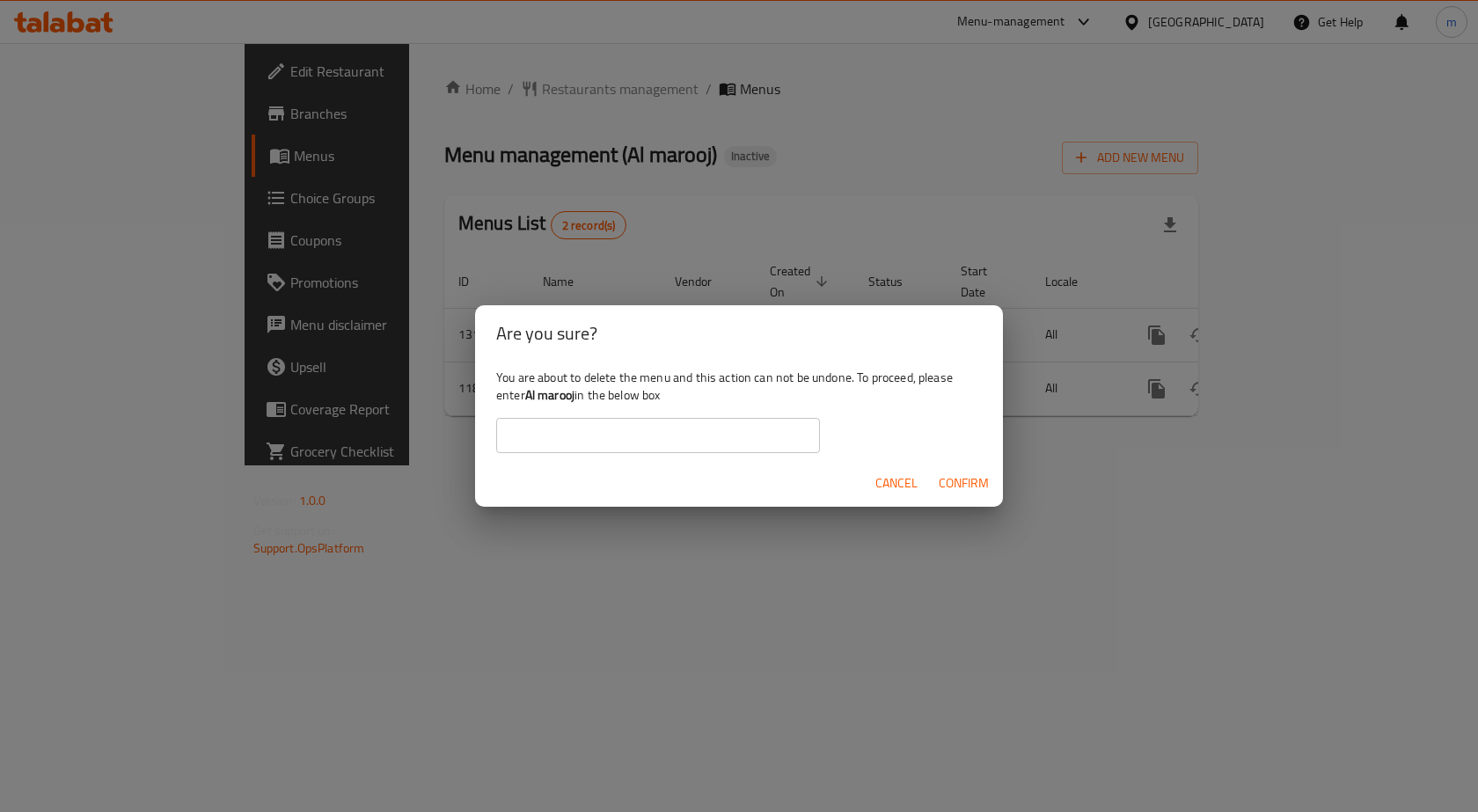
click at [767, 435] on input "text" at bounding box center [657, 435] width 323 height 35
click at [568, 397] on b "Al marooj" at bounding box center [549, 394] width 50 height 22
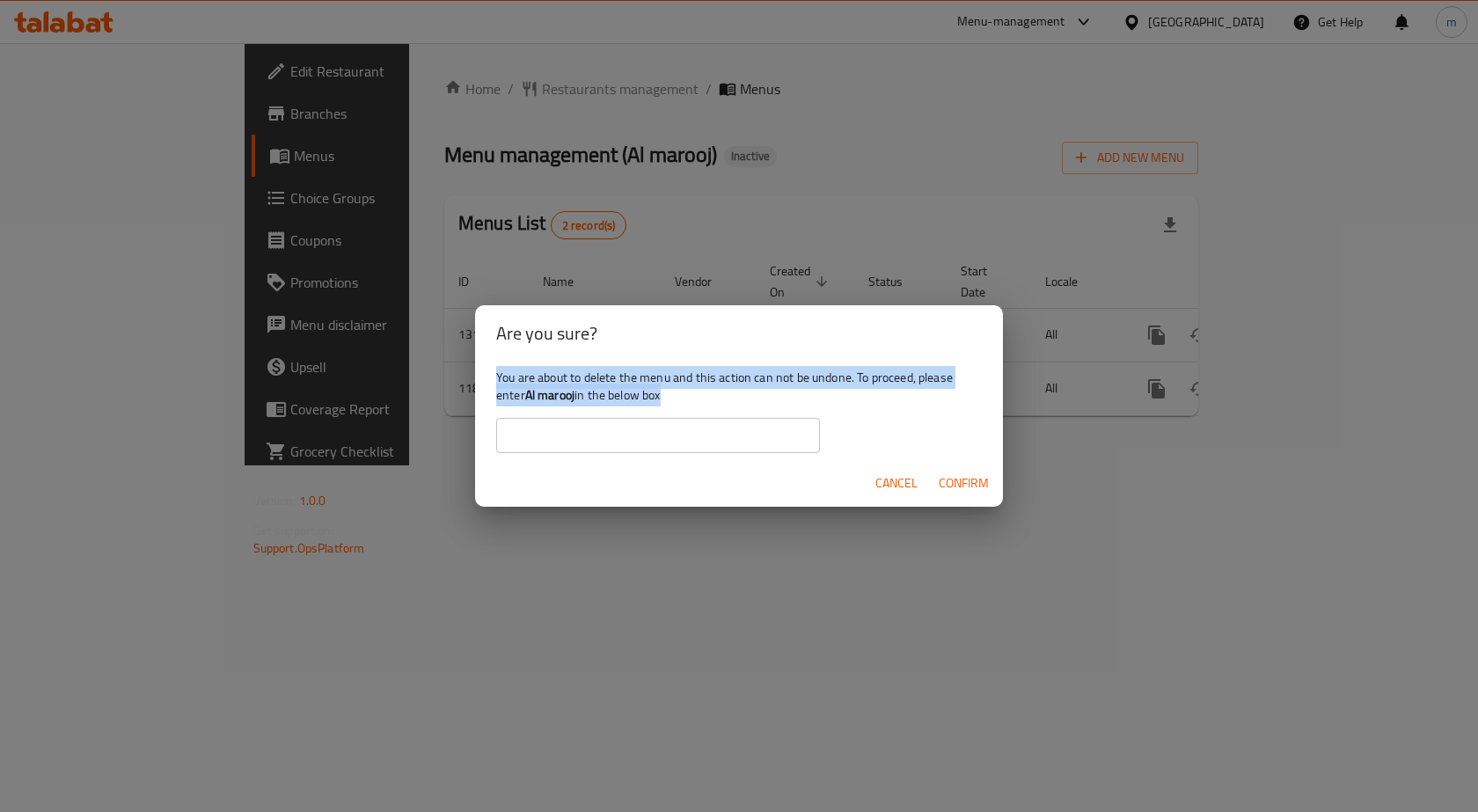
click at [568, 397] on b "Al marooj" at bounding box center [549, 394] width 50 height 22
click at [606, 402] on div "You are about to delete the menu and this action can not be undone. To proceed,…" at bounding box center [739, 410] width 528 height 98
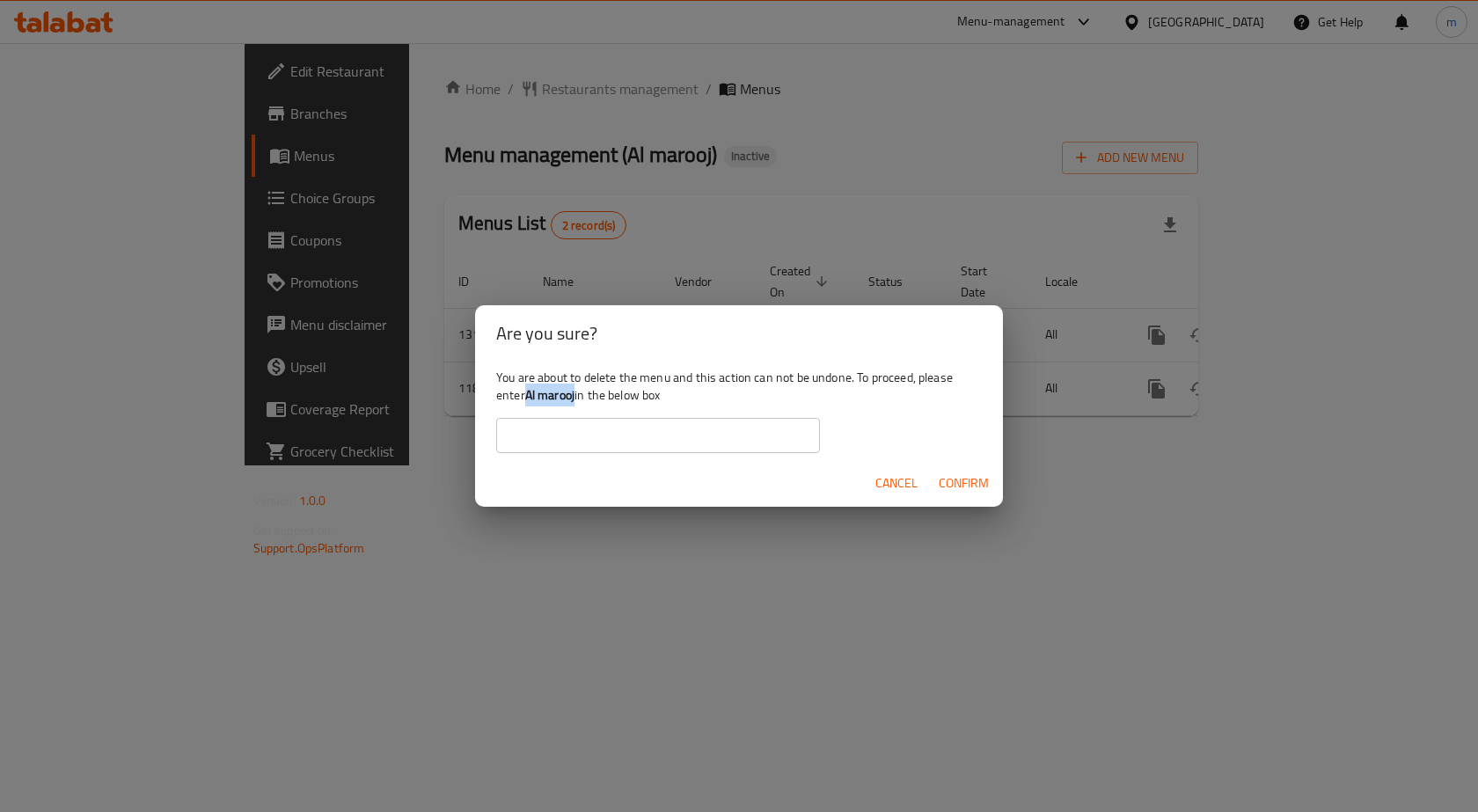
drag, startPoint x: 577, startPoint y: 401, endPoint x: 530, endPoint y: 398, distance: 47.1
click at [530, 398] on div "You are about to delete the menu and this action can not be undone. To proceed,…" at bounding box center [739, 410] width 528 height 98
copy b "Al marooj"
paste input "Al marooj"
type input "Al marooj"
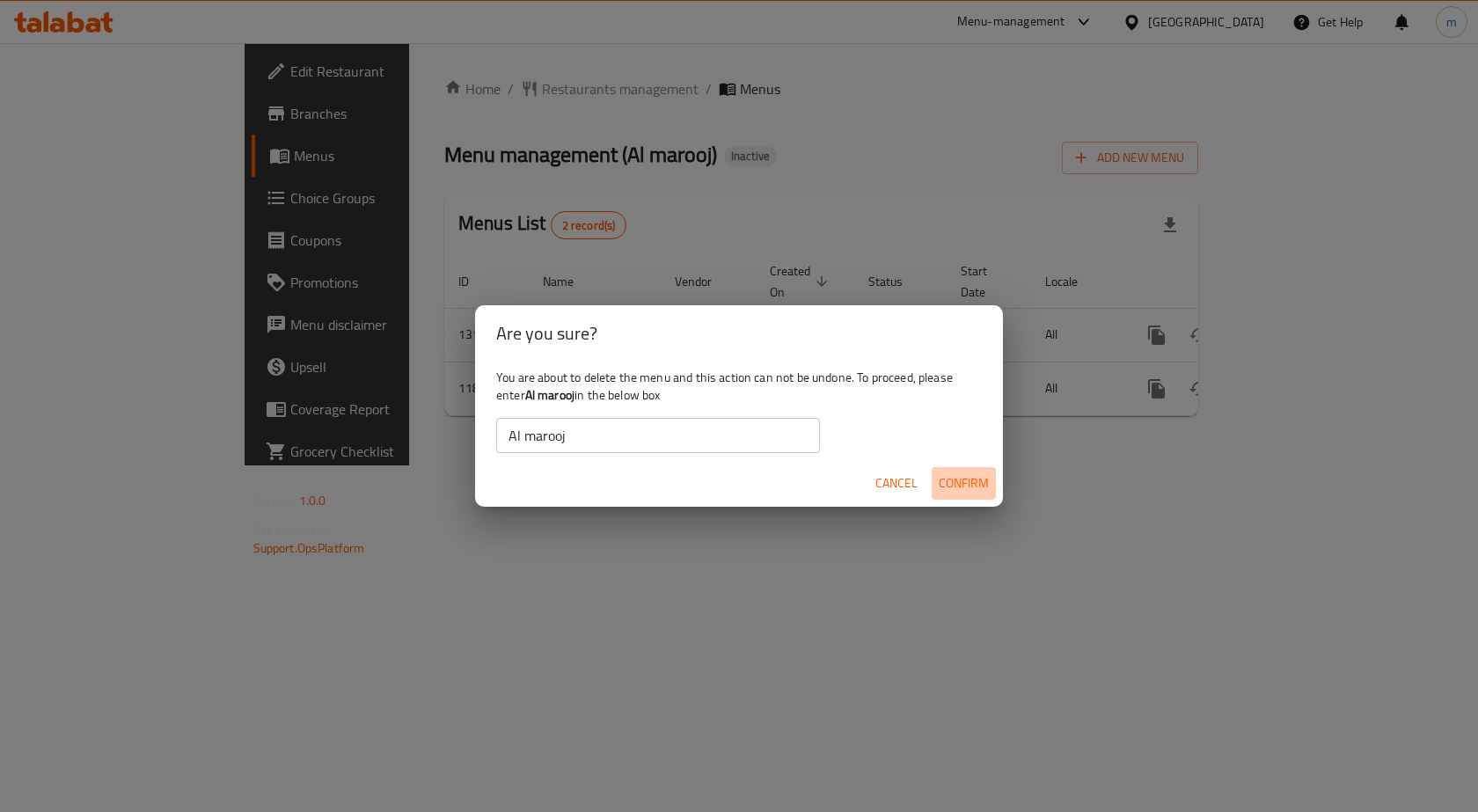
click at [967, 474] on span "Confirm" at bounding box center [963, 483] width 50 height 22
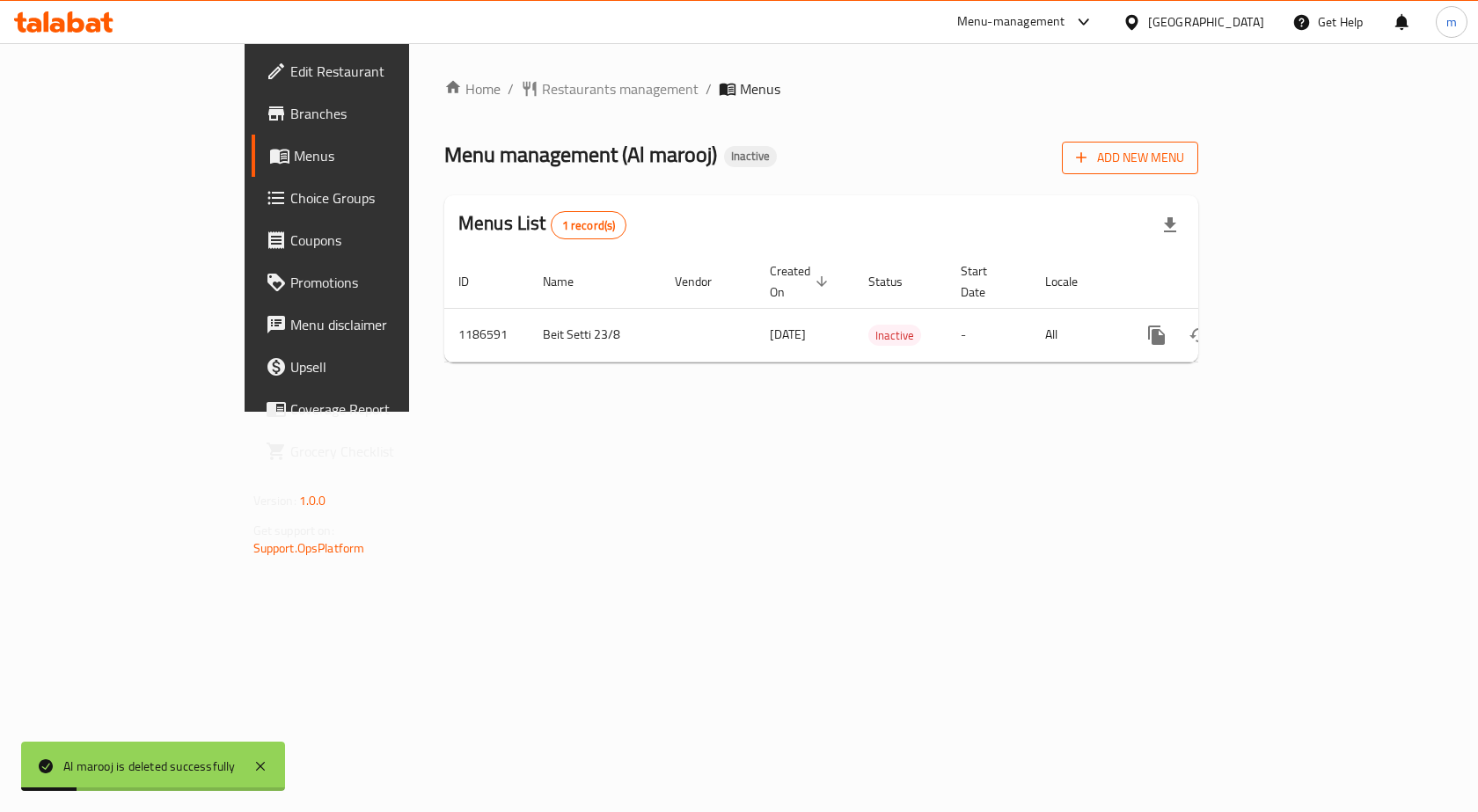
click at [1184, 156] on span "Add New Menu" at bounding box center [1129, 158] width 108 height 22
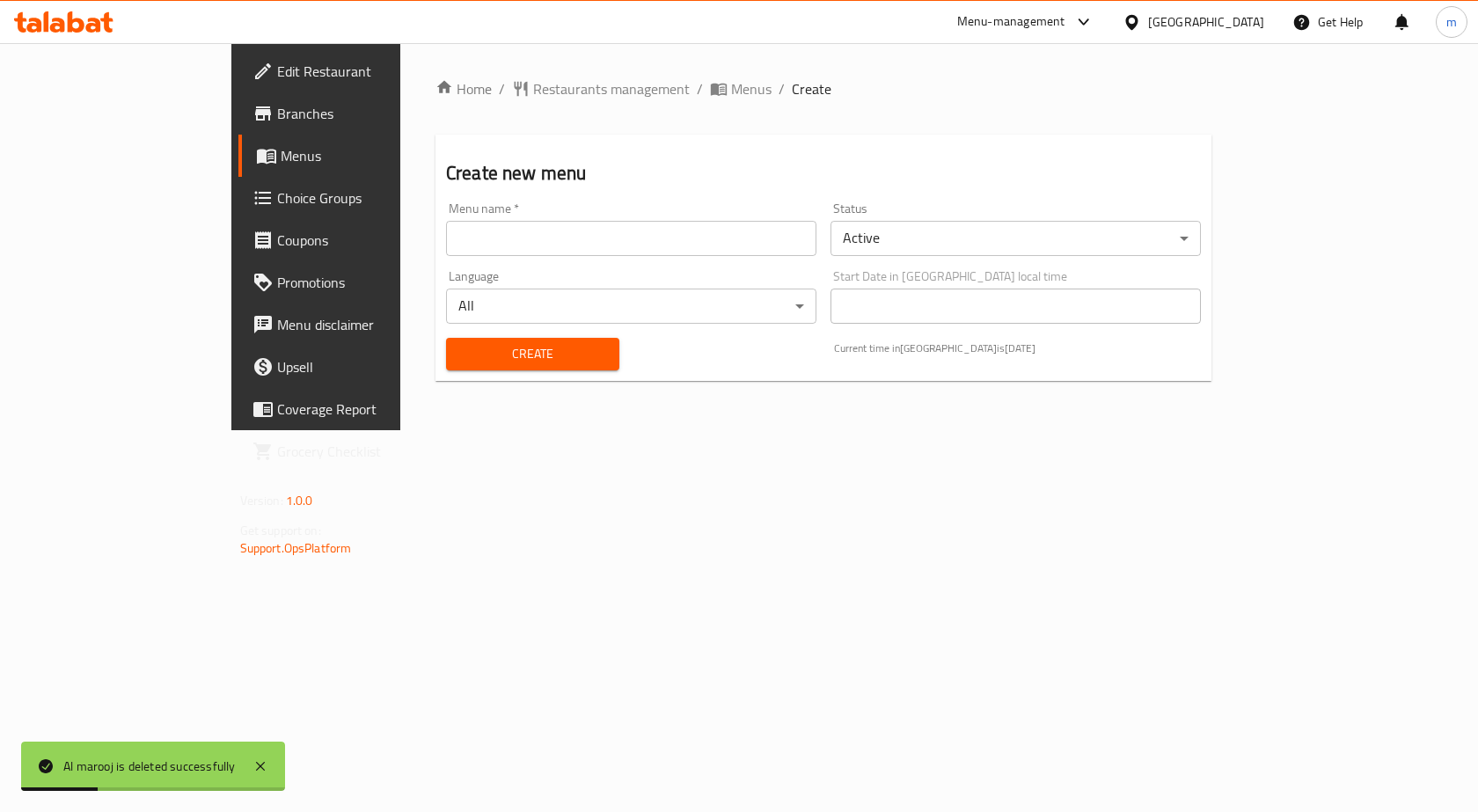
click at [631, 228] on input "text" at bounding box center [631, 239] width 370 height 35
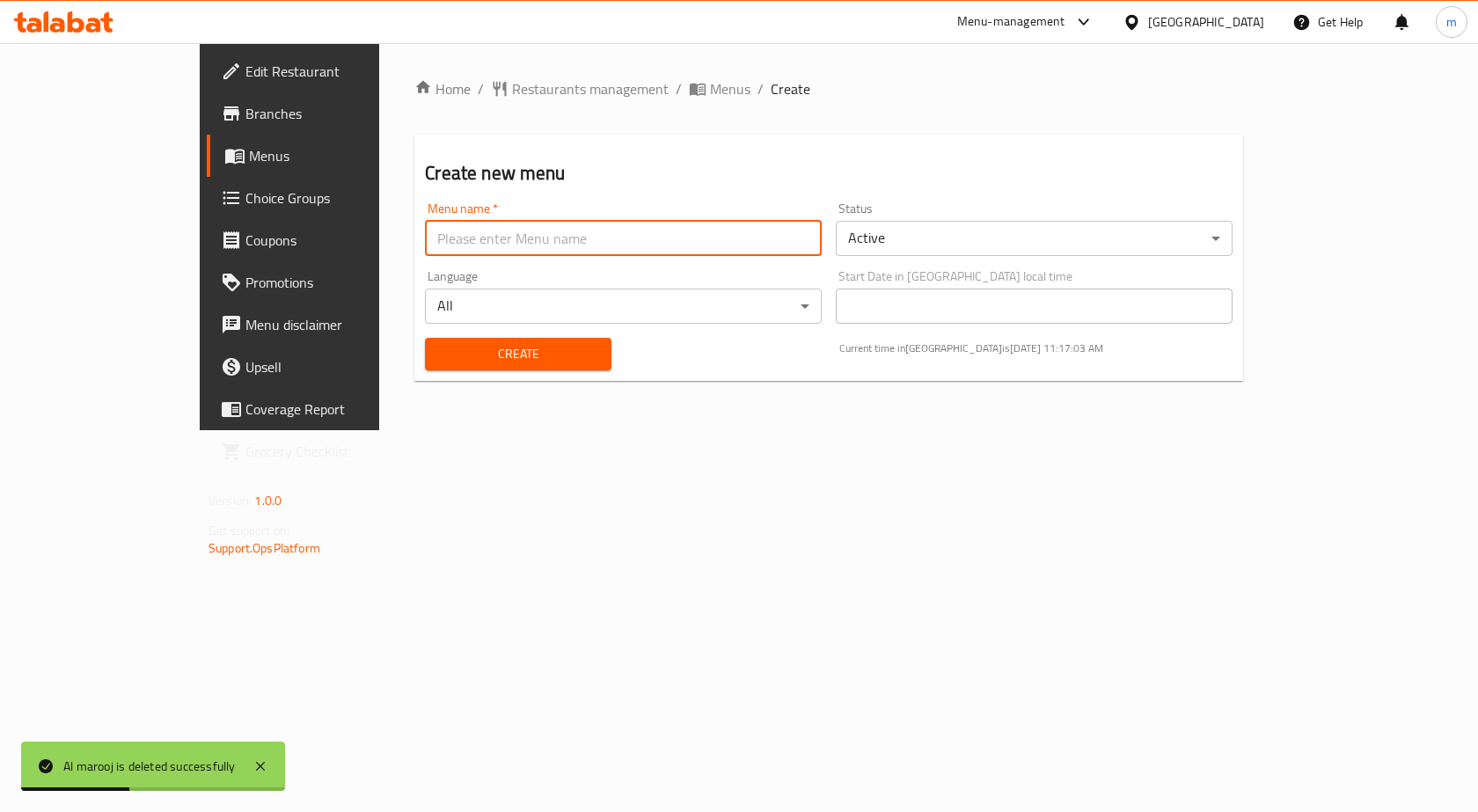
type input "ش"
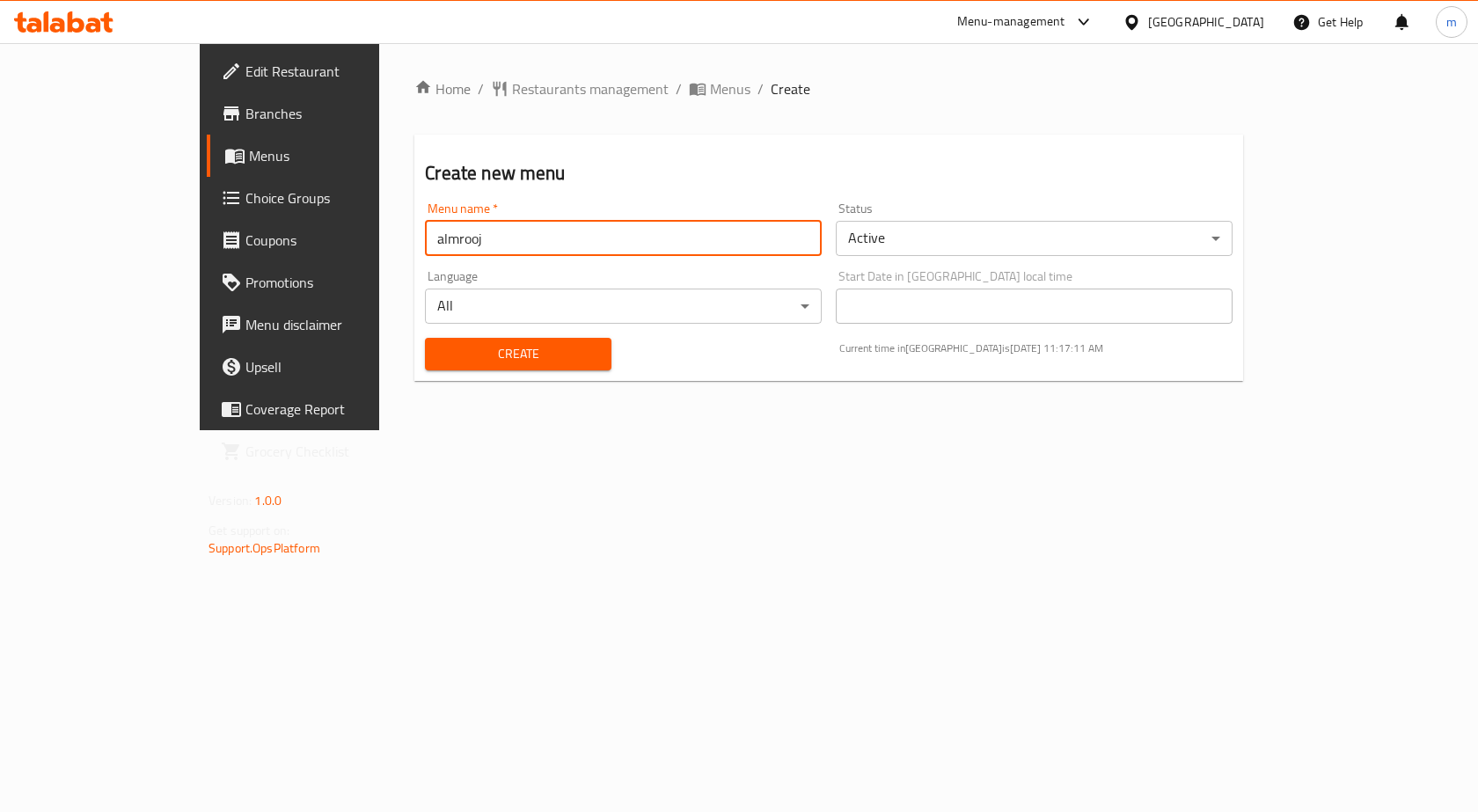
type input "almrooj"
click at [472, 355] on span "Create" at bounding box center [518, 353] width 158 height 22
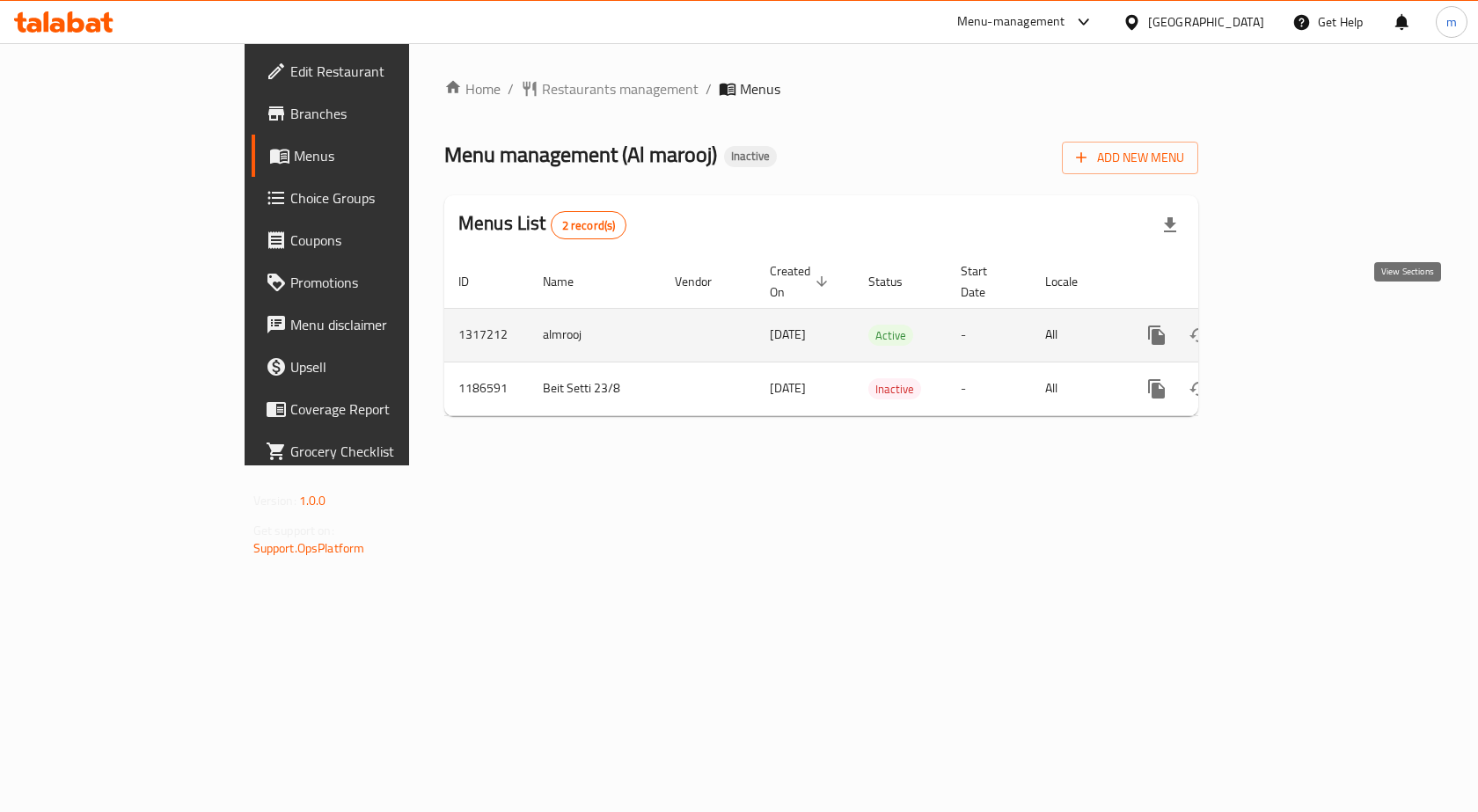
click at [1294, 324] on icon "enhanced table" at bounding box center [1283, 335] width 21 height 21
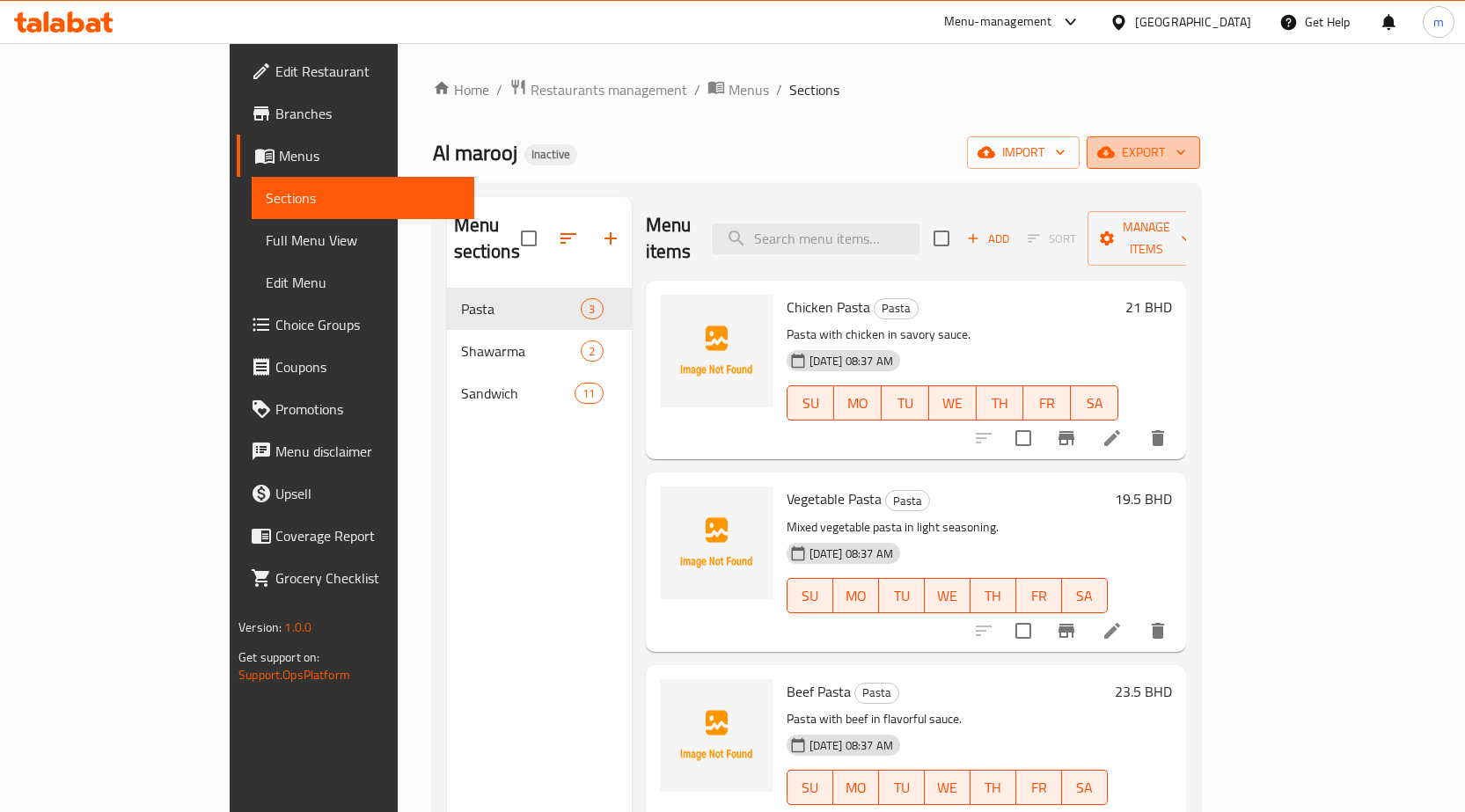
click at [1114, 153] on icon "button" at bounding box center [1106, 153] width 18 height 12
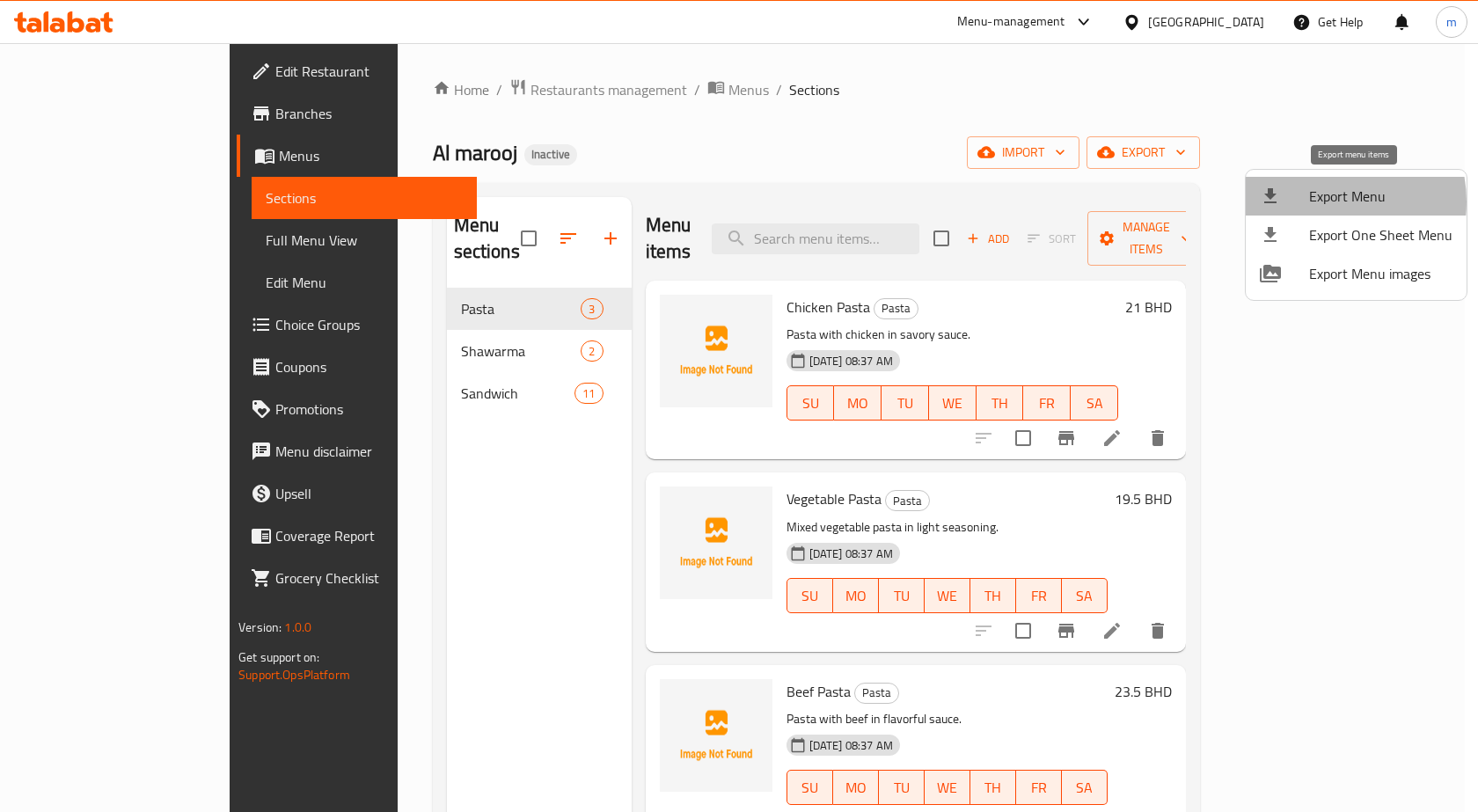
click at [1316, 202] on span "Export Menu" at bounding box center [1380, 197] width 143 height 21
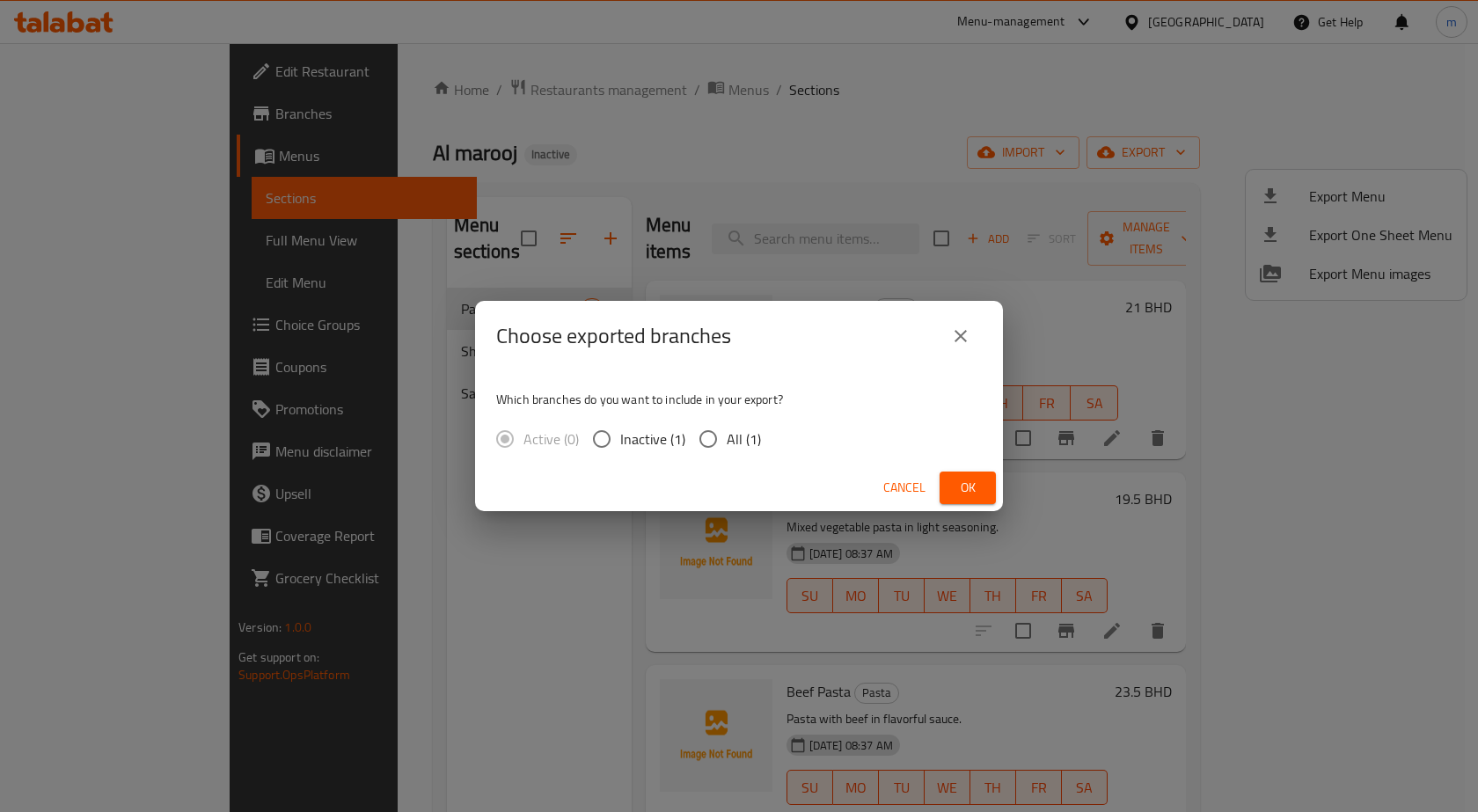
click at [726, 439] on span "All (1)" at bounding box center [743, 439] width 34 height 21
click at [725, 439] on input "All (1)" at bounding box center [708, 439] width 37 height 37
radio input "true"
click at [963, 498] on span "Ok" at bounding box center [967, 488] width 28 height 22
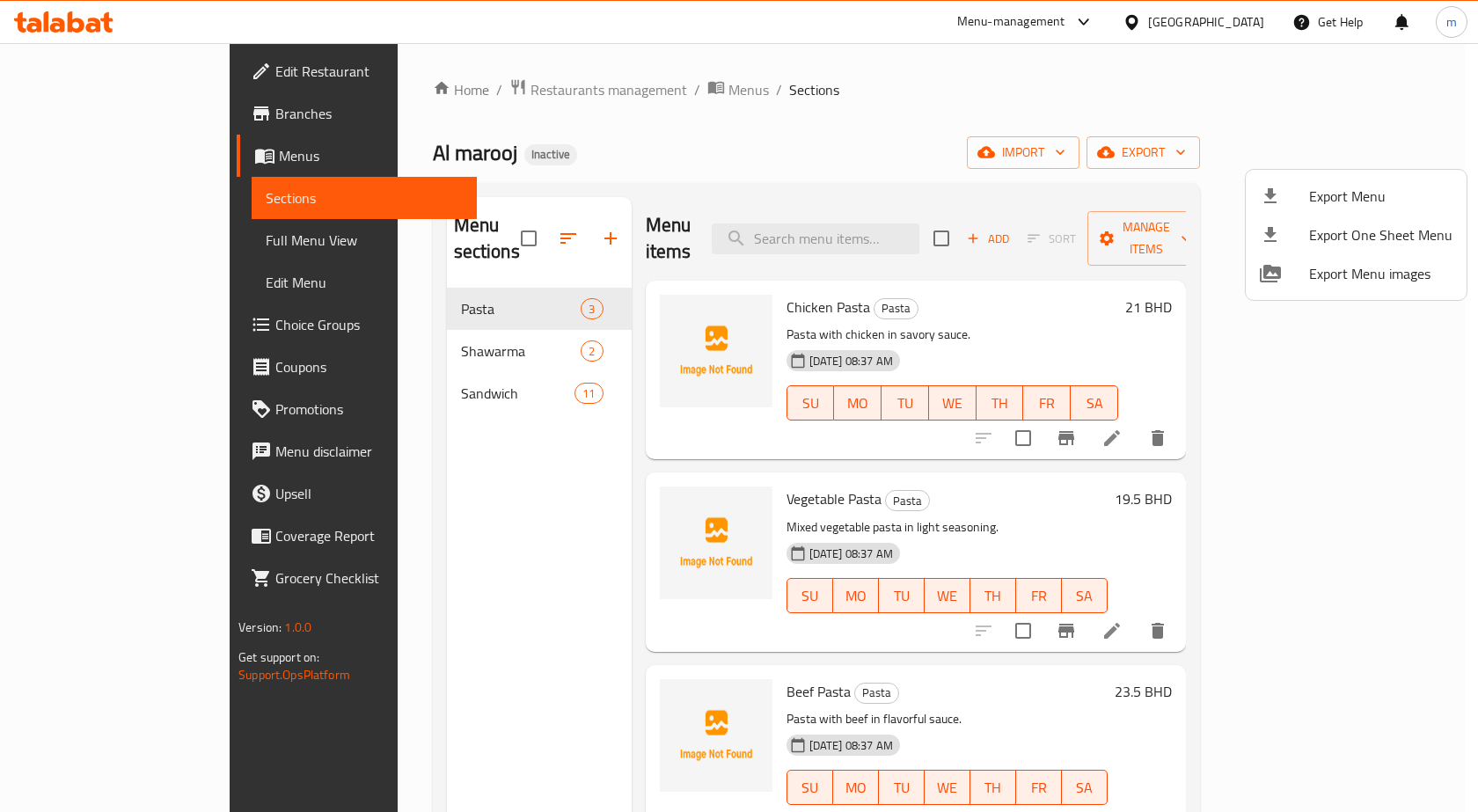
click at [141, 241] on div at bounding box center [739, 406] width 1478 height 812
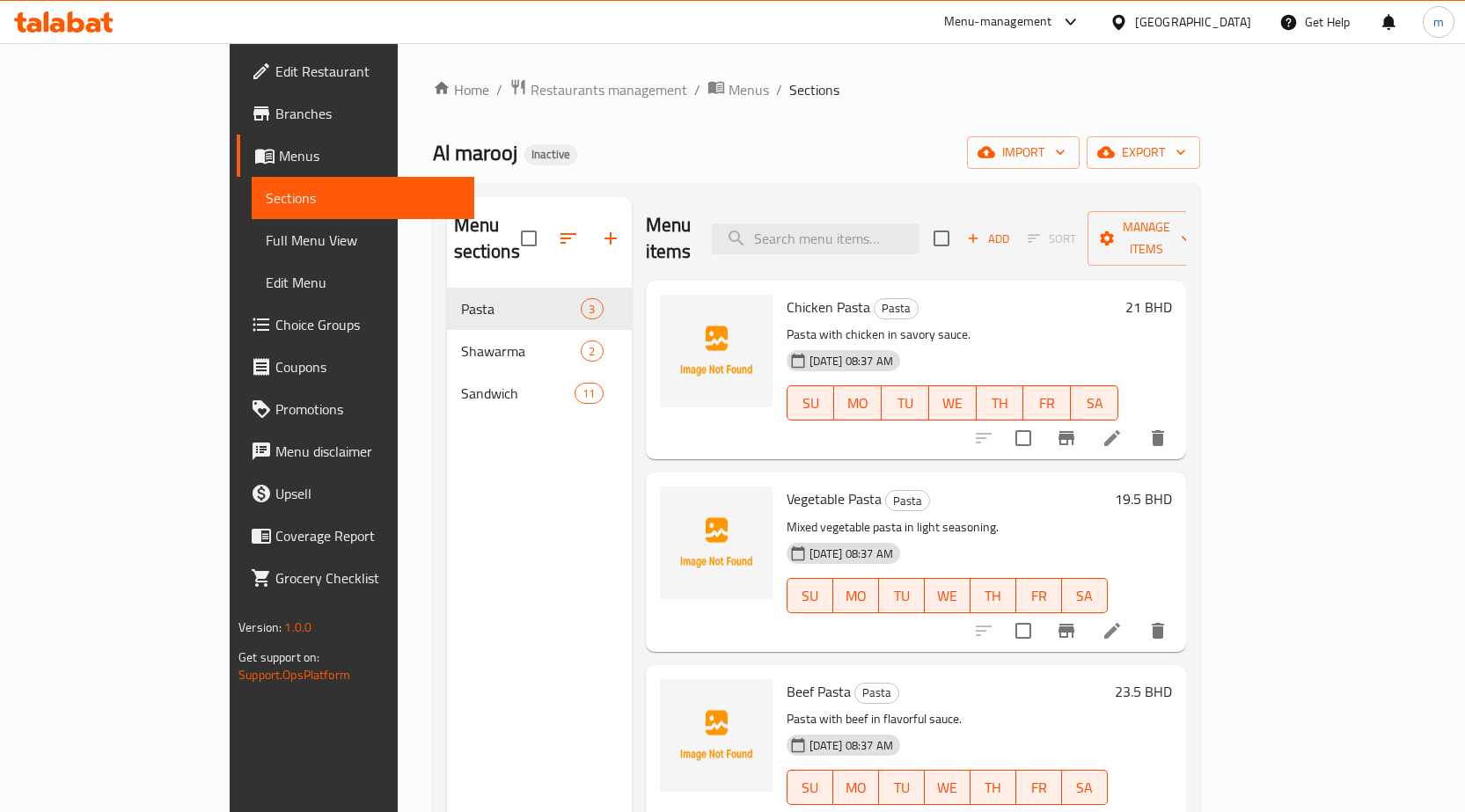
click at [266, 243] on span "Full Menu View" at bounding box center [363, 240] width 195 height 21
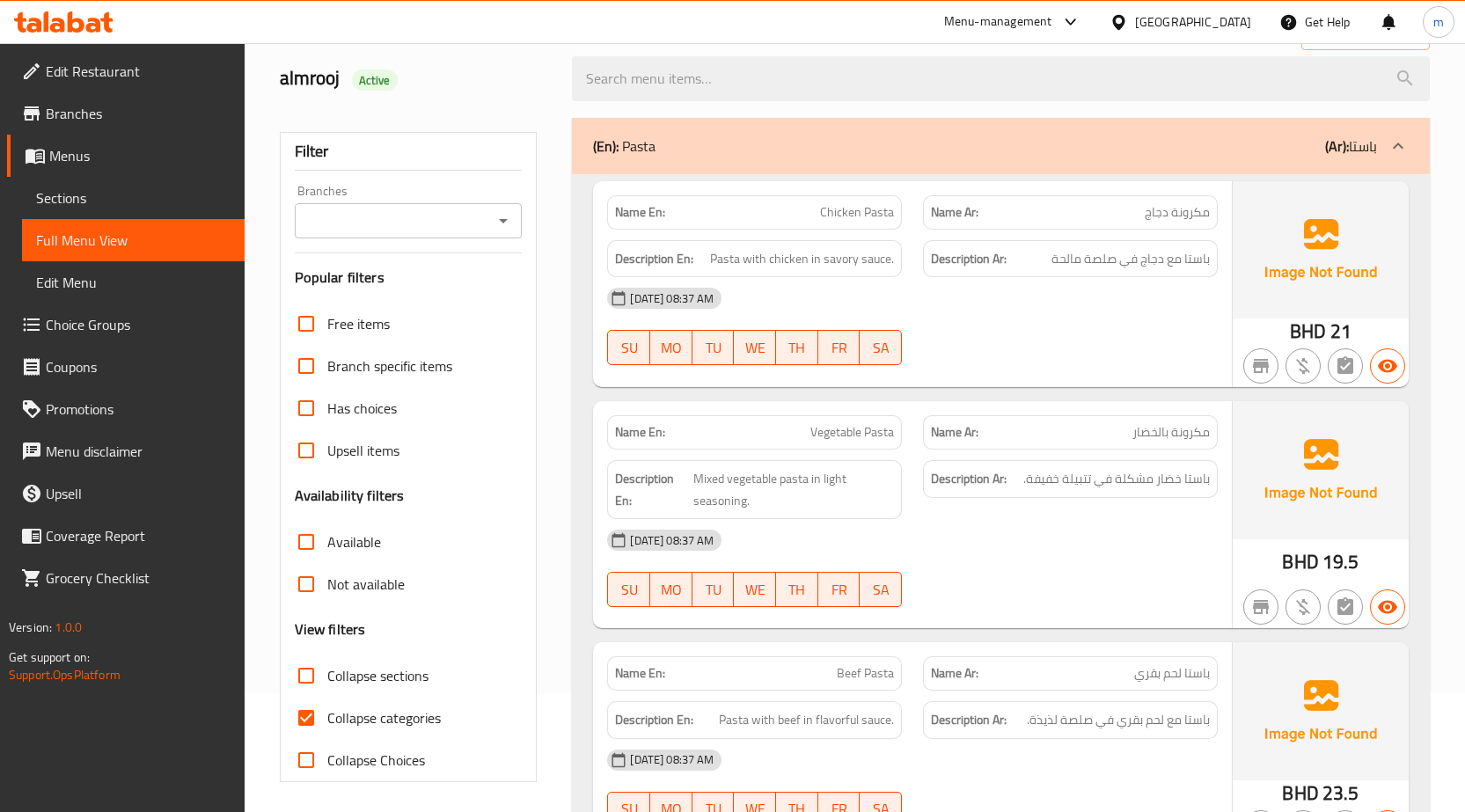
scroll to position [280, 0]
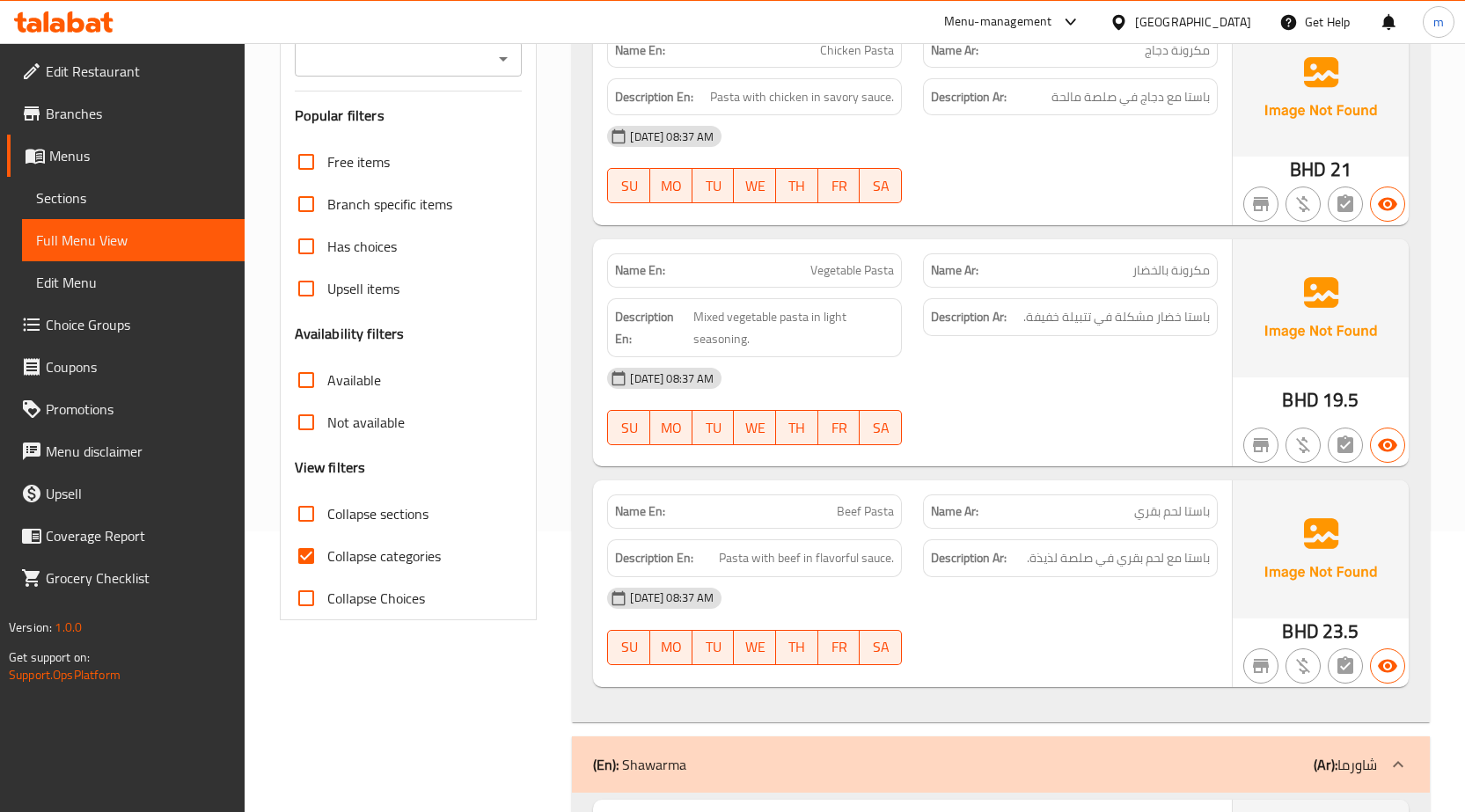
click at [410, 560] on span "Collapse categories" at bounding box center [384, 556] width 114 height 21
click at [327, 560] on input "Collapse categories" at bounding box center [306, 555] width 42 height 42
checkbox input "false"
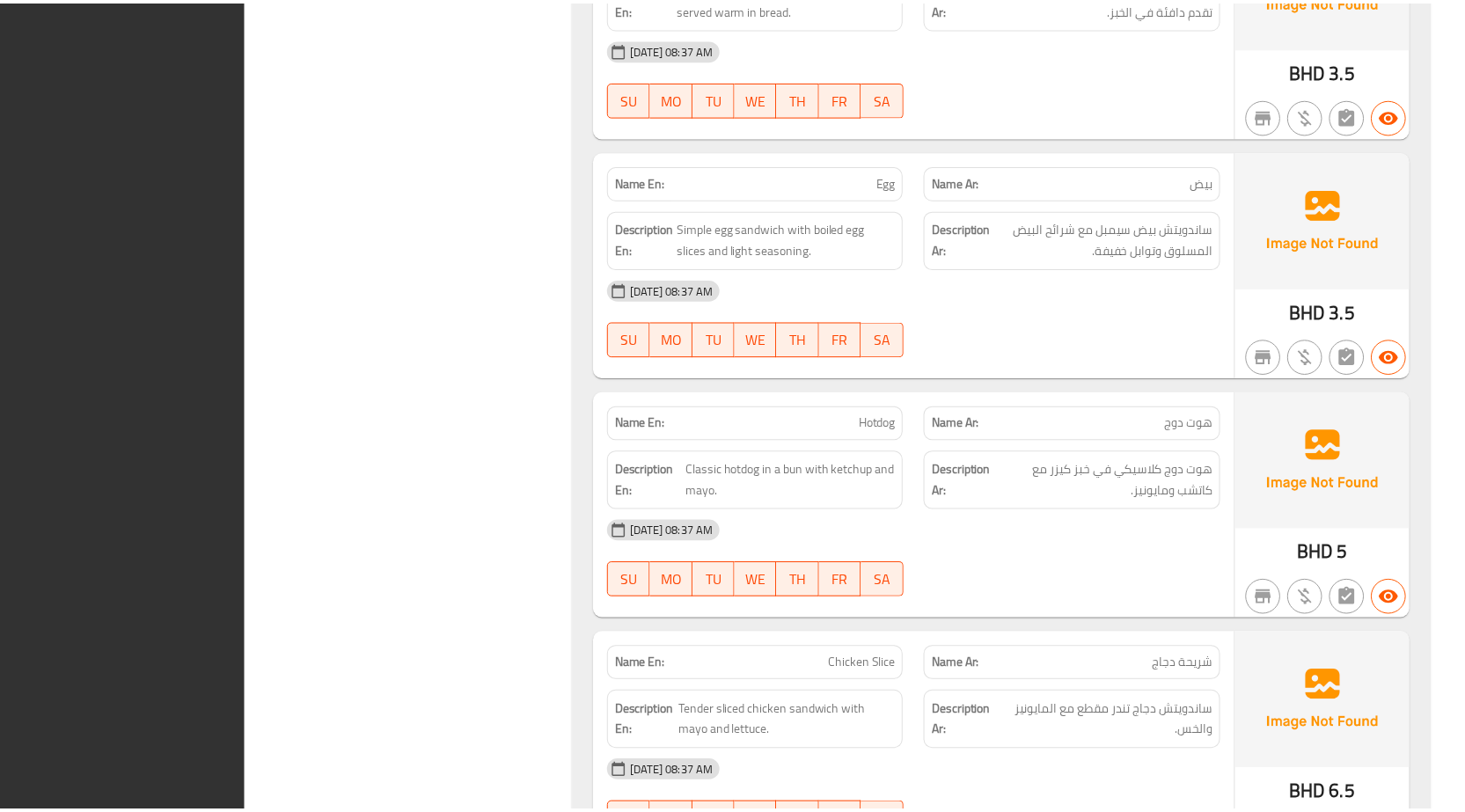
scroll to position [3534, 0]
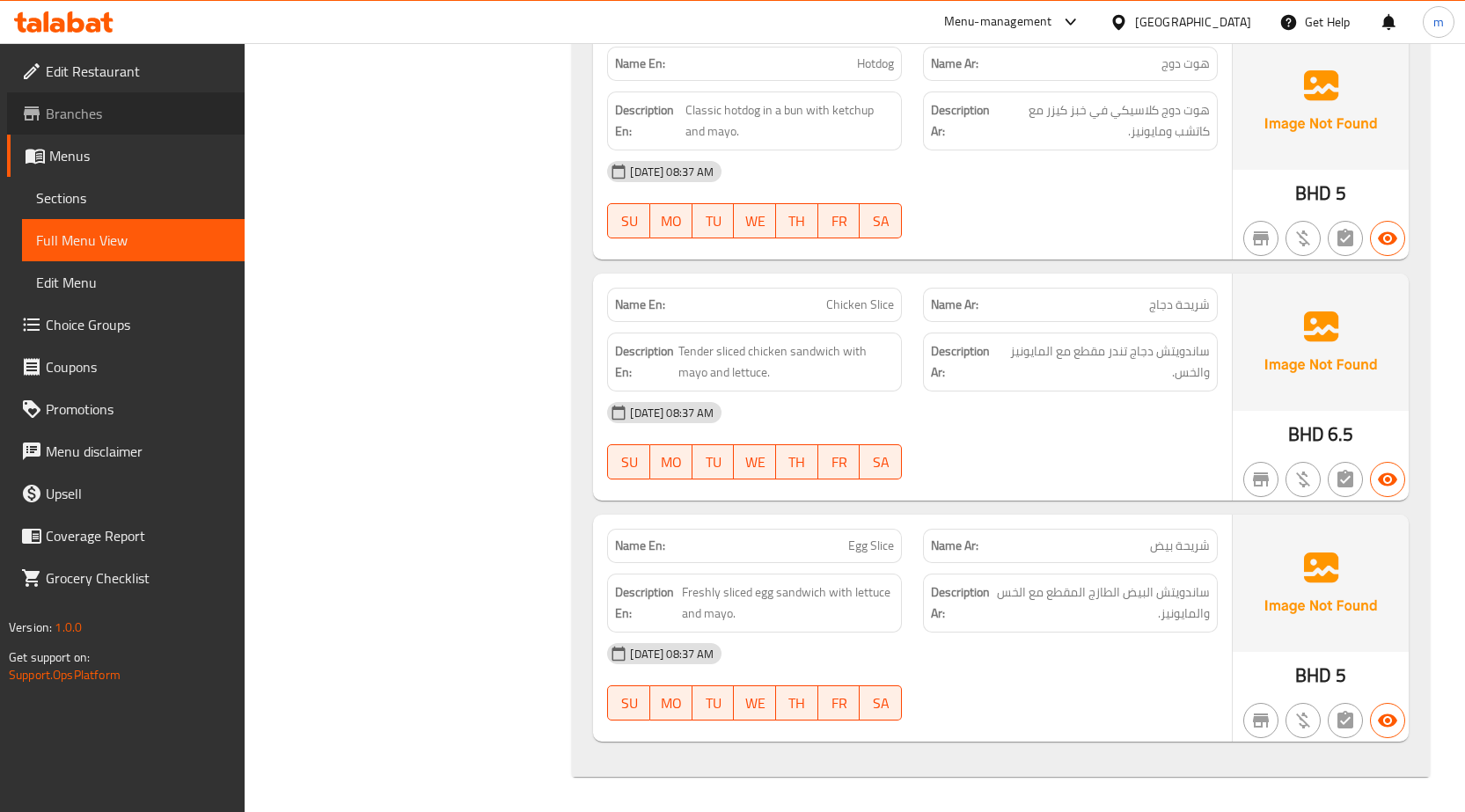
click at [110, 121] on span "Branches" at bounding box center [138, 114] width 185 height 21
